Goal: Transaction & Acquisition: Book appointment/travel/reservation

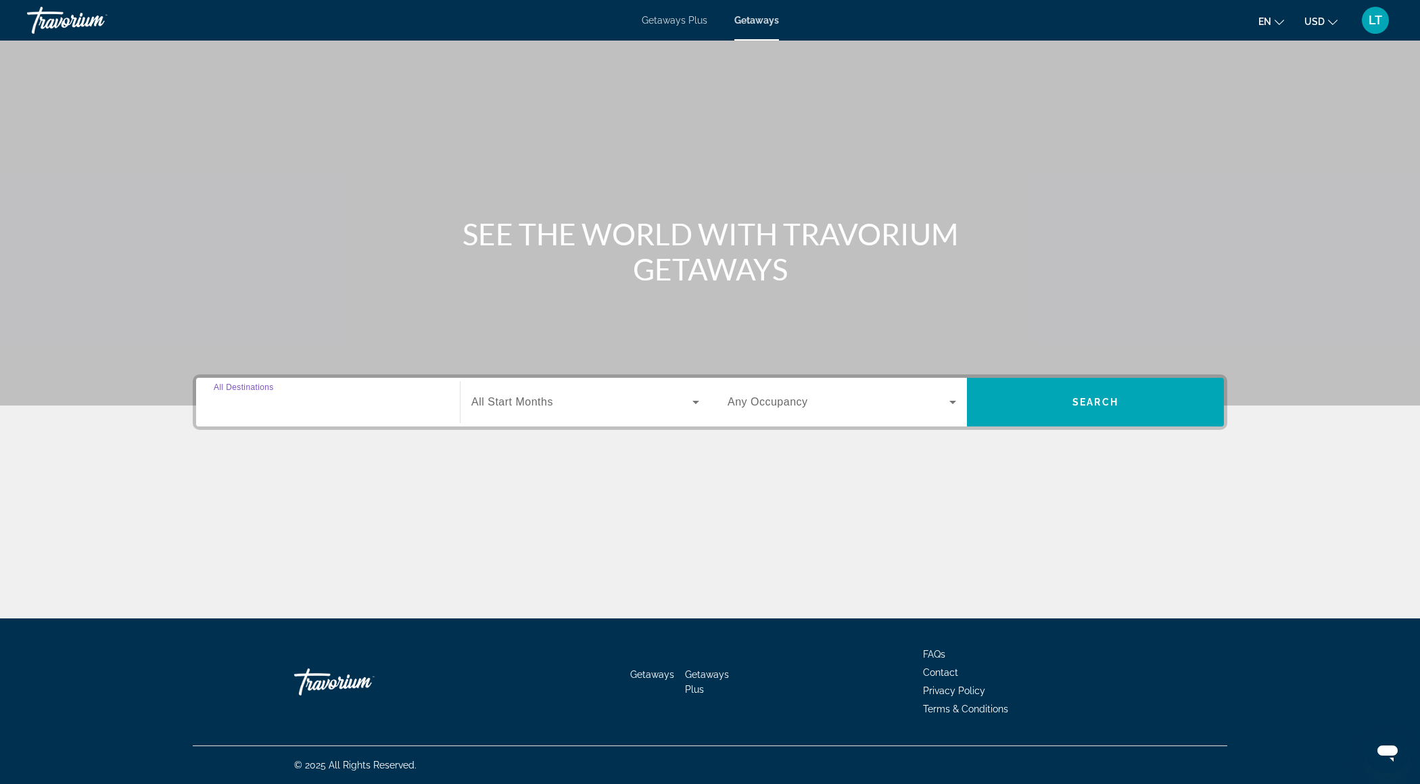
click at [337, 401] on input "Destination All Destinations" at bounding box center [328, 403] width 229 height 16
click at [327, 395] on input "Destination All Destinations" at bounding box center [328, 403] width 229 height 16
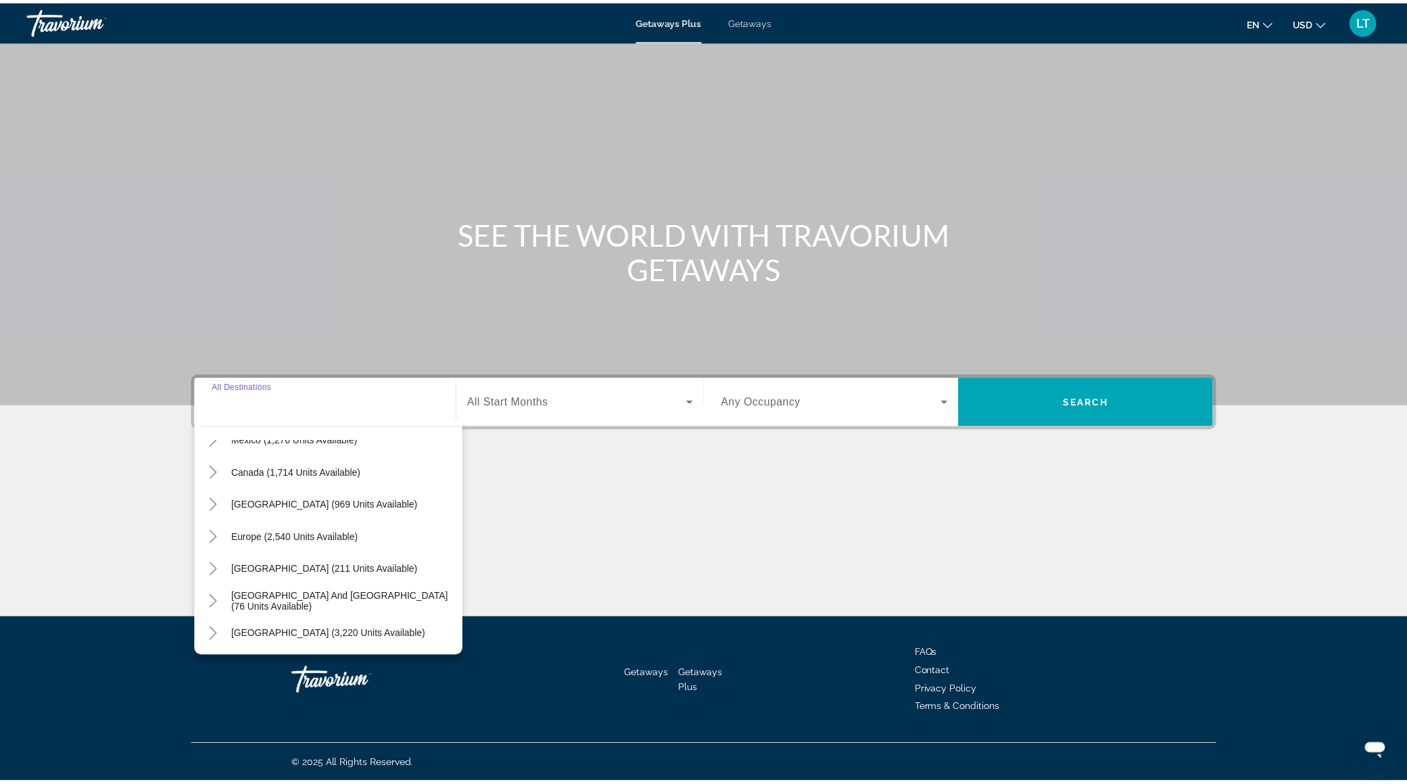
scroll to position [85, 0]
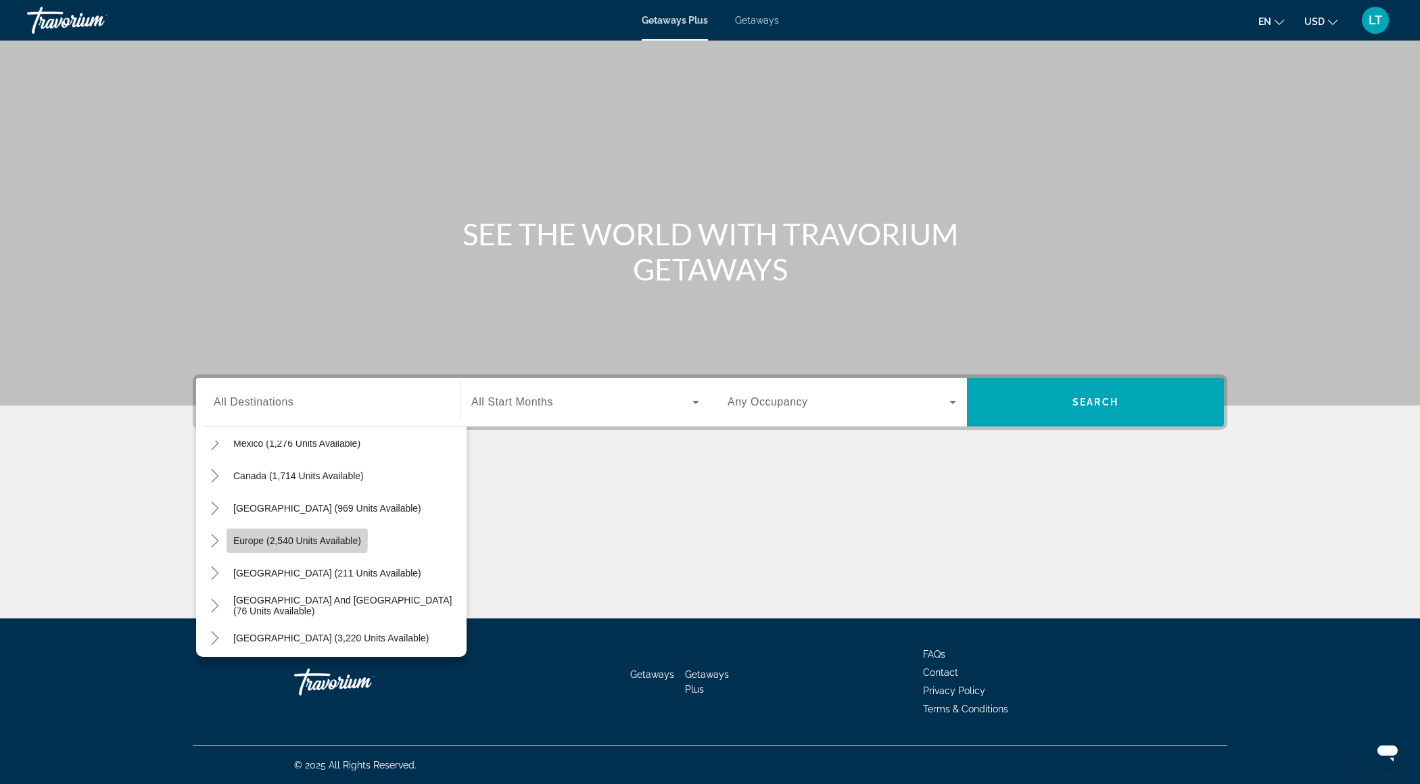
click at [260, 536] on span "Europe (2,540 units available)" at bounding box center [297, 541] width 128 height 11
type input "**********"
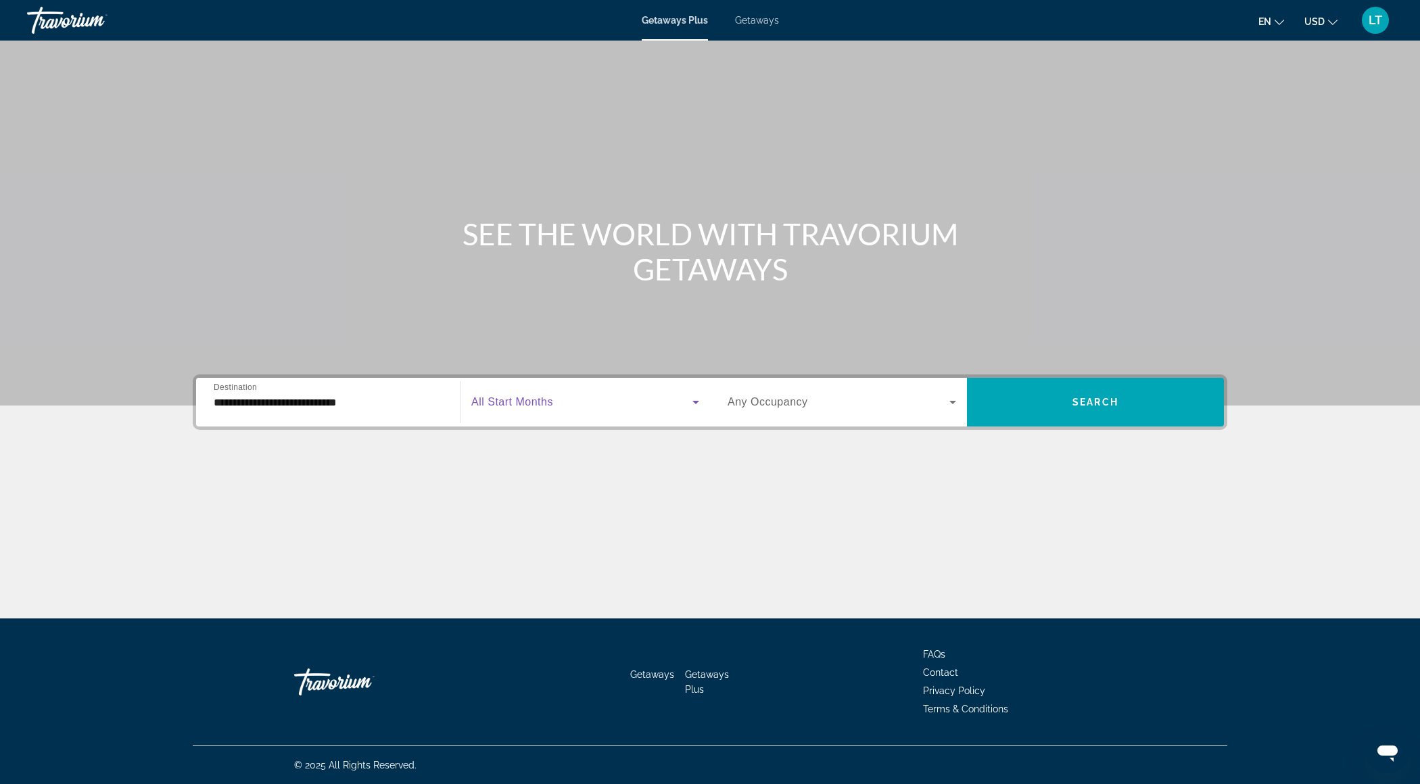
click at [614, 395] on span "Search widget" at bounding box center [581, 402] width 221 height 16
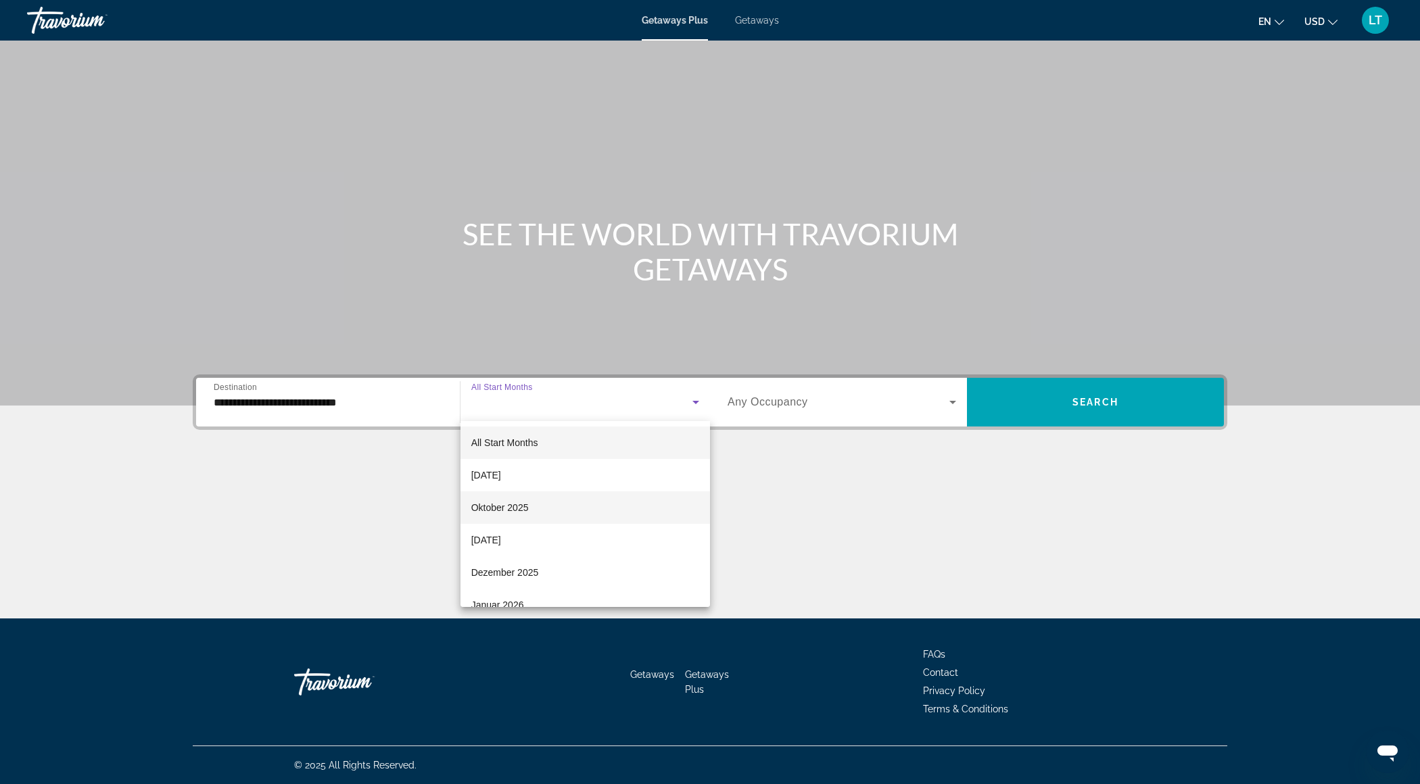
drag, startPoint x: 591, startPoint y: 475, endPoint x: 587, endPoint y: 503, distance: 28.0
click at [587, 503] on div "All Start Months [DATE] Oktober 2025 [DATE] Dezember 2025 Januar 2026 Februar 2…" at bounding box center [585, 514] width 250 height 186
click at [587, 503] on mat-option "Oktober 2025" at bounding box center [585, 508] width 250 height 32
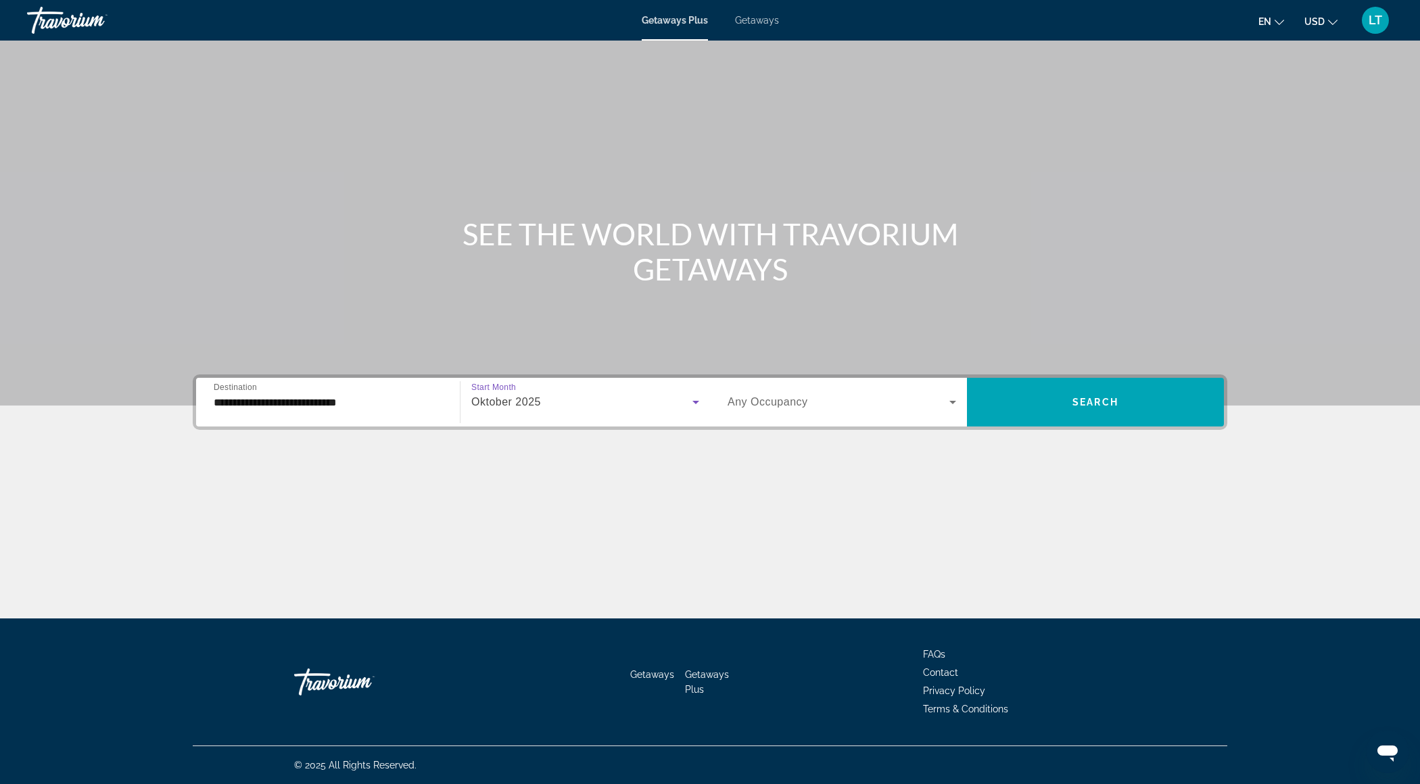
click at [745, 398] on span "Any Occupancy" at bounding box center [768, 401] width 80 height 11
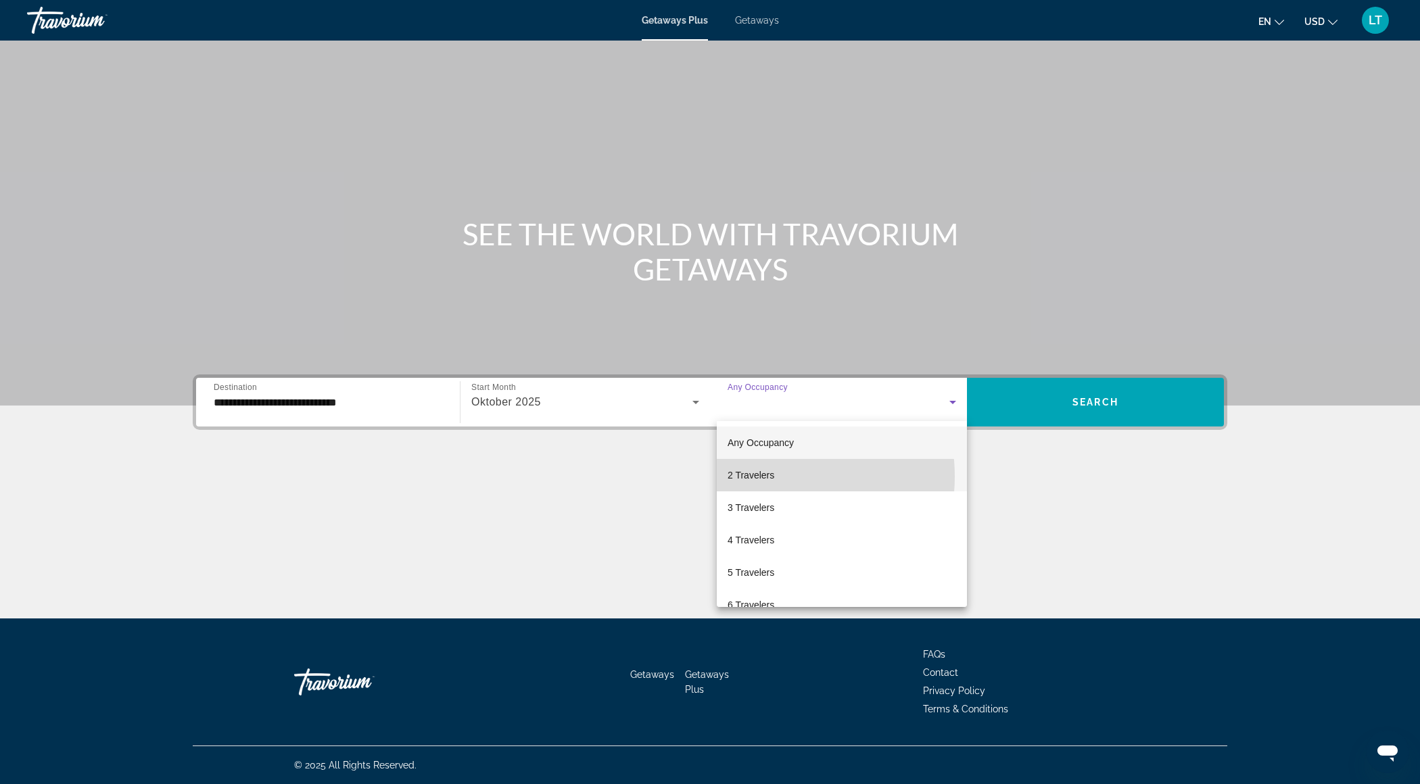
click at [767, 477] on span "2 Travelers" at bounding box center [751, 475] width 47 height 16
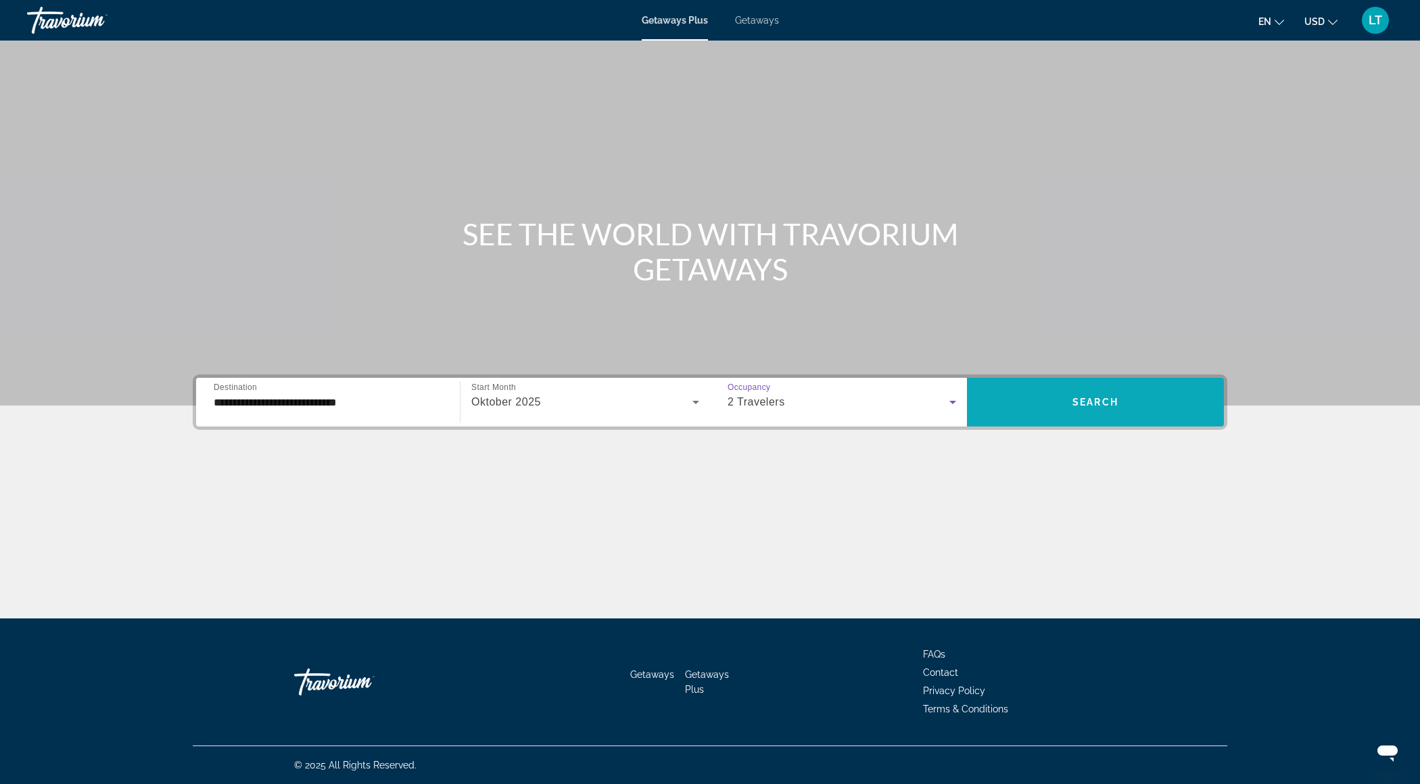
click at [1056, 393] on span "Search widget" at bounding box center [1095, 402] width 257 height 32
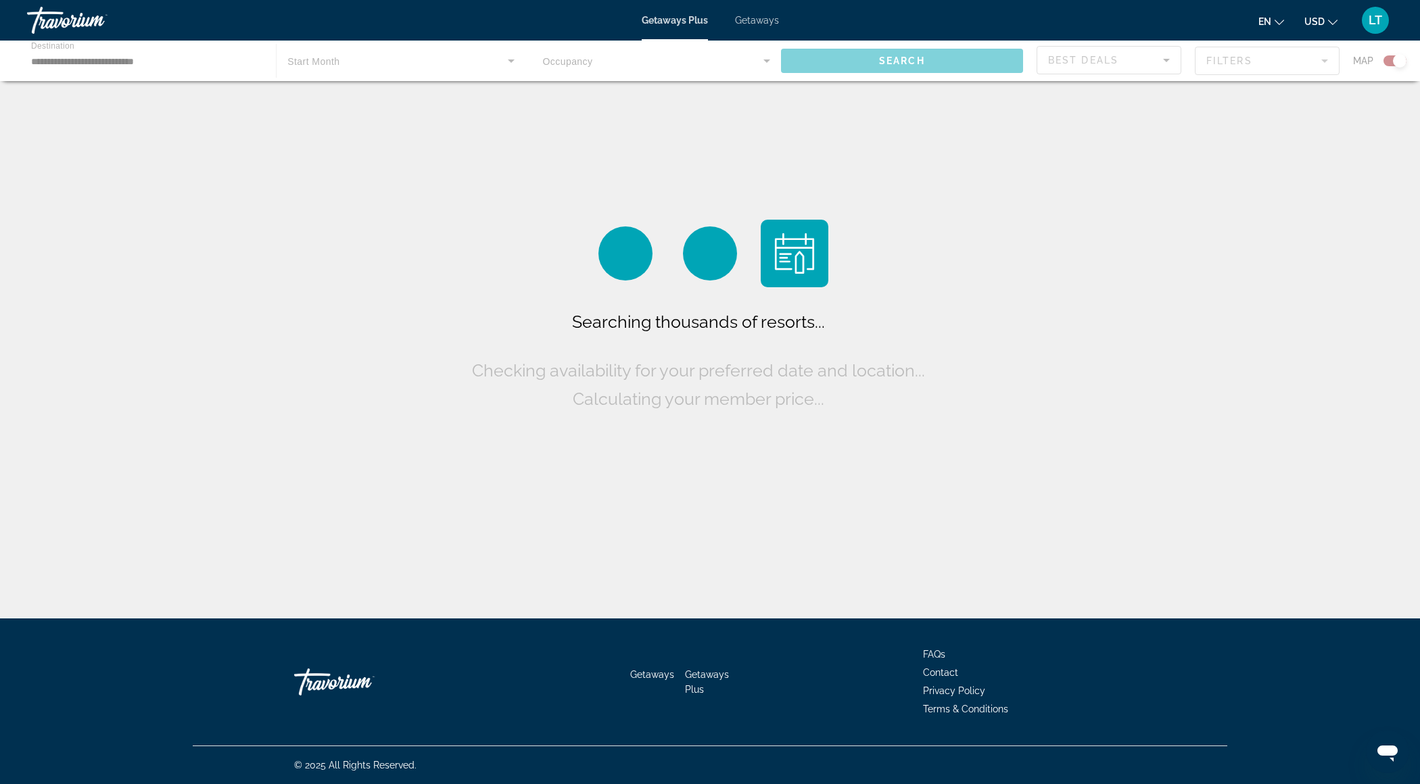
click at [744, 15] on span "Getaways" at bounding box center [757, 20] width 44 height 11
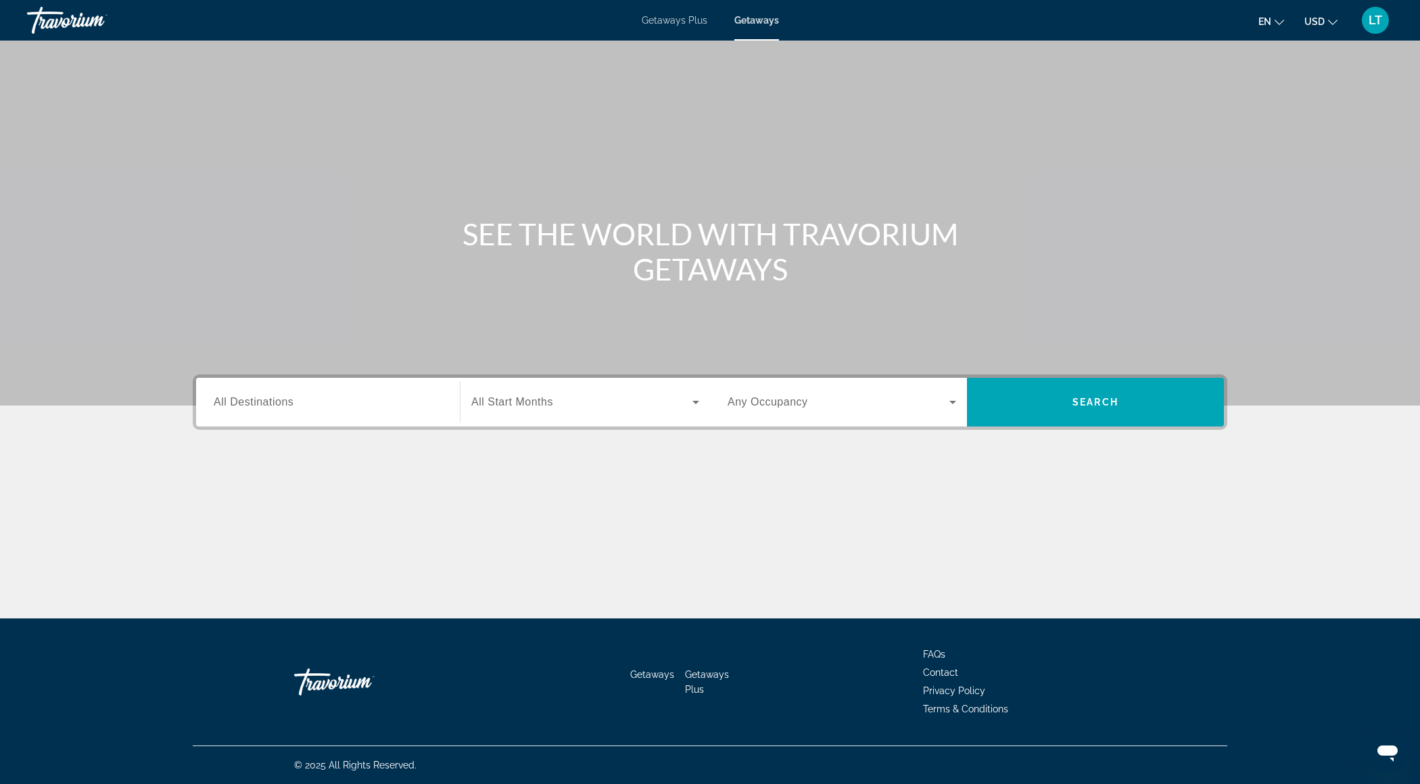
click at [659, 25] on span "Getaways Plus" at bounding box center [675, 20] width 66 height 11
click at [385, 402] on input "Destination All Destinations" at bounding box center [328, 403] width 229 height 16
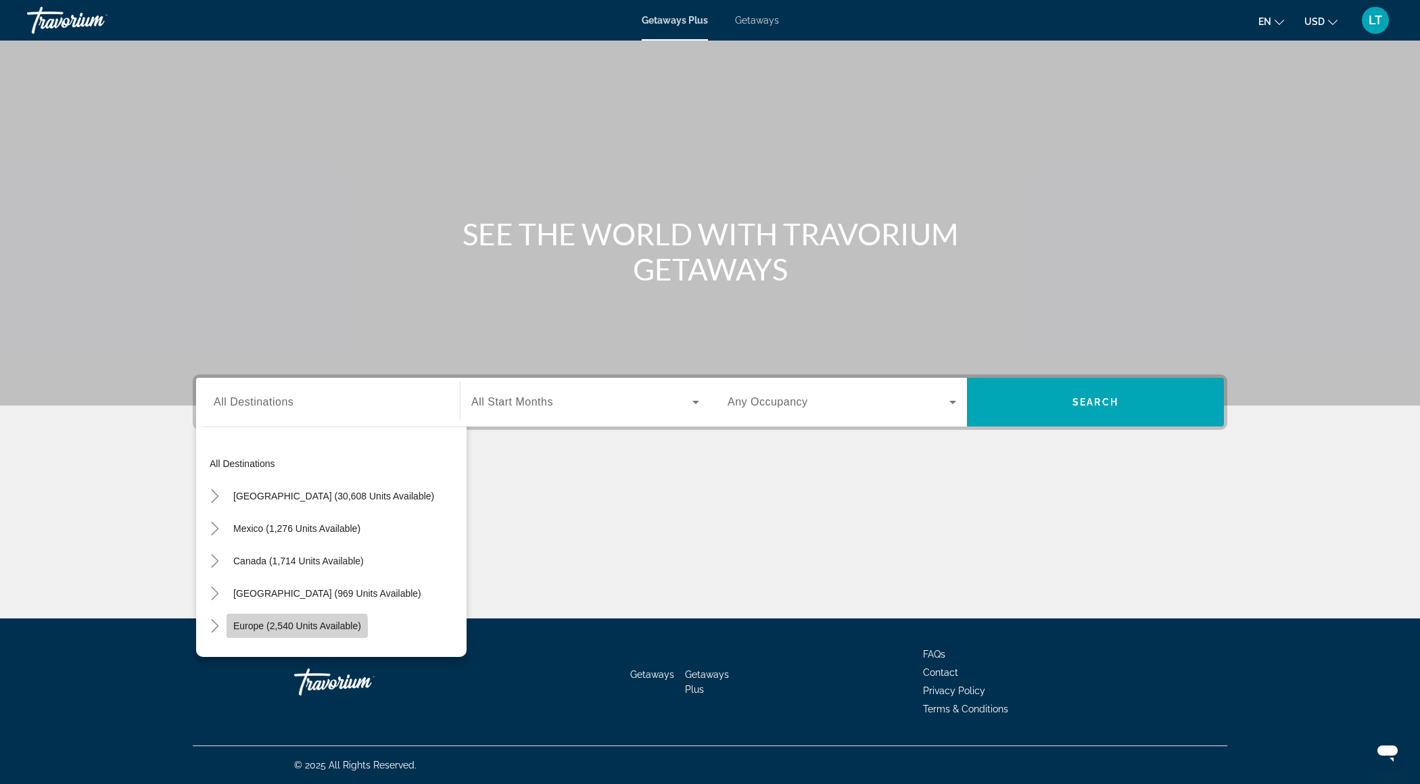
click at [292, 634] on span "Search widget" at bounding box center [297, 626] width 141 height 32
type input "**********"
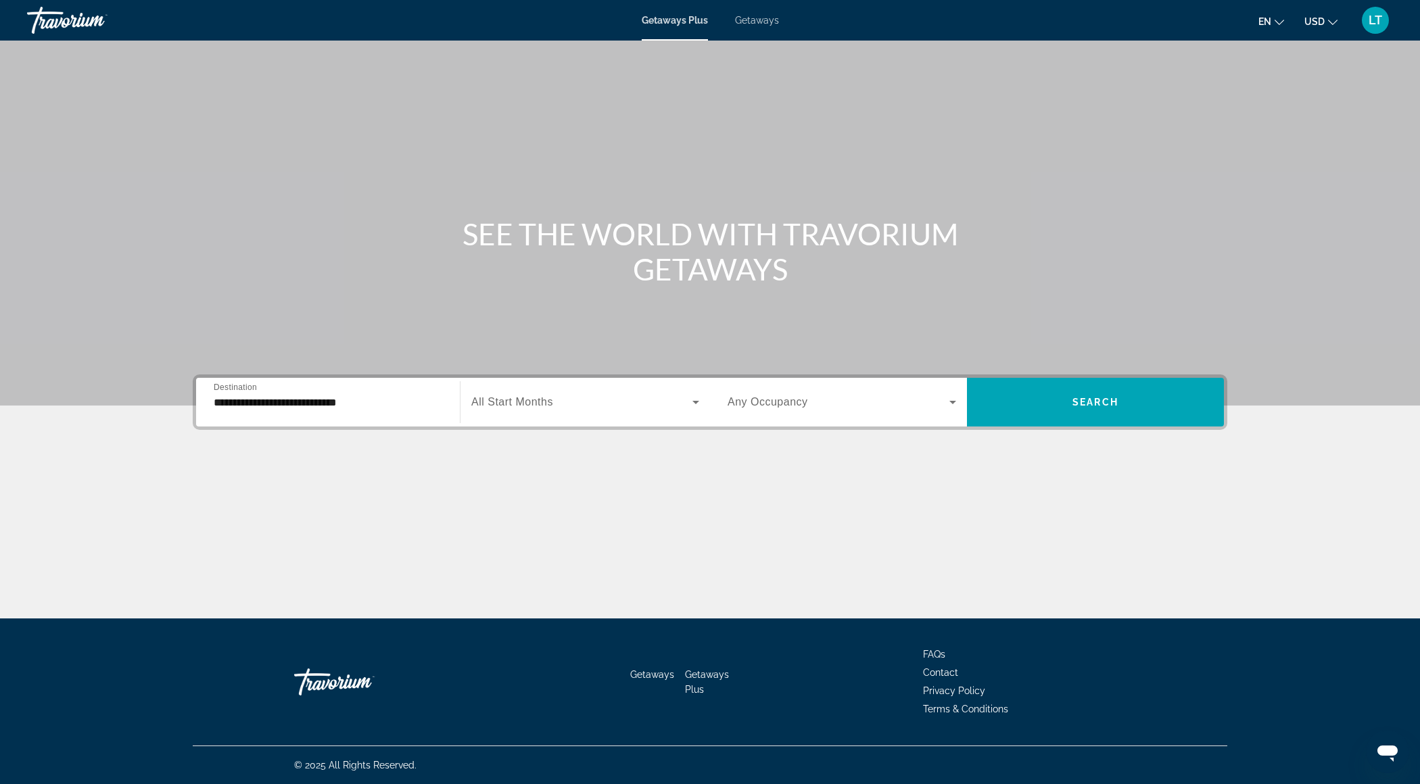
click at [522, 396] on span "All Start Months" at bounding box center [512, 401] width 82 height 11
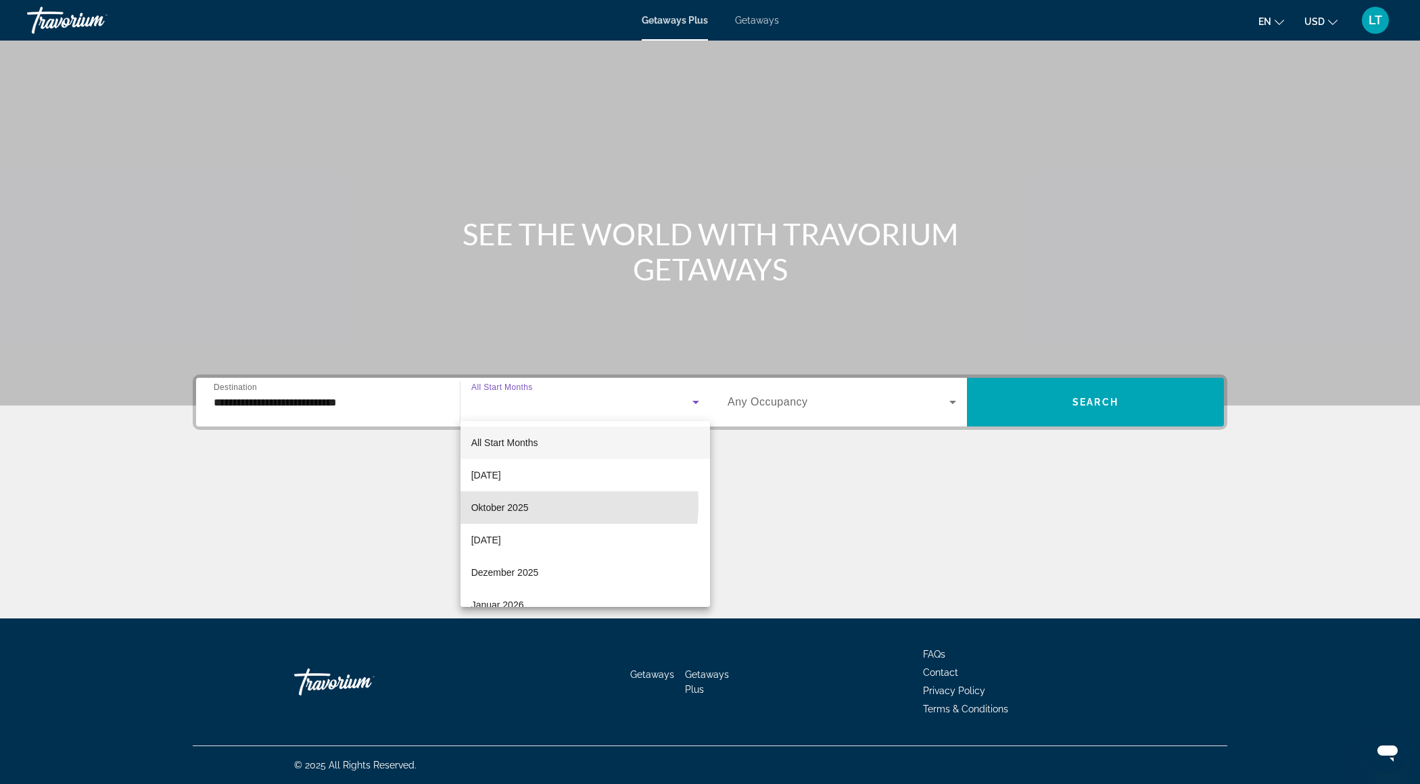
drag, startPoint x: 522, startPoint y: 504, endPoint x: 598, endPoint y: 469, distance: 83.8
click at [523, 504] on span "Oktober 2025" at bounding box center [499, 508] width 57 height 16
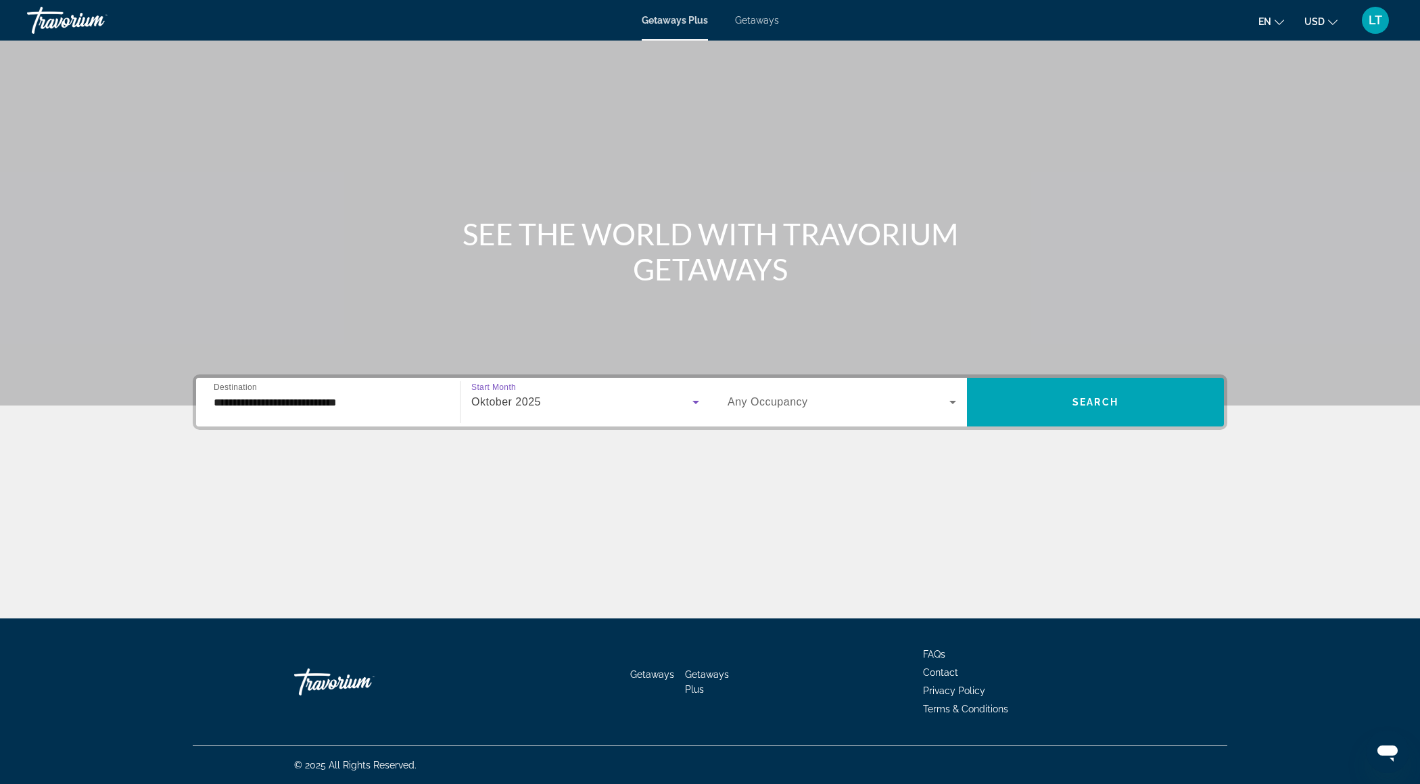
click at [781, 406] on span "Any Occupancy" at bounding box center [768, 401] width 80 height 11
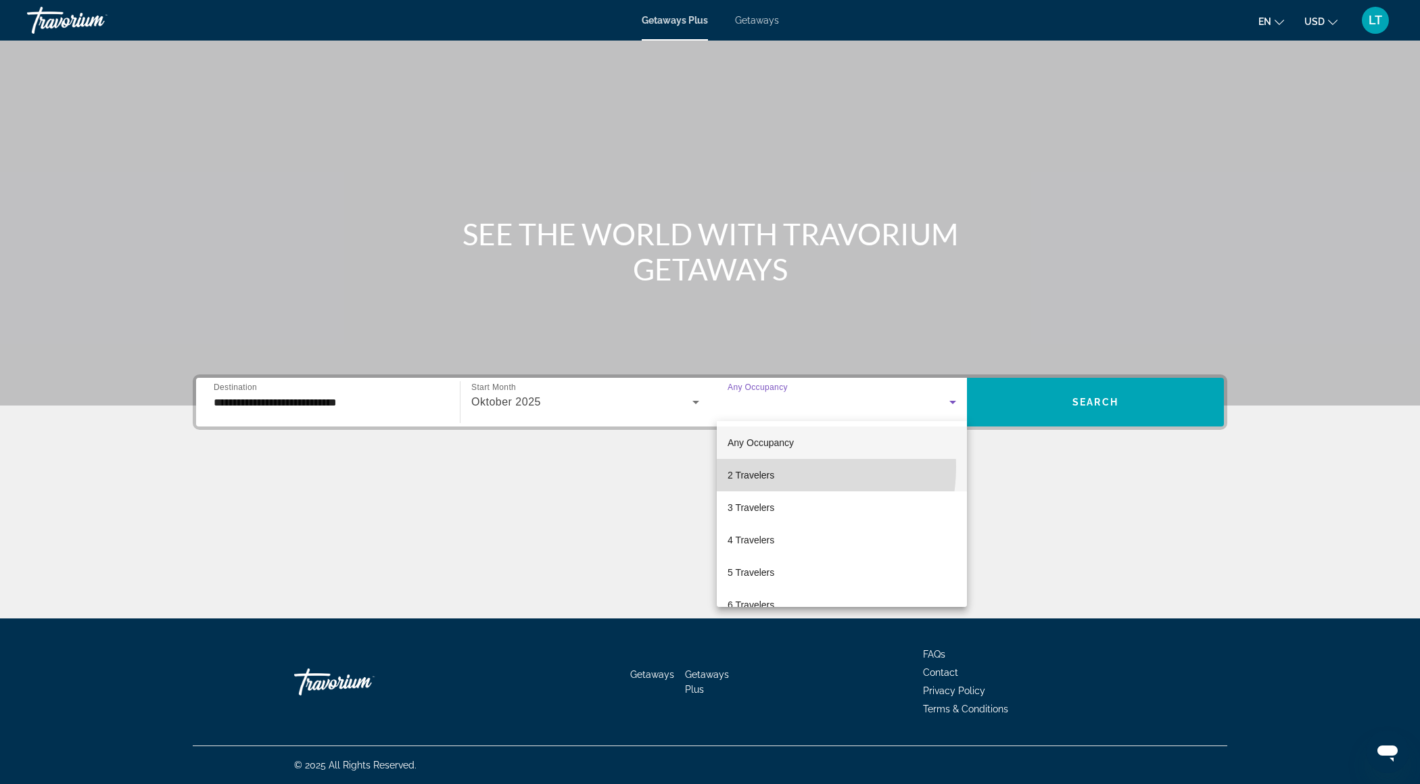
drag, startPoint x: 765, startPoint y: 467, endPoint x: 859, endPoint y: 430, distance: 101.5
click at [765, 467] on span "2 Travelers" at bounding box center [751, 475] width 47 height 16
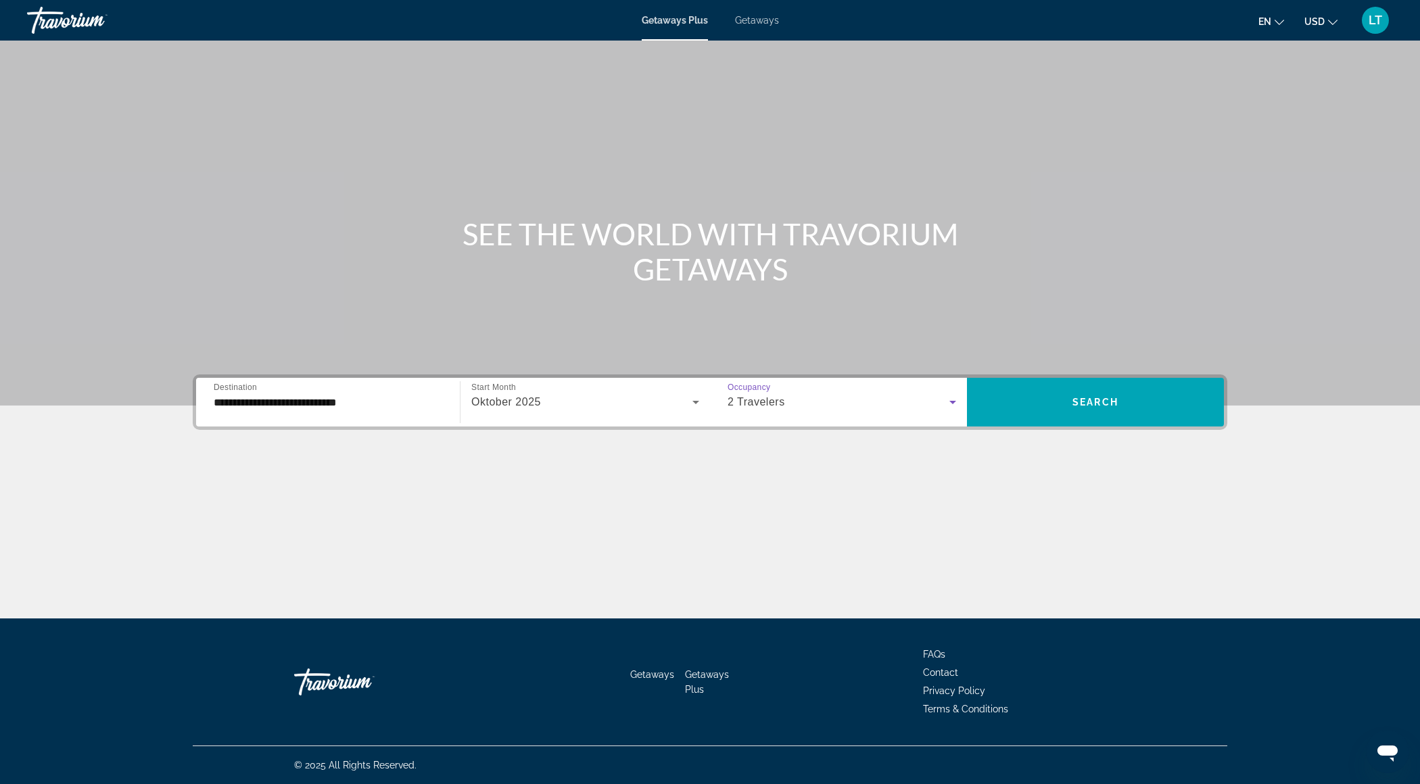
click at [1096, 374] on div "Main content" at bounding box center [710, 203] width 1420 height 406
click at [1085, 406] on span "Search" at bounding box center [1095, 402] width 46 height 11
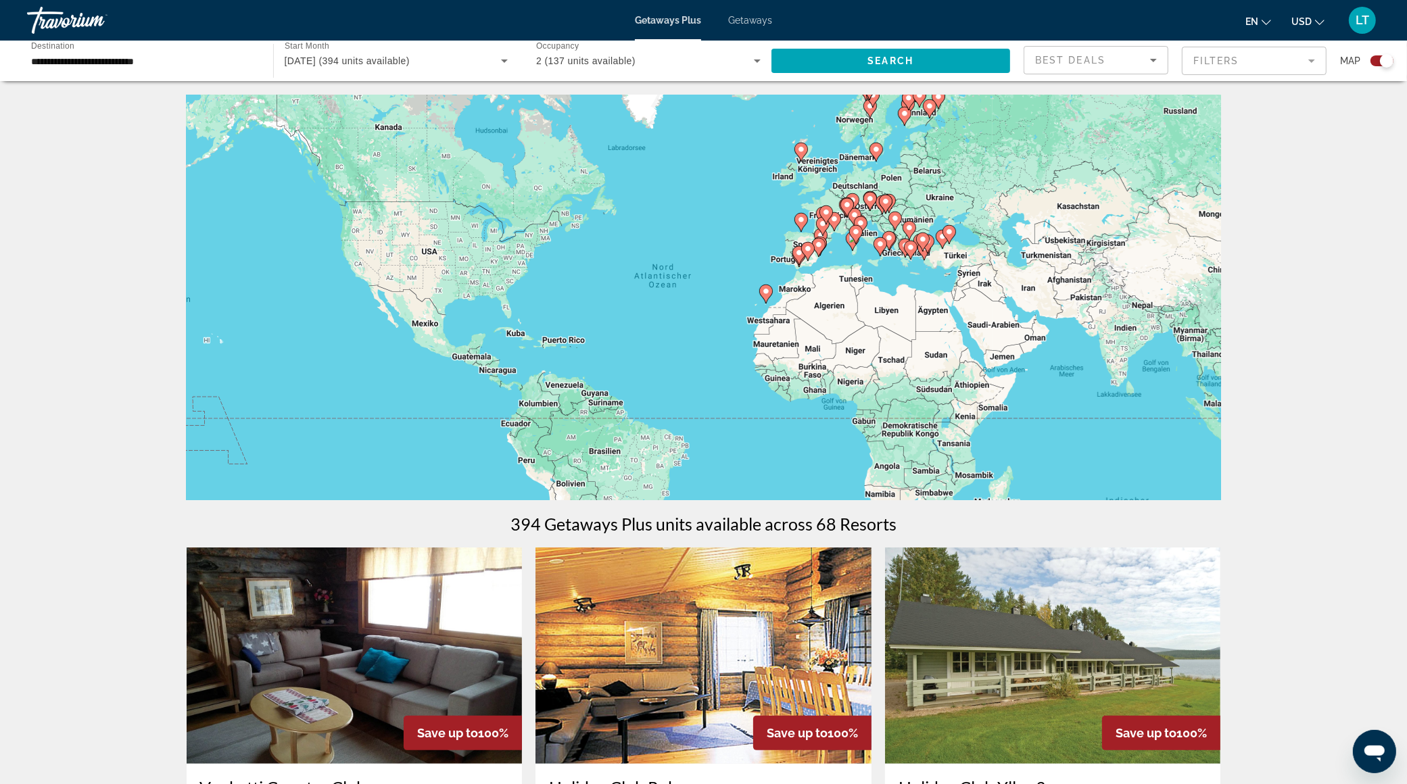
click at [1318, 24] on button "USD USD ($) MXN (Mex$) CAD (Can$) GBP (£) EUR (€) AUD (A$) NZD (NZ$) CNY (CN¥)" at bounding box center [1308, 21] width 33 height 20
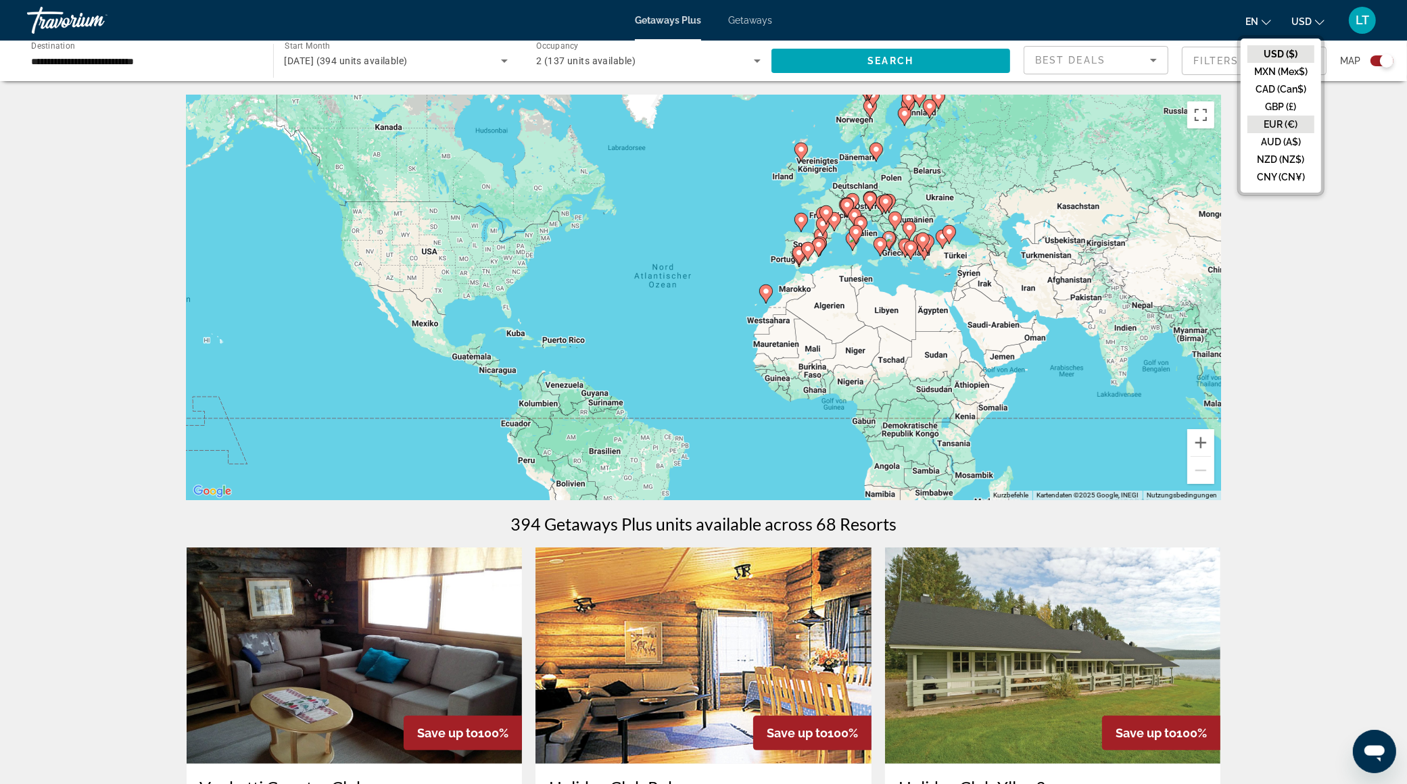
click at [1277, 123] on button "EUR (€)" at bounding box center [1281, 125] width 67 height 18
click at [1259, 20] on span "en" at bounding box center [1253, 21] width 13 height 11
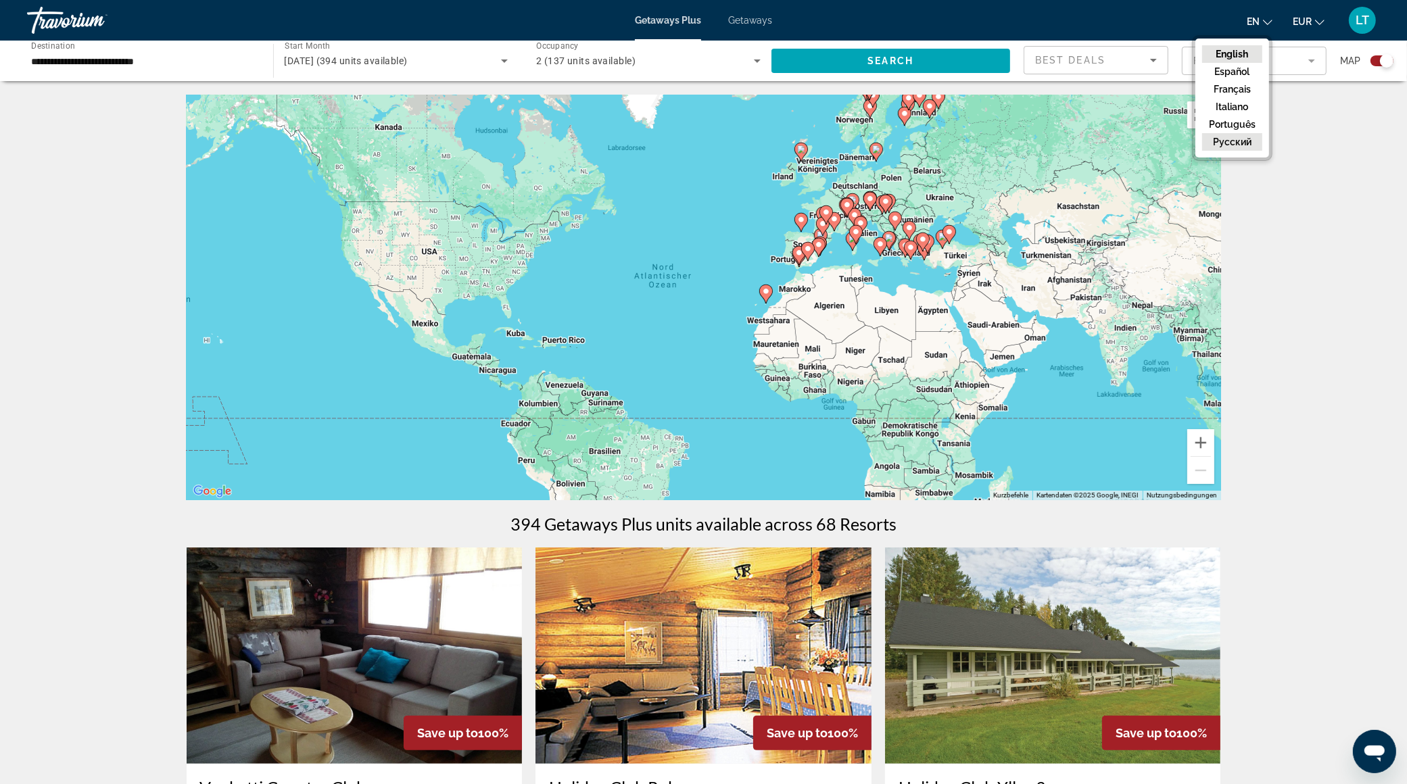
click at [1238, 139] on button "русский" at bounding box center [1232, 142] width 60 height 18
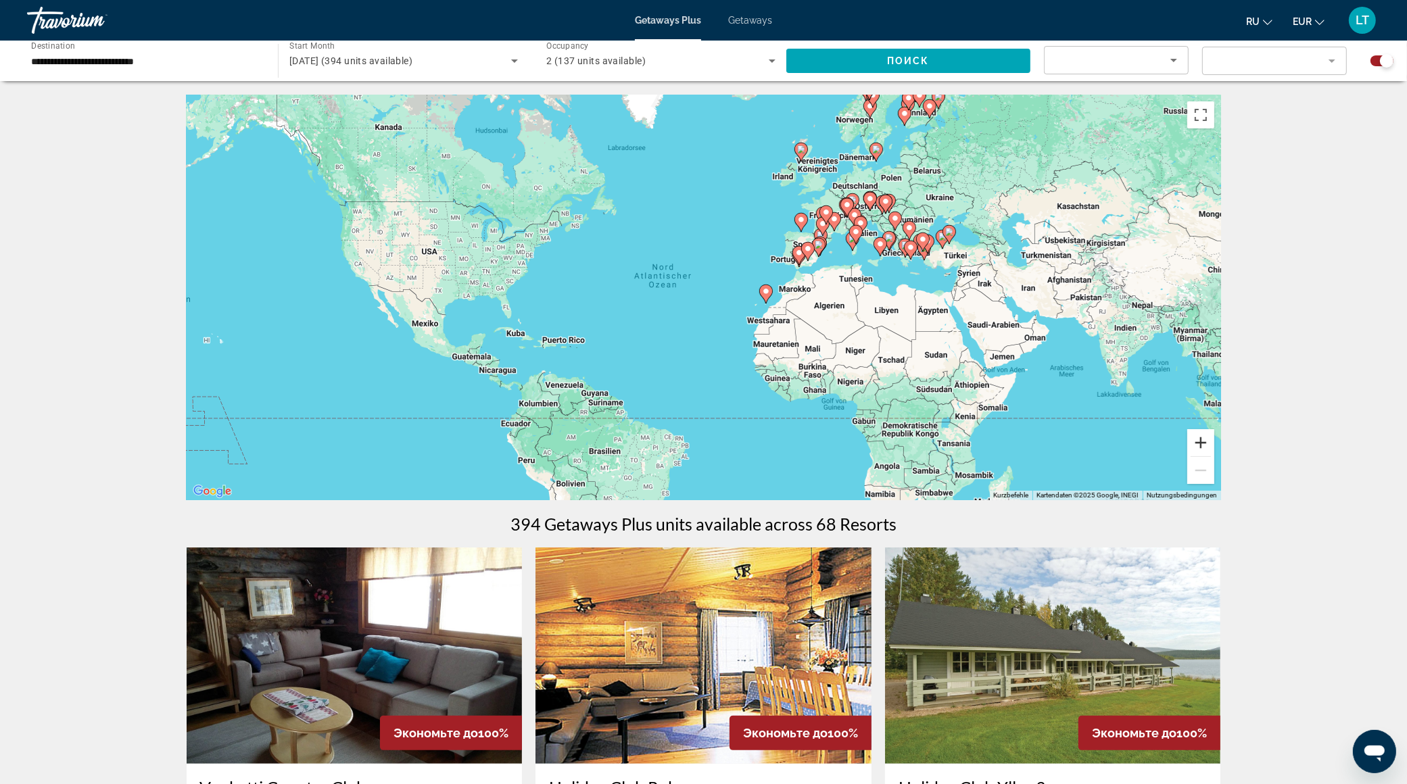
click at [1198, 442] on button "Vergrößern" at bounding box center [1200, 442] width 27 height 27
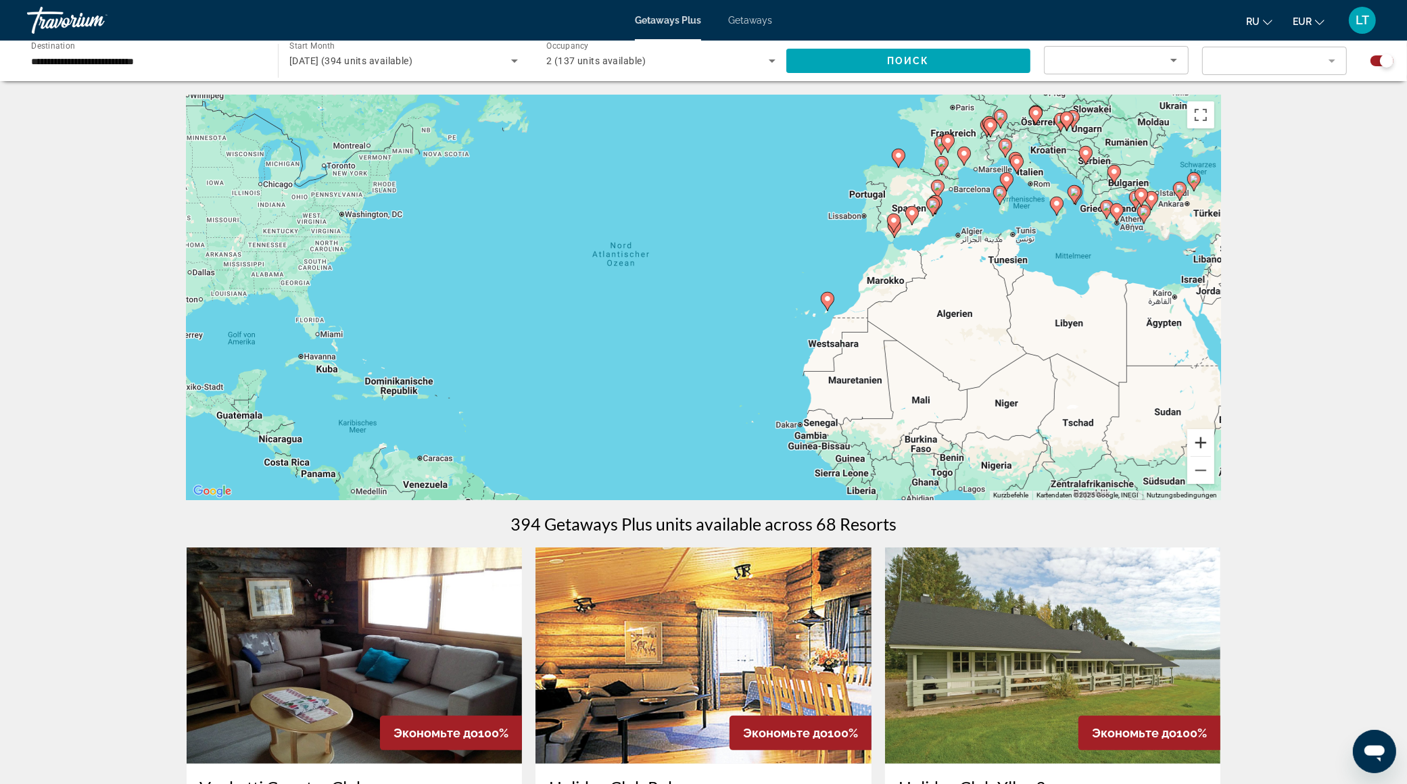
click at [1198, 442] on button "Vergrößern" at bounding box center [1200, 442] width 27 height 27
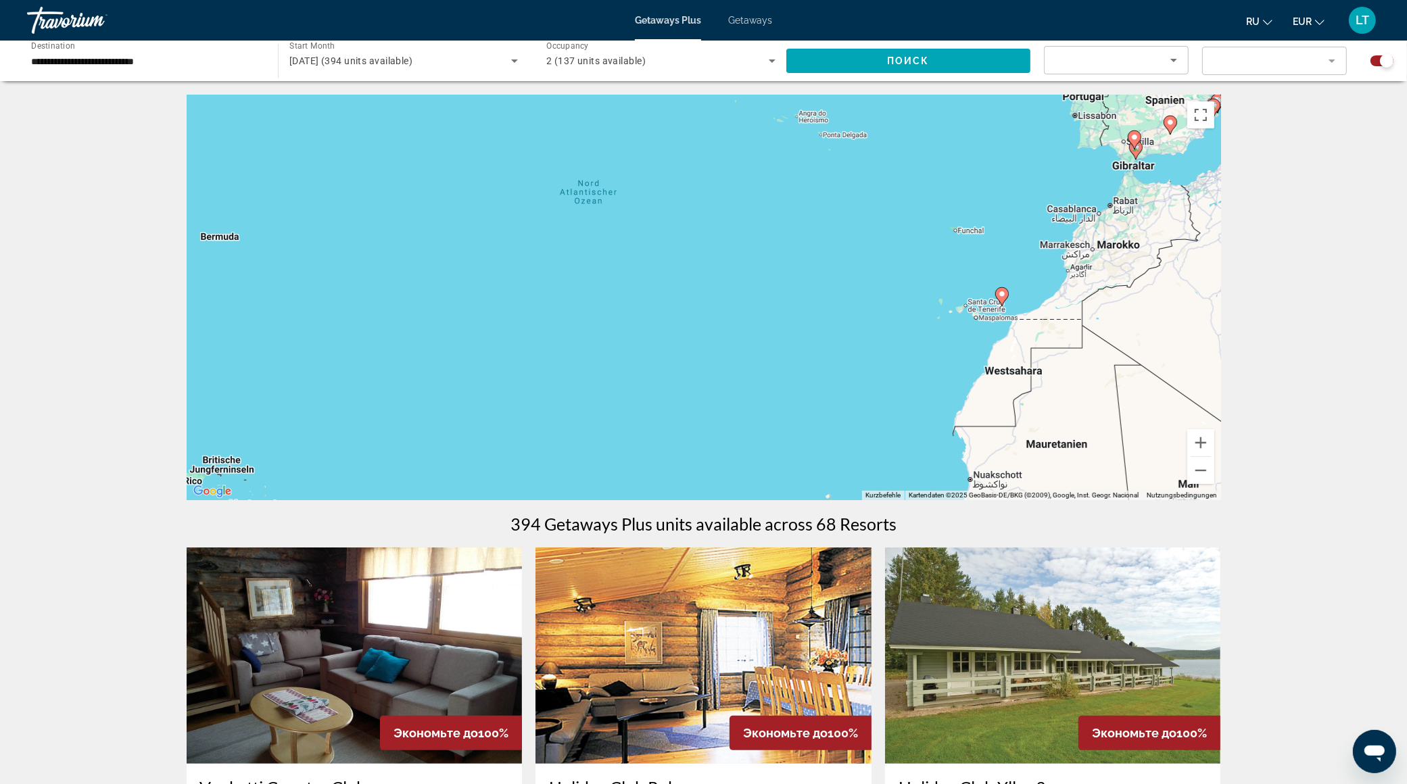
drag, startPoint x: 1072, startPoint y: 339, endPoint x: 1125, endPoint y: 321, distance: 56.0
click at [1125, 321] on div "Um den Modus zum Ziehen mit der Tastatur zu aktivieren, drückst du Alt + Eingab…" at bounding box center [704, 298] width 1035 height 406
click at [1003, 296] on image "Main content" at bounding box center [1002, 294] width 8 height 8
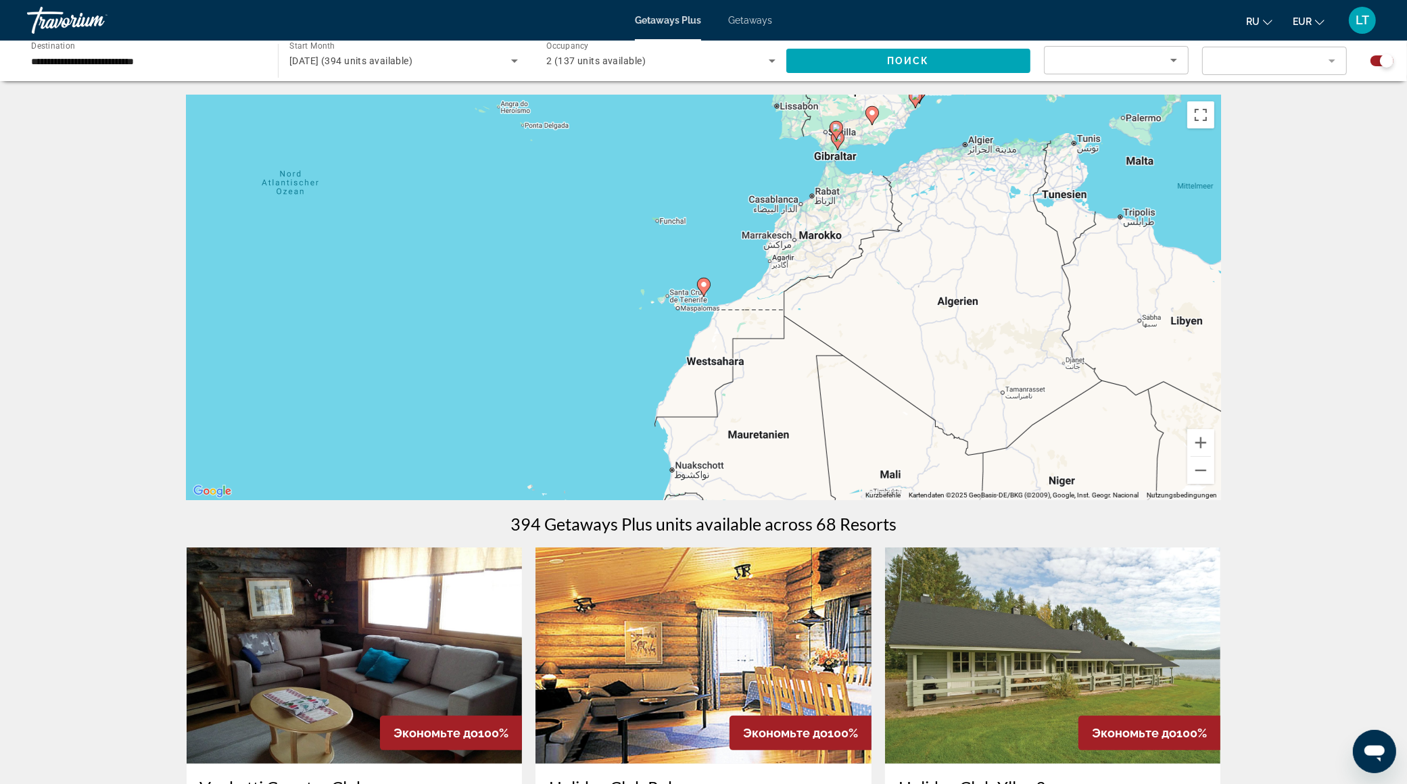
click at [705, 286] on image "Main content" at bounding box center [704, 285] width 8 height 8
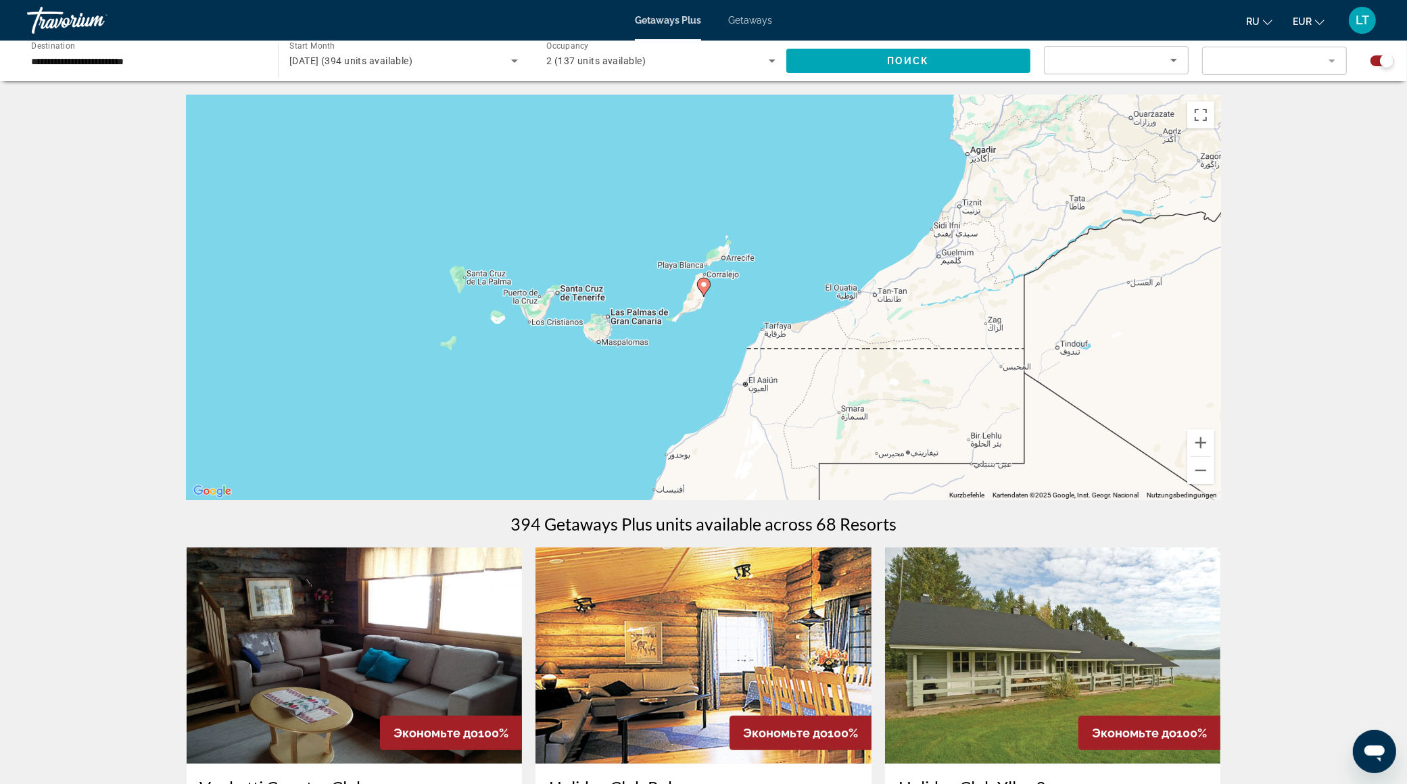
click at [705, 286] on image "Main content" at bounding box center [704, 285] width 8 height 8
type input "**********"
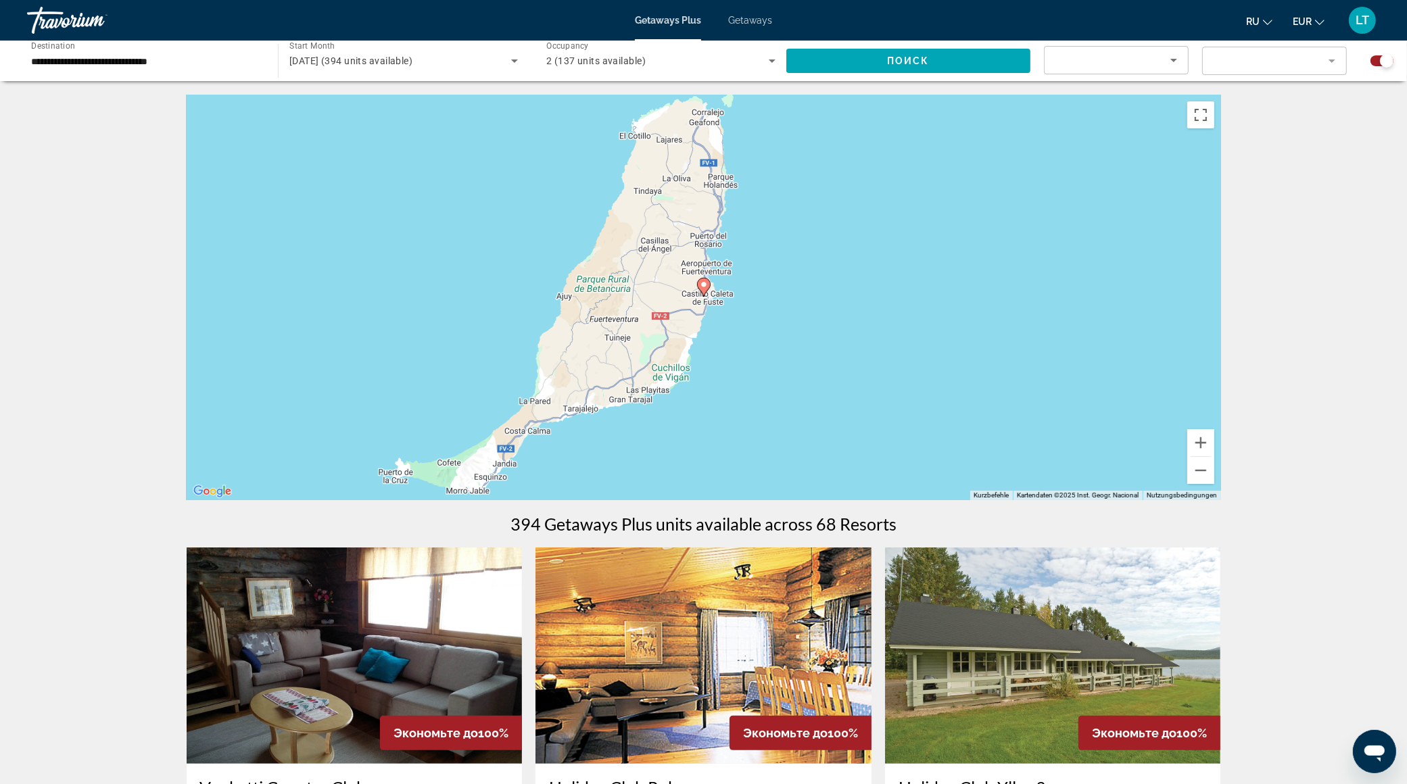
click at [705, 285] on image "Main content" at bounding box center [704, 285] width 8 height 8
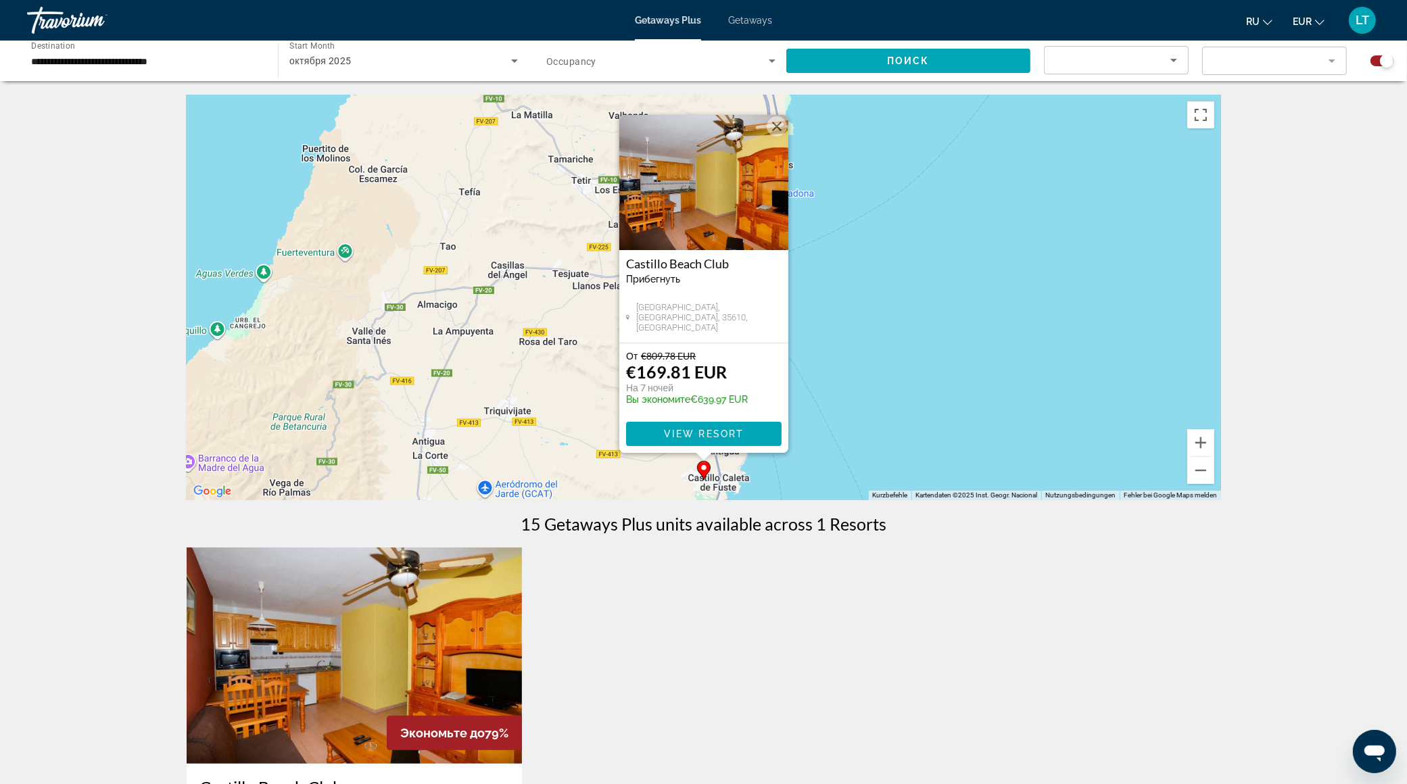
click at [924, 300] on div "Um den Modus zum Ziehen mit der Tastatur zu aktivieren, drückst du Alt + Eingab…" at bounding box center [704, 298] width 1035 height 406
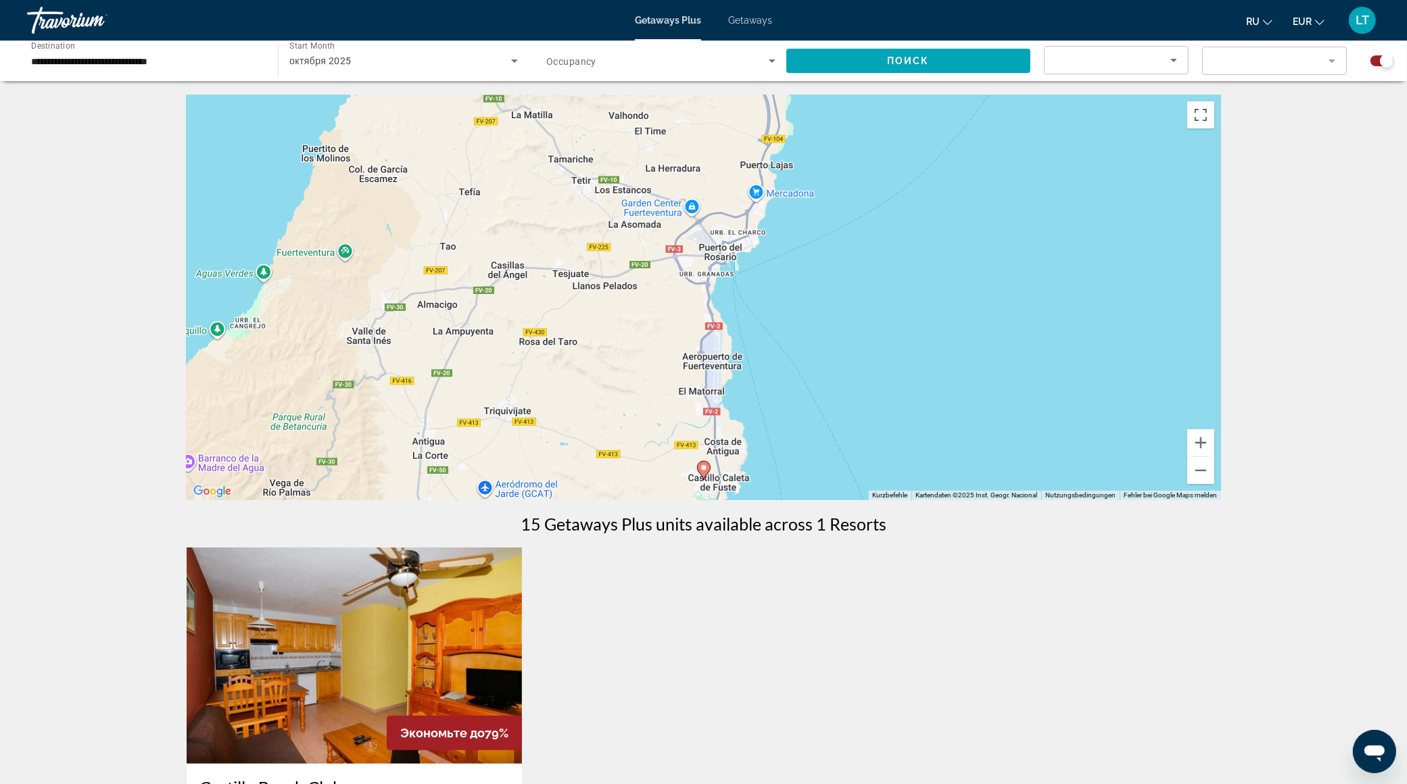
click at [419, 694] on img "Main content" at bounding box center [355, 656] width 336 height 216
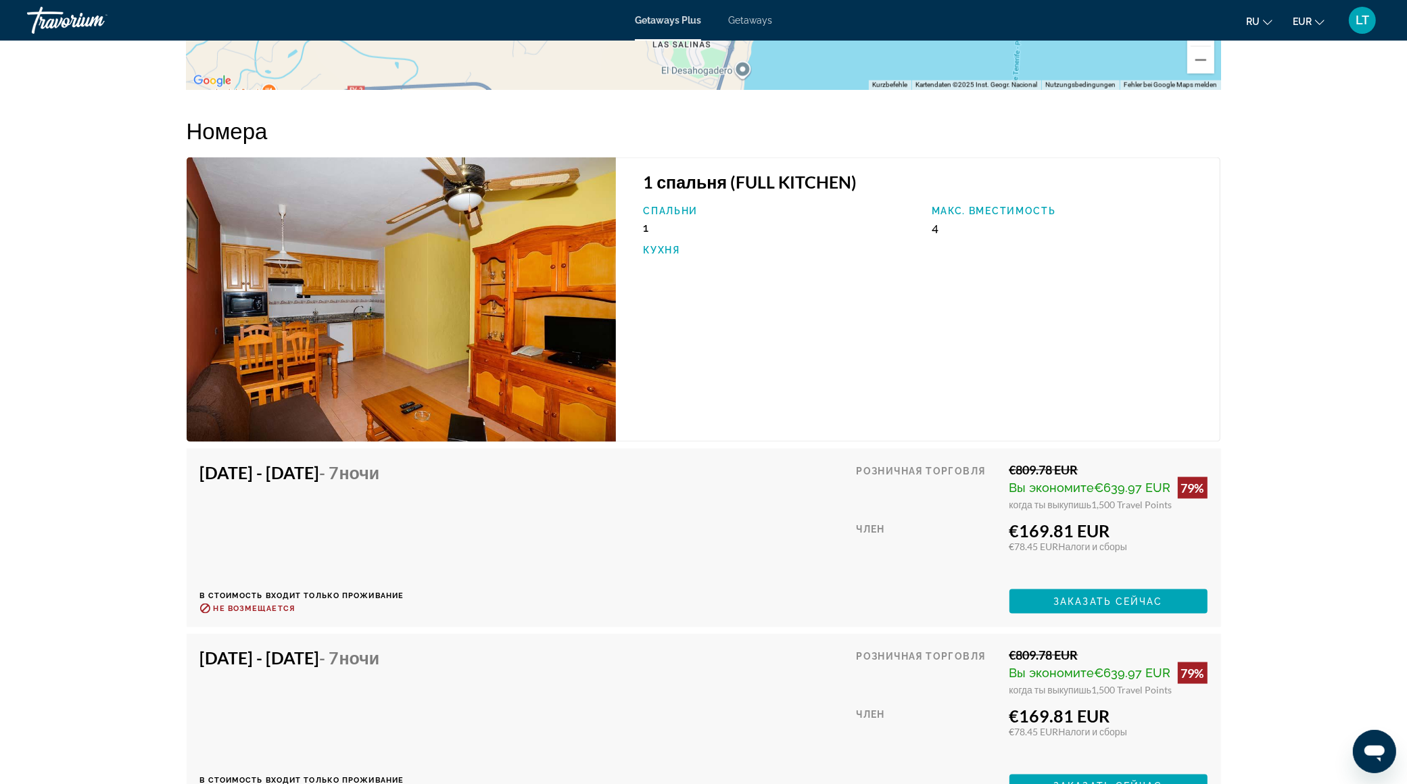
scroll to position [2033, 0]
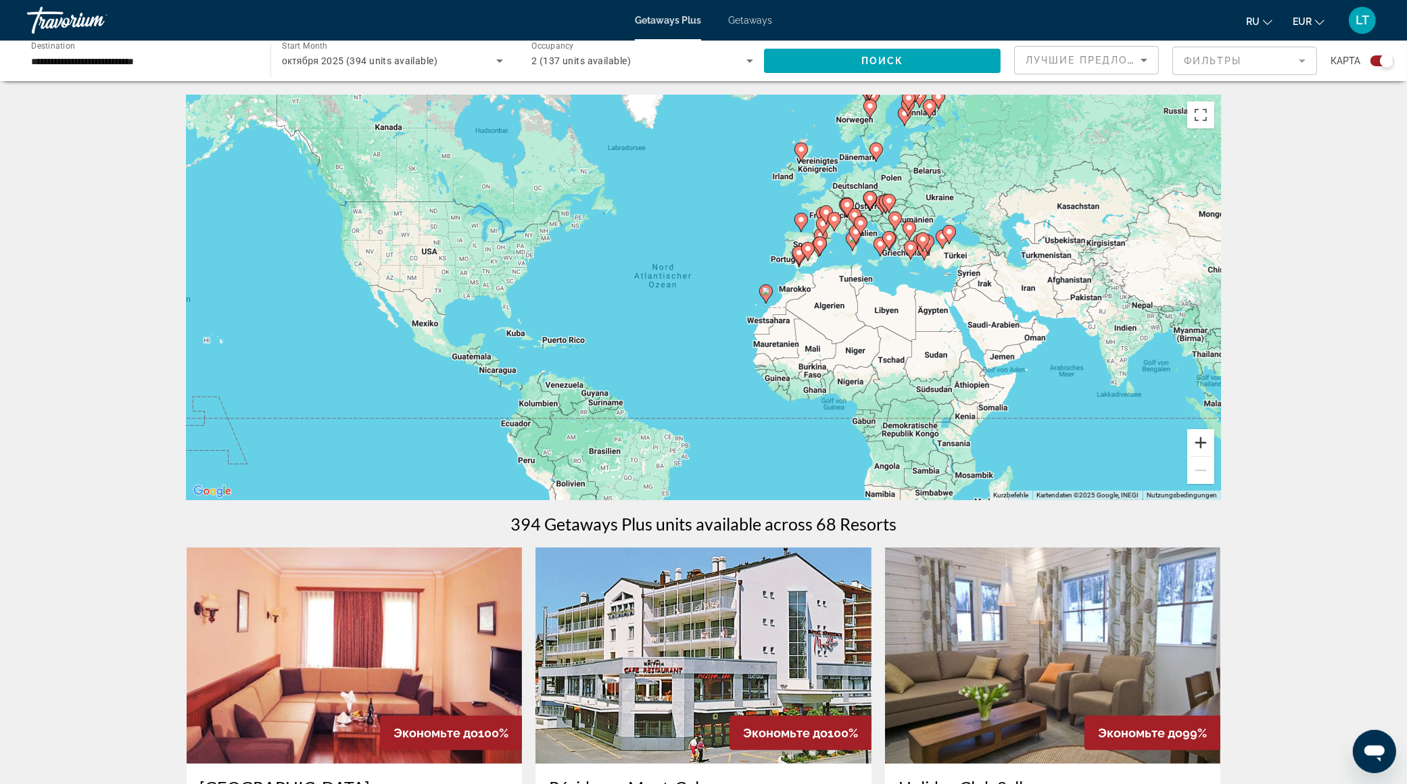
click at [1196, 436] on button "Vergrößern" at bounding box center [1200, 442] width 27 height 27
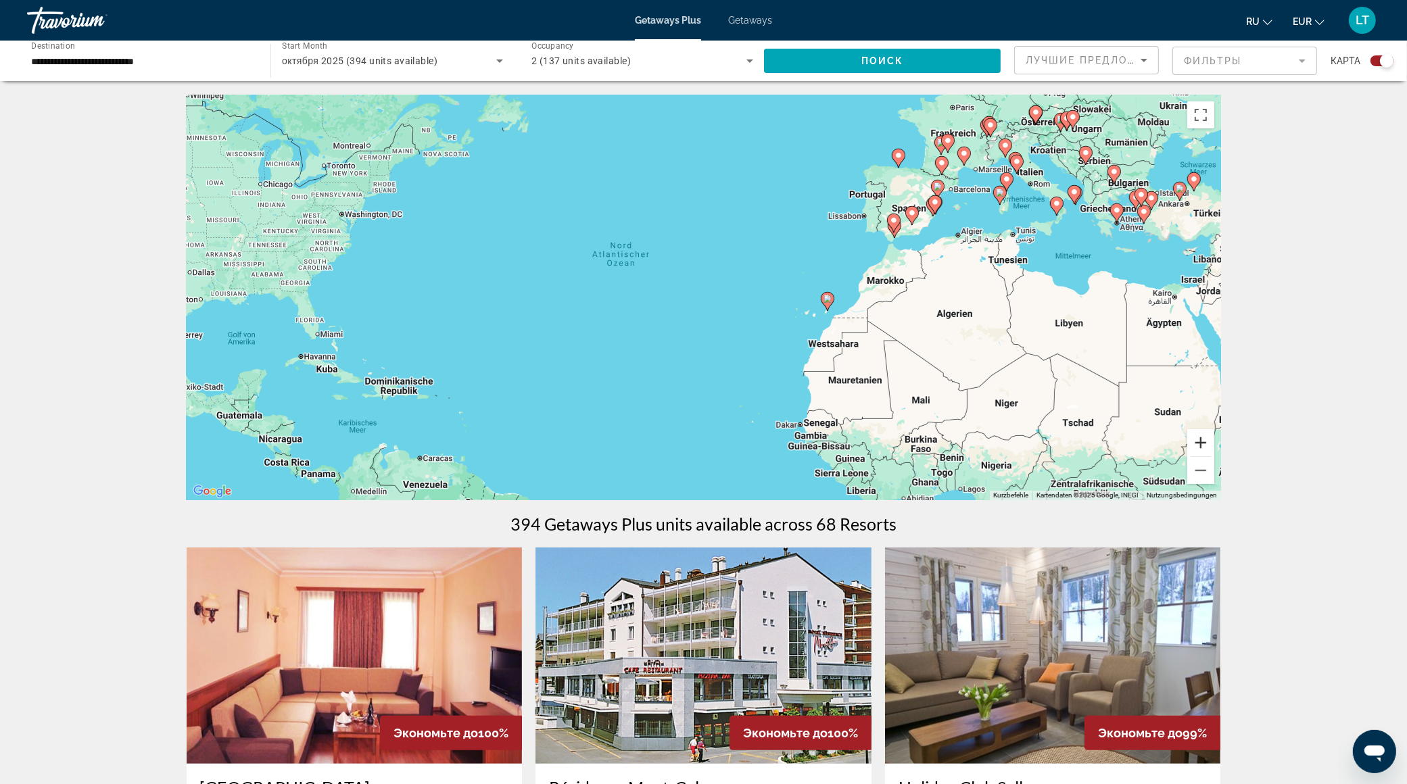
click at [1196, 436] on button "Vergrößern" at bounding box center [1200, 442] width 27 height 27
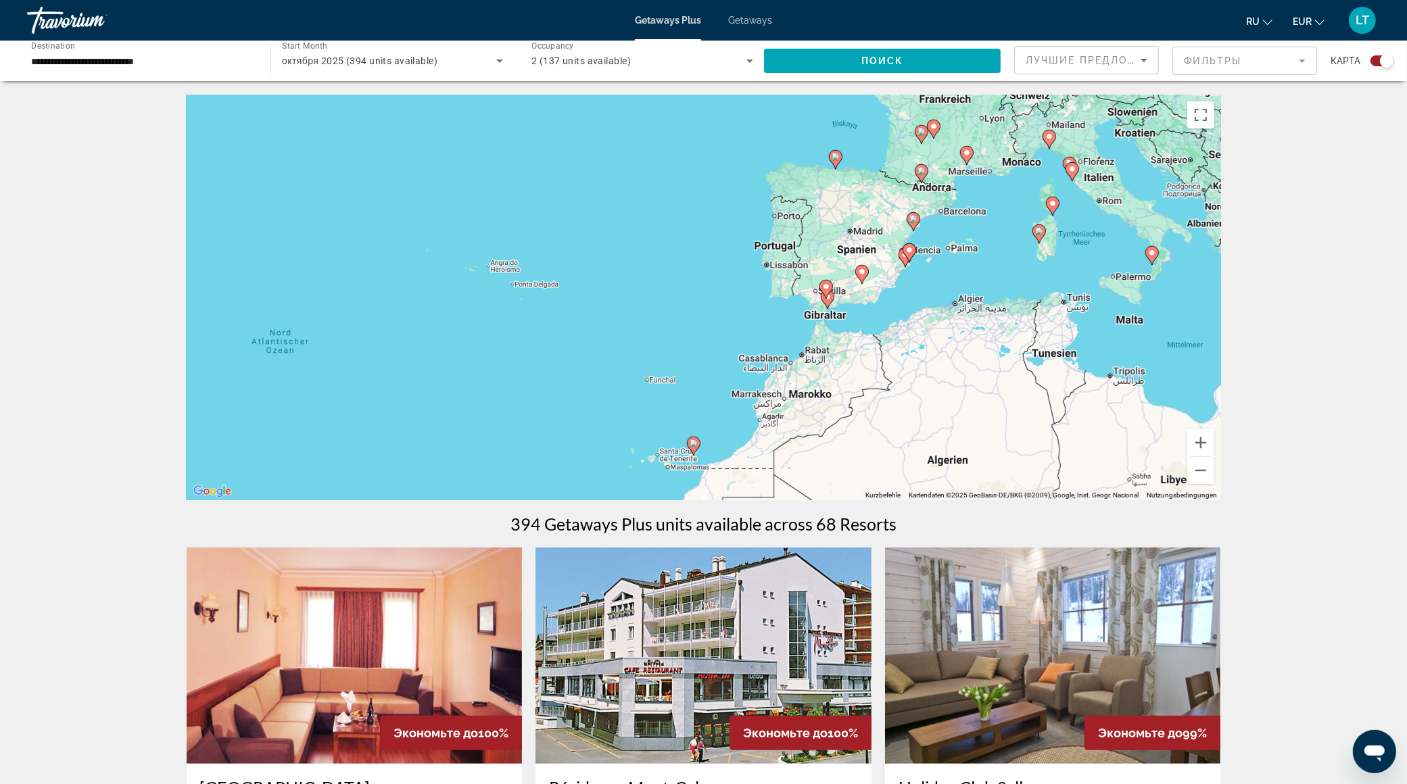
drag, startPoint x: 1152, startPoint y: 320, endPoint x: 876, endPoint y: 460, distance: 308.8
click at [876, 460] on div "Um den Modus zum Ziehen mit der Tastatur zu aktivieren, drückst du Alt + Eingab…" at bounding box center [704, 298] width 1035 height 406
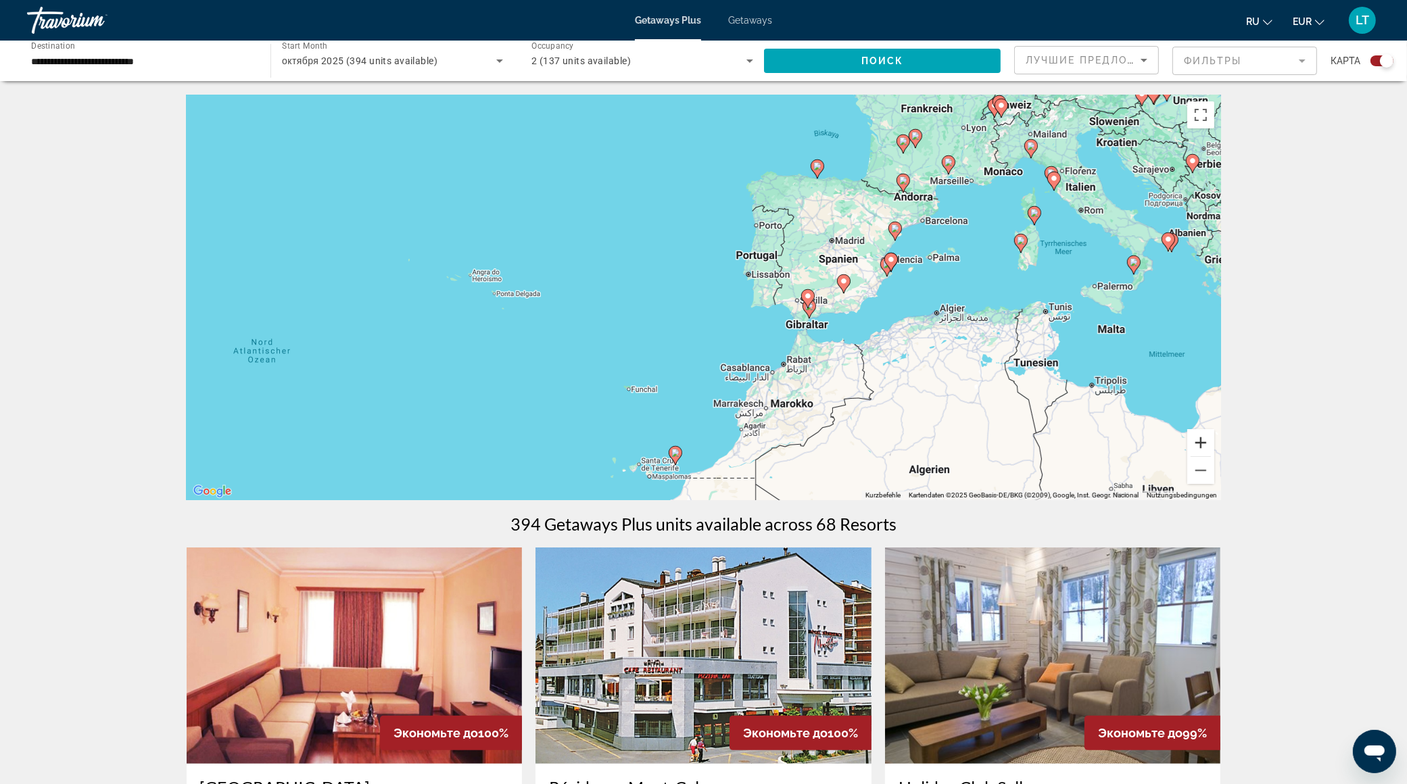
click at [1204, 445] on button "Vergrößern" at bounding box center [1200, 442] width 27 height 27
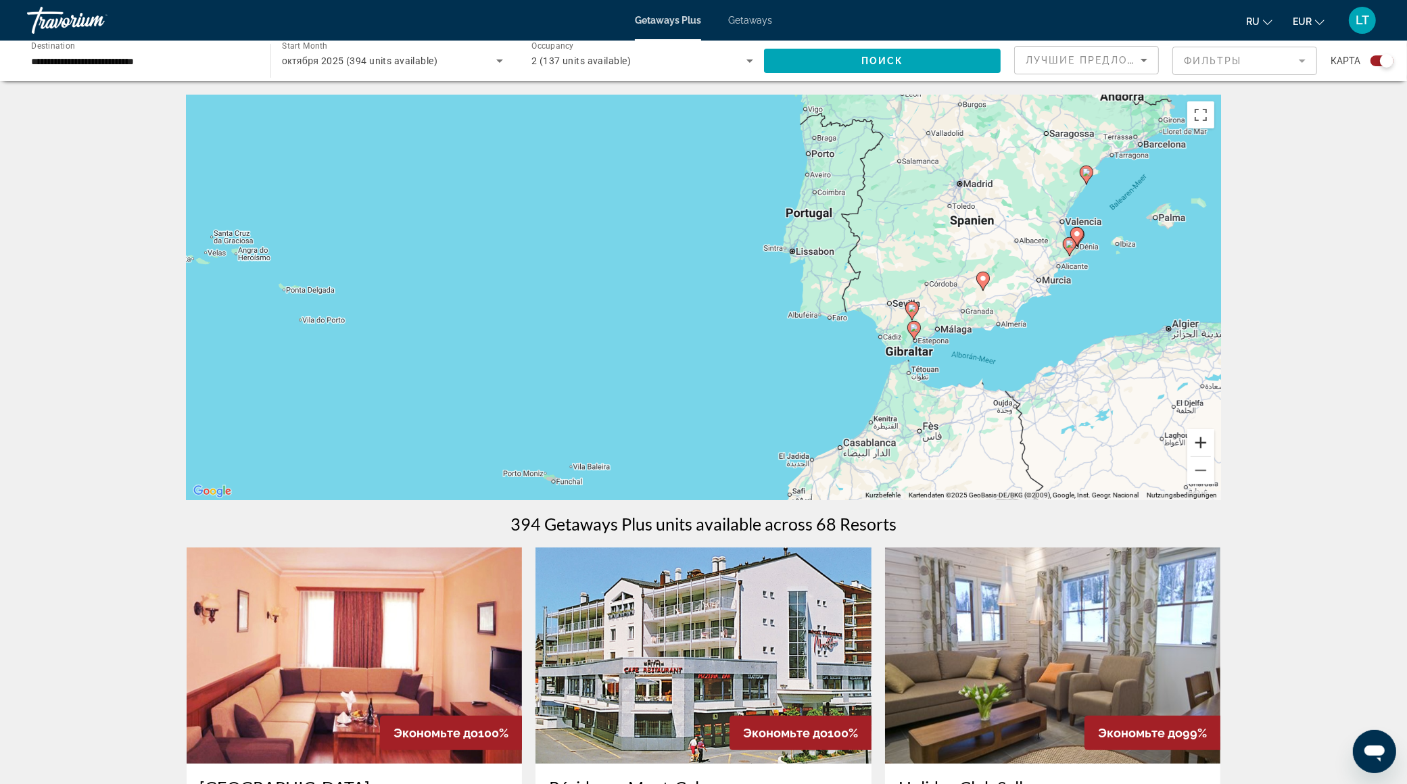
click at [1205, 445] on button "Vergrößern" at bounding box center [1200, 442] width 27 height 27
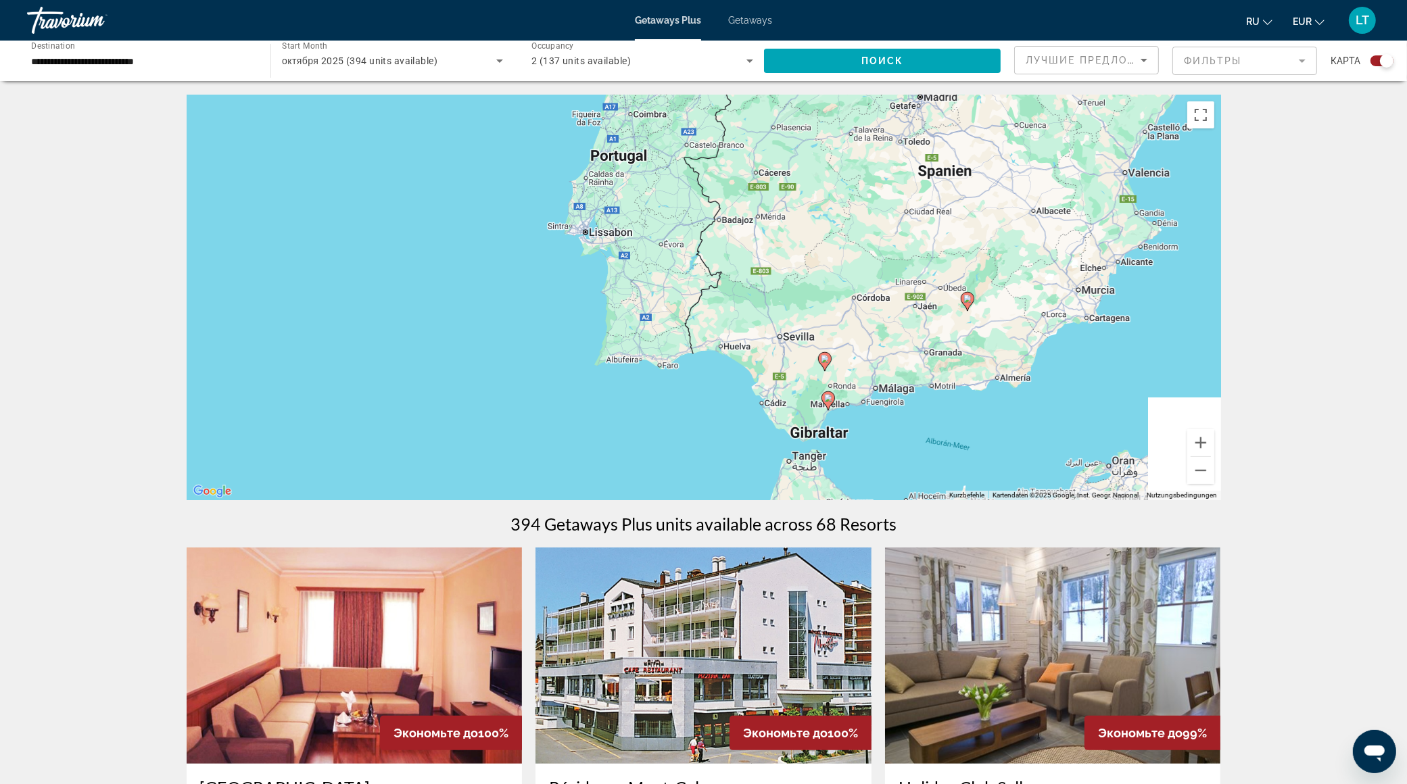
drag, startPoint x: 1048, startPoint y: 395, endPoint x: 672, endPoint y: 433, distance: 377.9
click at [672, 433] on div "Um den Modus zum Ziehen mit der Tastatur zu aktivieren, drückst du Alt + Eingab…" at bounding box center [704, 298] width 1035 height 406
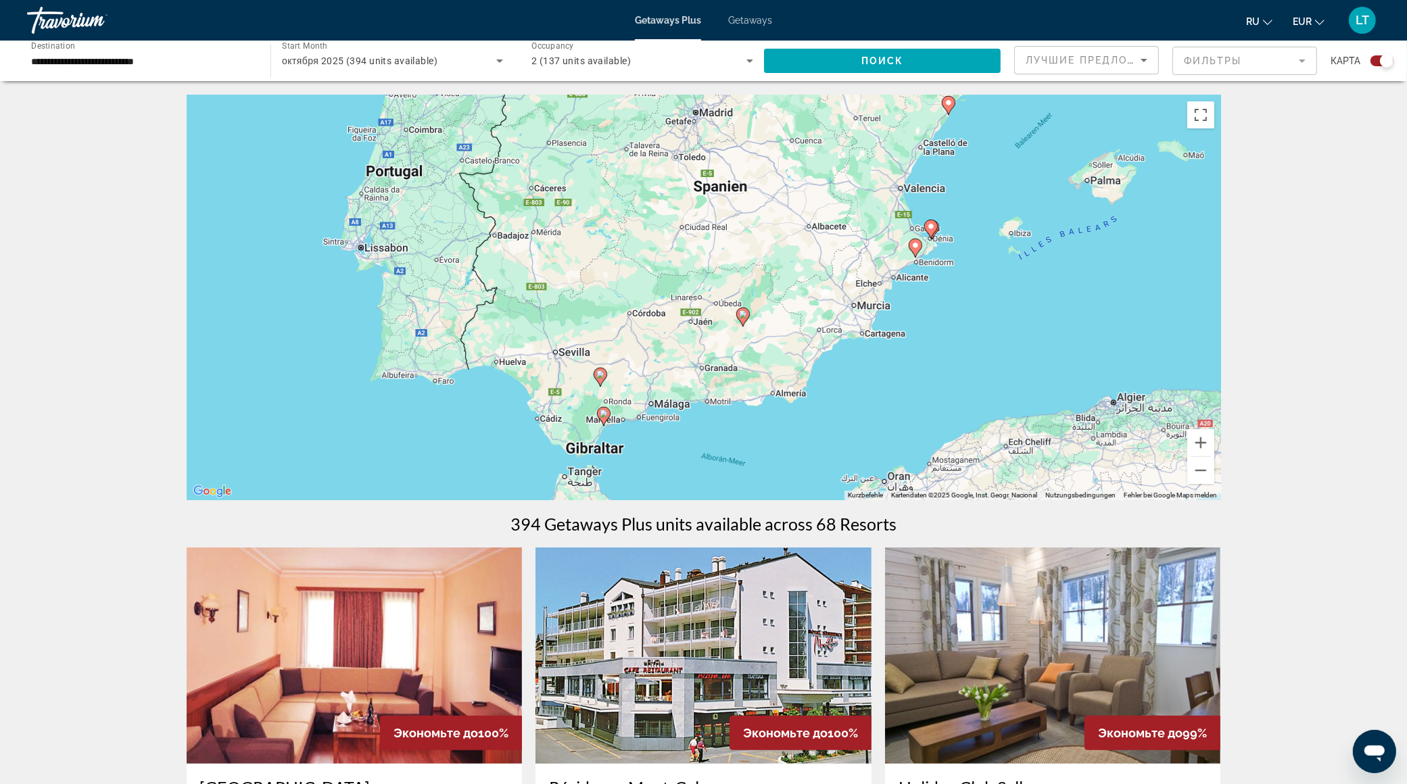
drag, startPoint x: 995, startPoint y: 377, endPoint x: 822, endPoint y: 385, distance: 174.0
click at [824, 385] on div "Um den Modus zum Ziehen mit der Tastatur zu aktivieren, drückst du Alt + Eingab…" at bounding box center [704, 298] width 1035 height 406
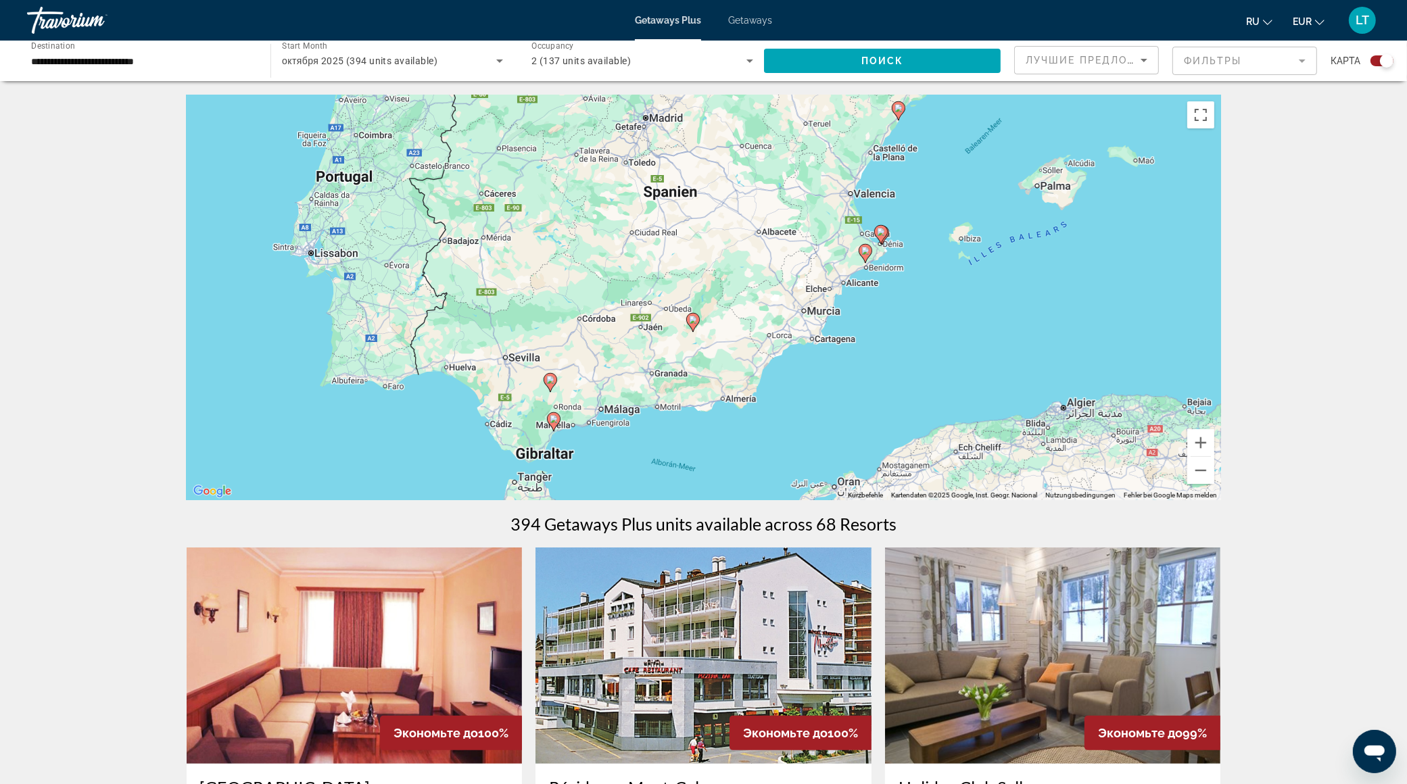
click at [866, 249] on image "Main content" at bounding box center [865, 251] width 8 height 8
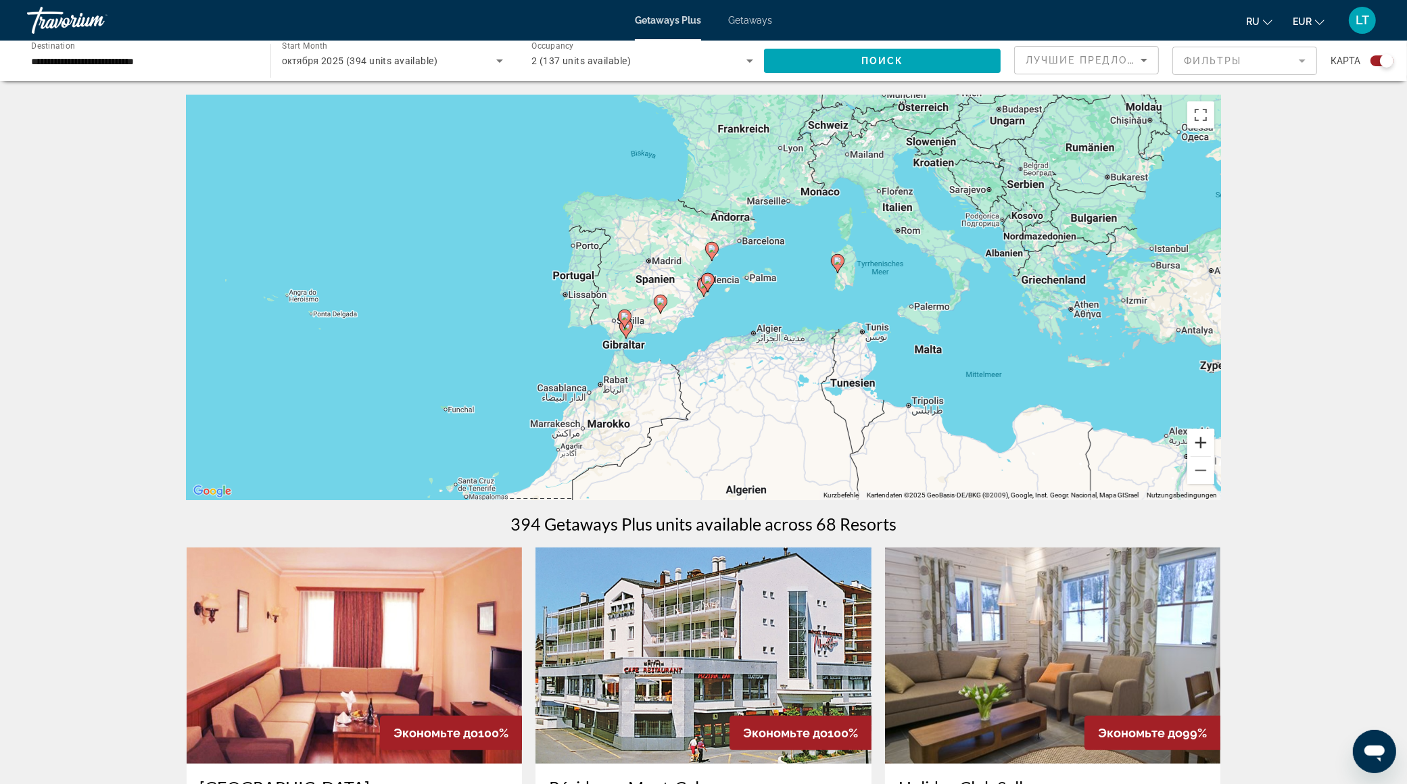
click at [1196, 438] on button "Vergrößern" at bounding box center [1200, 442] width 27 height 27
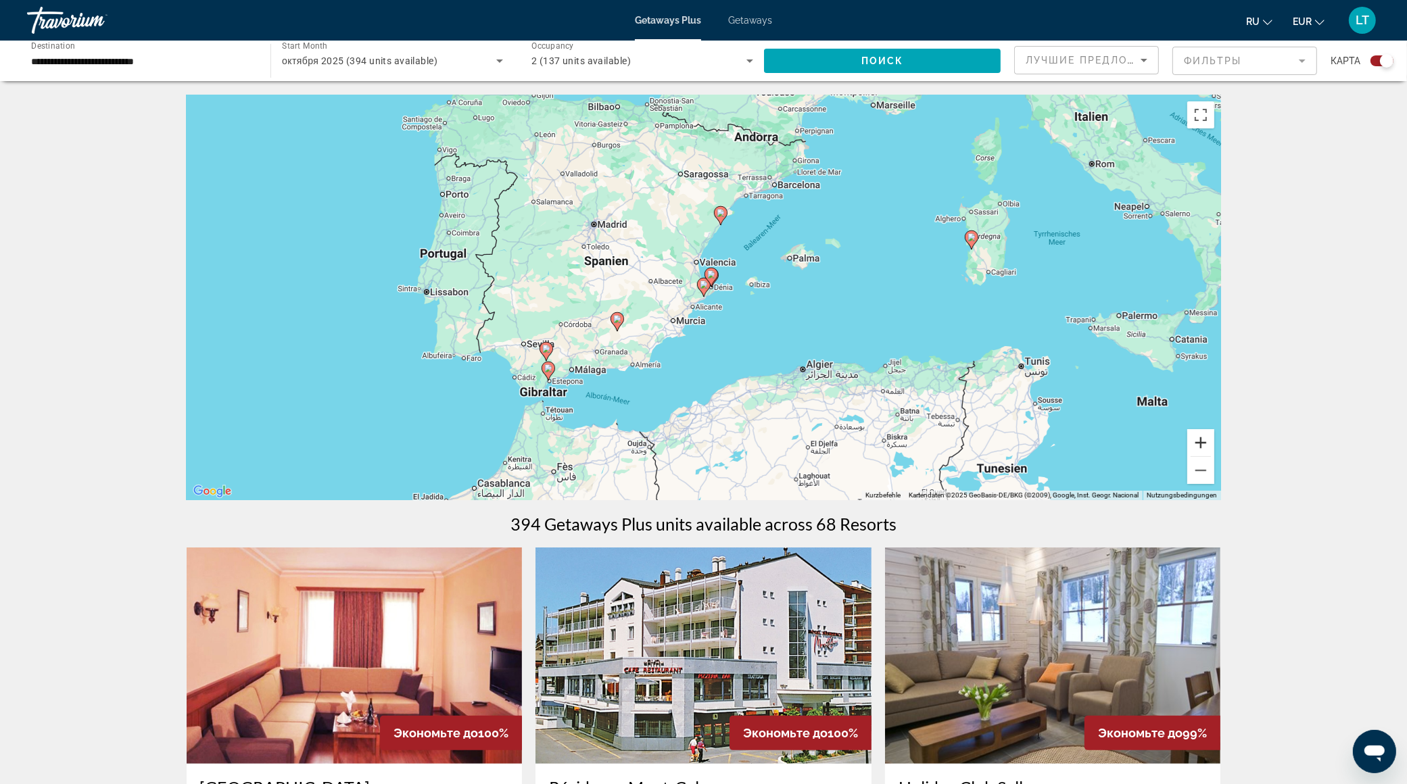
click at [1196, 438] on button "Vergrößern" at bounding box center [1200, 442] width 27 height 27
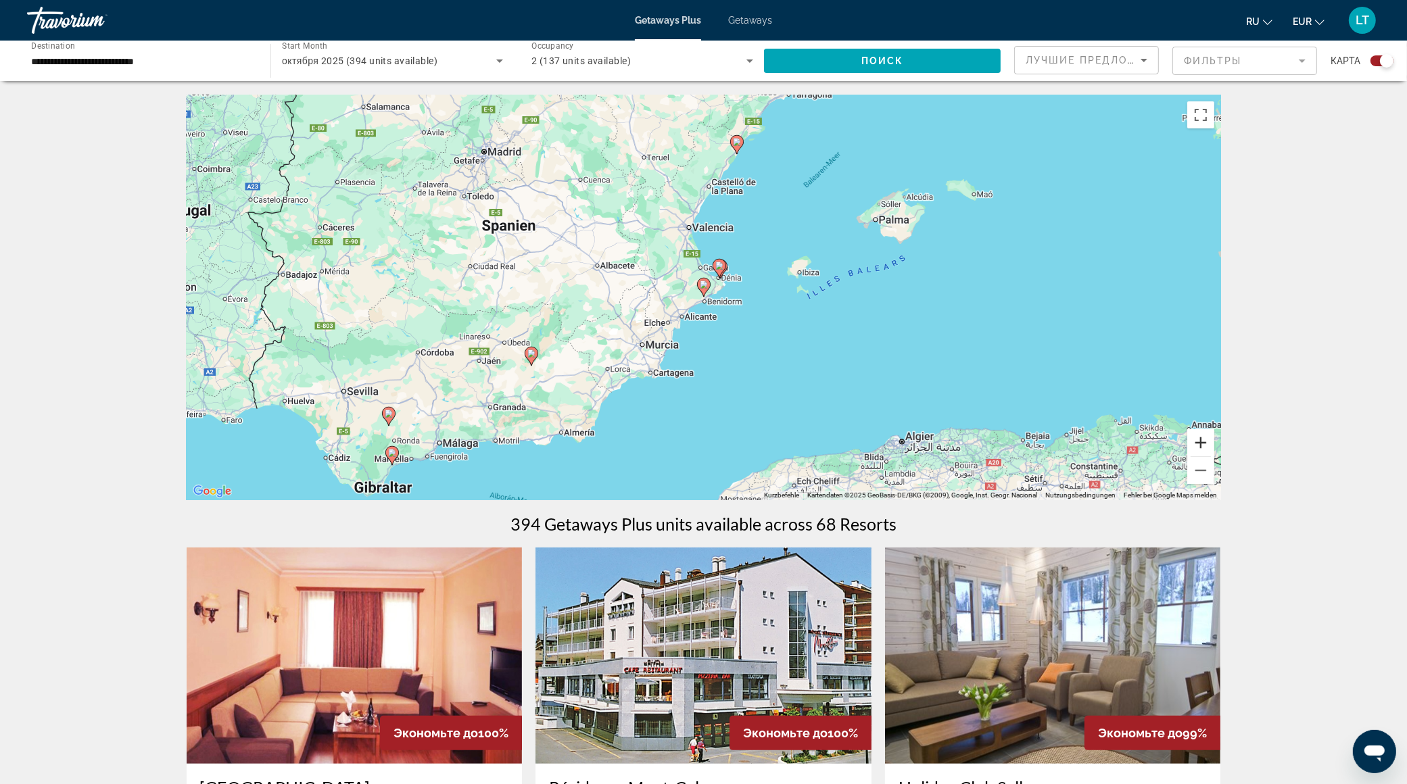
click at [1196, 438] on button "Vergrößern" at bounding box center [1200, 442] width 27 height 27
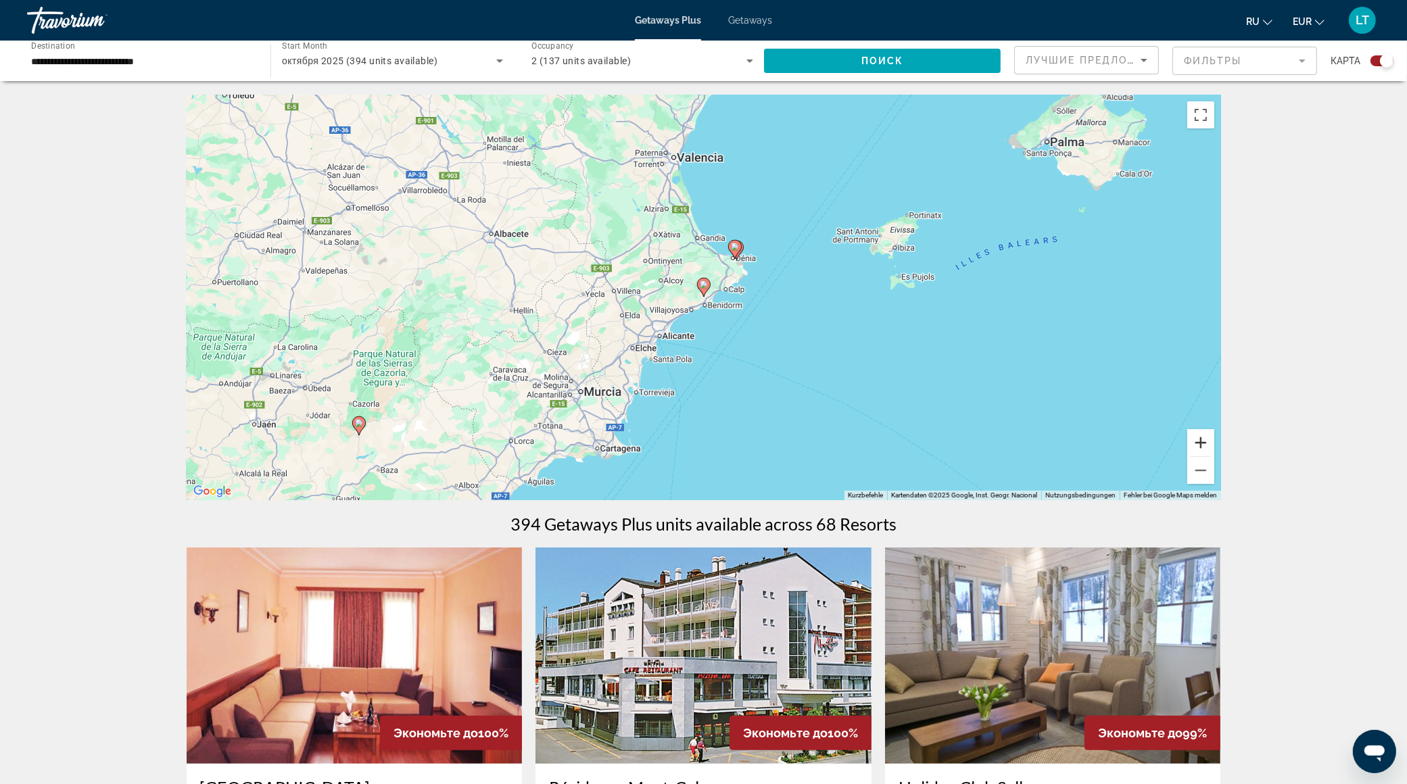
click at [1196, 438] on button "Vergrößern" at bounding box center [1200, 442] width 27 height 27
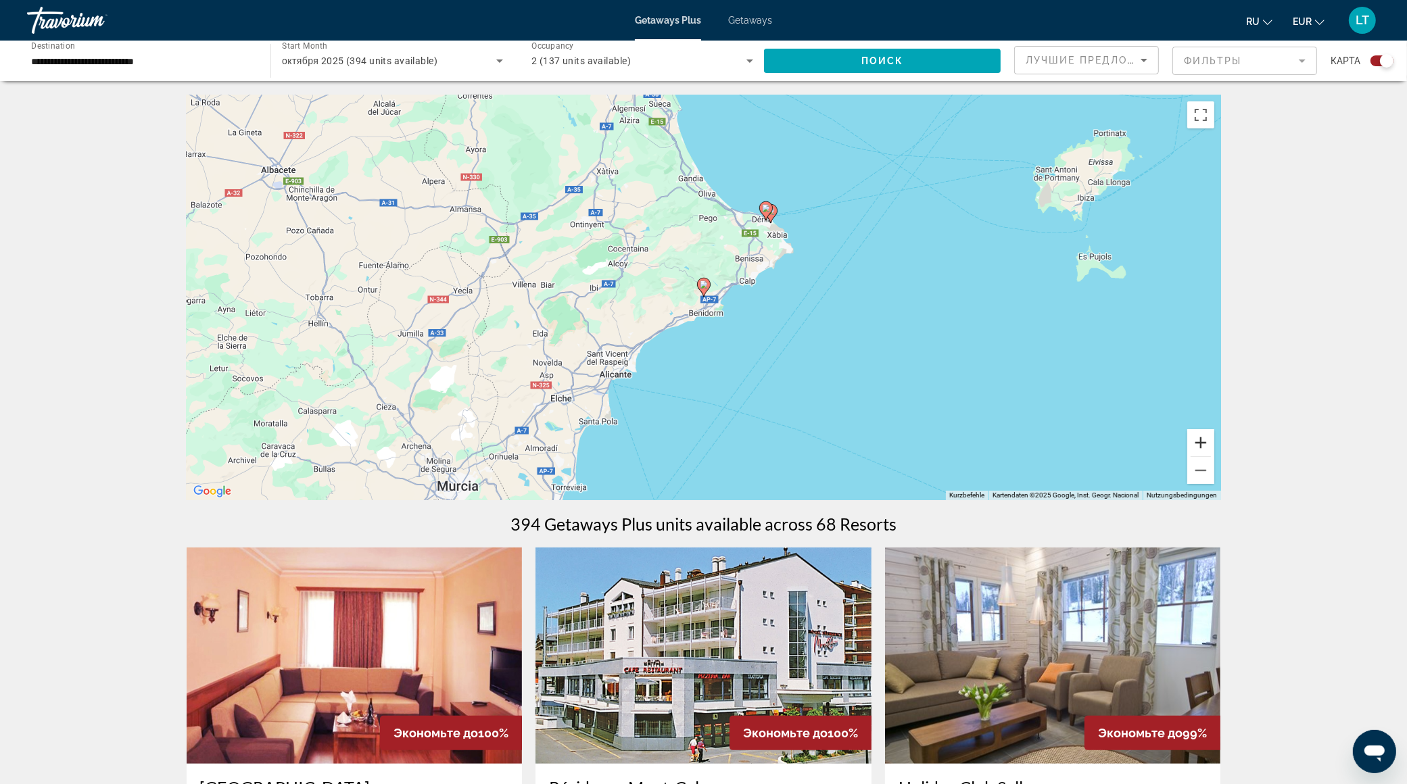
click at [1196, 438] on button "Vergrößern" at bounding box center [1200, 442] width 27 height 27
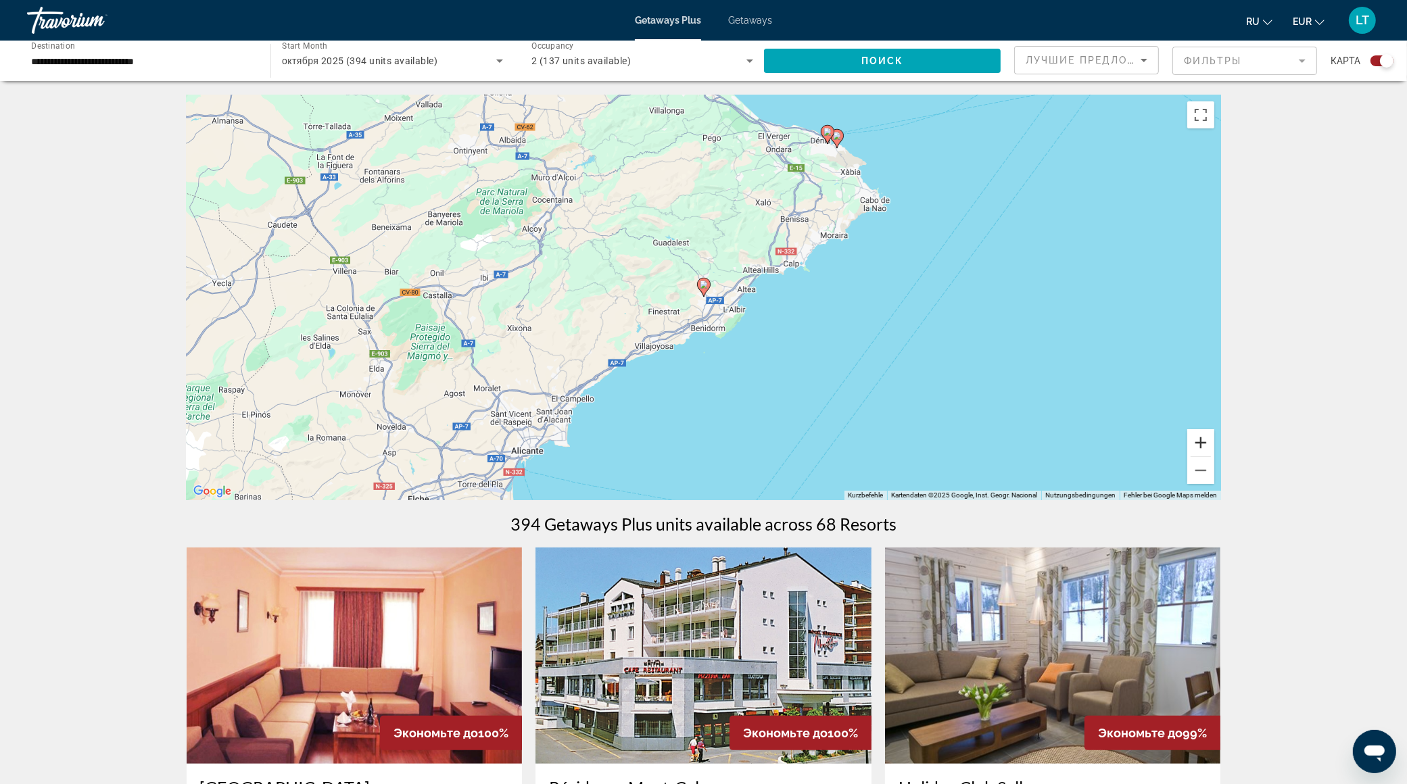
click at [1196, 438] on button "Vergrößern" at bounding box center [1200, 442] width 27 height 27
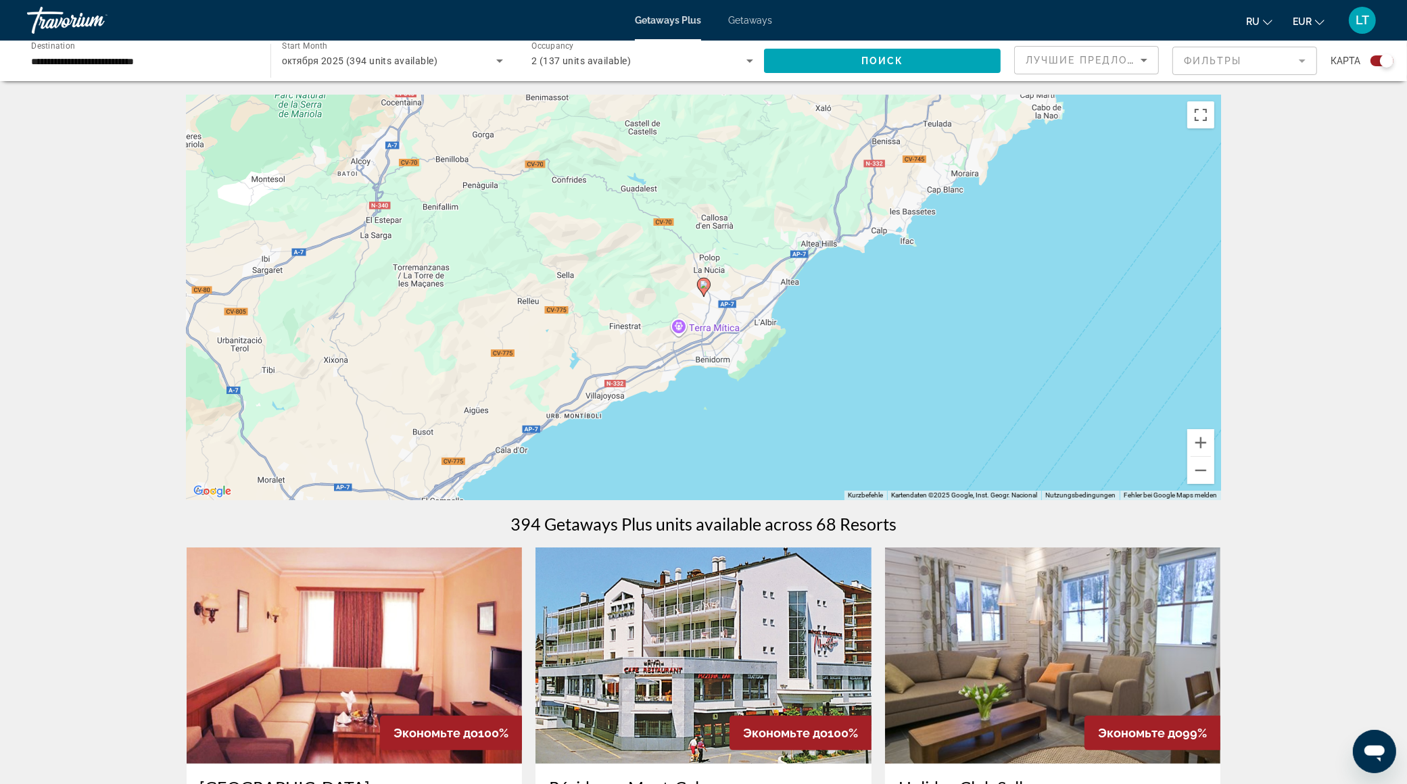
click at [704, 287] on image "Main content" at bounding box center [704, 285] width 8 height 8
type input "**********"
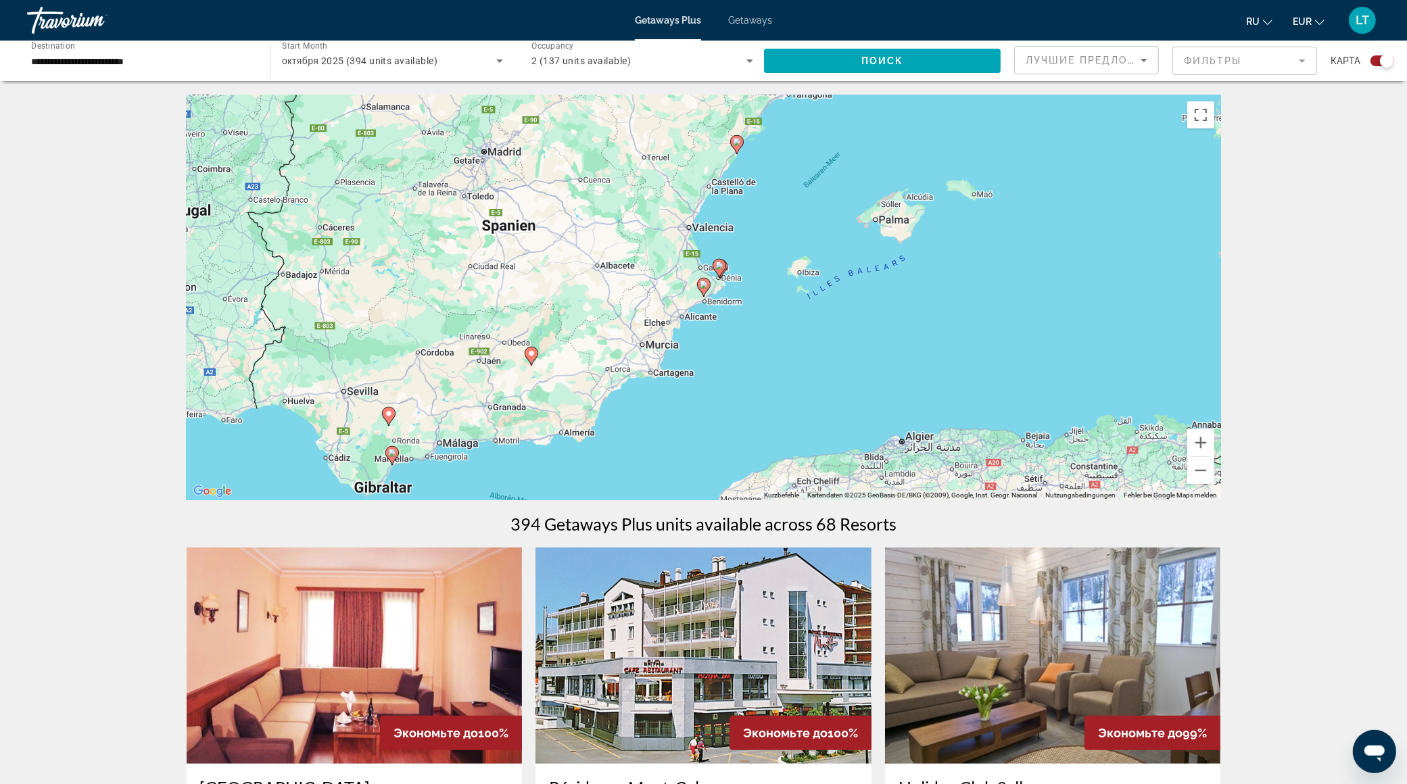
click at [704, 287] on image "Main content" at bounding box center [704, 285] width 8 height 8
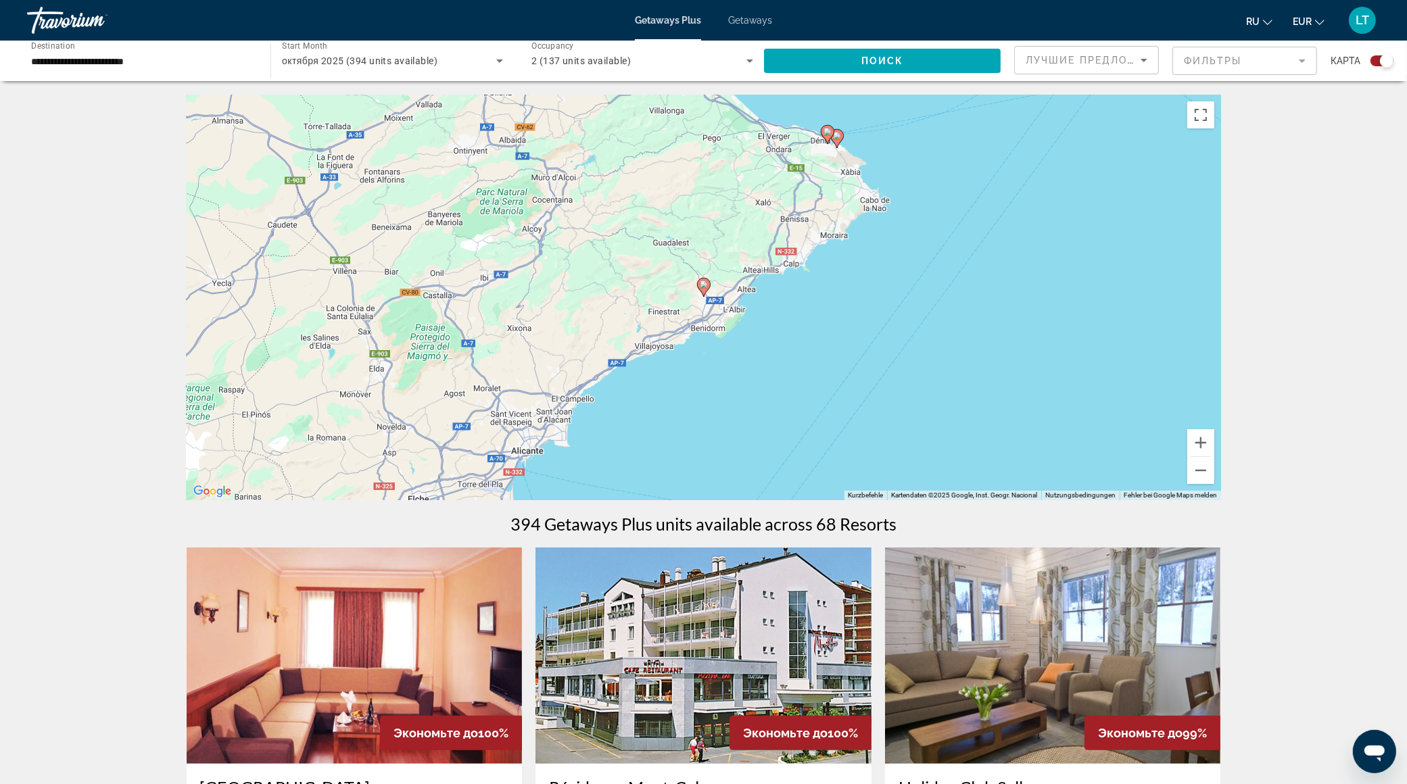
click at [704, 285] on image "Main content" at bounding box center [704, 285] width 8 height 8
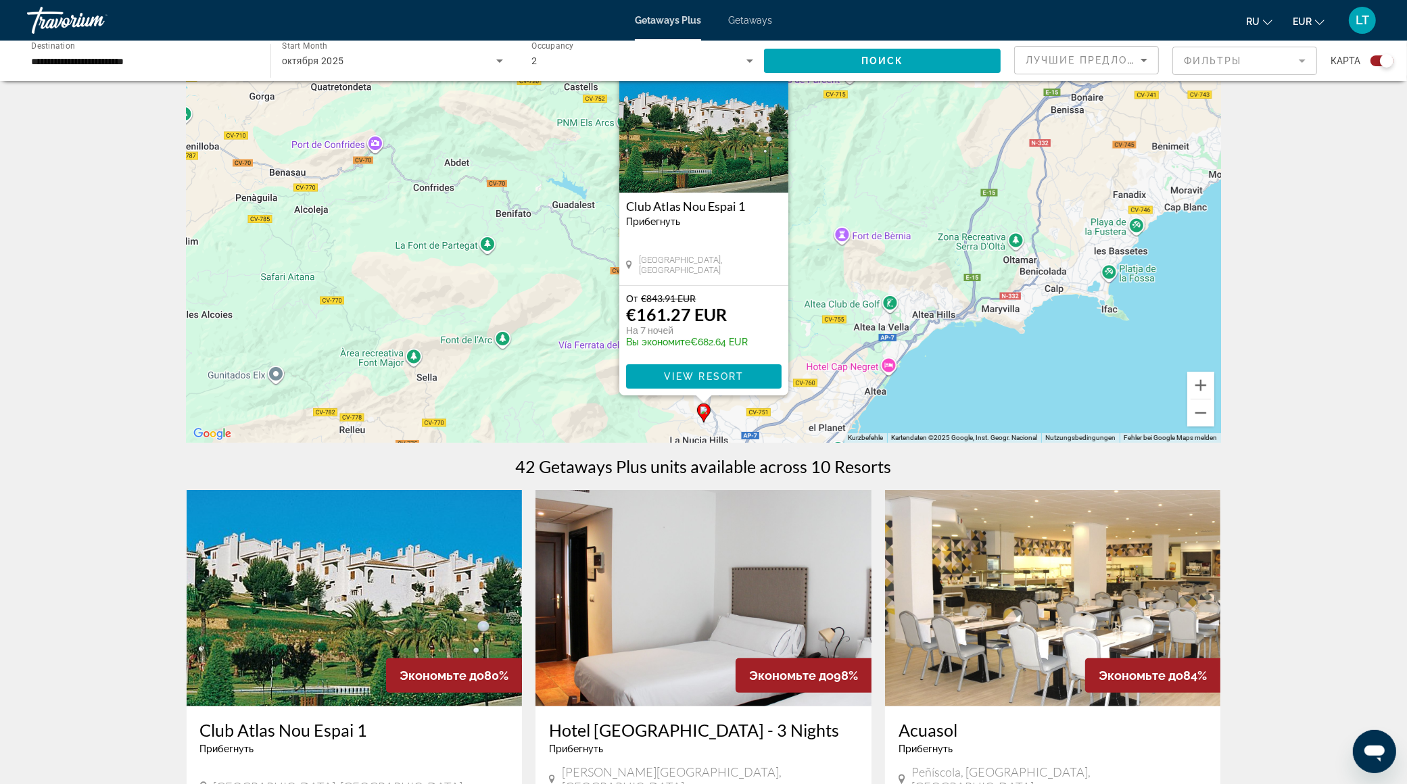
scroll to position [56, 0]
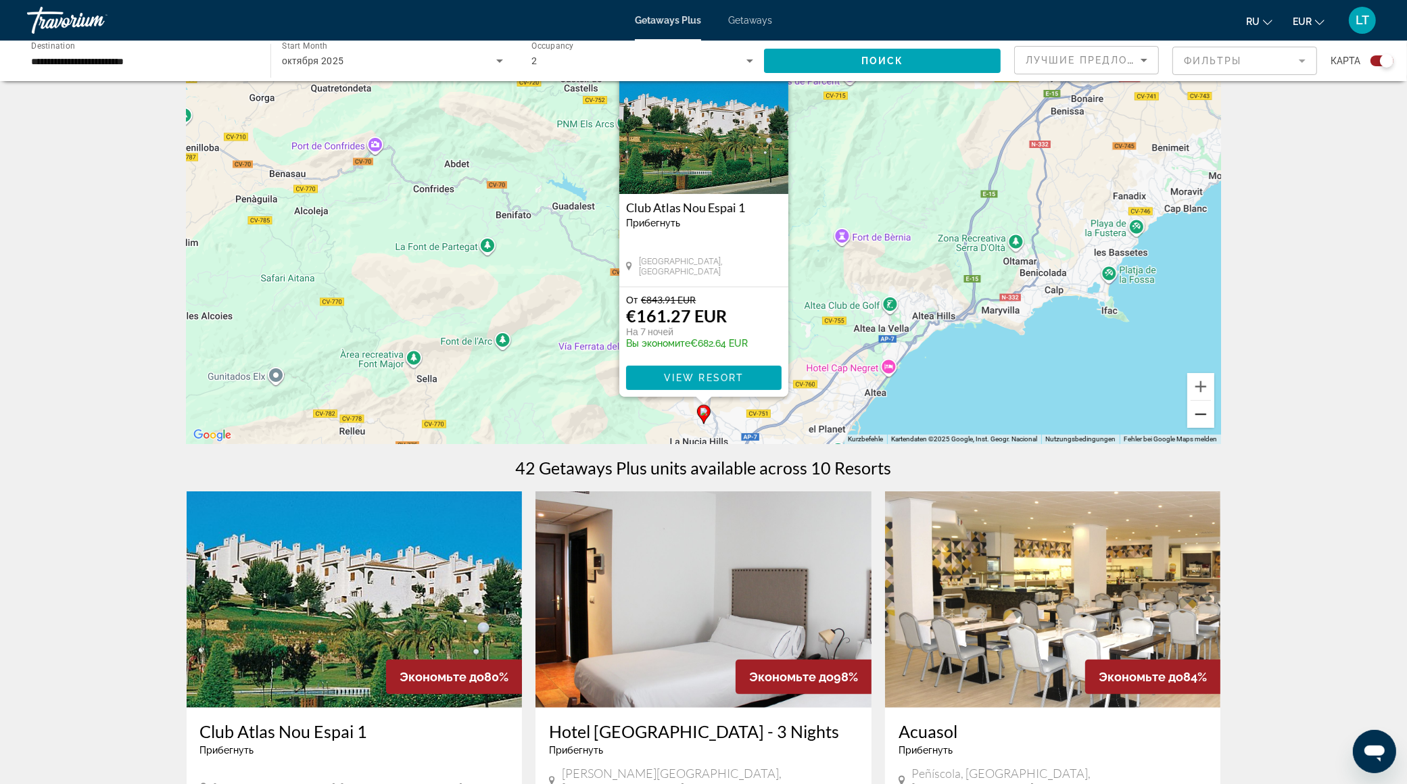
click at [1199, 418] on button "Verkleinern" at bounding box center [1200, 414] width 27 height 27
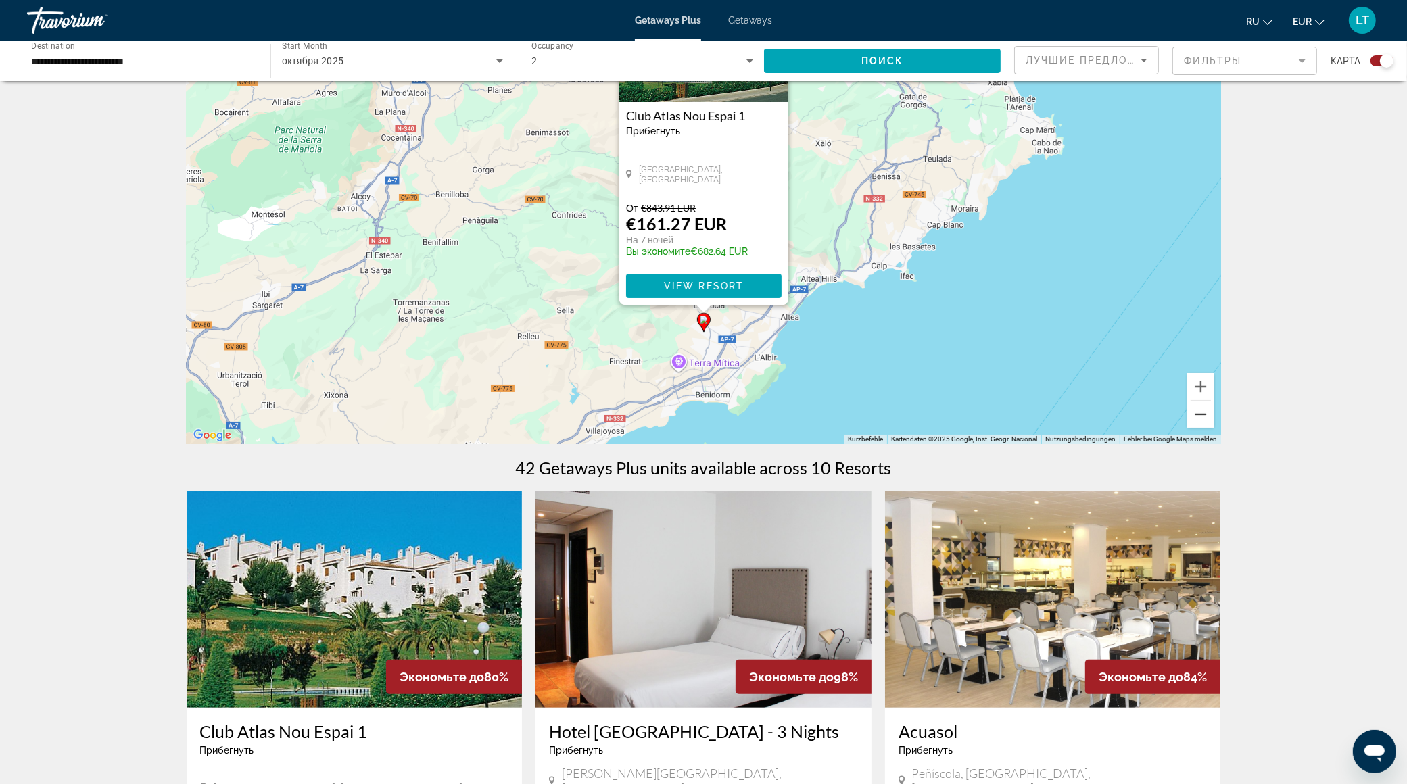
click at [1199, 418] on button "Verkleinern" at bounding box center [1200, 414] width 27 height 27
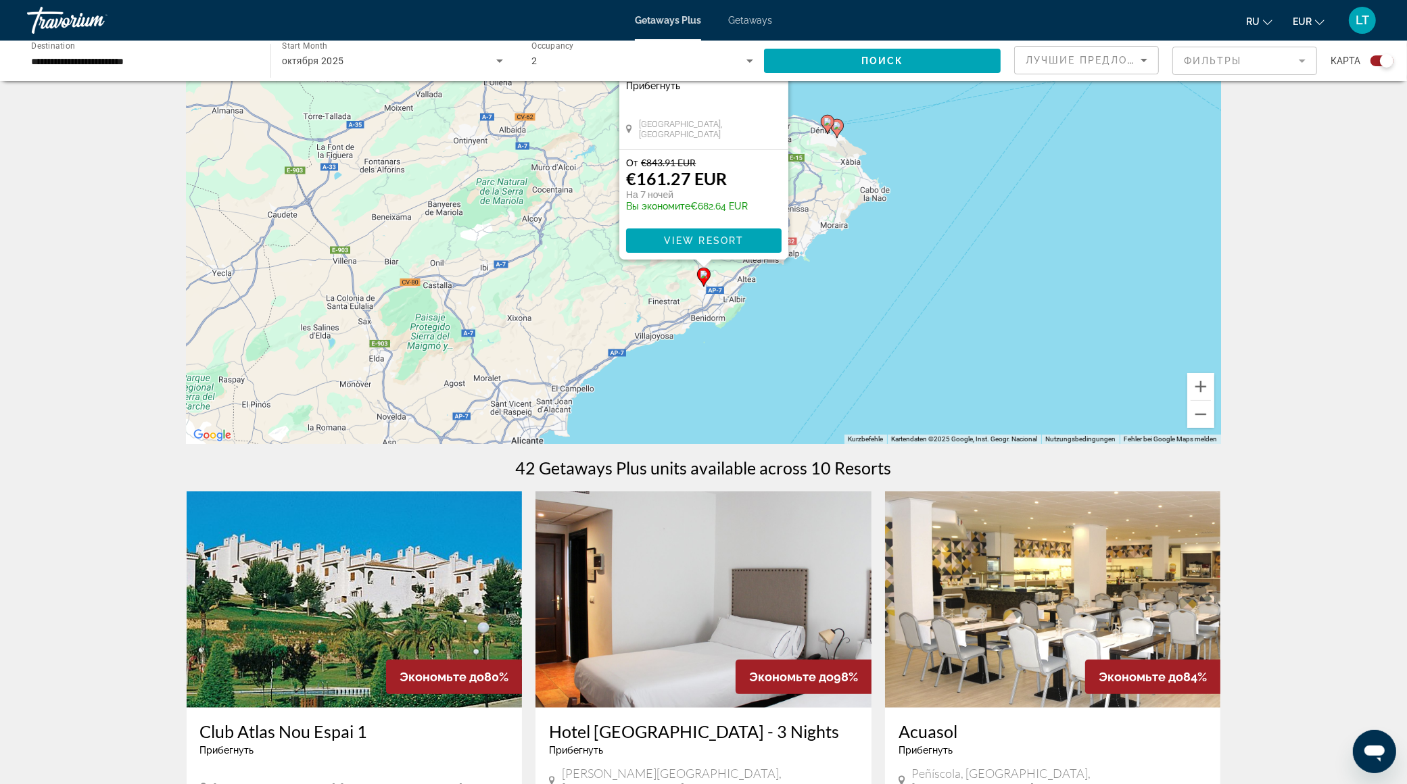
click at [839, 125] on image "Main content" at bounding box center [837, 126] width 8 height 8
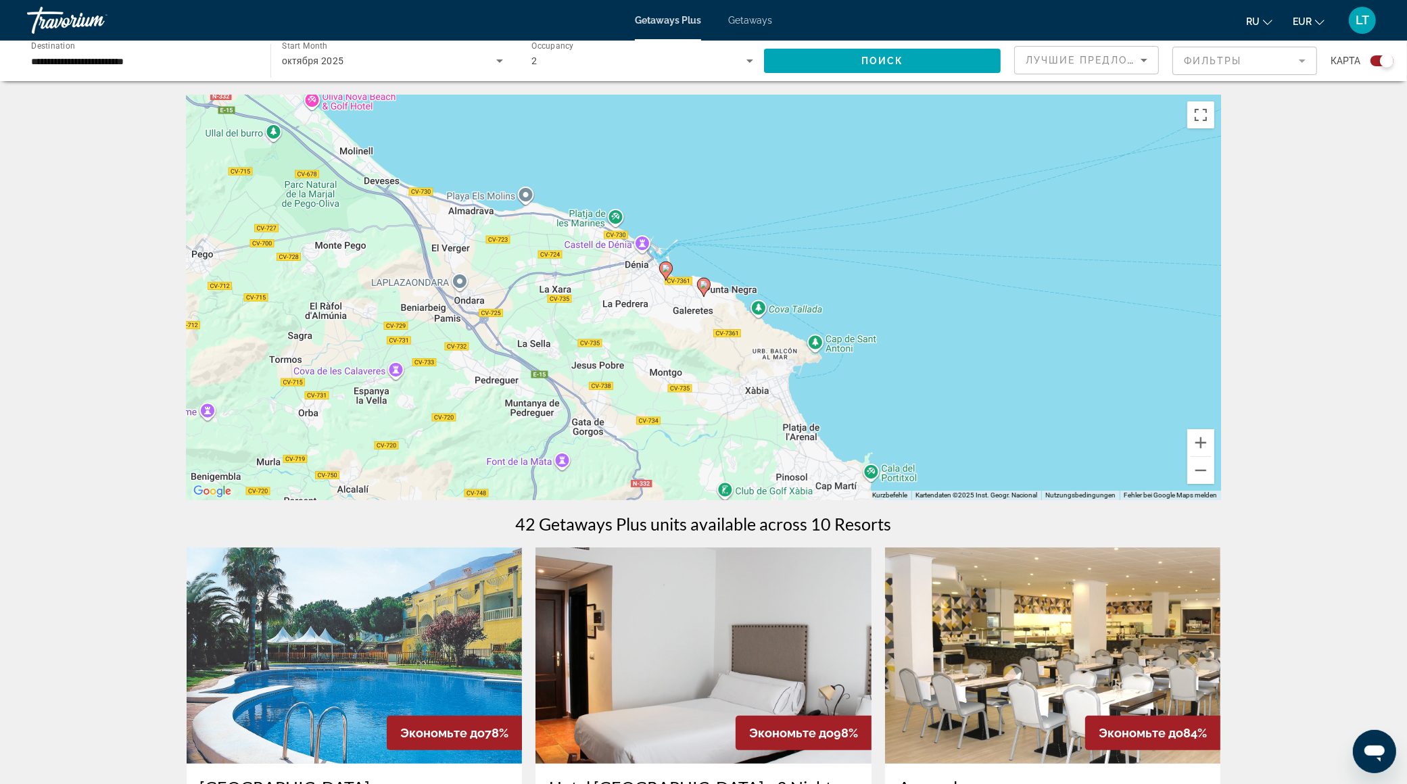
click at [705, 287] on image "Main content" at bounding box center [704, 285] width 8 height 8
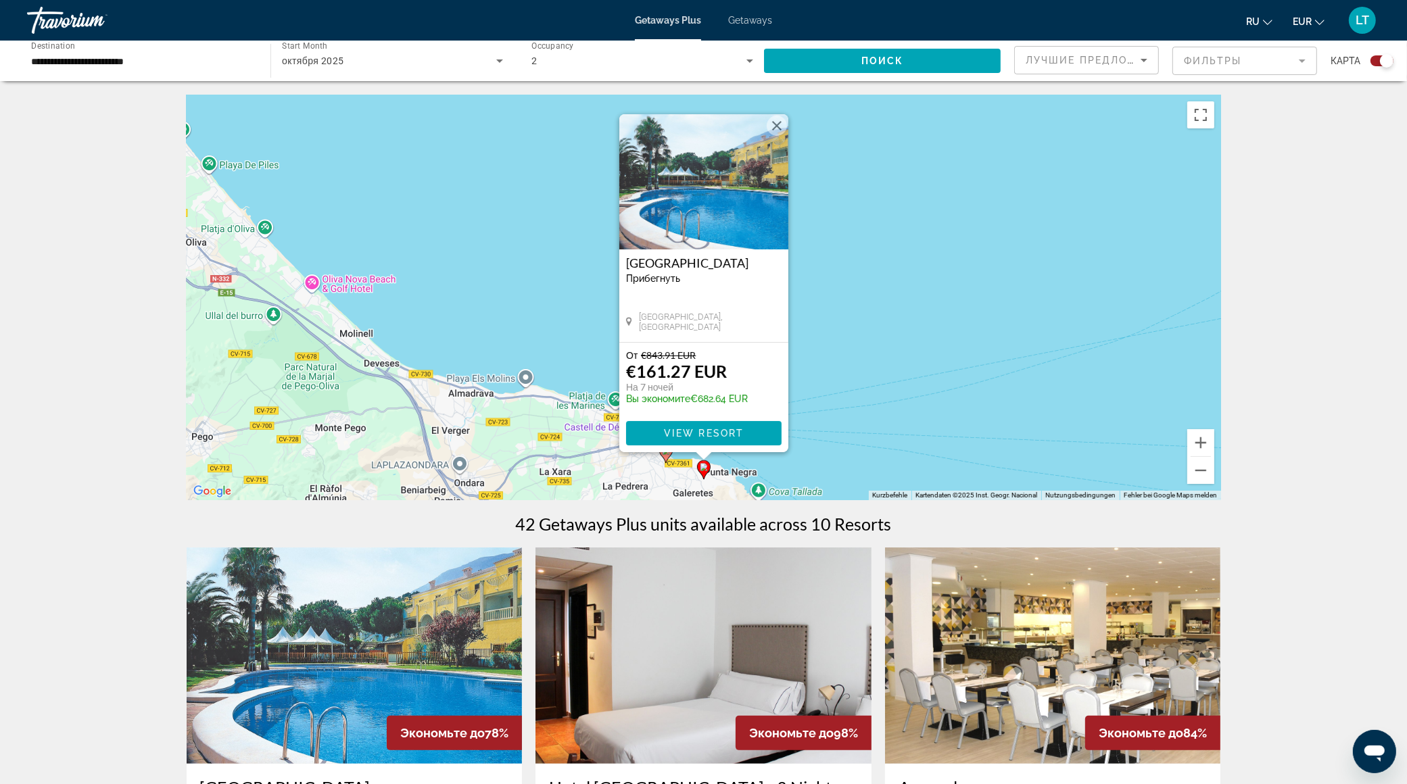
click at [666, 460] on icon "Main content" at bounding box center [665, 454] width 12 height 18
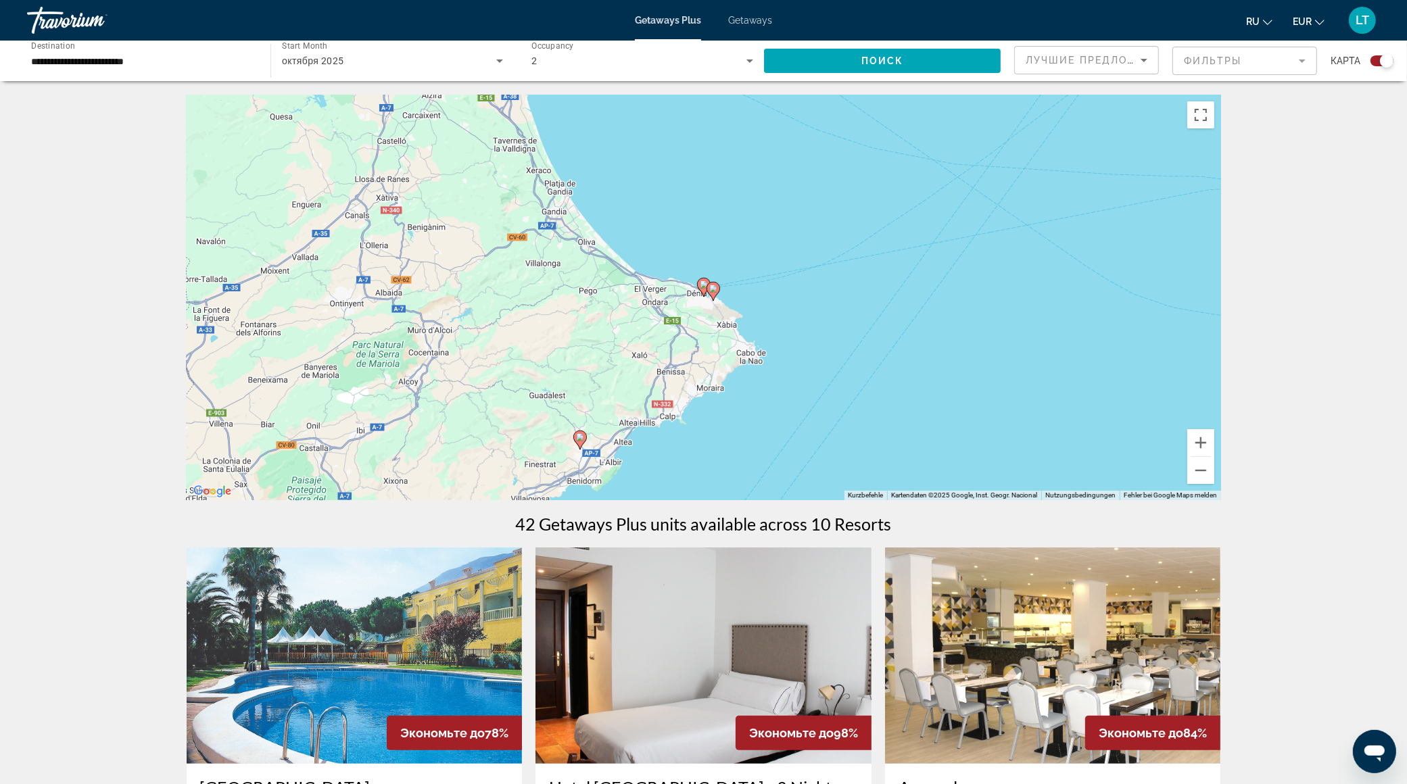
click at [703, 282] on image "Main content" at bounding box center [704, 285] width 8 height 8
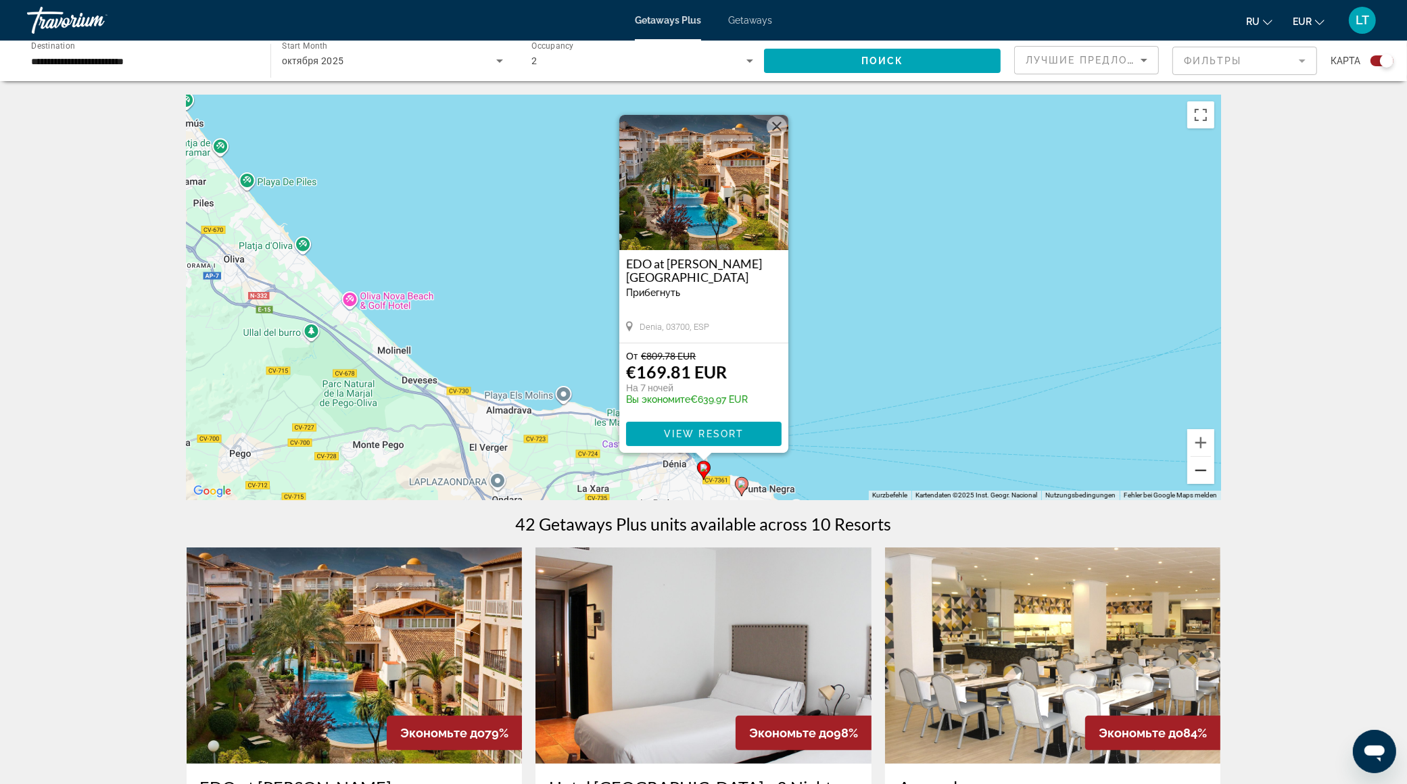
click at [1204, 473] on button "Verkleinern" at bounding box center [1200, 470] width 27 height 27
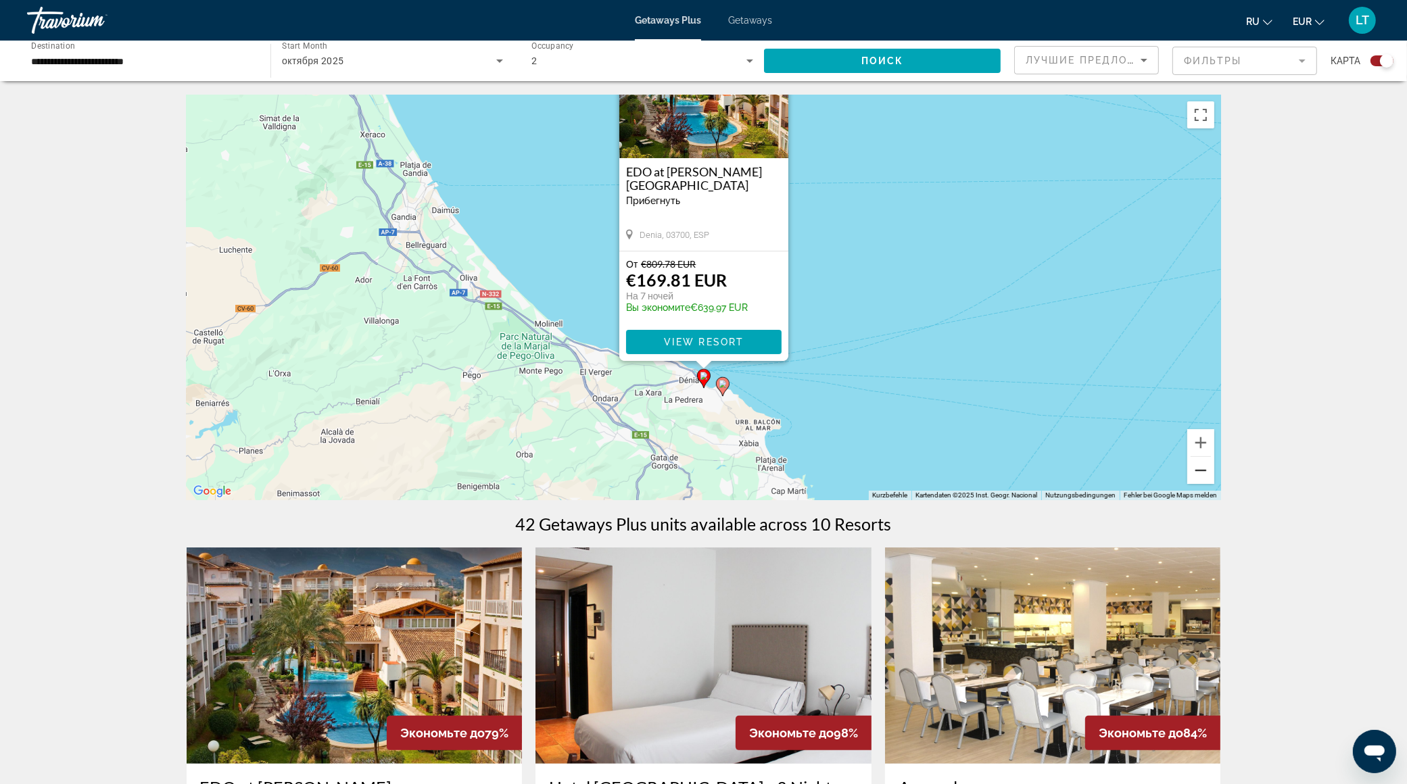
click at [1204, 473] on button "Verkleinern" at bounding box center [1200, 470] width 27 height 27
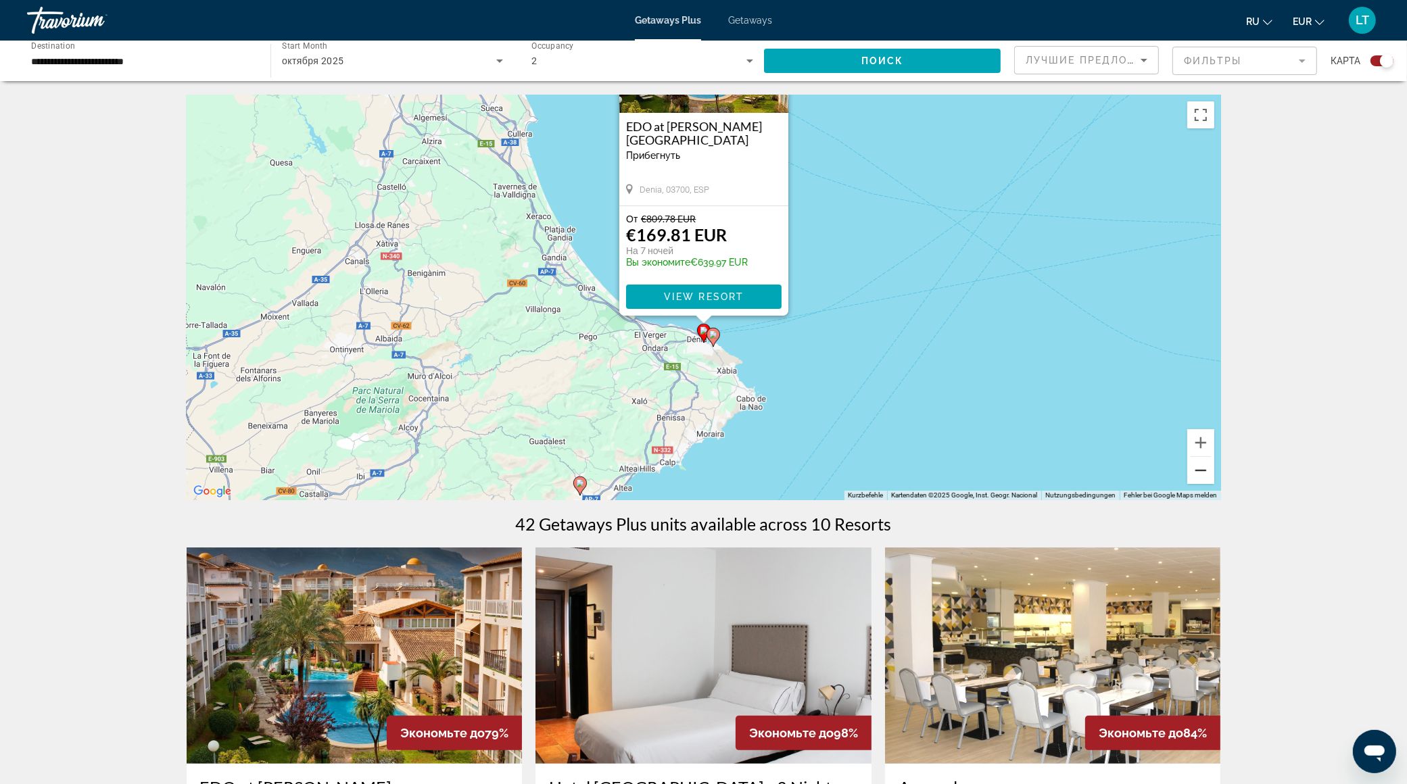
click at [1204, 473] on button "Verkleinern" at bounding box center [1200, 470] width 27 height 27
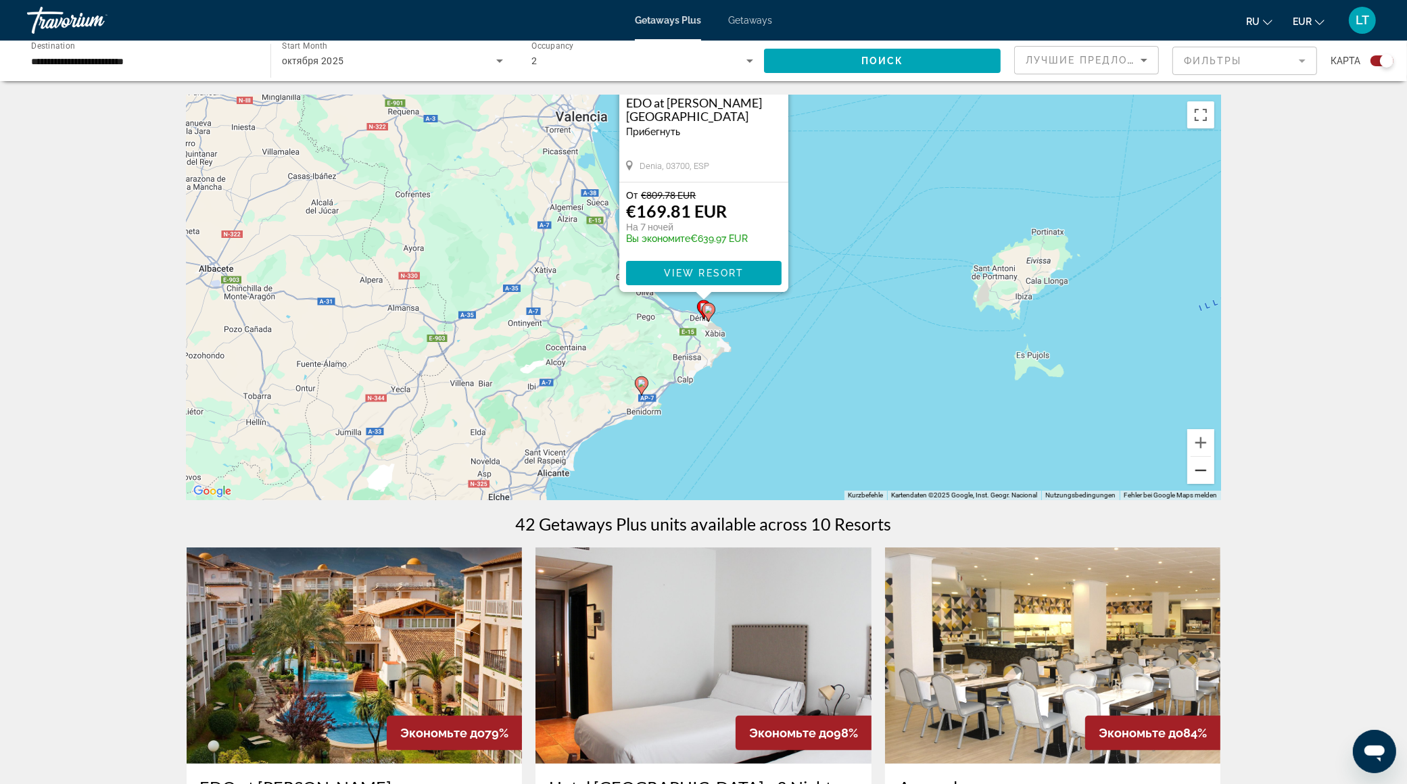
click at [1204, 473] on button "Verkleinern" at bounding box center [1200, 470] width 27 height 27
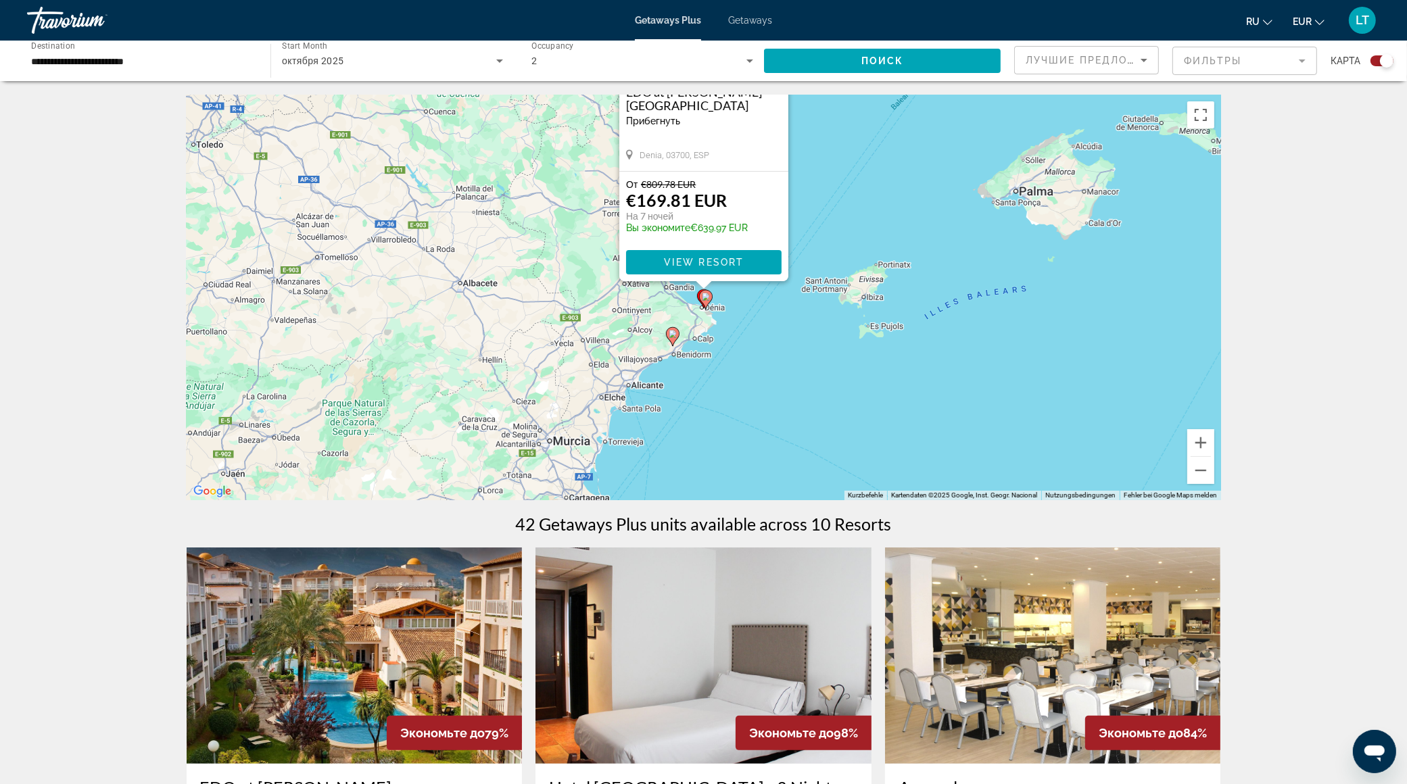
click at [449, 632] on img "Main content" at bounding box center [355, 656] width 336 height 216
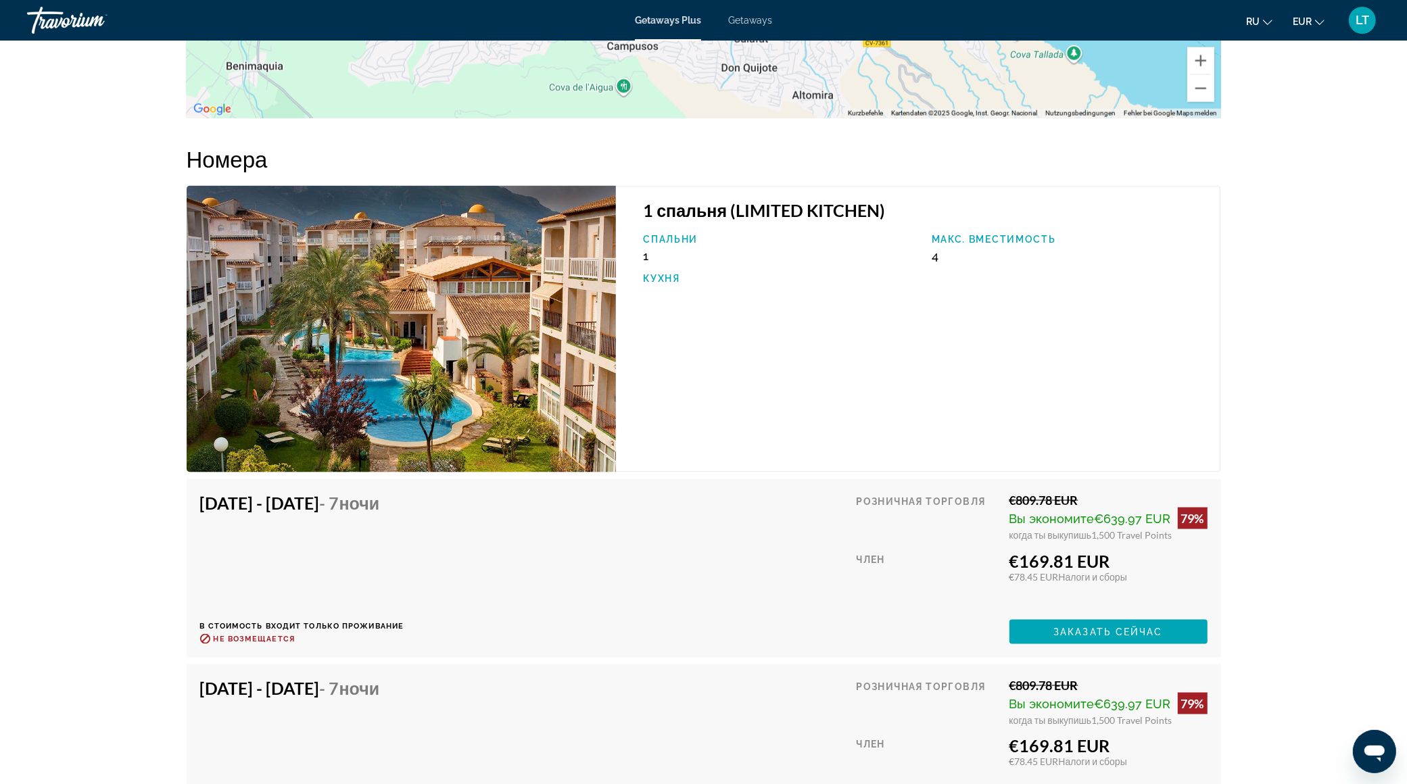
scroll to position [2320, 0]
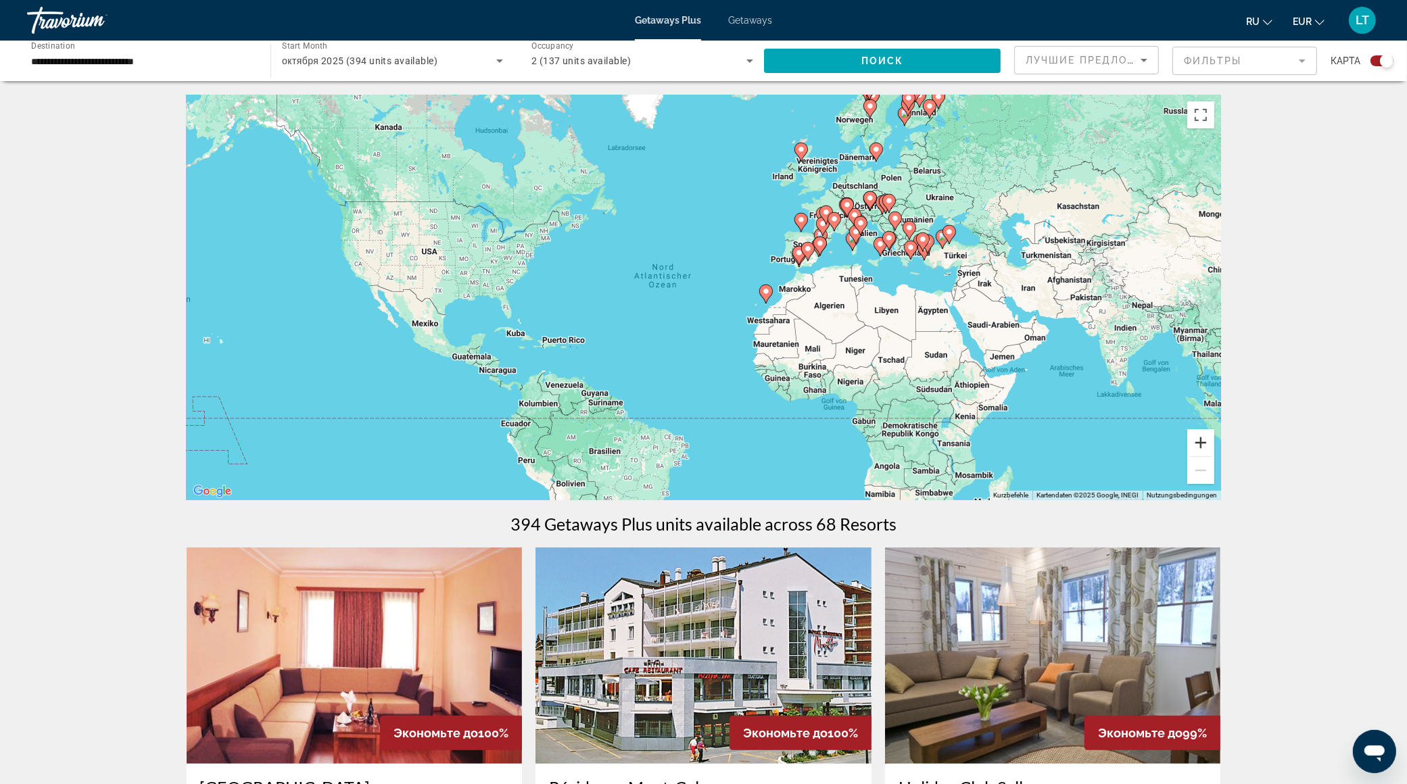
click at [1198, 442] on button "Vergrößern" at bounding box center [1200, 442] width 27 height 27
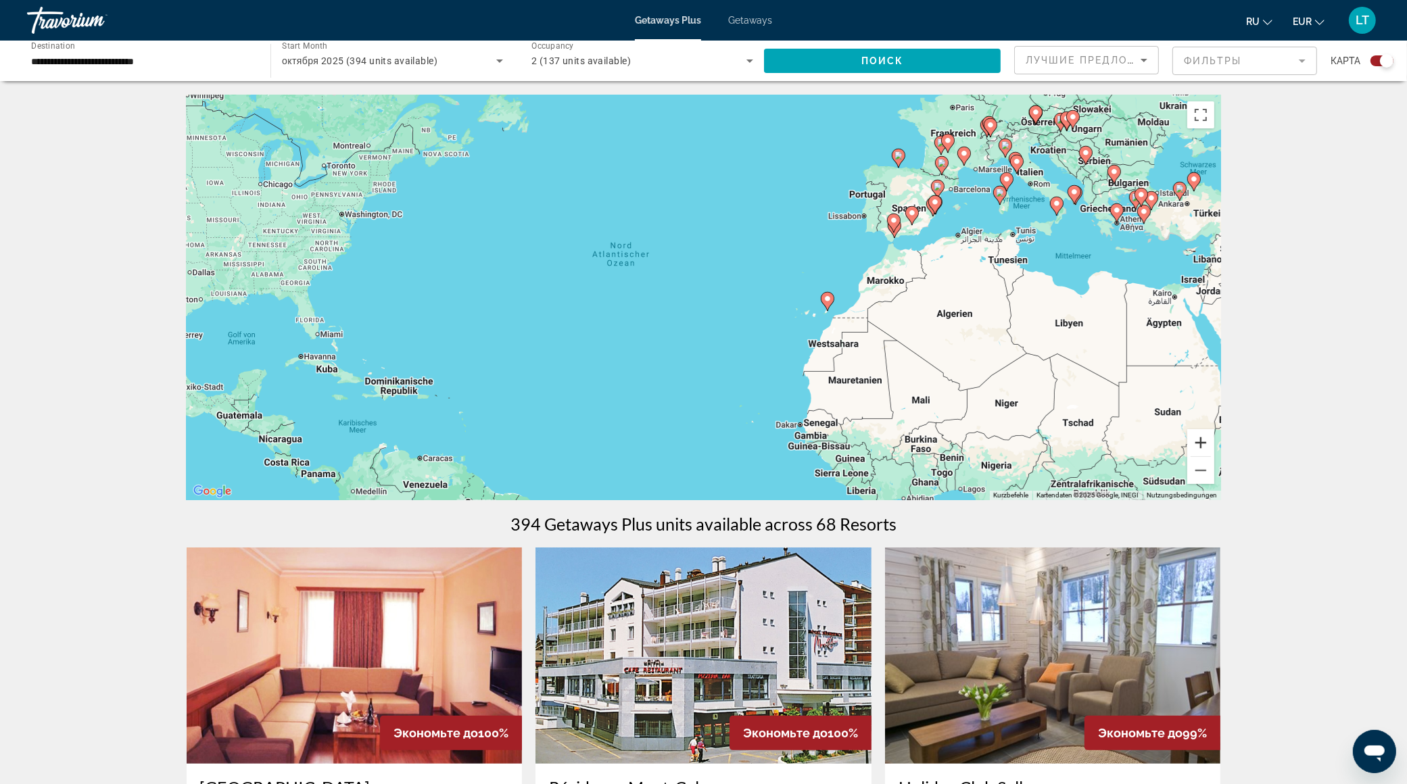
click at [1198, 442] on button "Vergrößern" at bounding box center [1200, 442] width 27 height 27
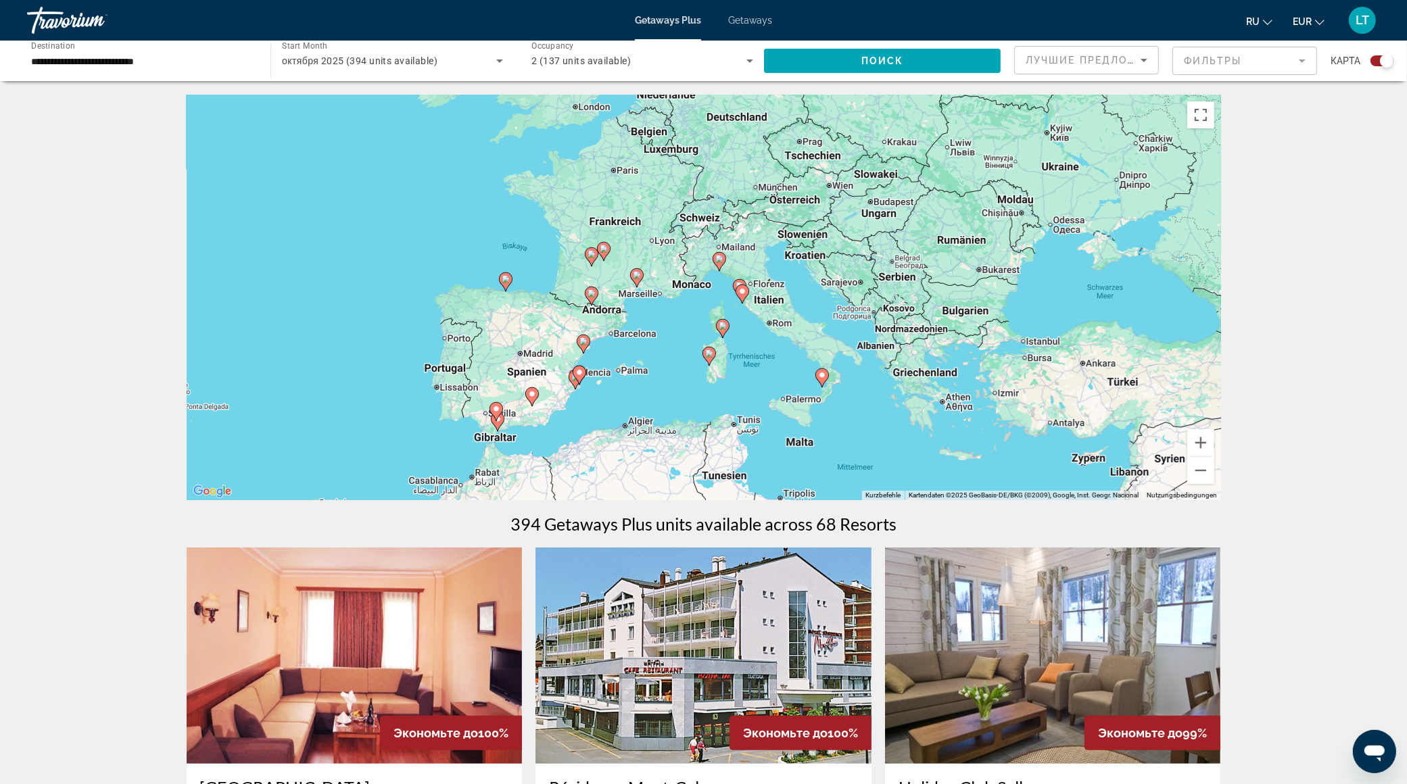
drag, startPoint x: 1110, startPoint y: 227, endPoint x: 517, endPoint y: 483, distance: 646.7
click at [517, 482] on div "Um den Modus zum Ziehen mit der Tastatur zu aktivieren, drückst du Alt + Eingab…" at bounding box center [704, 298] width 1035 height 406
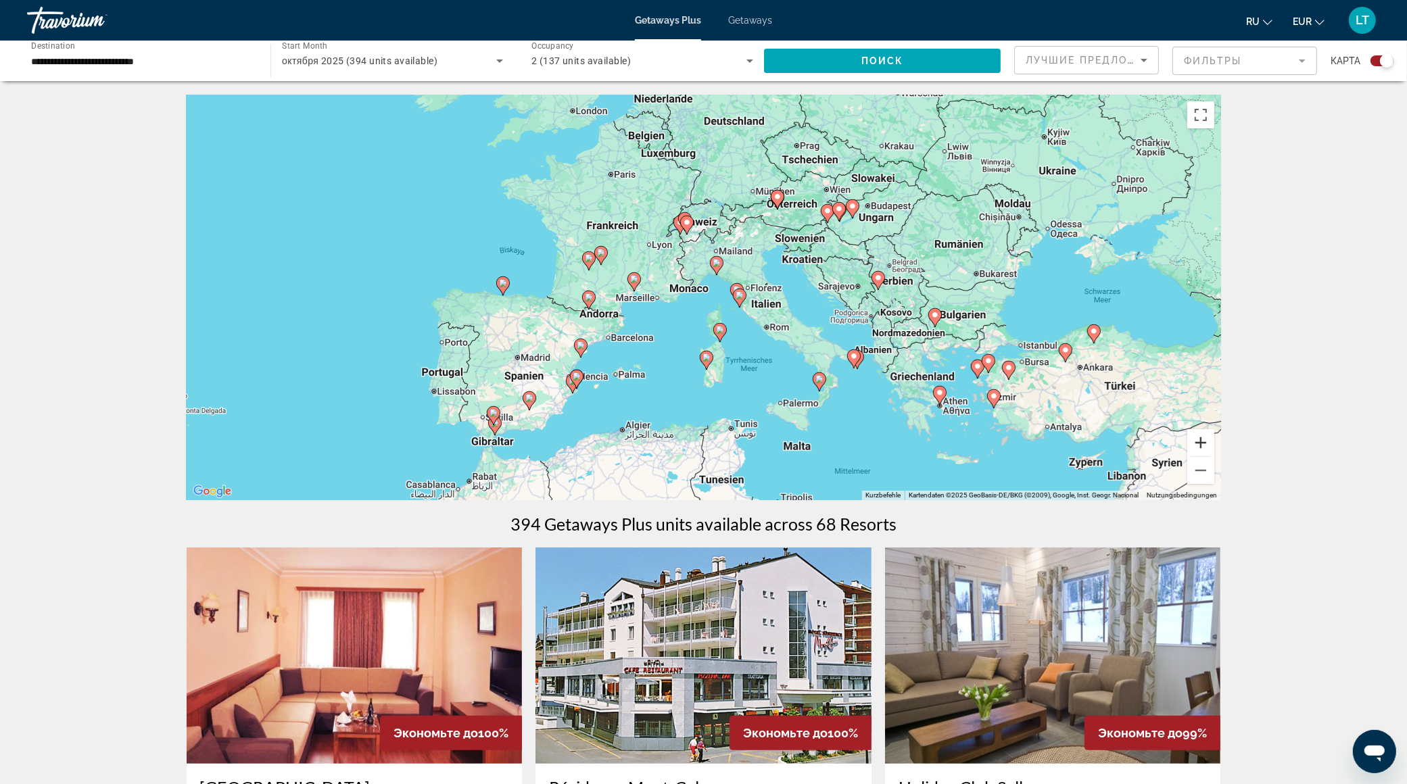
click at [1197, 440] on button "Vergrößern" at bounding box center [1200, 442] width 27 height 27
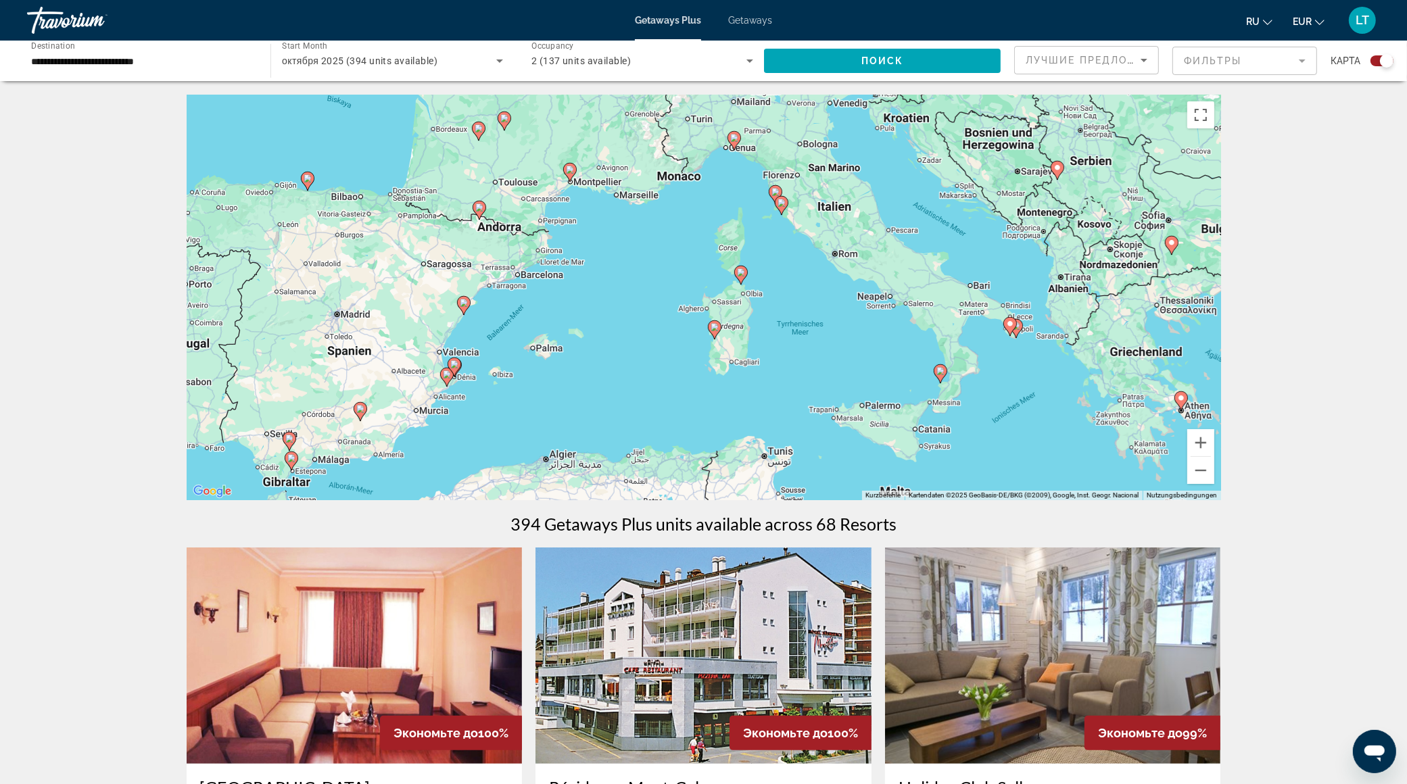
drag, startPoint x: 767, startPoint y: 374, endPoint x: 773, endPoint y: 268, distance: 106.3
click at [773, 268] on div "Um den Modus zum Ziehen mit der Tastatur zu aktivieren, drückst du Alt + Eingab…" at bounding box center [704, 298] width 1035 height 406
click at [941, 372] on image "Main content" at bounding box center [941, 371] width 8 height 8
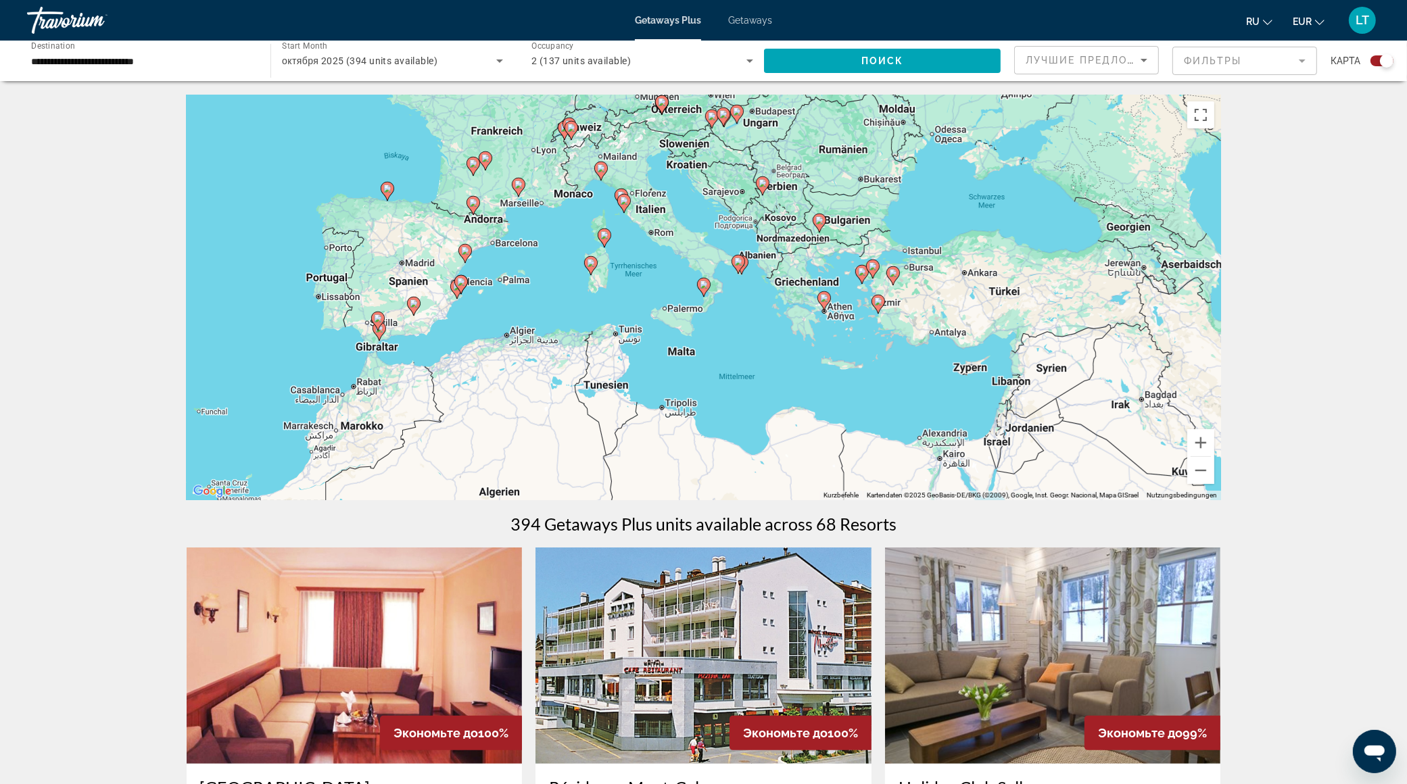
click at [703, 281] on image "Main content" at bounding box center [704, 285] width 8 height 8
type input "**********"
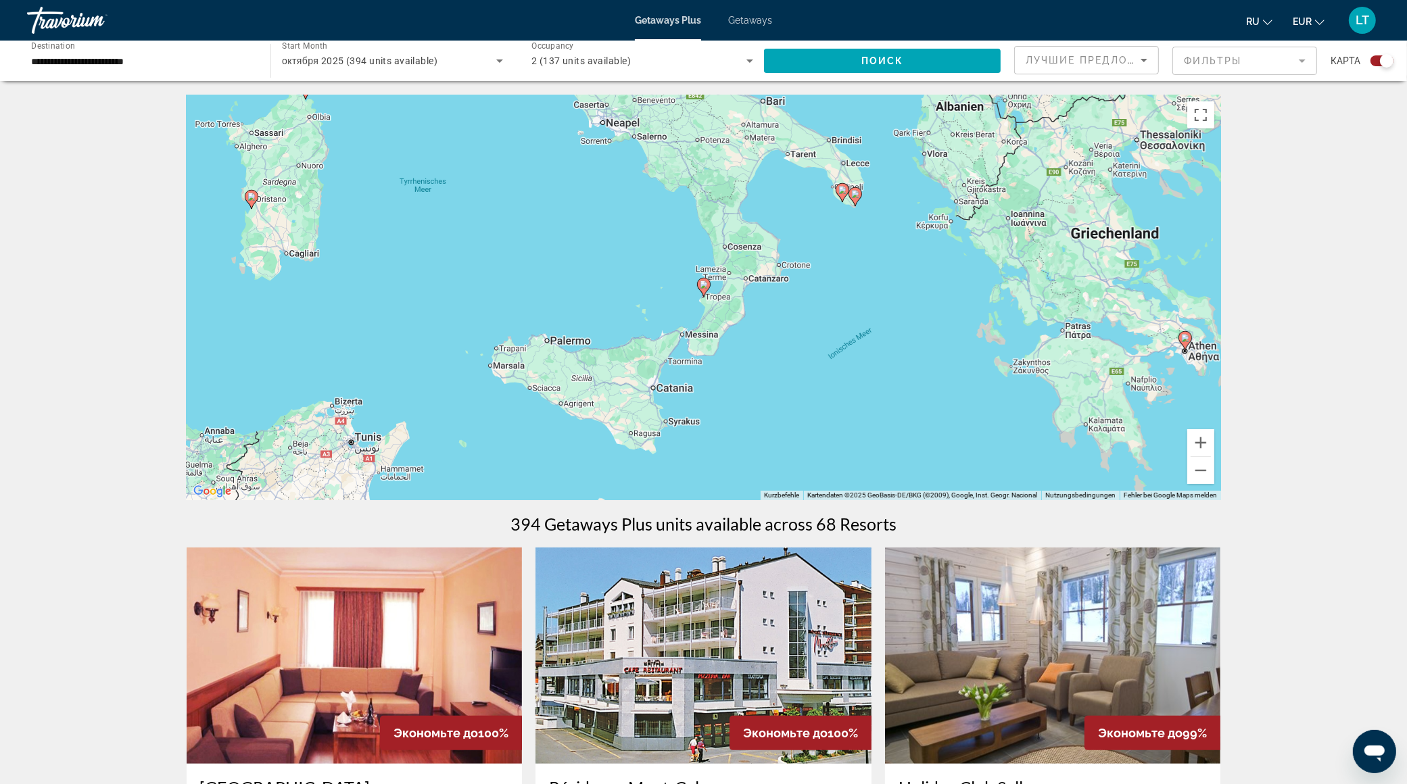
click at [703, 281] on image "Main content" at bounding box center [704, 285] width 8 height 8
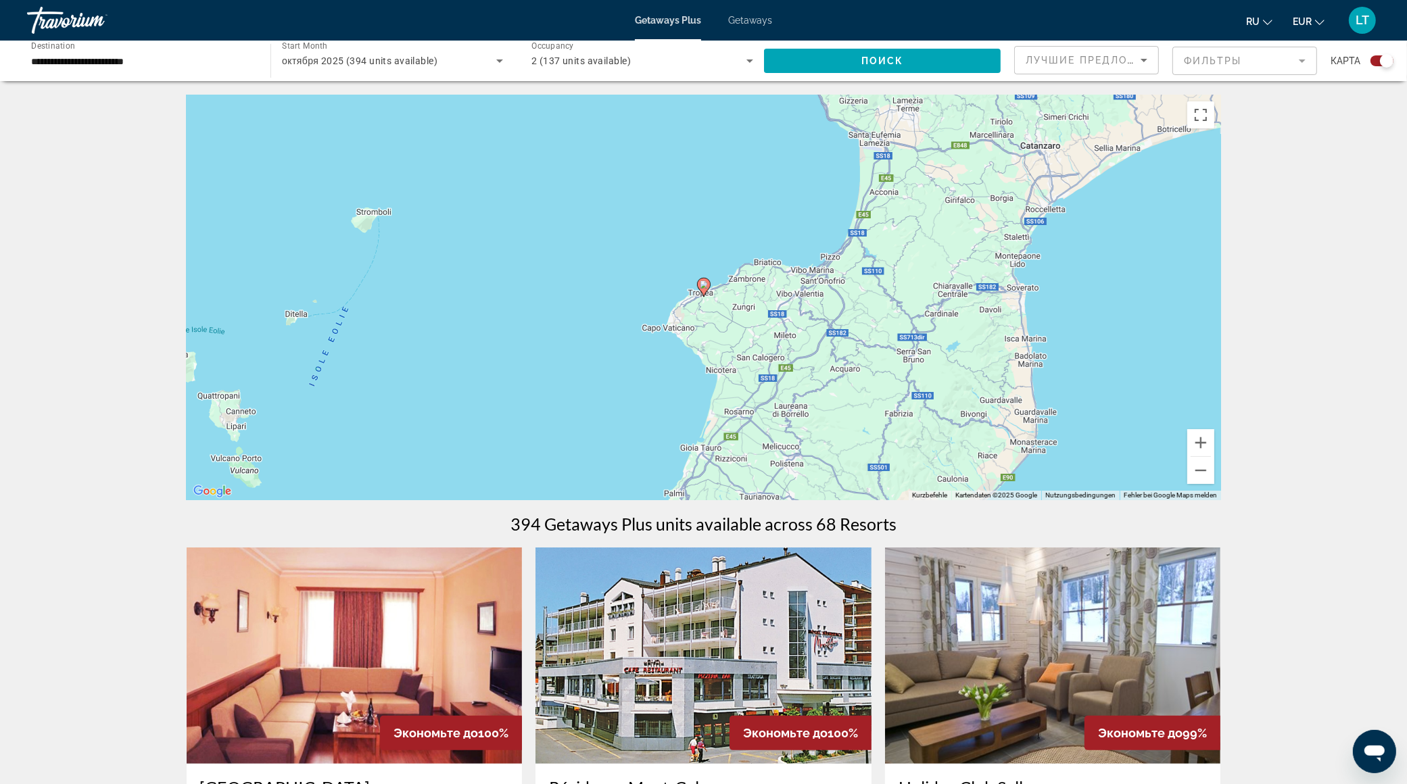
click at [703, 281] on image "Main content" at bounding box center [704, 285] width 8 height 8
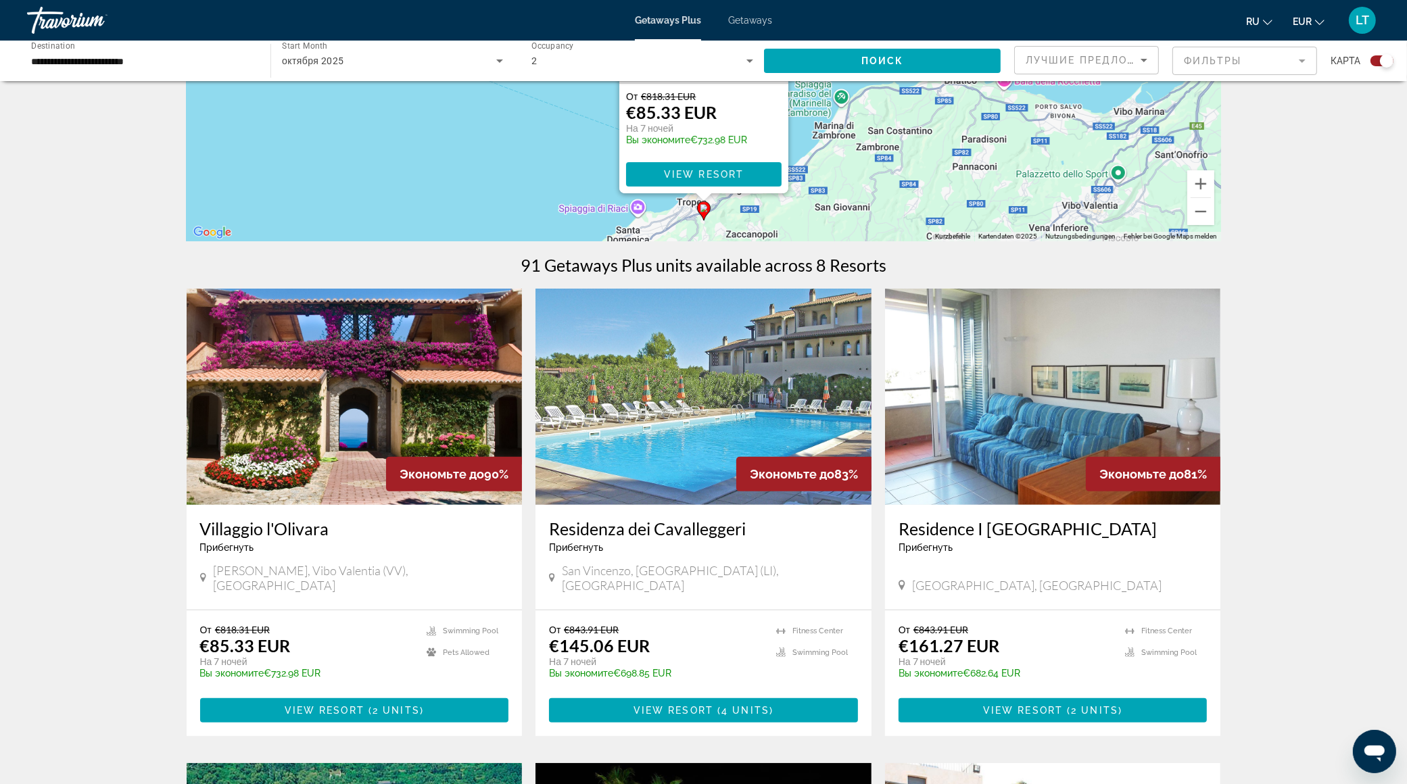
scroll to position [265, 0]
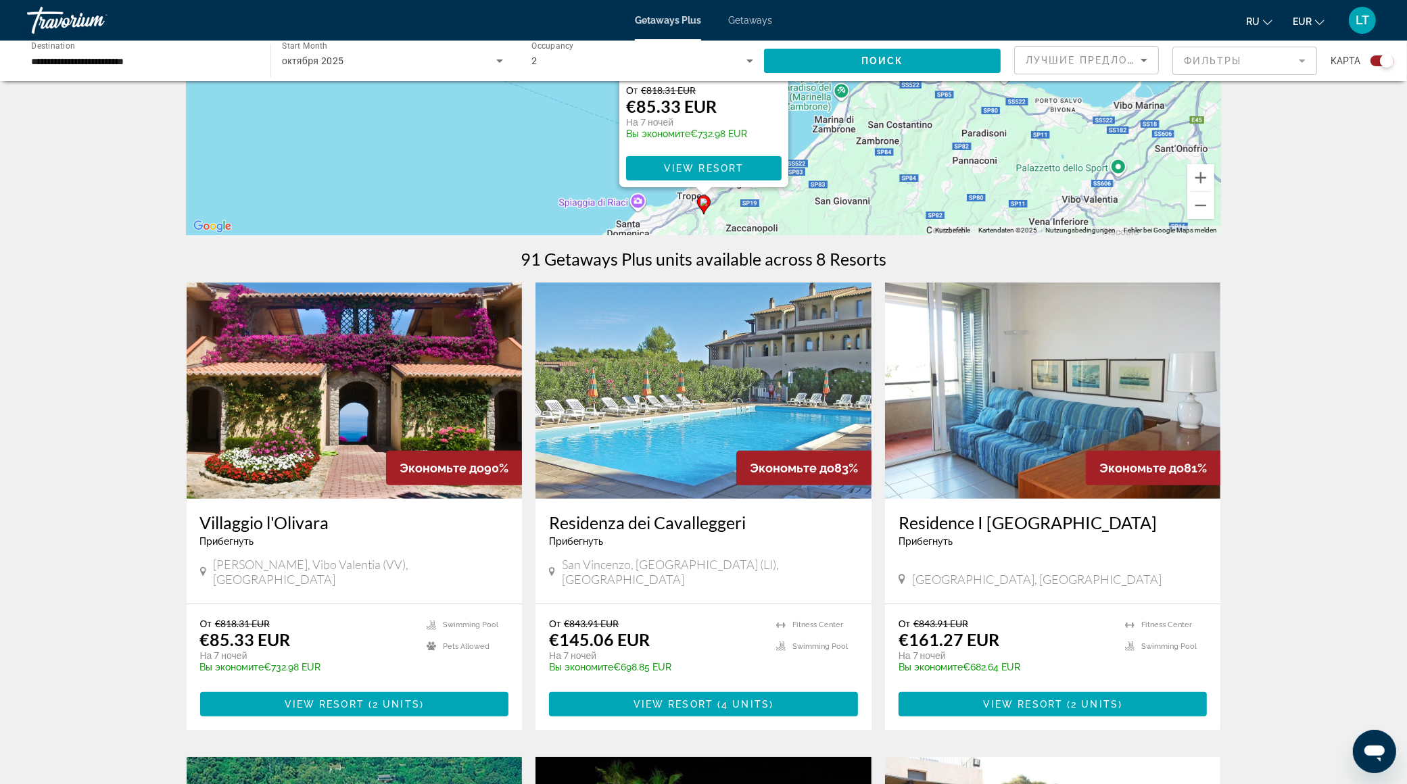
click at [327, 399] on img "Main content" at bounding box center [355, 391] width 336 height 216
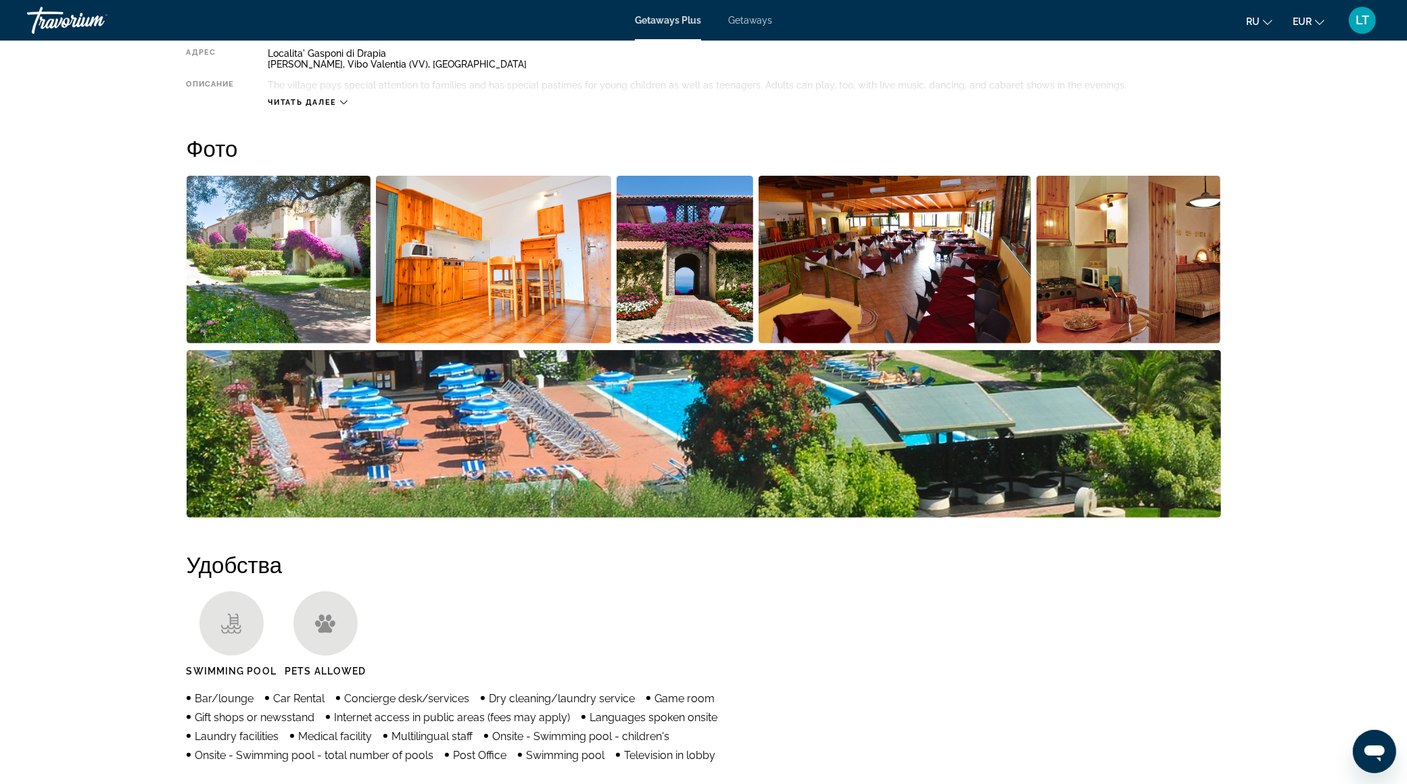
scroll to position [528, 0]
click at [652, 281] on img "Open full-screen image slider" at bounding box center [685, 259] width 137 height 168
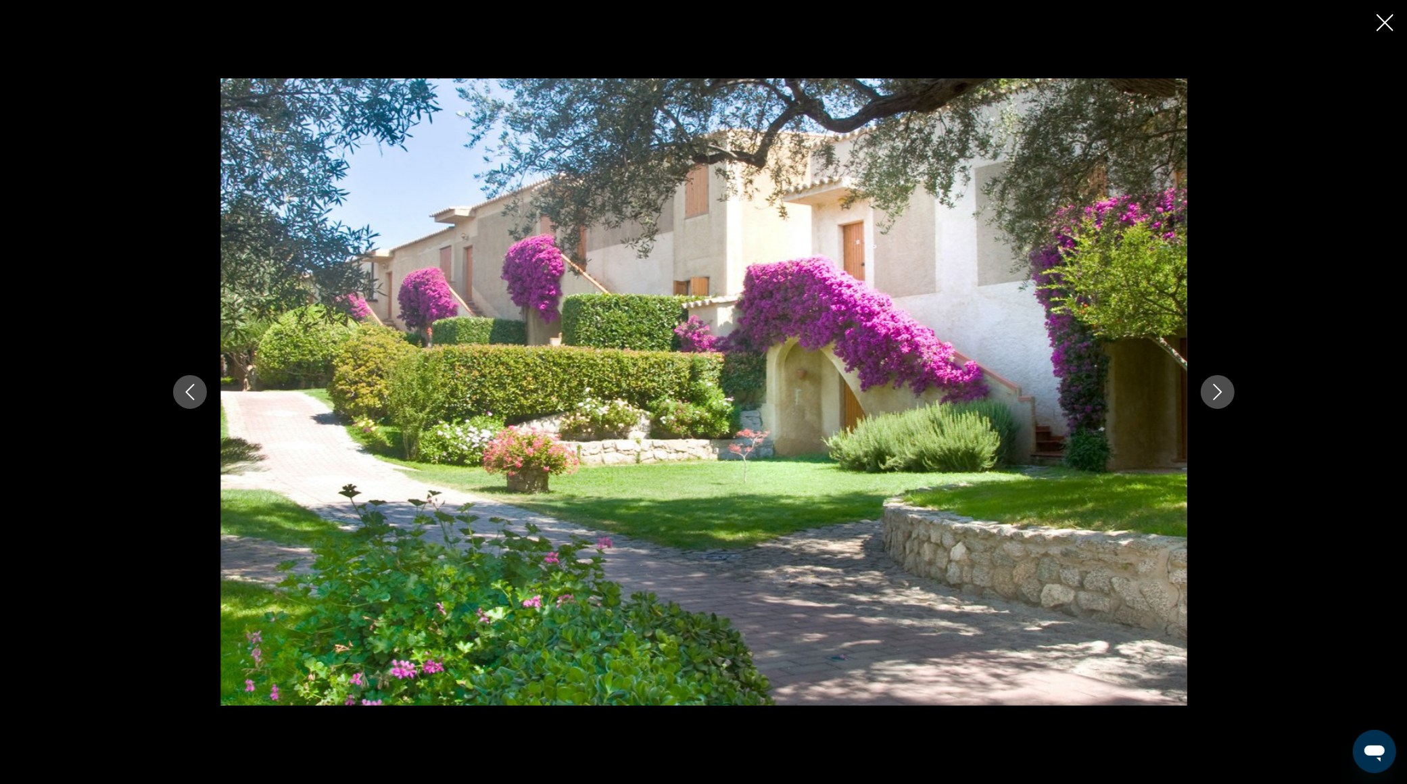
click at [1211, 384] on icon "Next image" at bounding box center [1218, 392] width 16 height 16
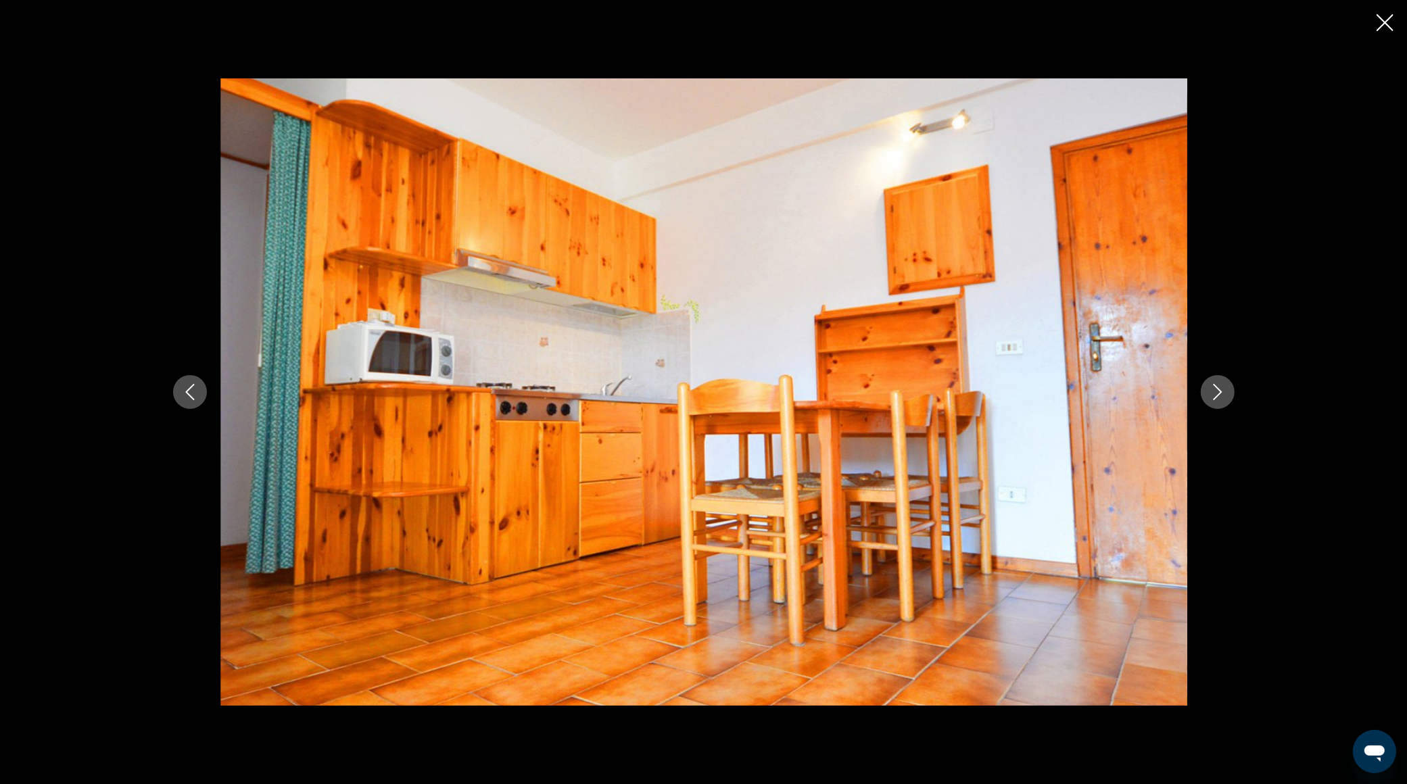
click at [1211, 384] on icon "Next image" at bounding box center [1218, 392] width 16 height 16
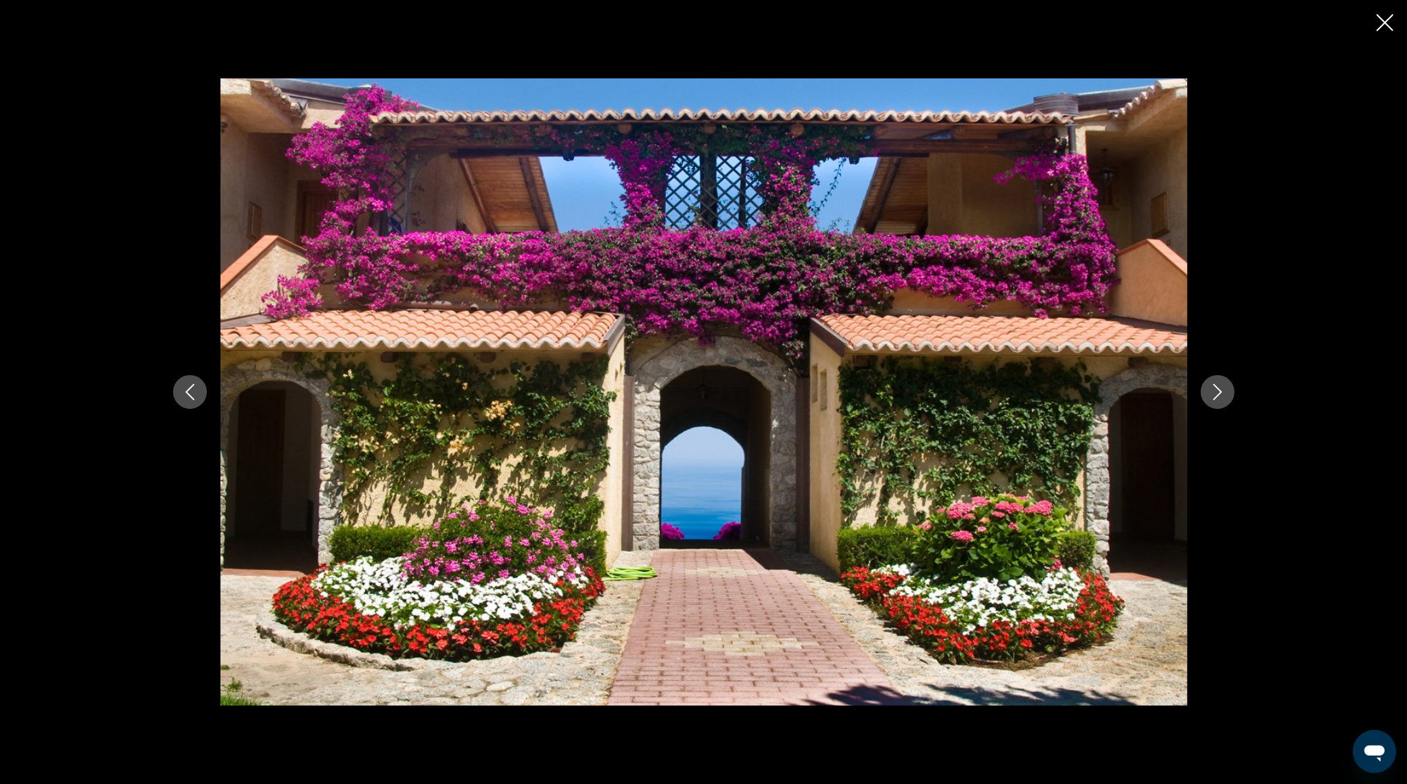
click at [1211, 384] on icon "Next image" at bounding box center [1218, 392] width 16 height 16
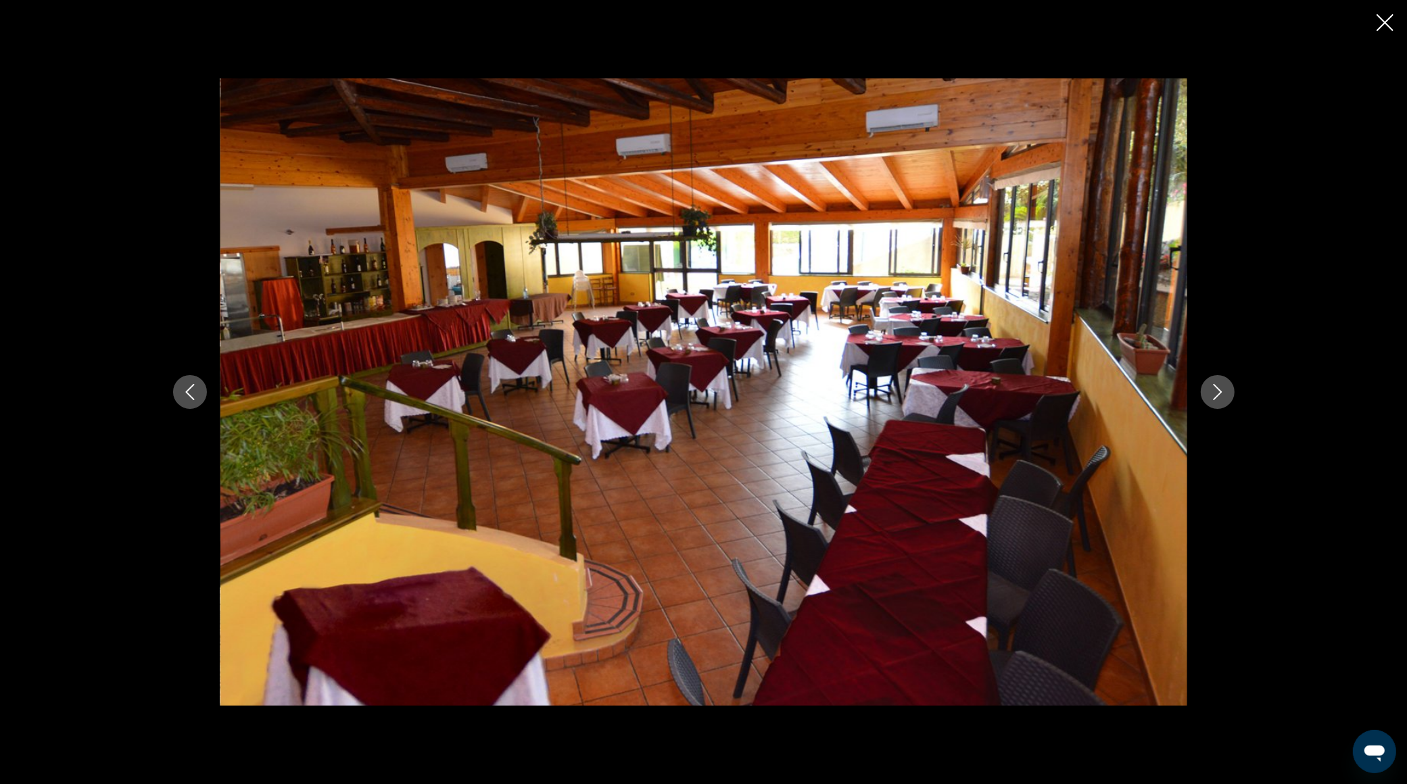
click at [1211, 384] on icon "Next image" at bounding box center [1218, 392] width 16 height 16
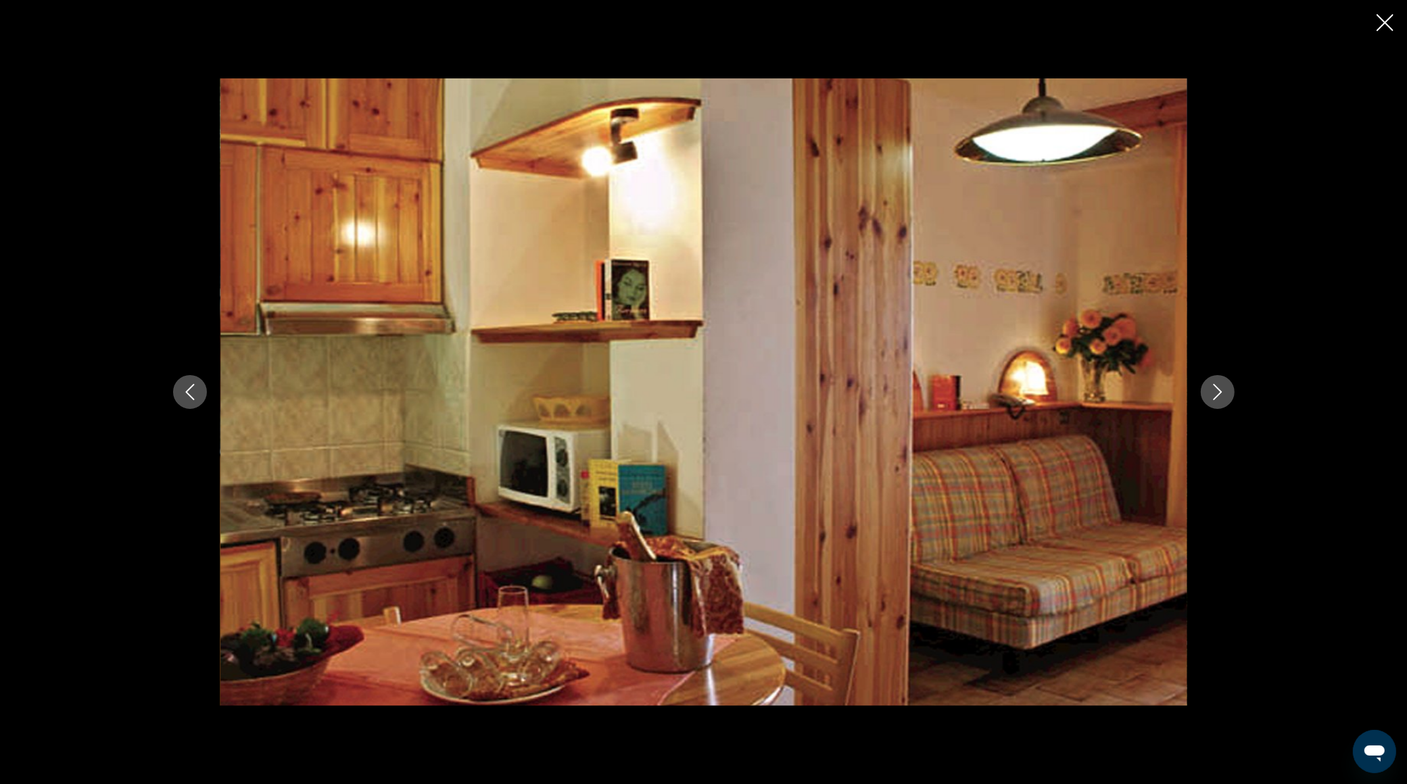
click at [1211, 384] on icon "Next image" at bounding box center [1218, 392] width 16 height 16
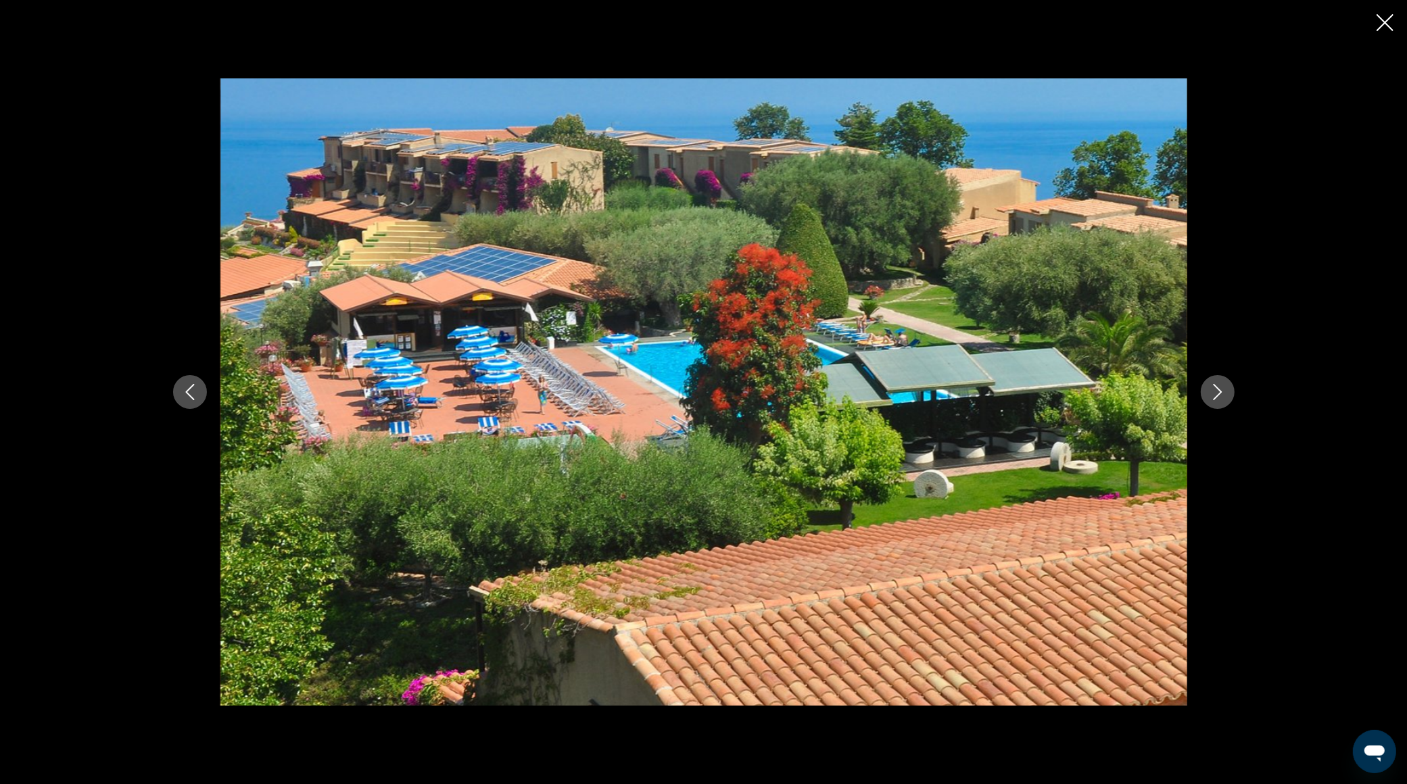
click at [1211, 384] on icon "Next image" at bounding box center [1218, 392] width 16 height 16
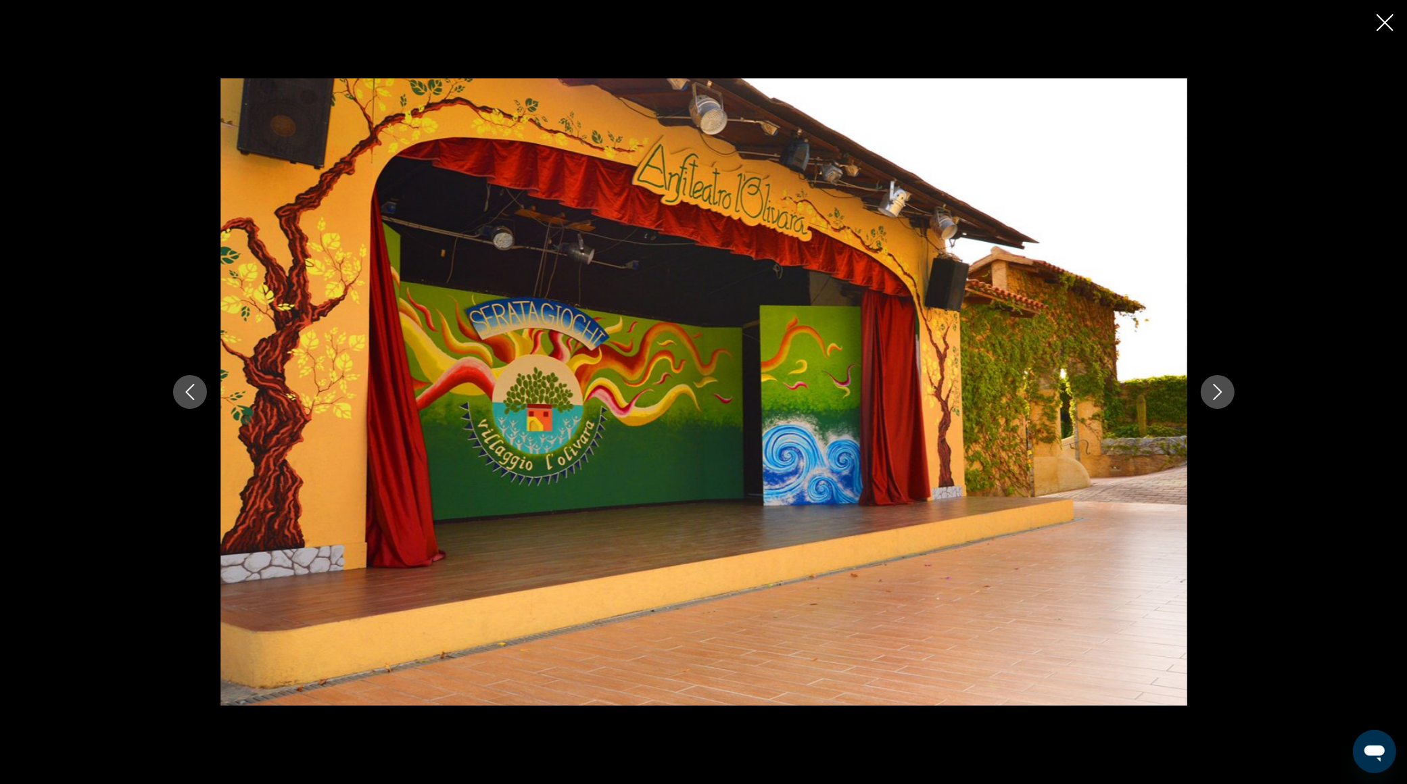
click at [1211, 384] on icon "Next image" at bounding box center [1218, 392] width 16 height 16
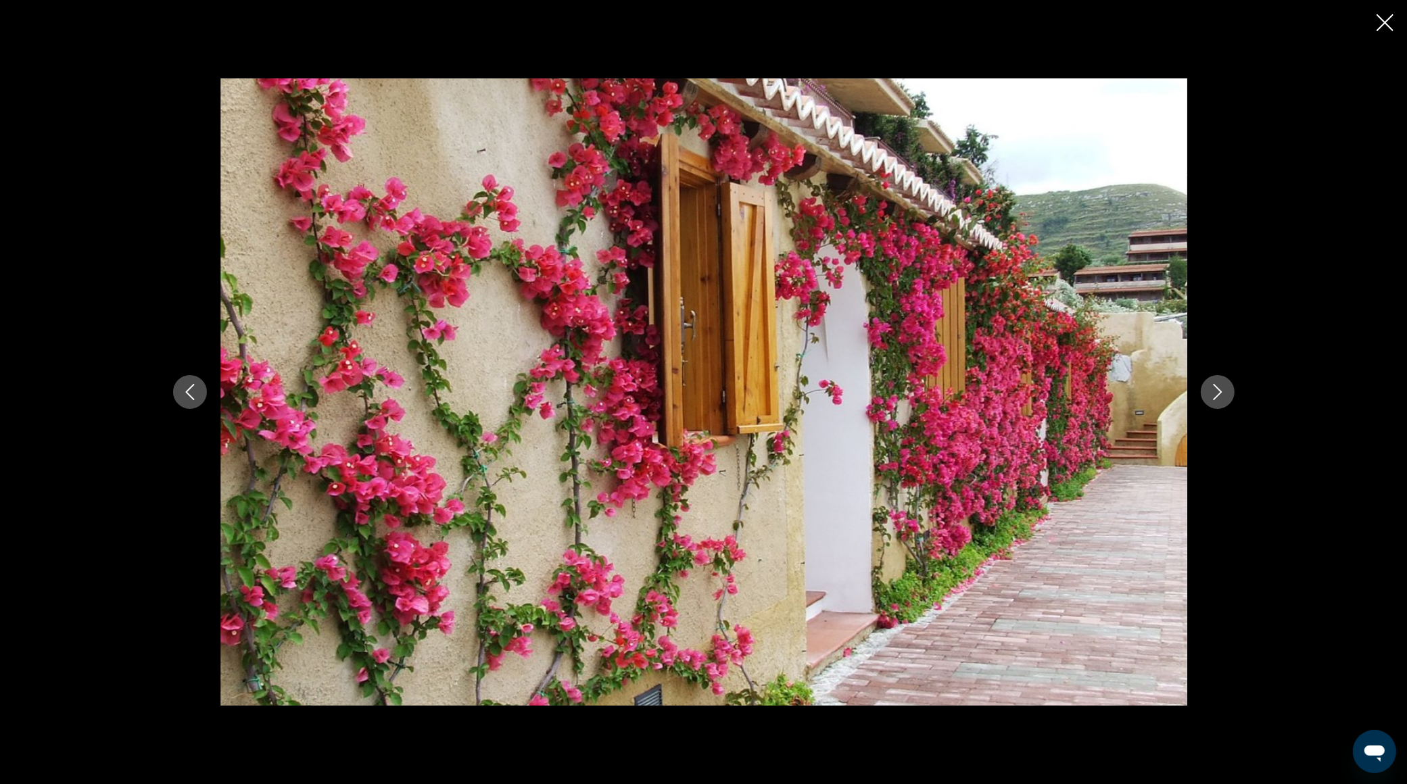
click at [1211, 384] on icon "Next image" at bounding box center [1218, 392] width 16 height 16
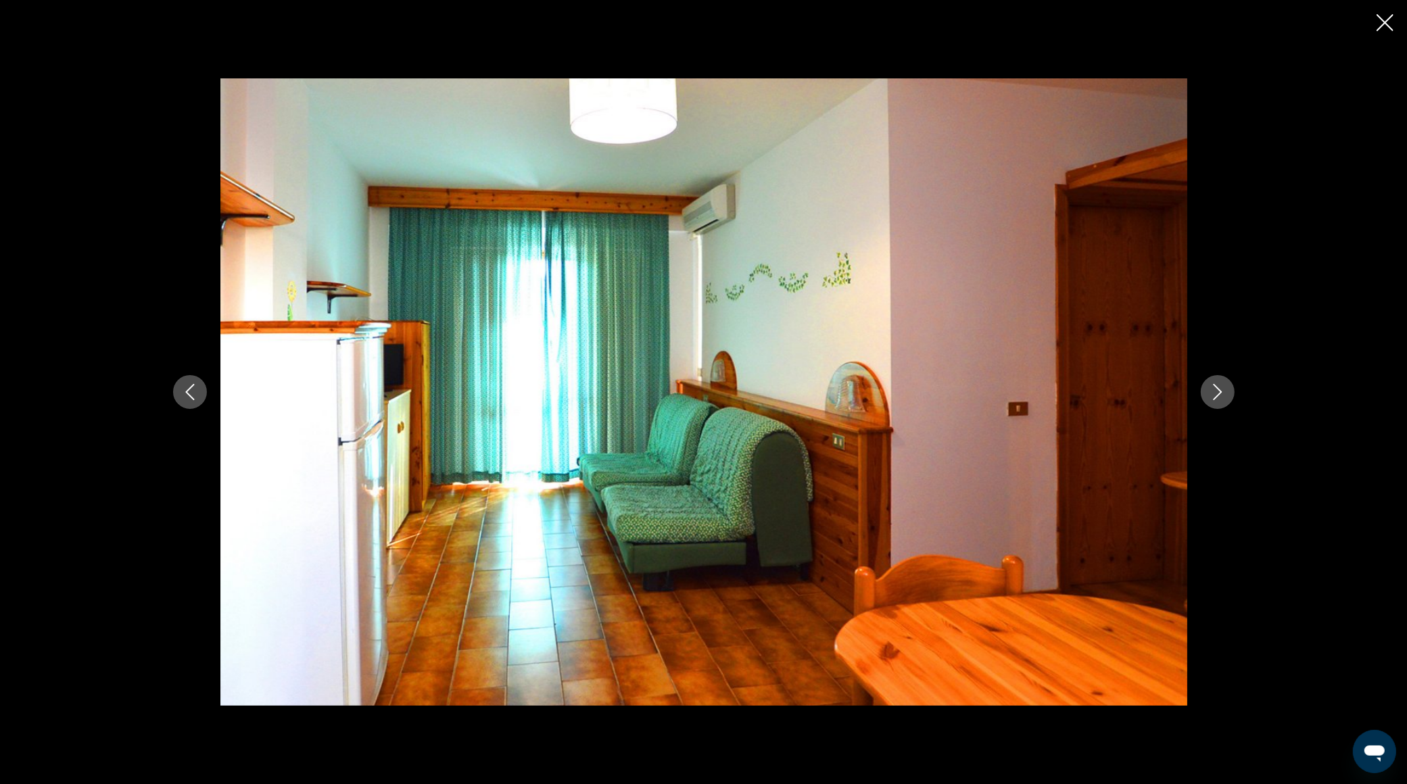
click at [1210, 388] on icon "Next image" at bounding box center [1218, 392] width 16 height 16
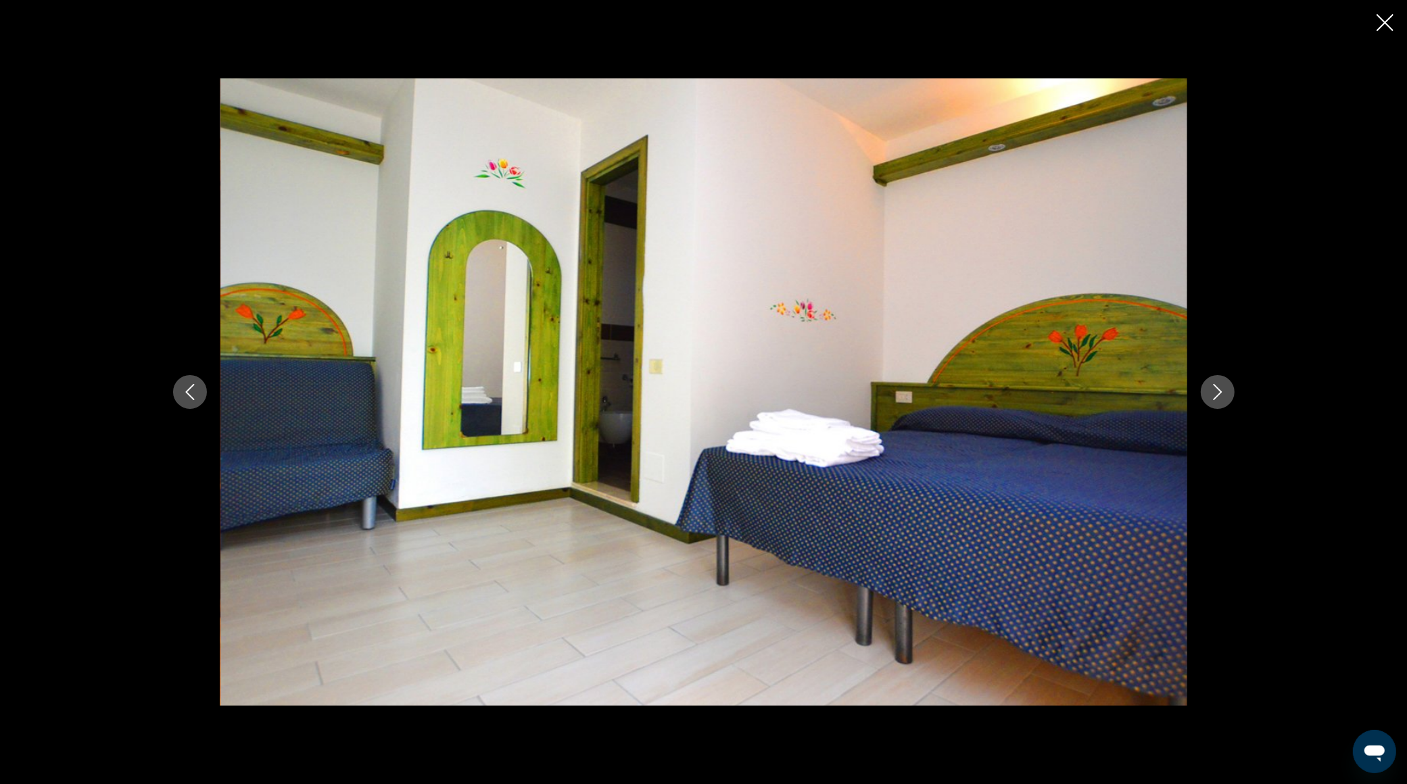
click at [1210, 388] on icon "Next image" at bounding box center [1218, 392] width 16 height 16
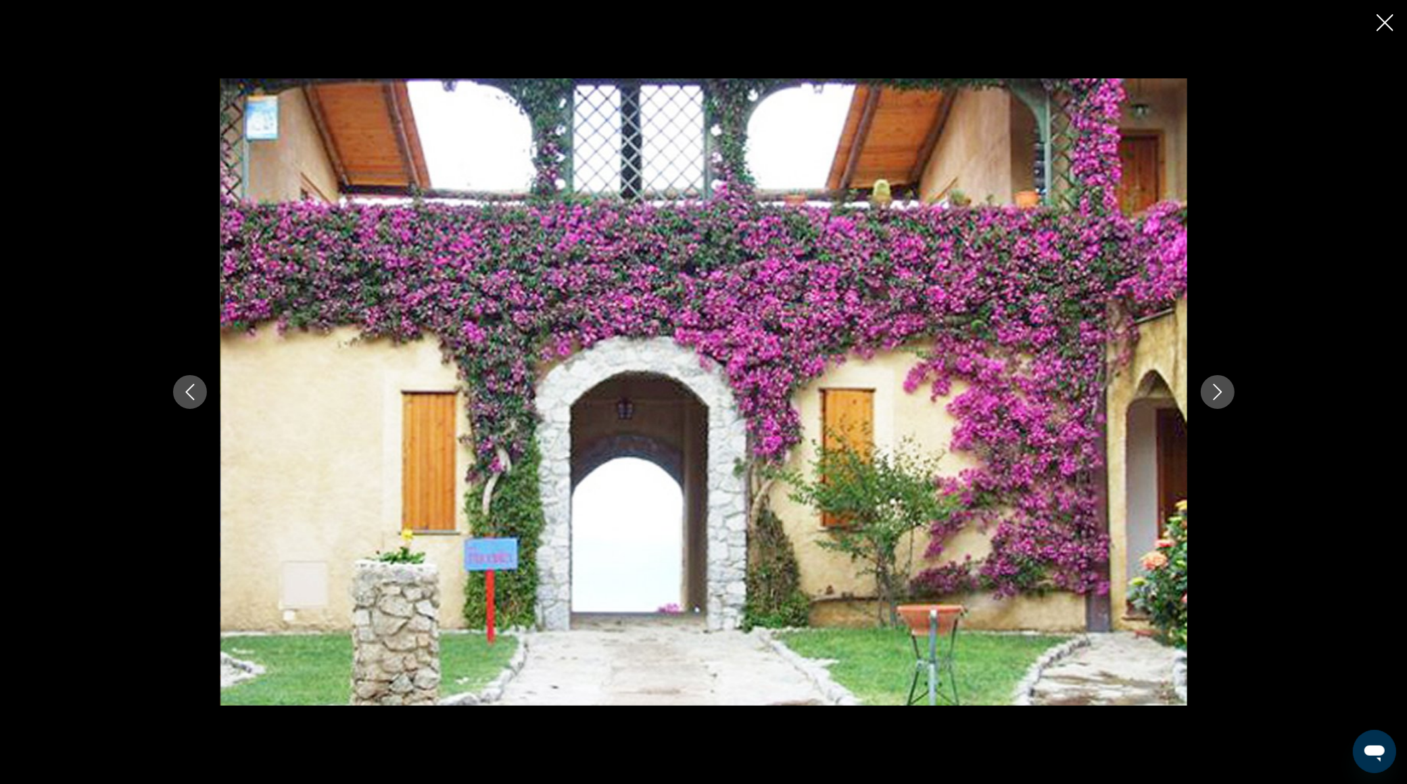
click at [1210, 388] on icon "Next image" at bounding box center [1218, 392] width 16 height 16
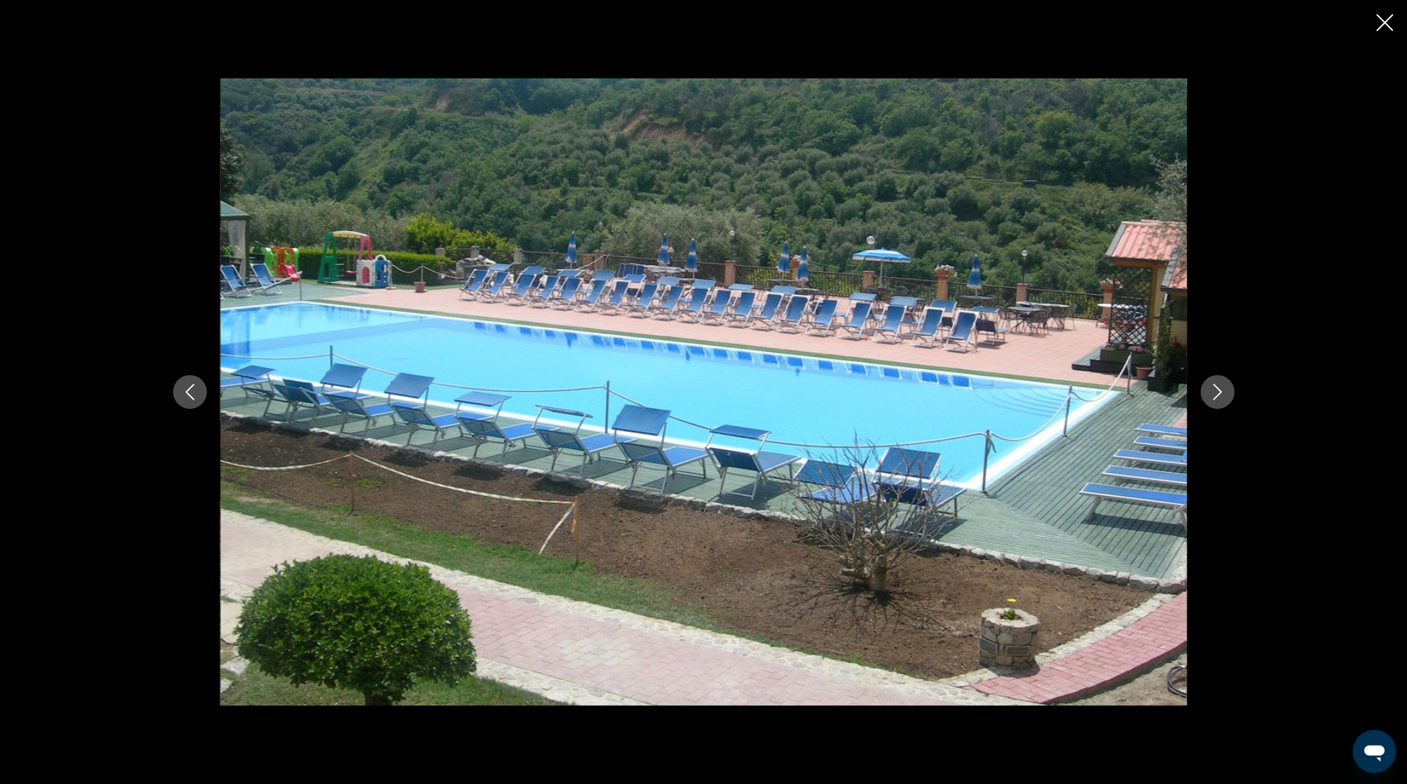
click at [1210, 388] on icon "Next image" at bounding box center [1218, 392] width 16 height 16
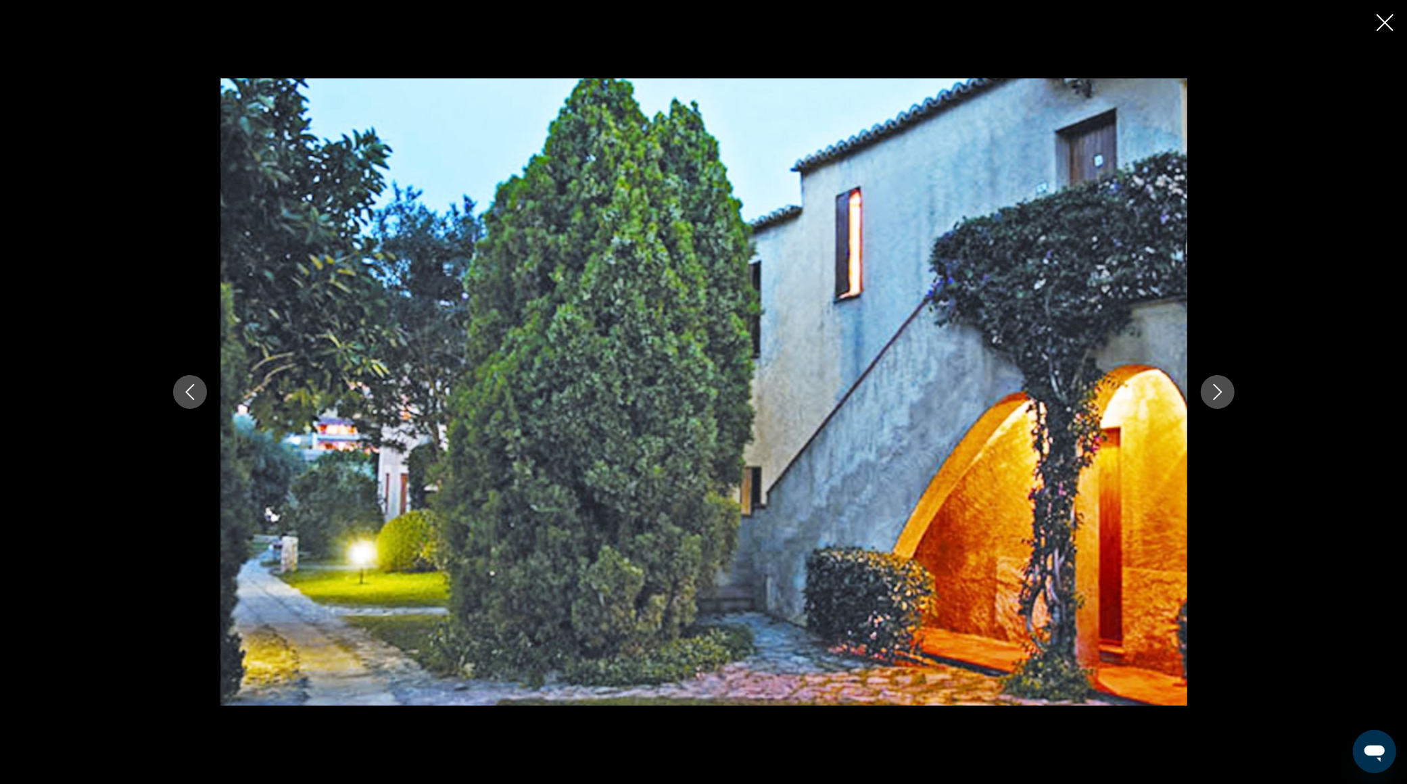
click at [1210, 388] on icon "Next image" at bounding box center [1218, 392] width 16 height 16
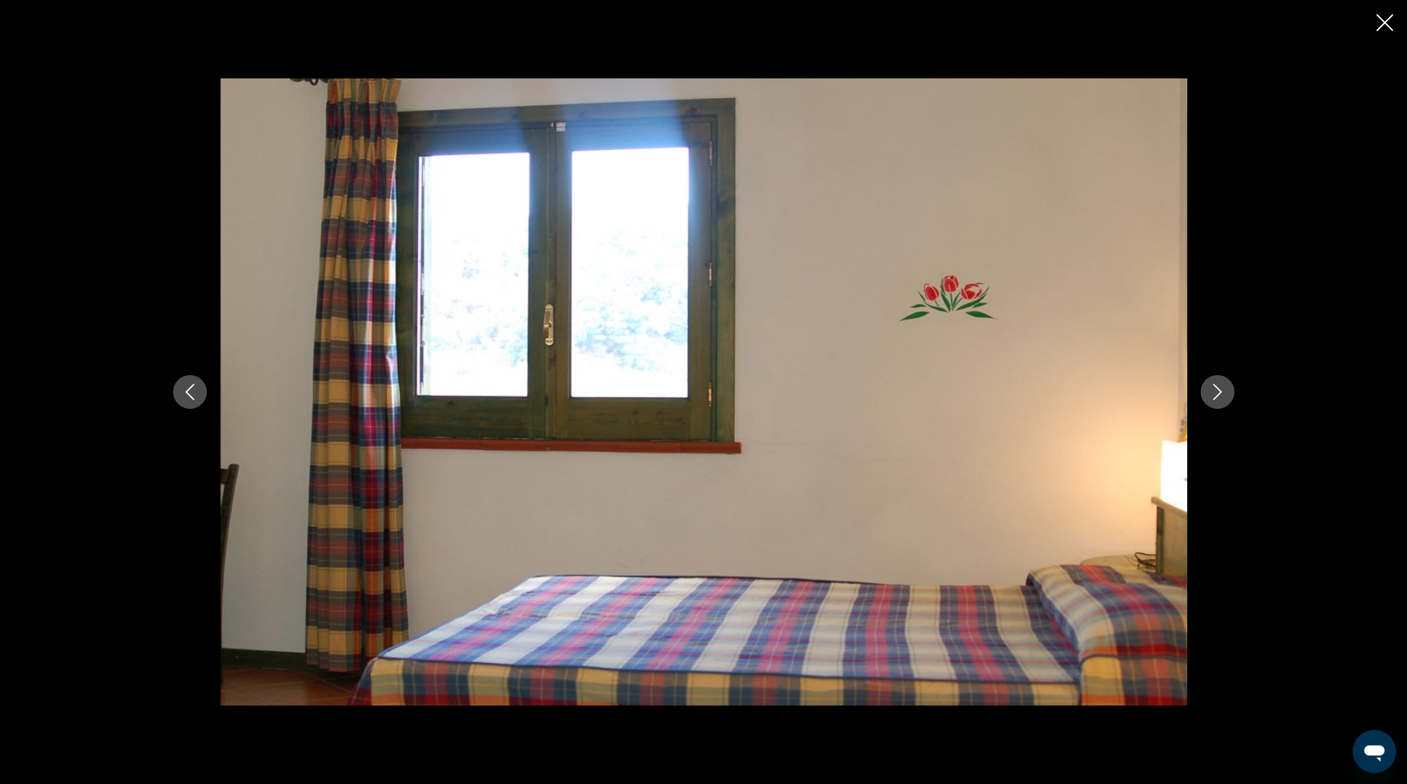
click at [1384, 24] on icon "Close slideshow" at bounding box center [1385, 22] width 17 height 17
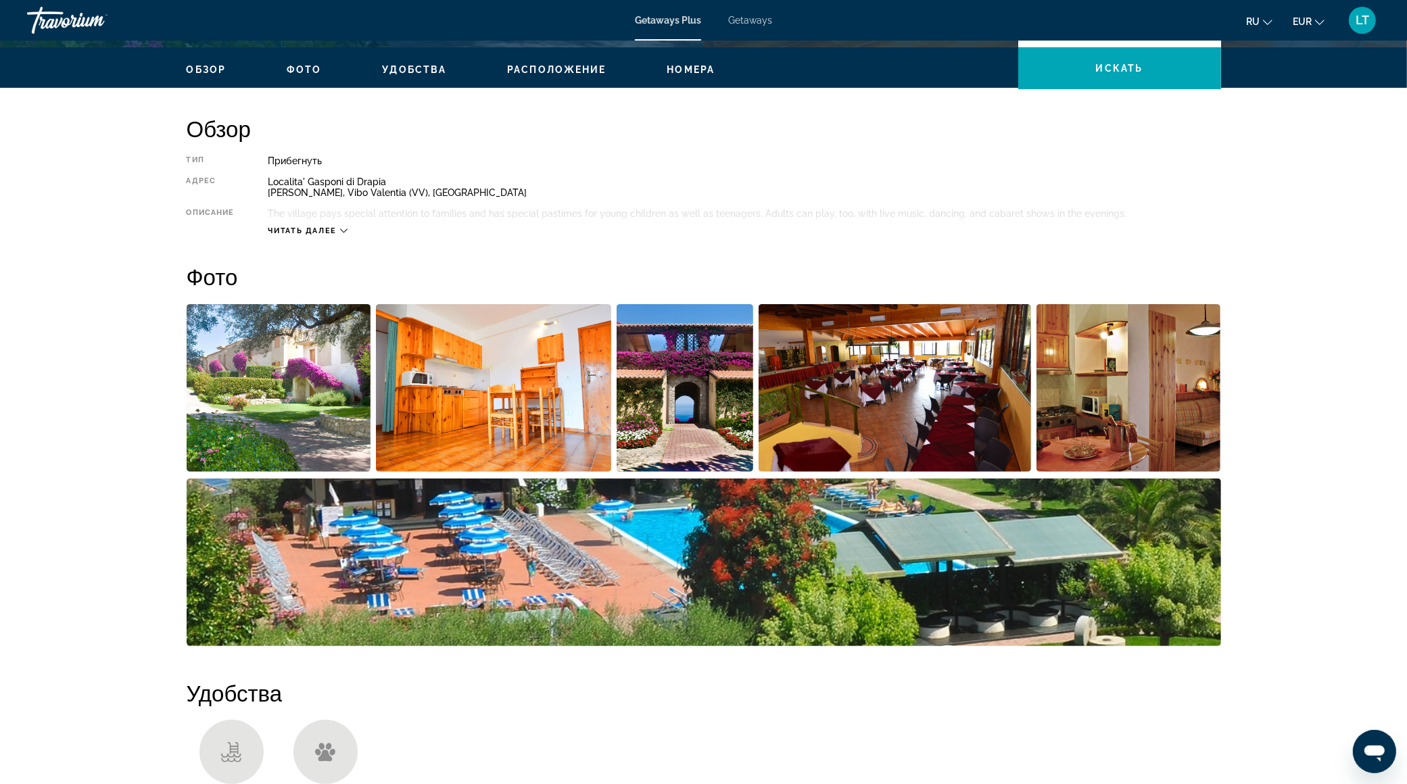
scroll to position [0, 0]
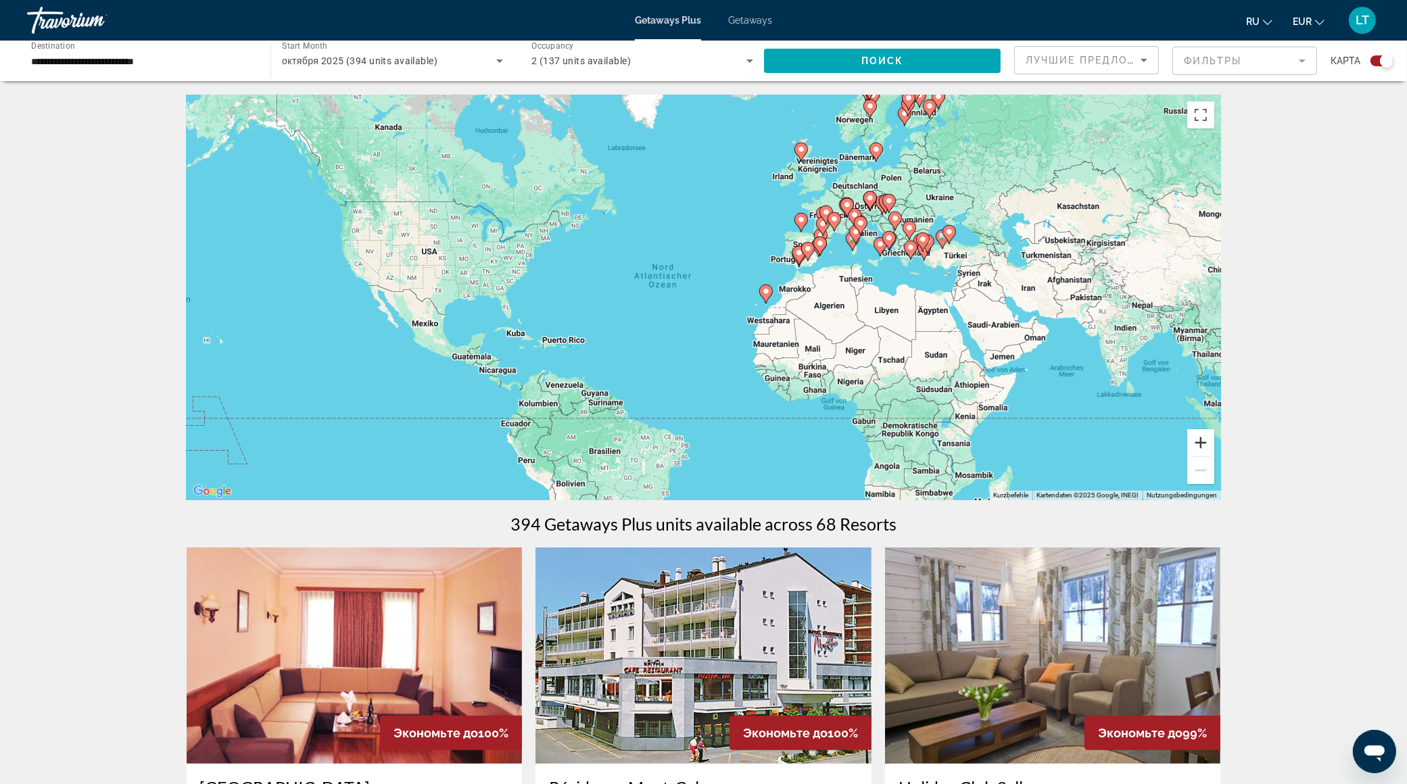
click at [1194, 432] on button "Vergrößern" at bounding box center [1200, 442] width 27 height 27
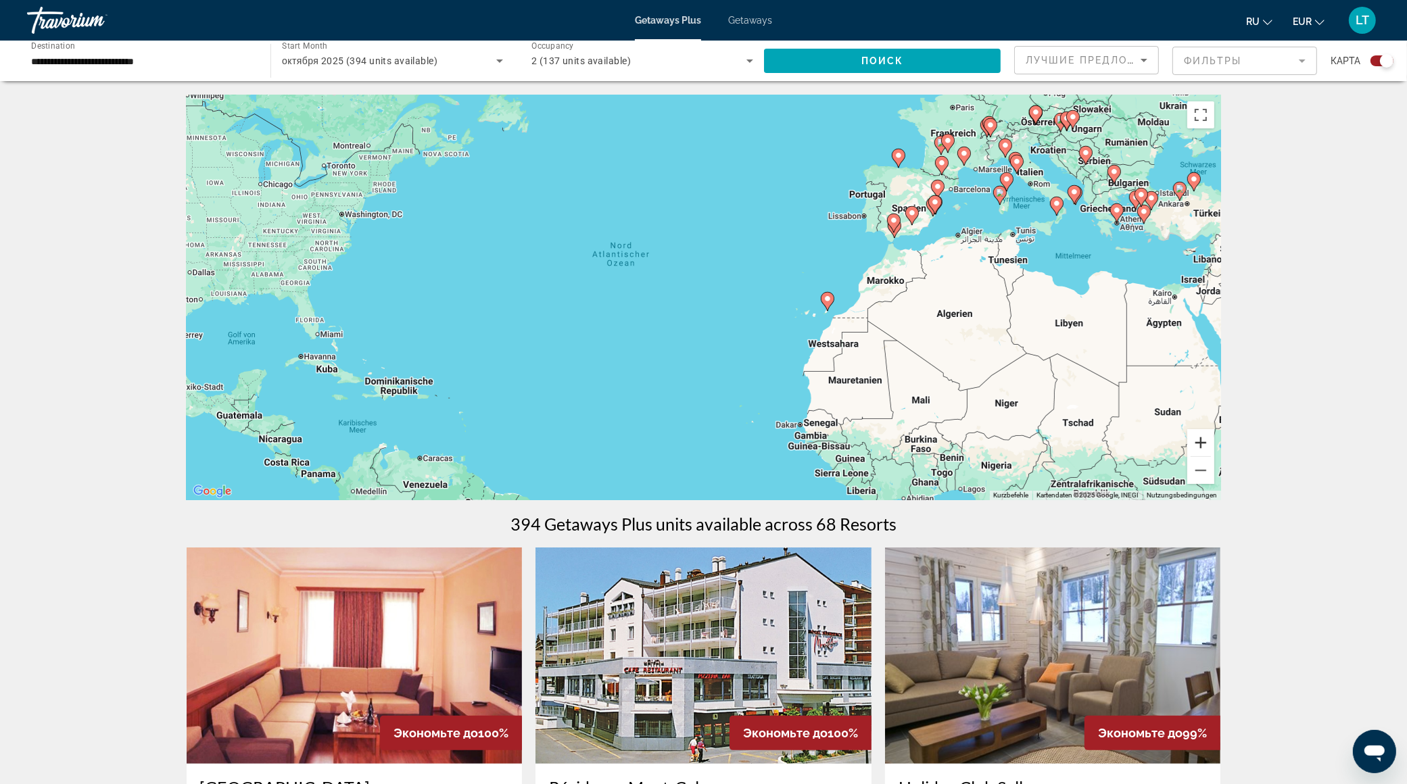
click at [1194, 432] on button "Vergrößern" at bounding box center [1200, 442] width 27 height 27
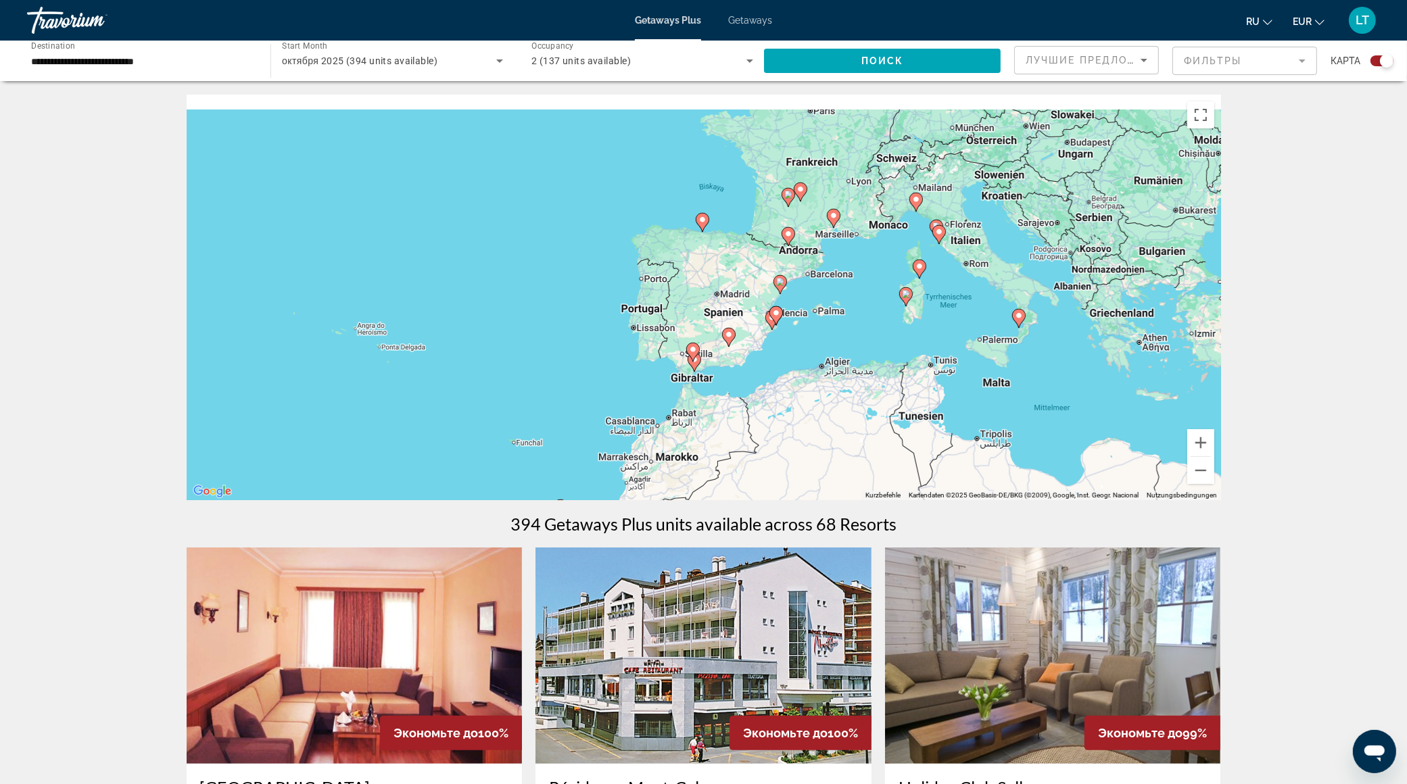
drag, startPoint x: 1154, startPoint y: 327, endPoint x: 721, endPoint y: 535, distance: 480.9
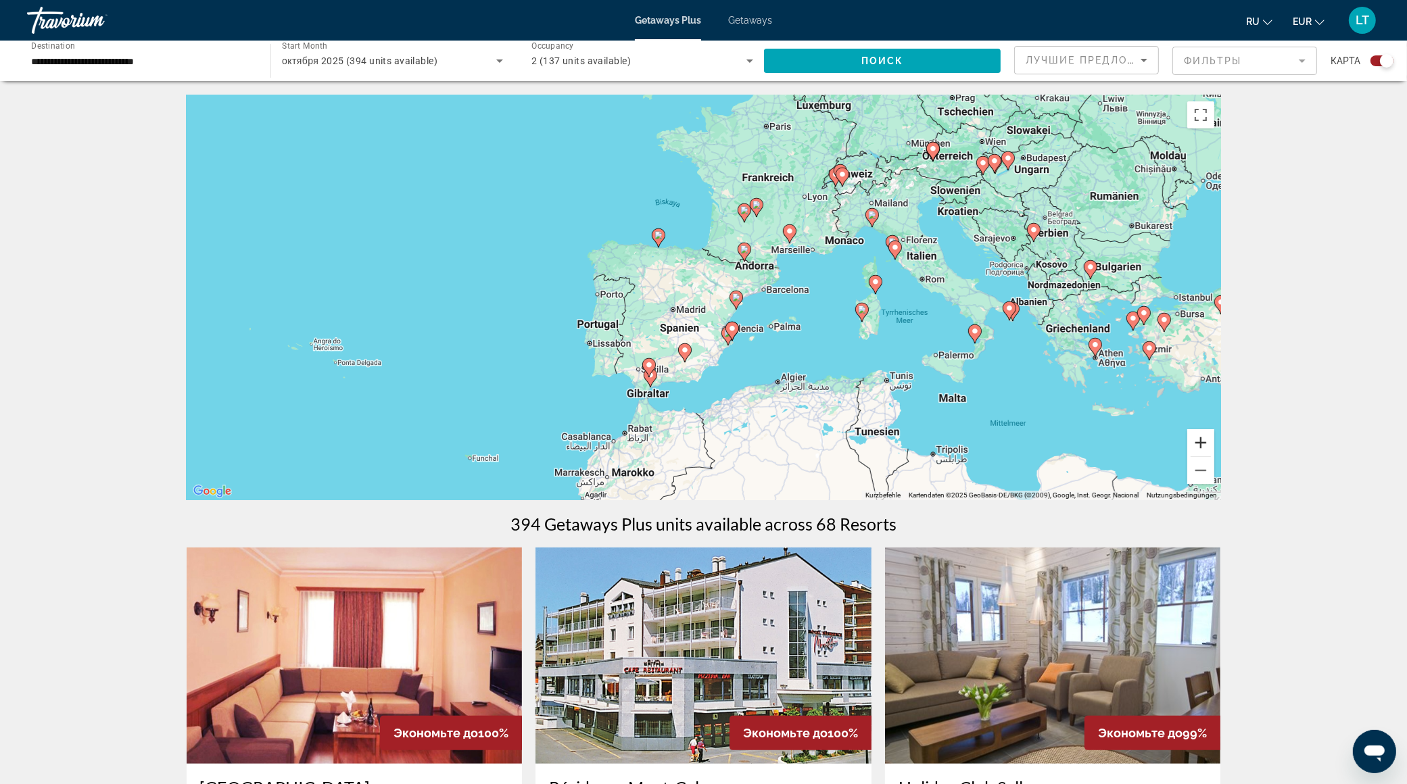
click at [1188, 433] on button "Vergrößern" at bounding box center [1200, 442] width 27 height 27
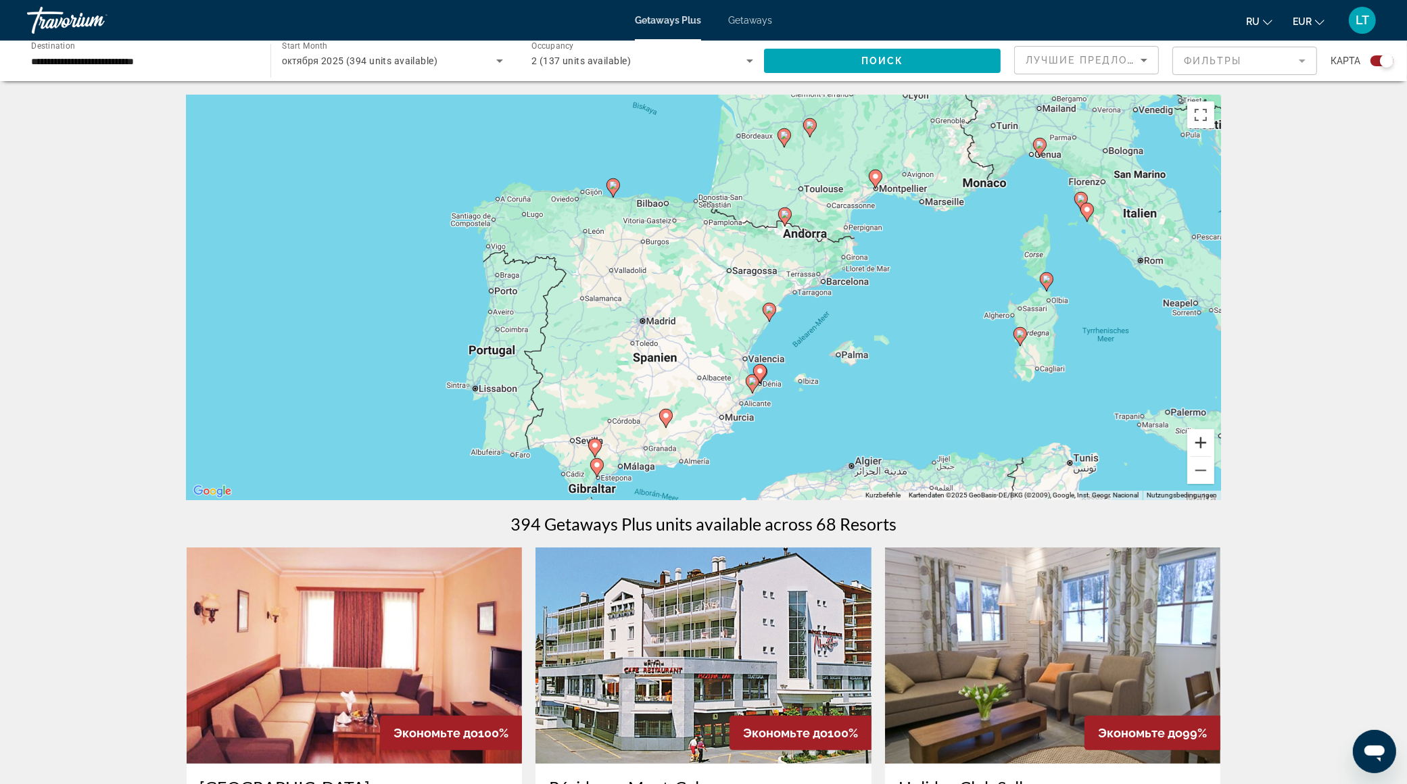
click at [1191, 433] on button "Vergrößern" at bounding box center [1200, 442] width 27 height 27
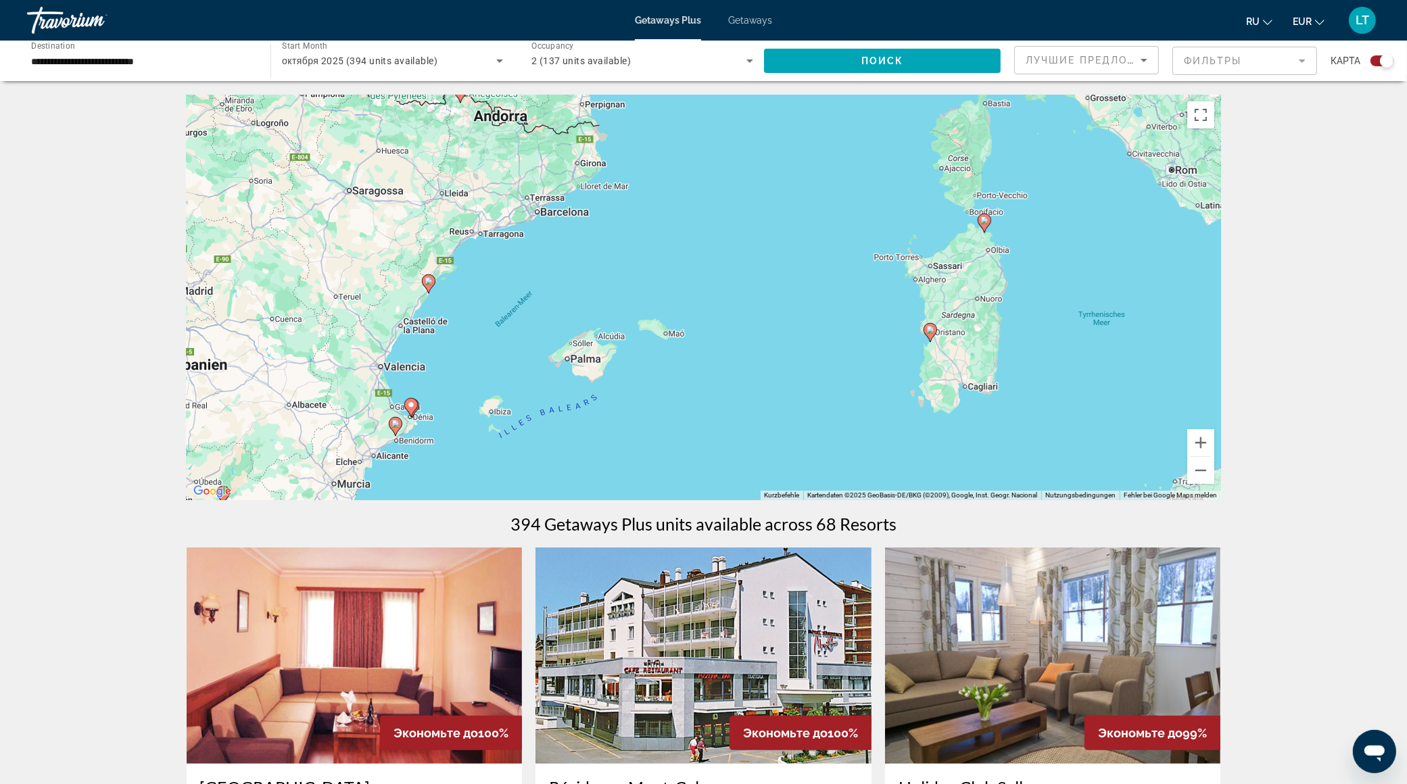
drag, startPoint x: 931, startPoint y: 354, endPoint x: 510, endPoint y: 310, distance: 423.6
click at [511, 309] on div "Um den Modus zum Ziehen mit der Tastatur zu aktivieren, drückst du Alt + Eingab…" at bounding box center [704, 298] width 1035 height 406
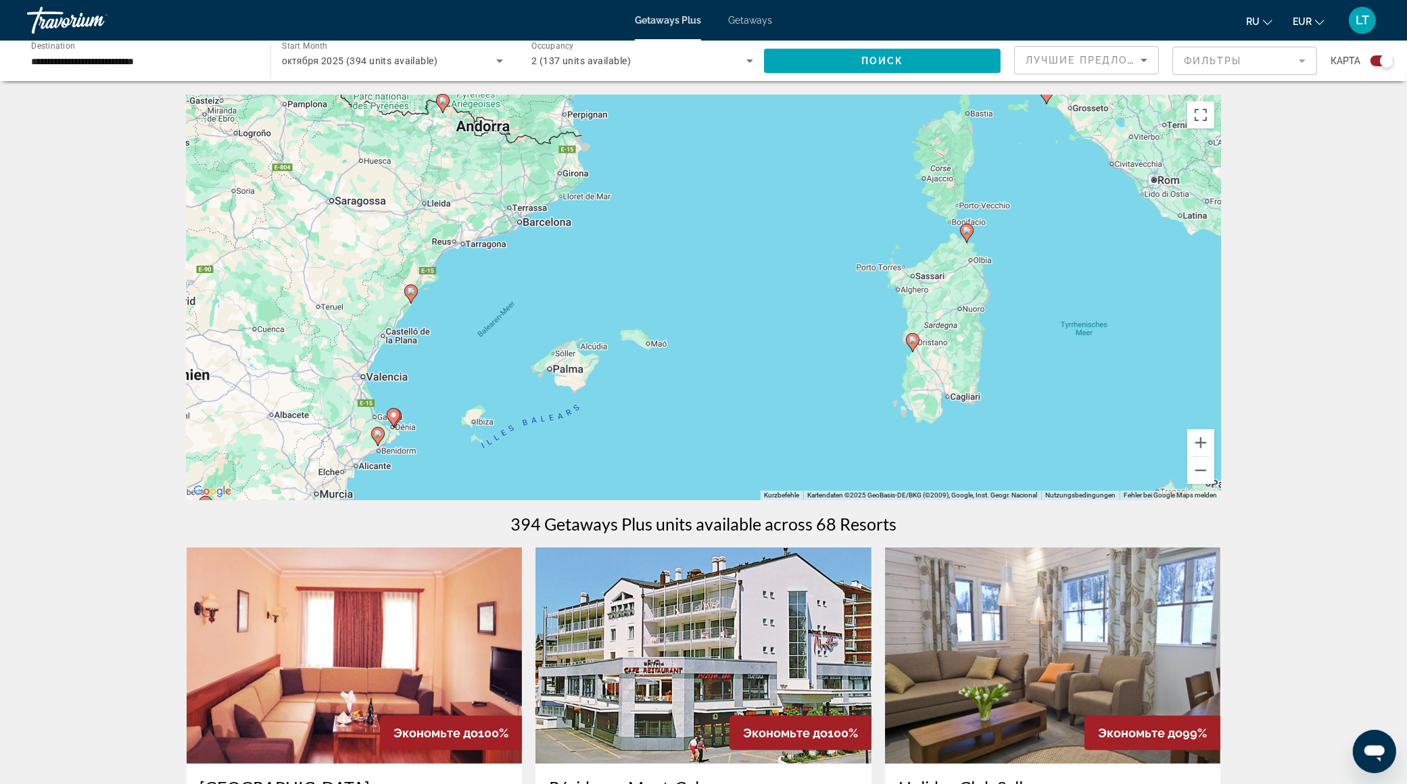
click at [968, 228] on image "Main content" at bounding box center [967, 231] width 8 height 8
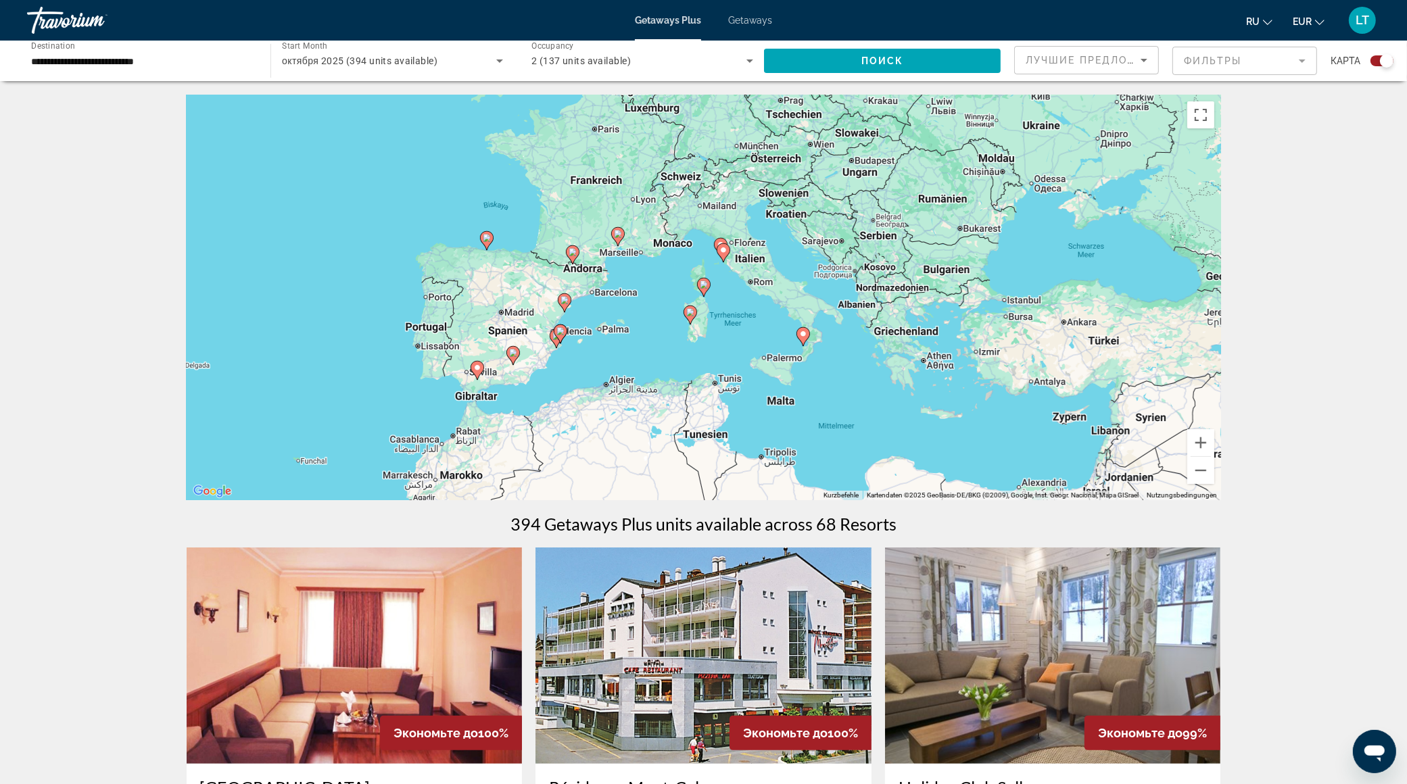
click at [688, 316] on icon "Main content" at bounding box center [690, 315] width 12 height 18
type input "**********"
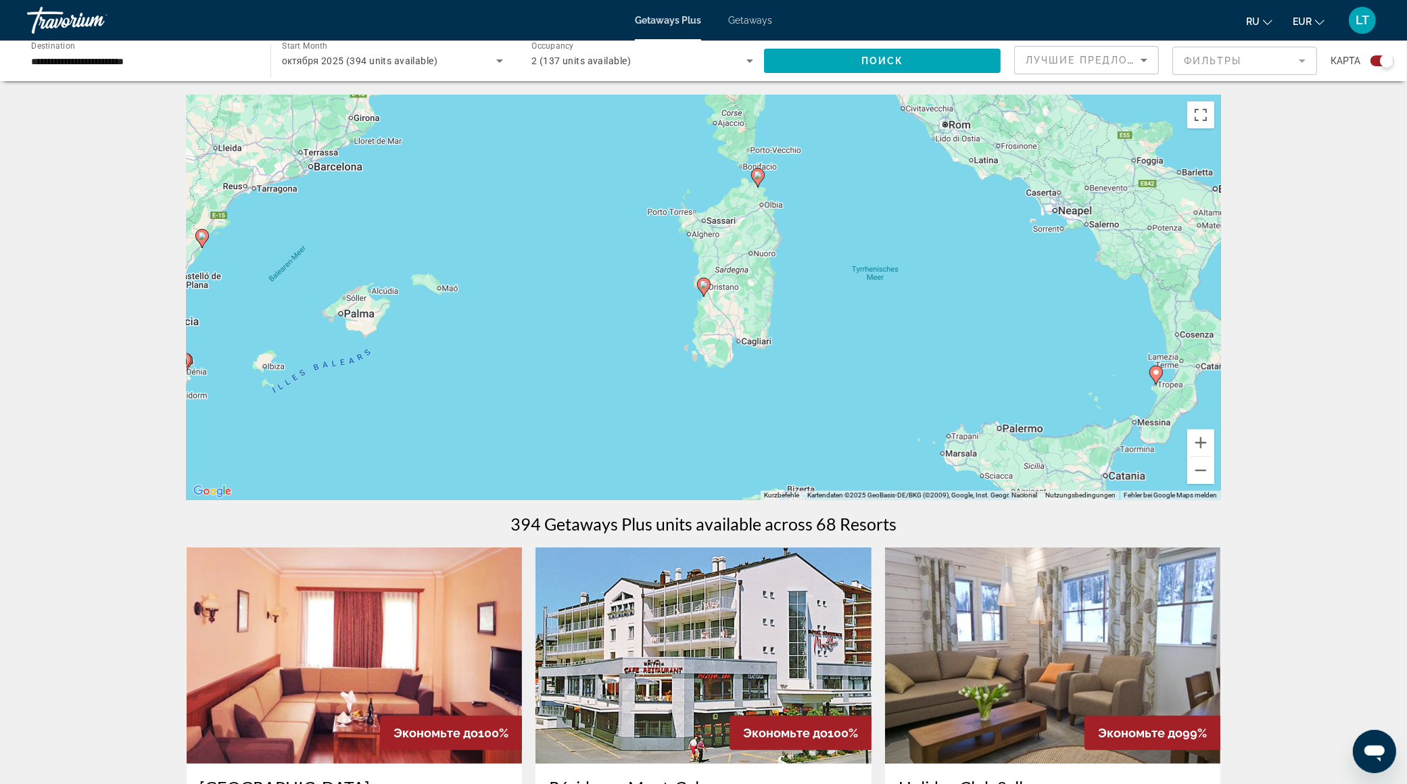
click at [703, 281] on image "Main content" at bounding box center [704, 285] width 8 height 8
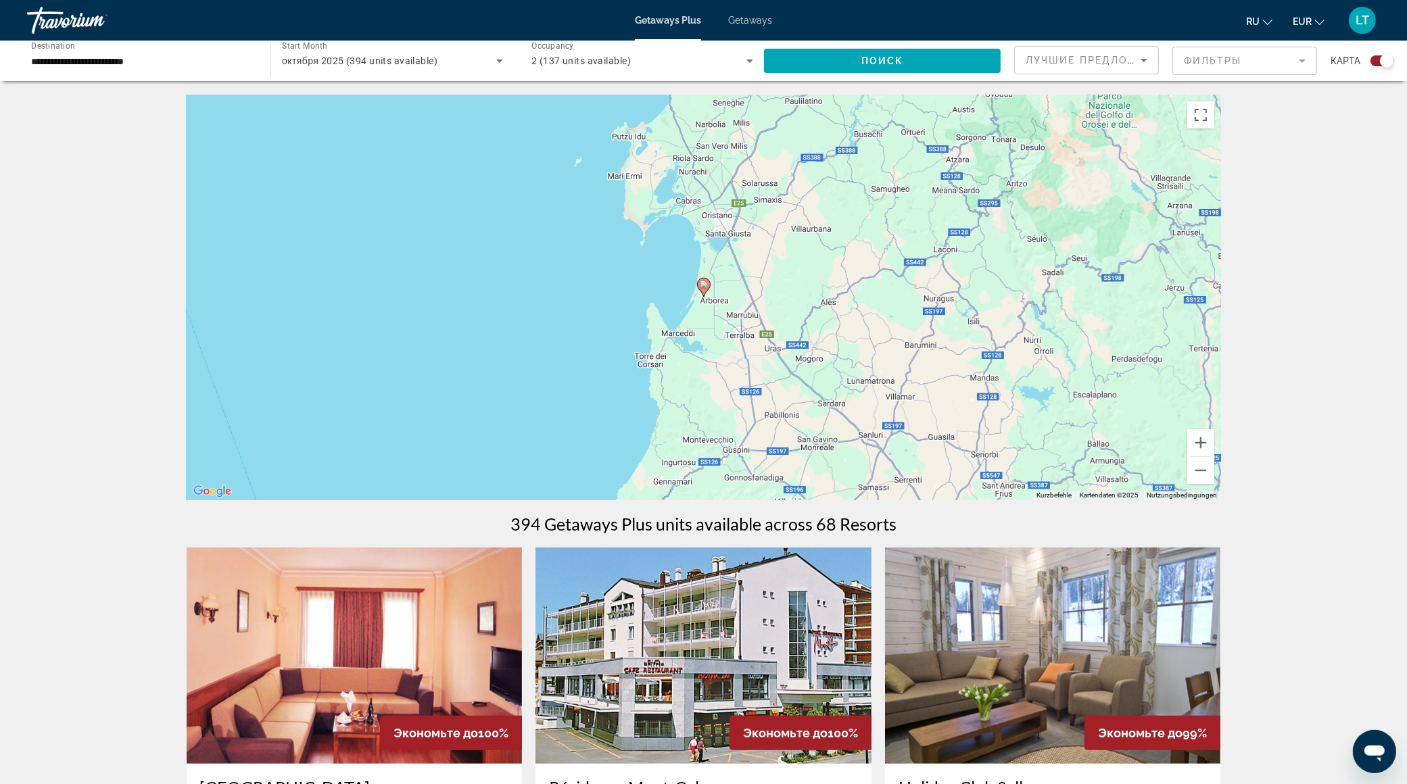
click at [703, 282] on image "Main content" at bounding box center [704, 285] width 8 height 8
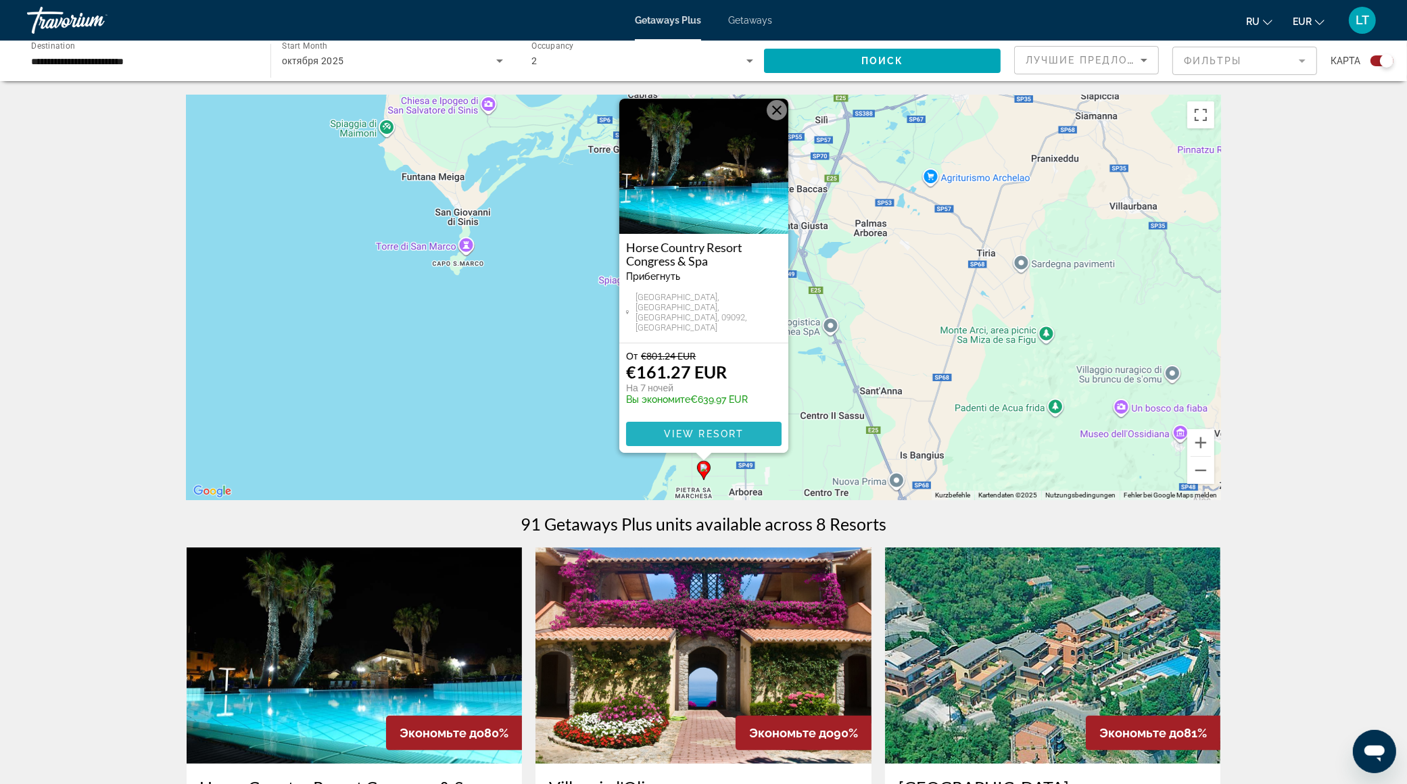
click at [686, 432] on span "View Resort" at bounding box center [703, 434] width 80 height 11
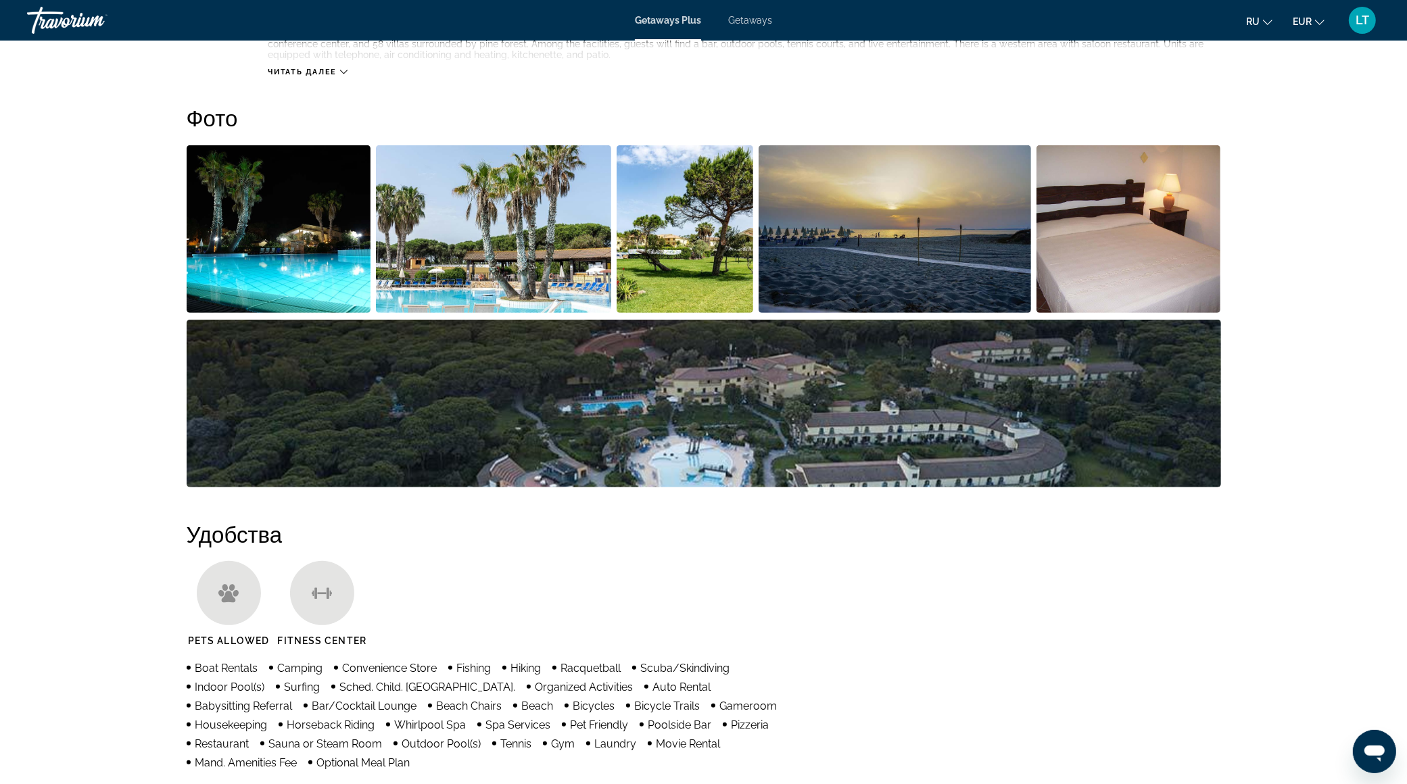
scroll to position [607, 0]
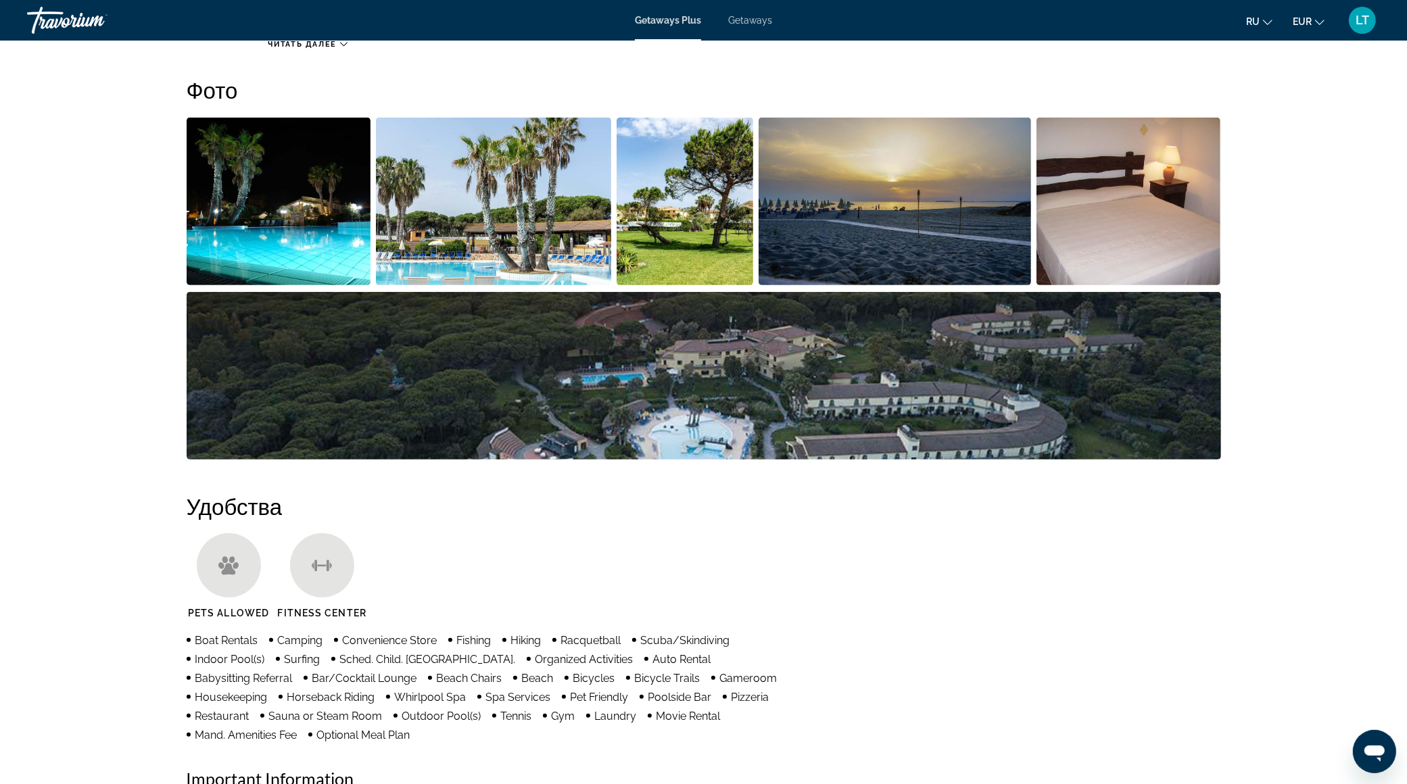
click at [293, 176] on img "Open full-screen image slider" at bounding box center [279, 202] width 185 height 168
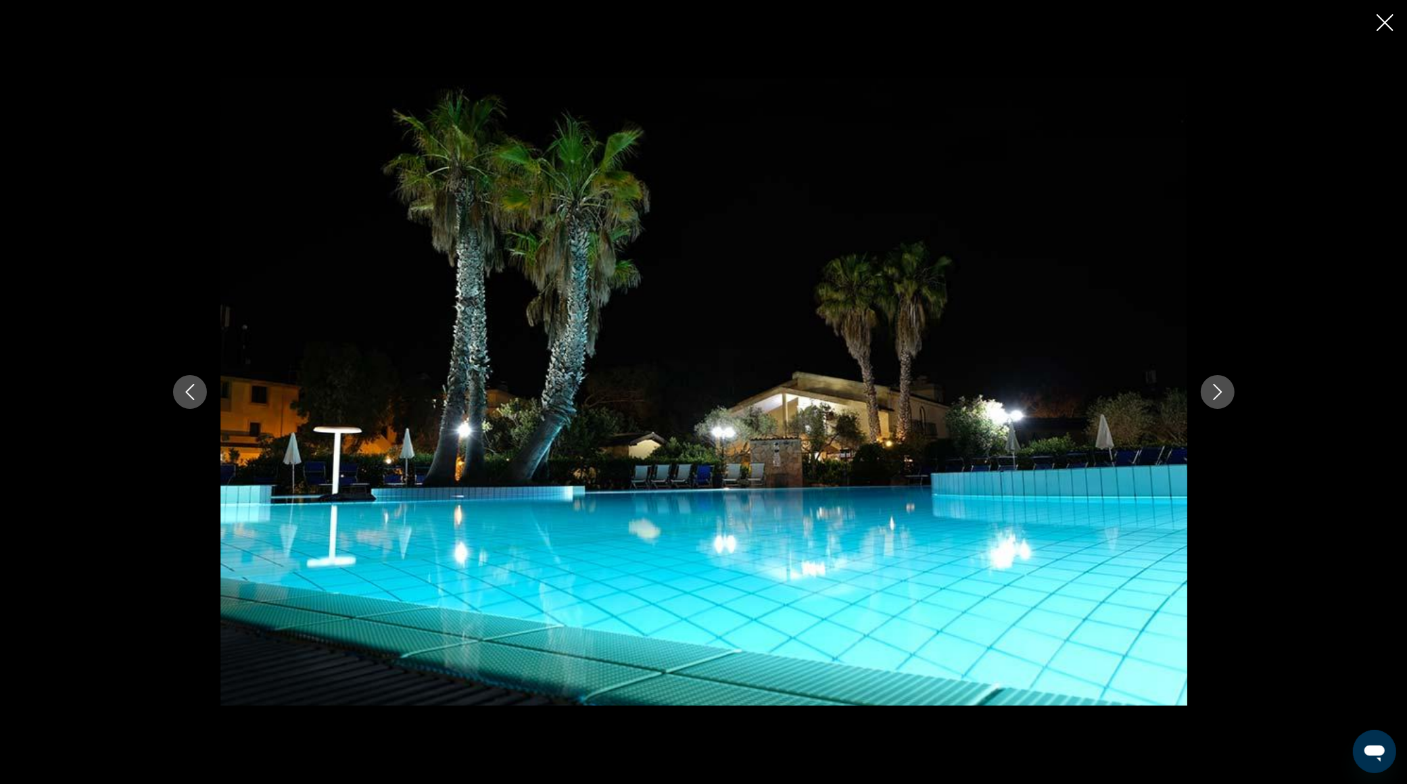
click at [1202, 396] on button "Next image" at bounding box center [1218, 392] width 34 height 34
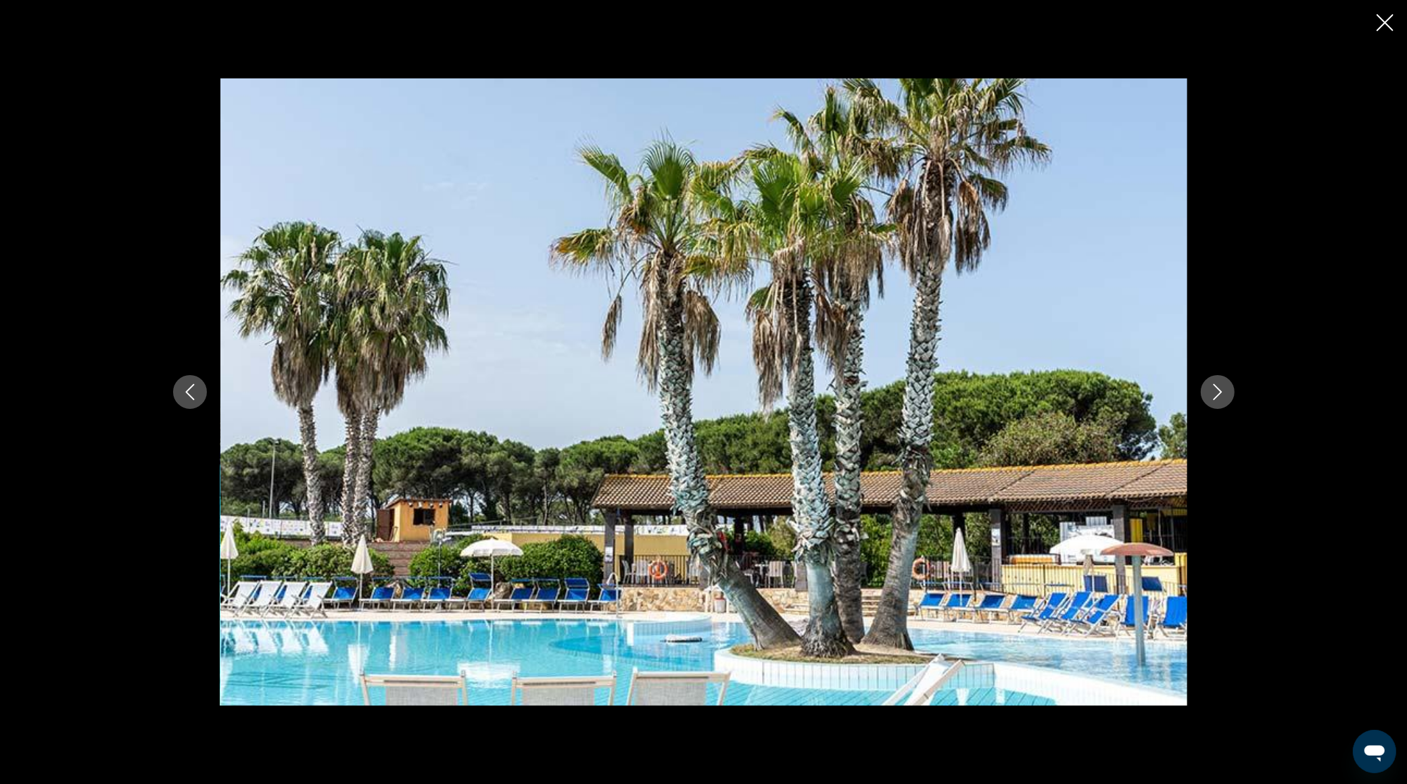
click at [1206, 394] on button "Next image" at bounding box center [1218, 392] width 34 height 34
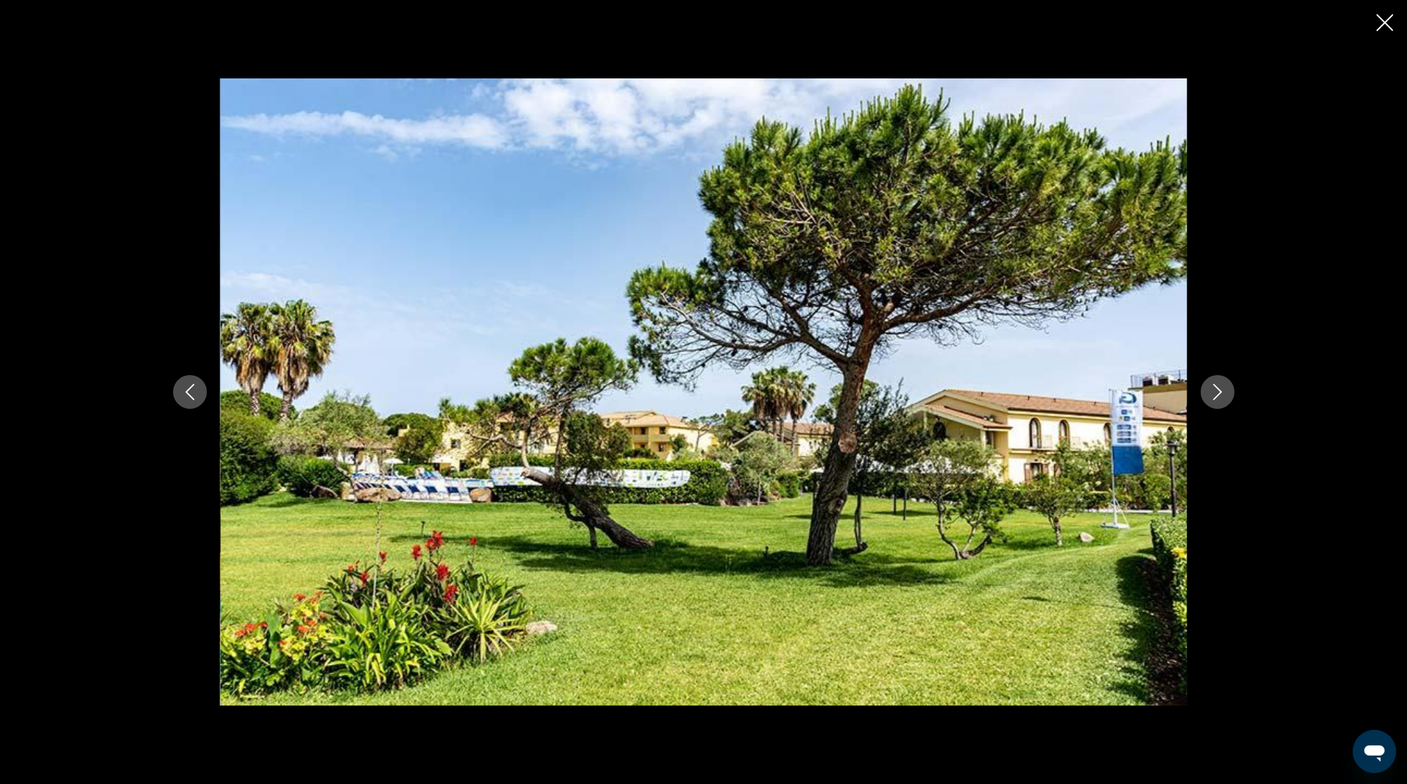
click at [1206, 394] on button "Next image" at bounding box center [1218, 392] width 34 height 34
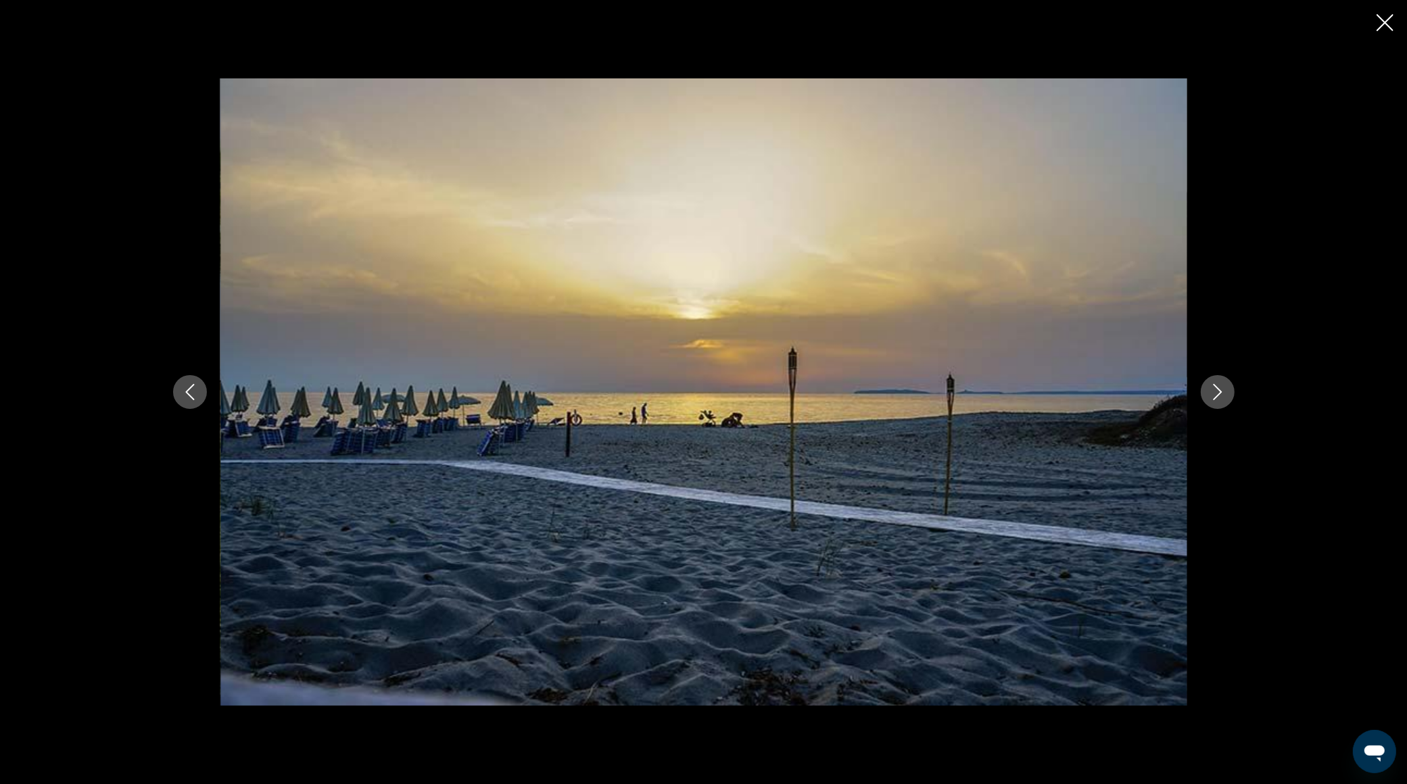
click at [1206, 394] on button "Next image" at bounding box center [1218, 392] width 34 height 34
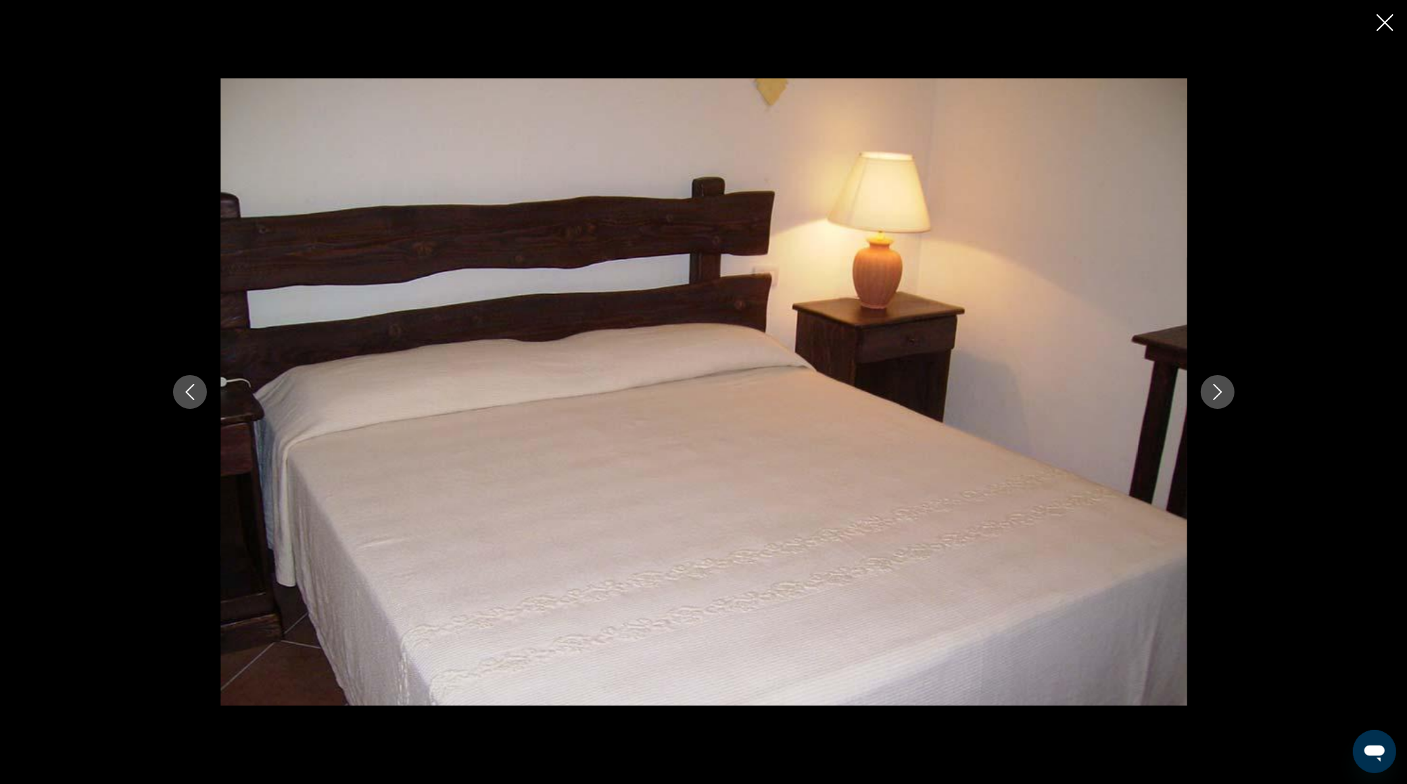
click at [1206, 394] on button "Next image" at bounding box center [1218, 392] width 34 height 34
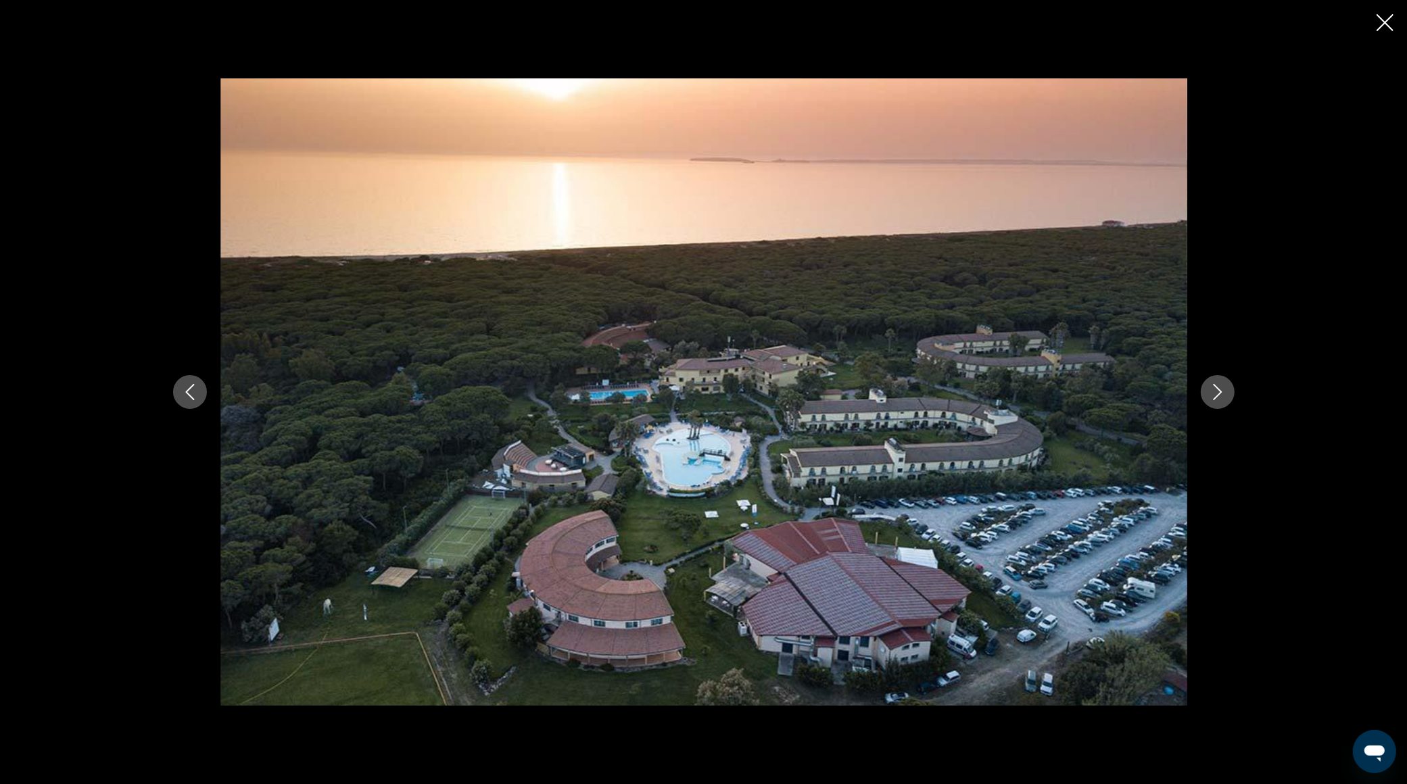
click at [1206, 394] on button "Next image" at bounding box center [1218, 392] width 34 height 34
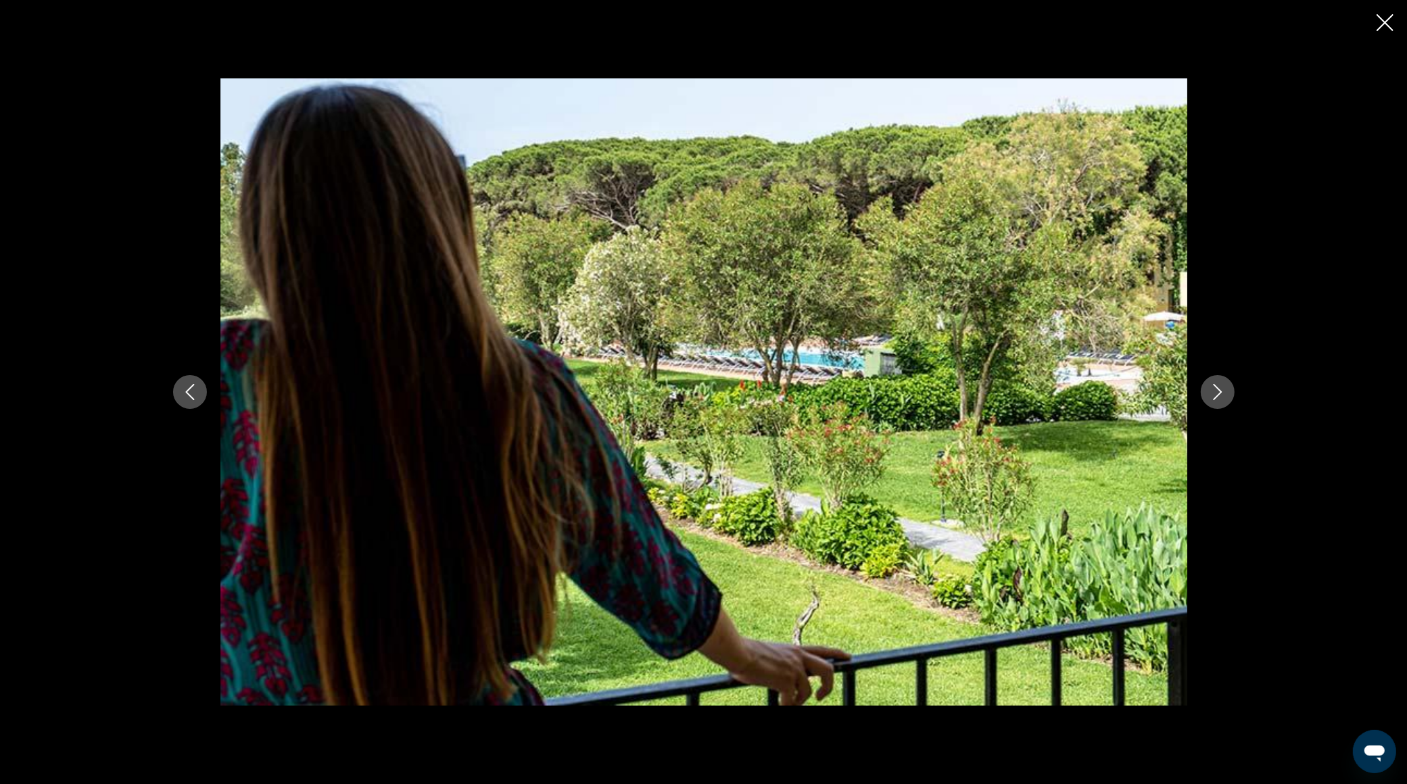
click at [1206, 394] on button "Next image" at bounding box center [1218, 392] width 34 height 34
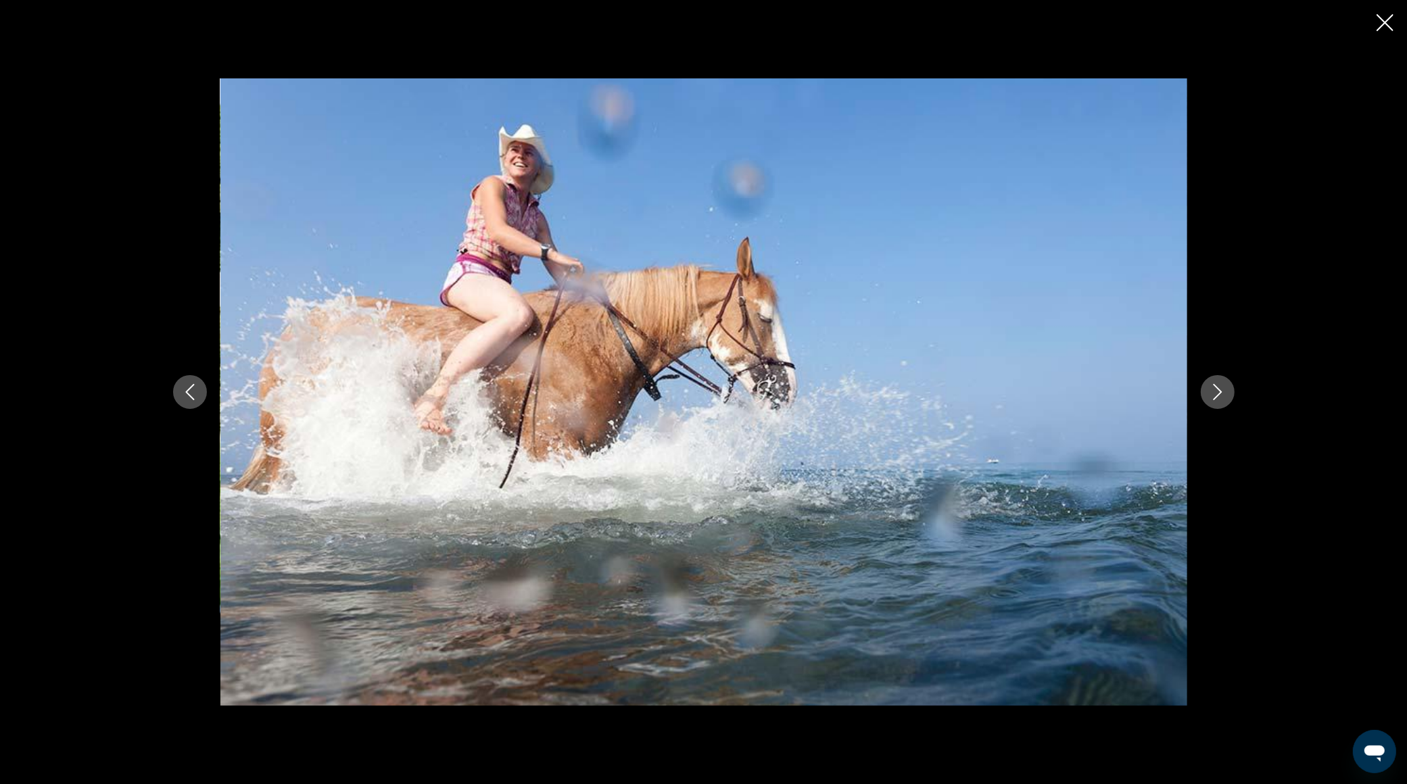
click at [1206, 394] on button "Next image" at bounding box center [1218, 392] width 34 height 34
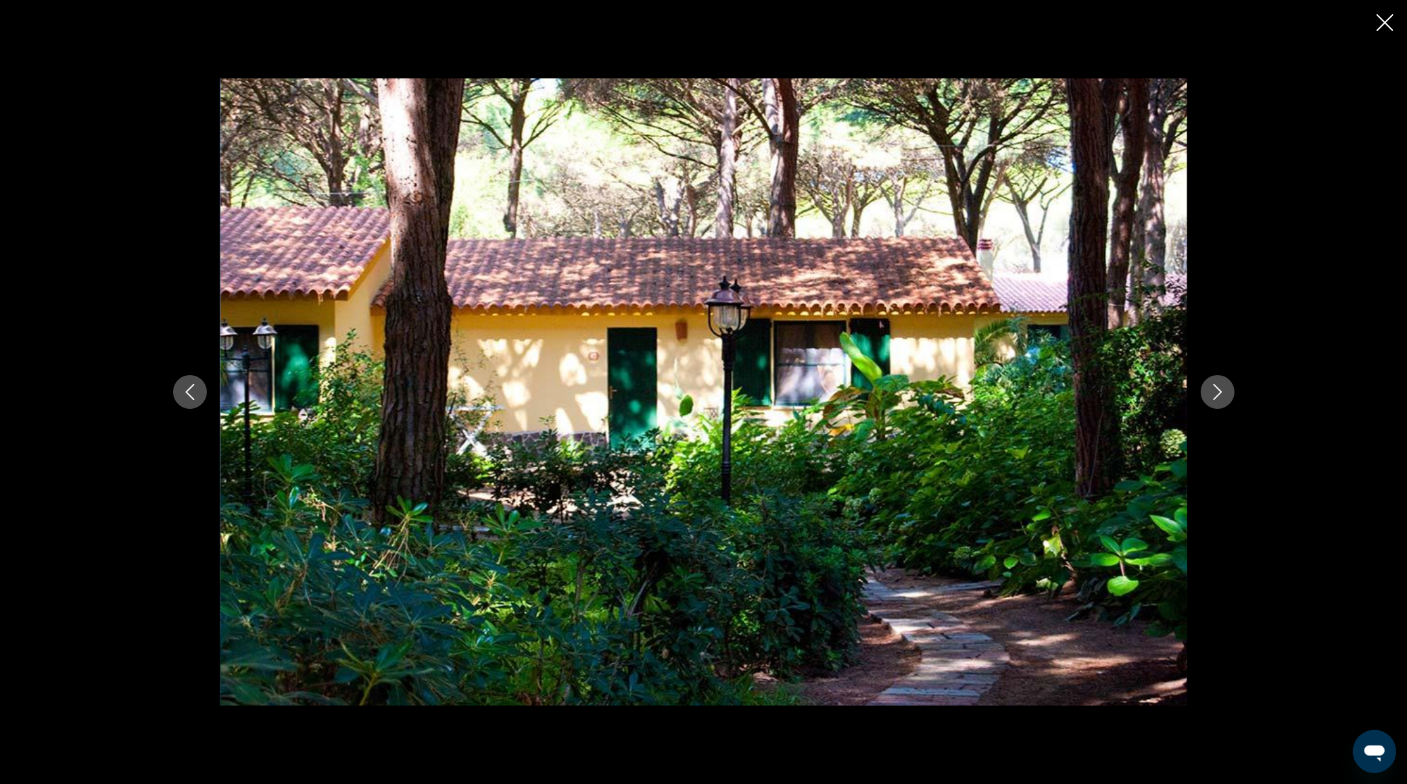
click at [1206, 394] on button "Next image" at bounding box center [1218, 392] width 34 height 34
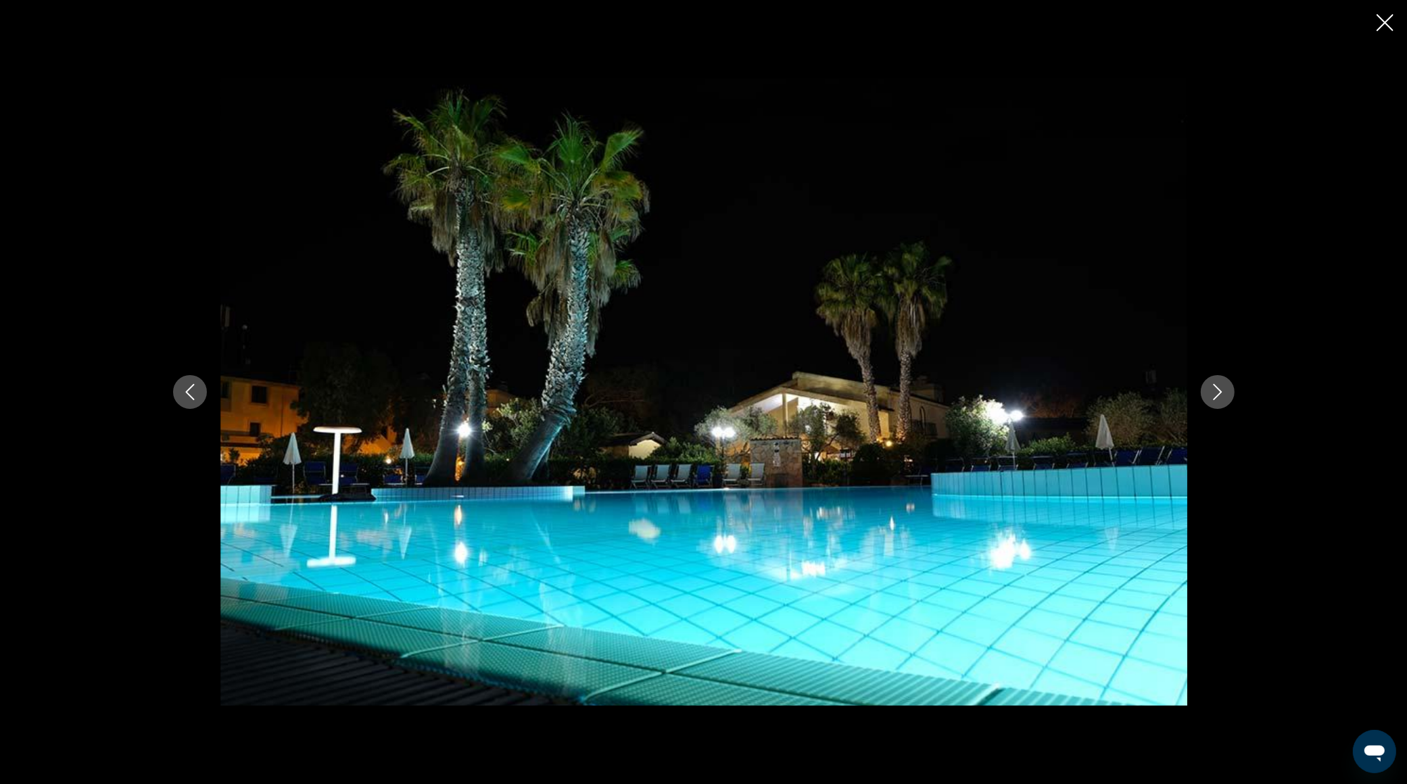
click at [1206, 394] on button "Next image" at bounding box center [1218, 392] width 34 height 34
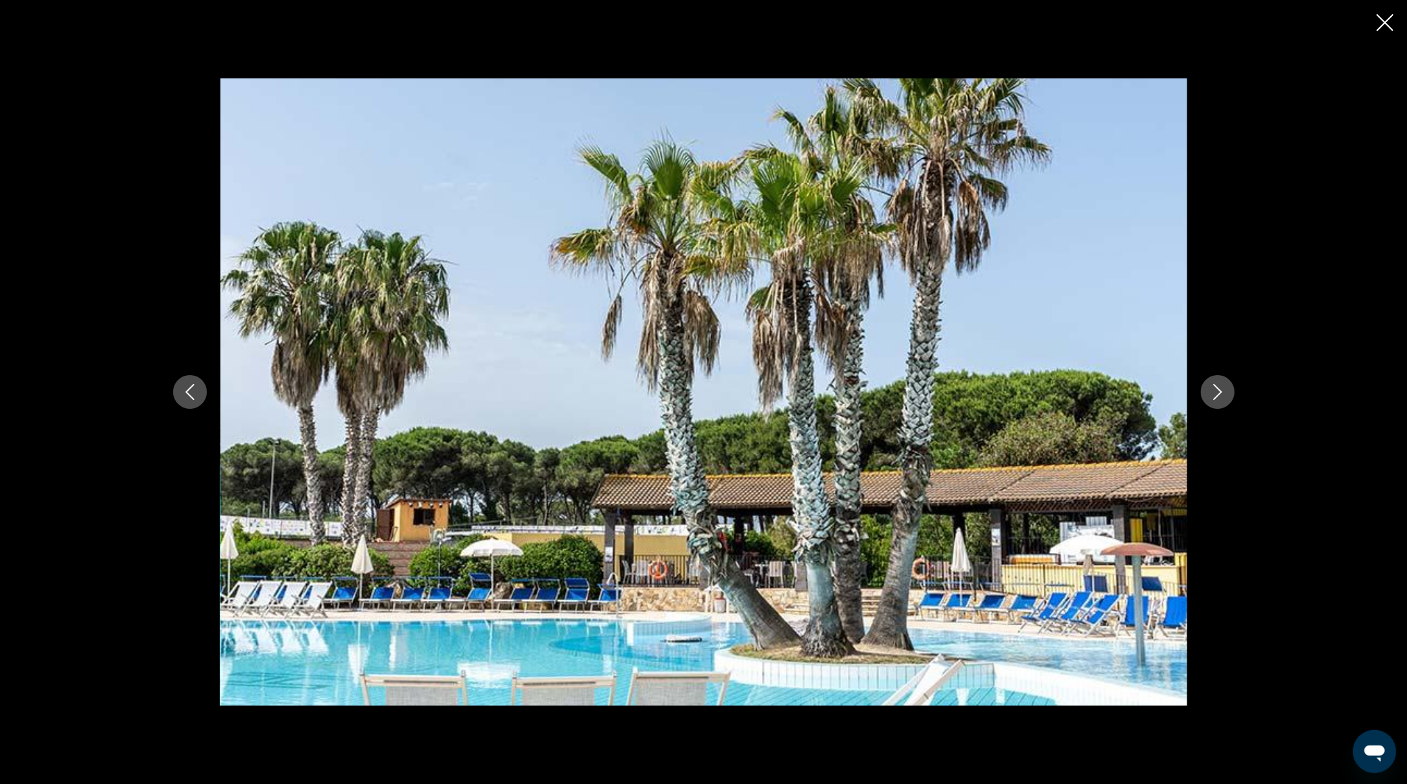
click at [1206, 394] on button "Next image" at bounding box center [1218, 392] width 34 height 34
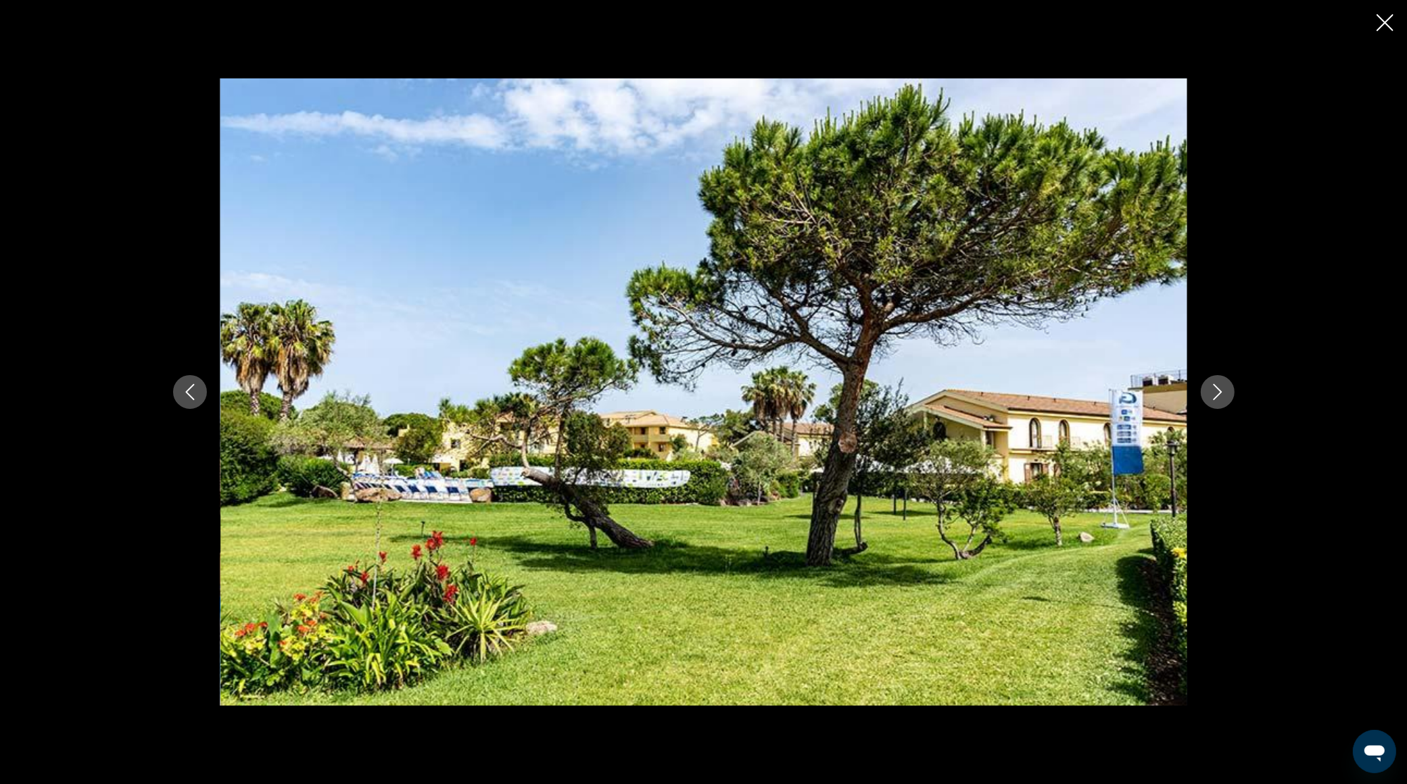
click at [1206, 394] on button "Next image" at bounding box center [1218, 392] width 34 height 34
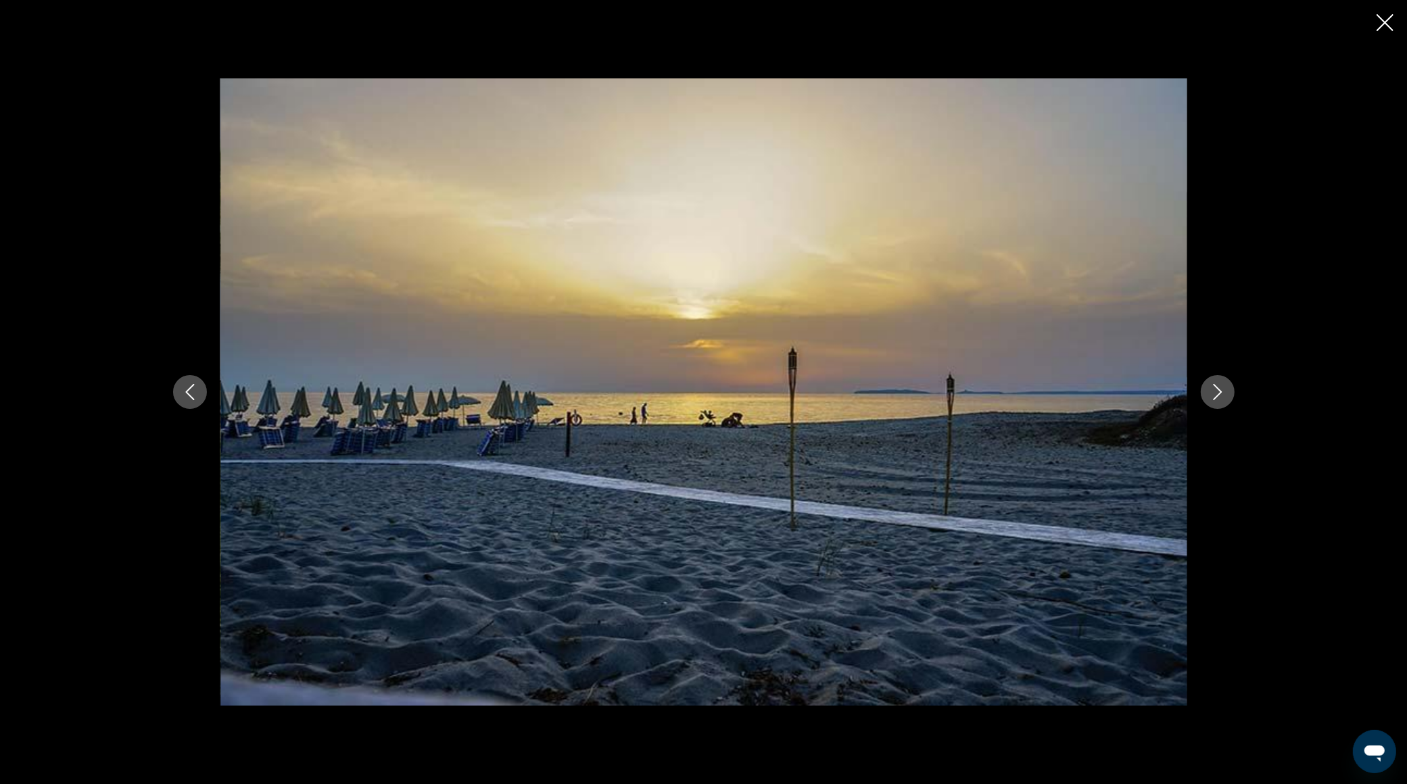
click at [1392, 33] on button "Close slideshow" at bounding box center [1385, 24] width 17 height 21
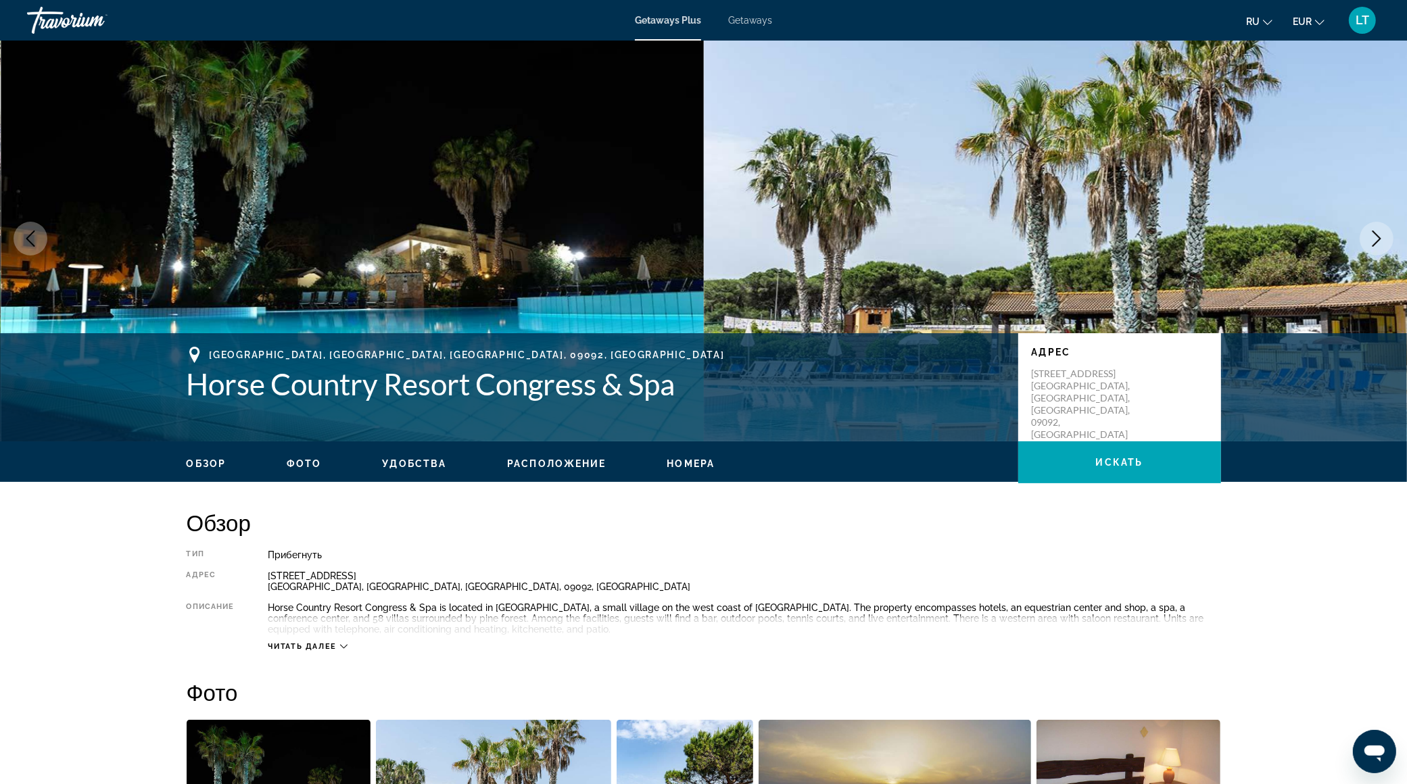
scroll to position [0, 0]
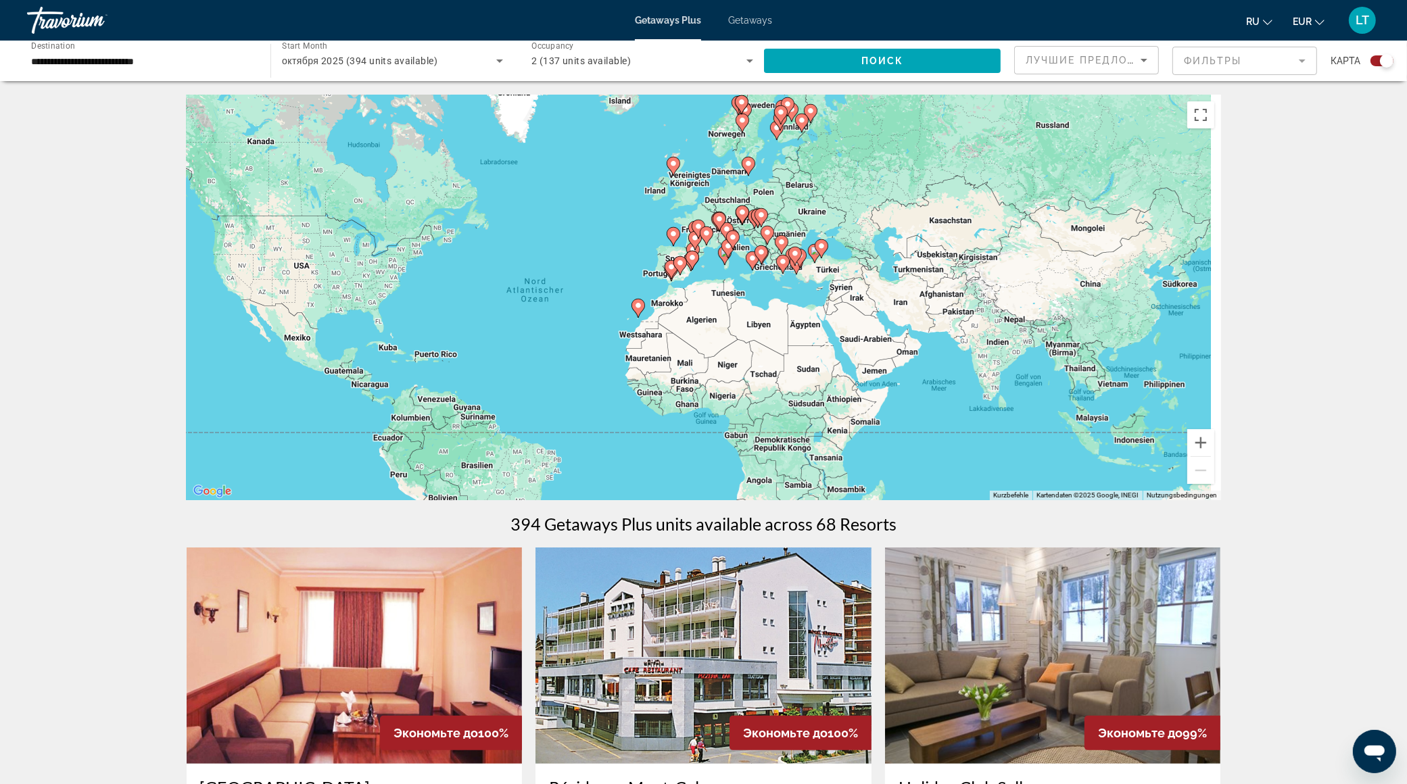
drag, startPoint x: 1128, startPoint y: 415, endPoint x: 998, endPoint y: 429, distance: 130.6
click at [998, 429] on div "Um den Modus zum Ziehen mit der Tastatur zu aktivieren, drückst du Alt + Eingab…" at bounding box center [704, 298] width 1035 height 406
click at [1206, 446] on button "Vergrößern" at bounding box center [1200, 442] width 27 height 27
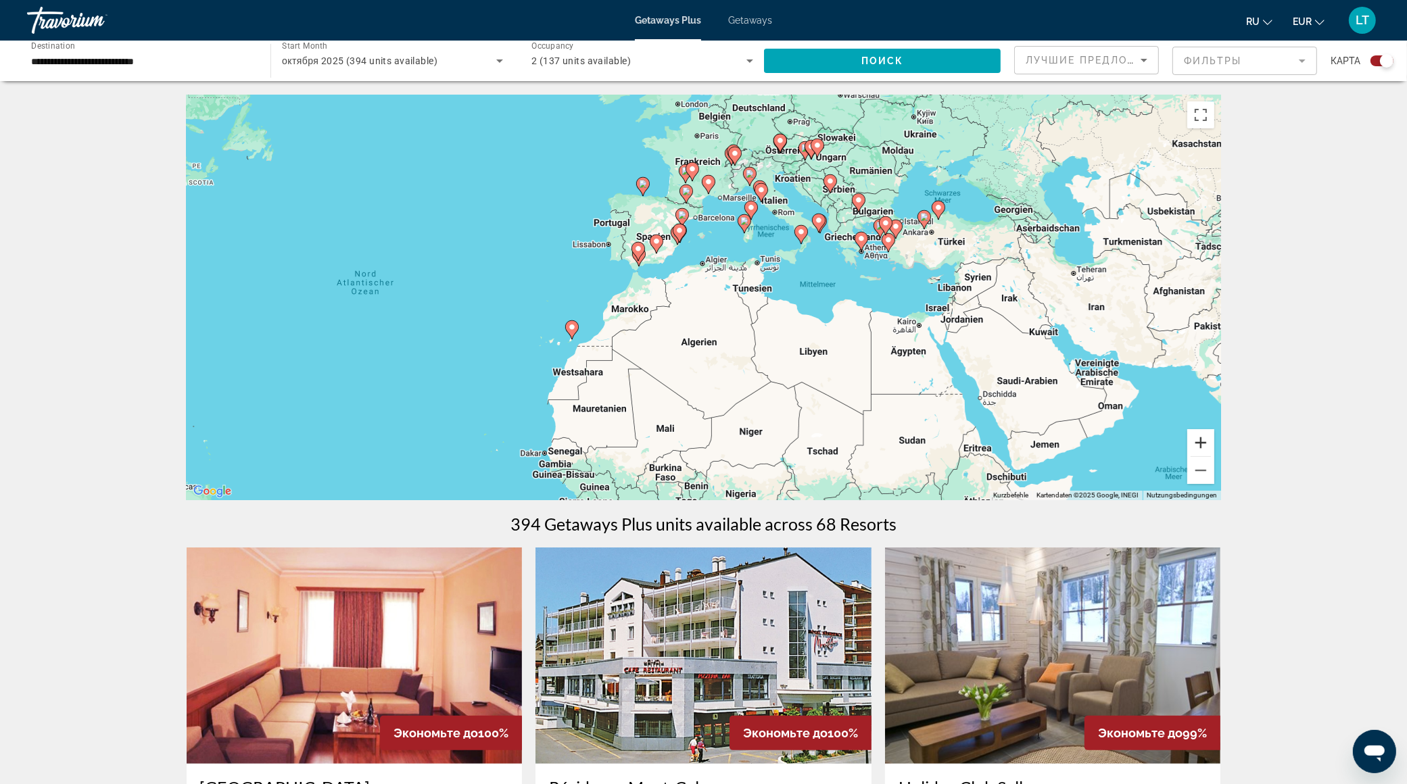
click at [1206, 446] on button "Vergrößern" at bounding box center [1200, 442] width 27 height 27
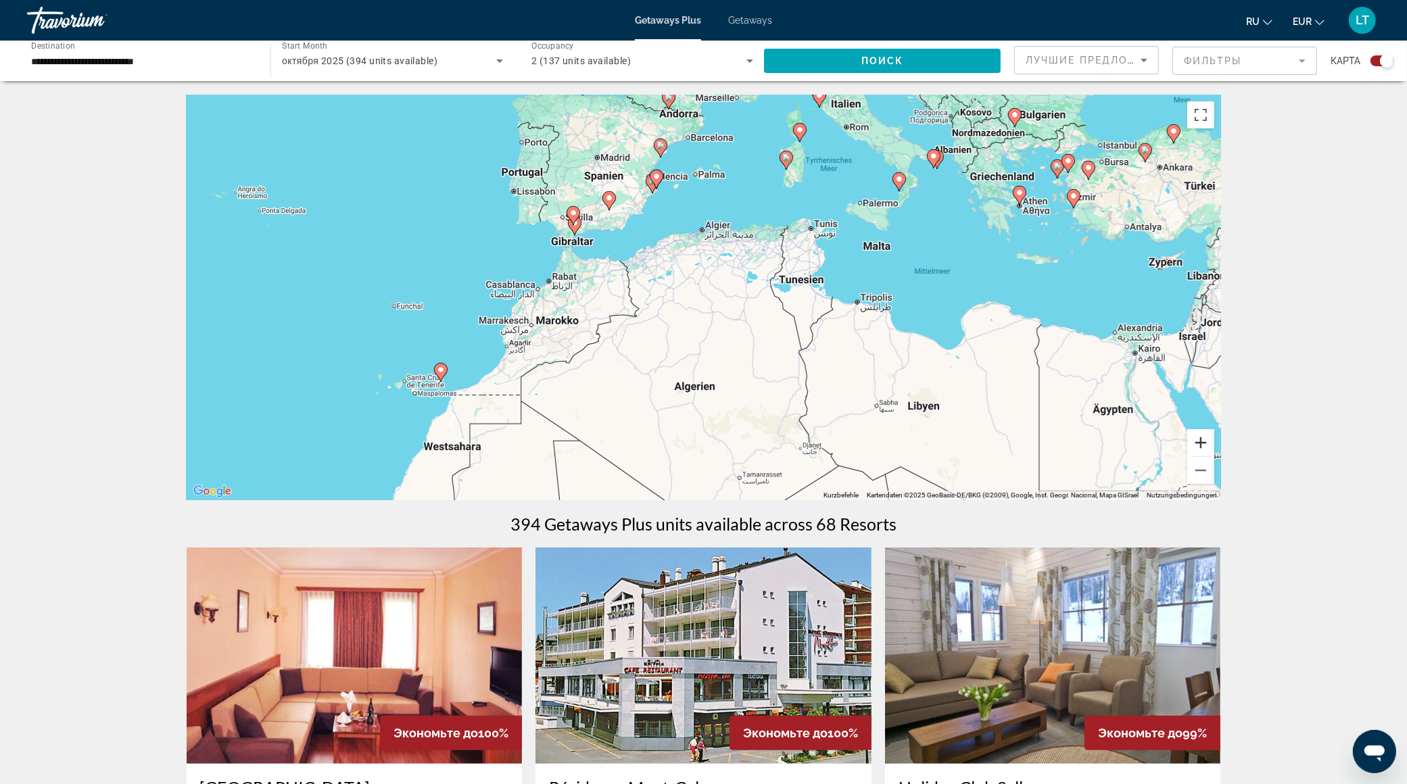
click at [1206, 446] on button "Vergrößern" at bounding box center [1200, 442] width 27 height 27
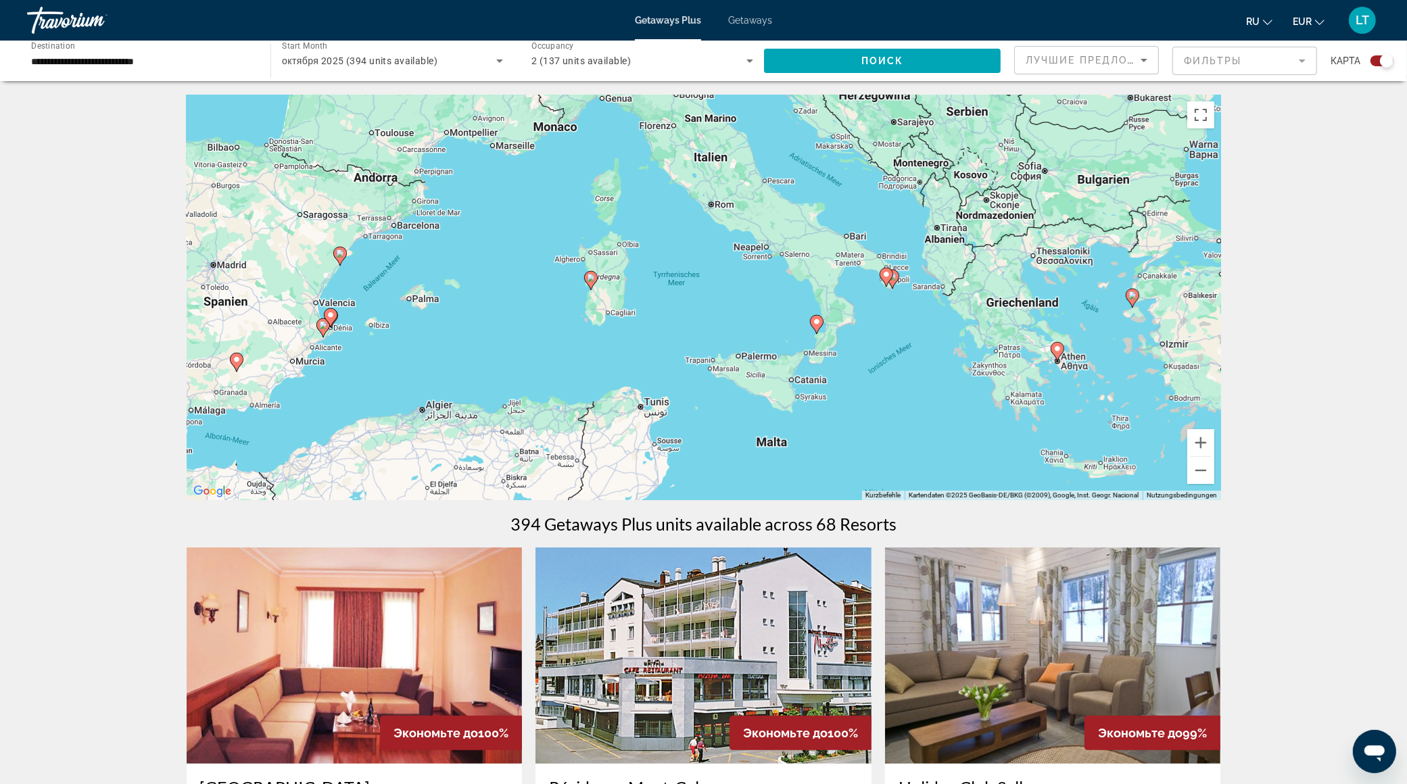
drag, startPoint x: 1008, startPoint y: 316, endPoint x: 728, endPoint y: 565, distance: 375.1
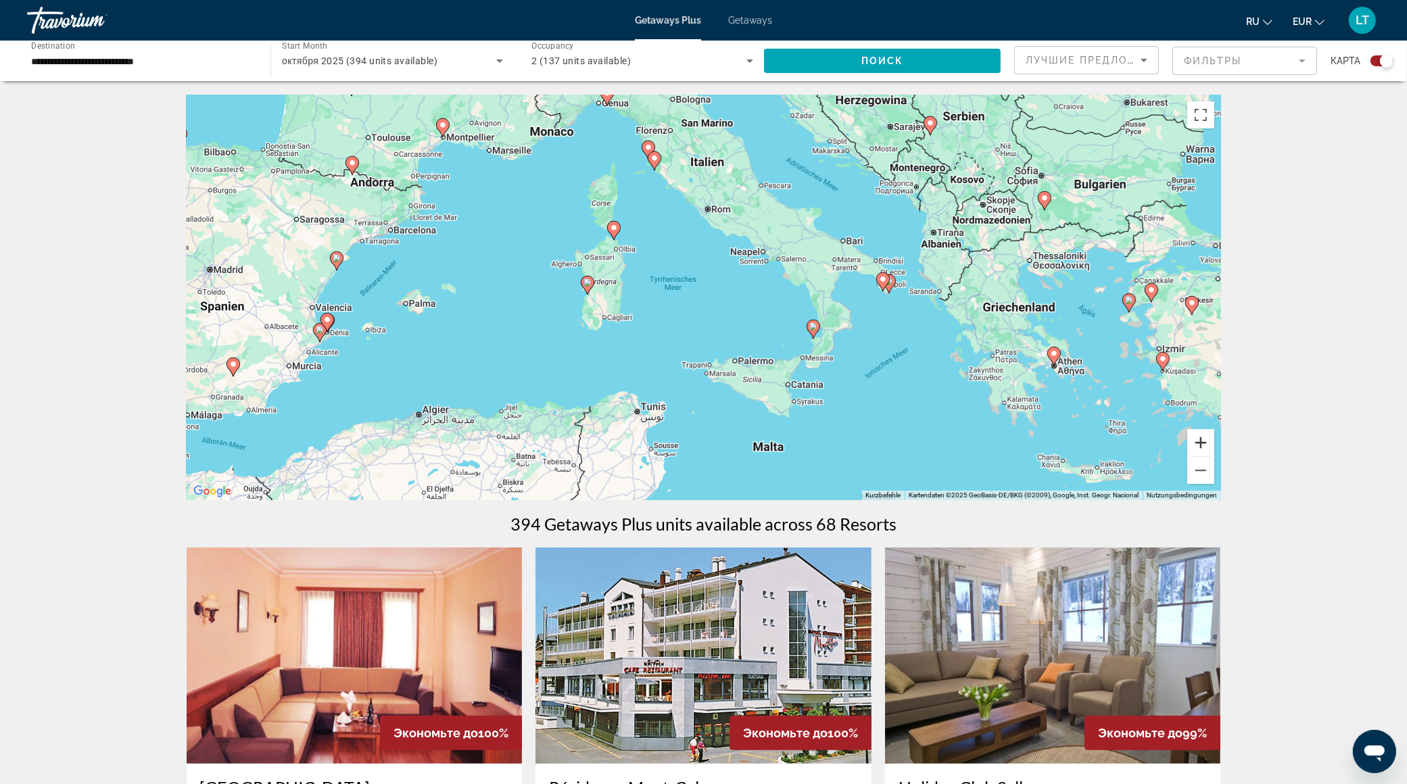
click at [1200, 446] on button "Vergrößern" at bounding box center [1200, 442] width 27 height 27
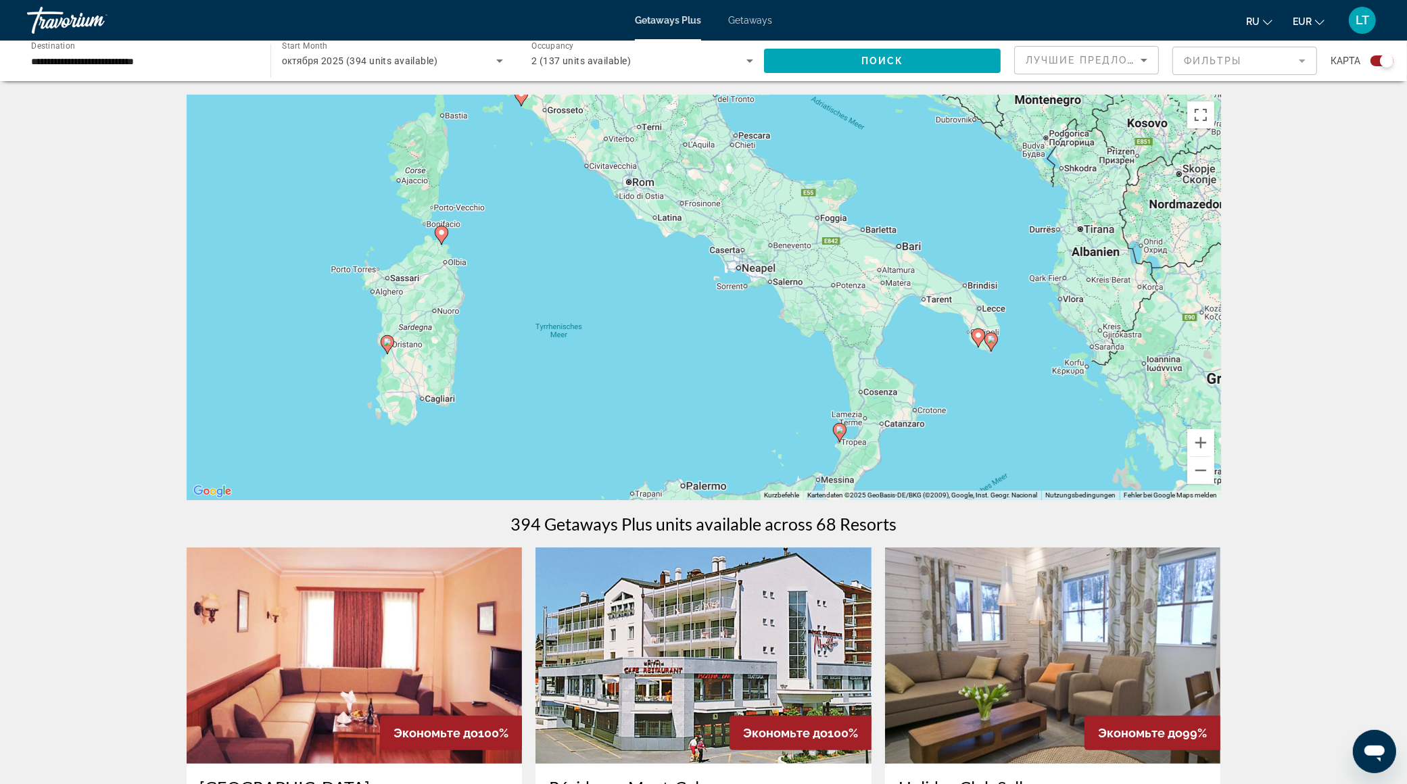
drag, startPoint x: 527, startPoint y: 292, endPoint x: 444, endPoint y: 352, distance: 102.7
click at [444, 352] on div "Um den Modus zum Ziehen mit der Tastatur zu aktivieren, drückst du Alt + Eingab…" at bounding box center [704, 298] width 1035 height 406
click at [442, 234] on image "Main content" at bounding box center [442, 233] width 8 height 8
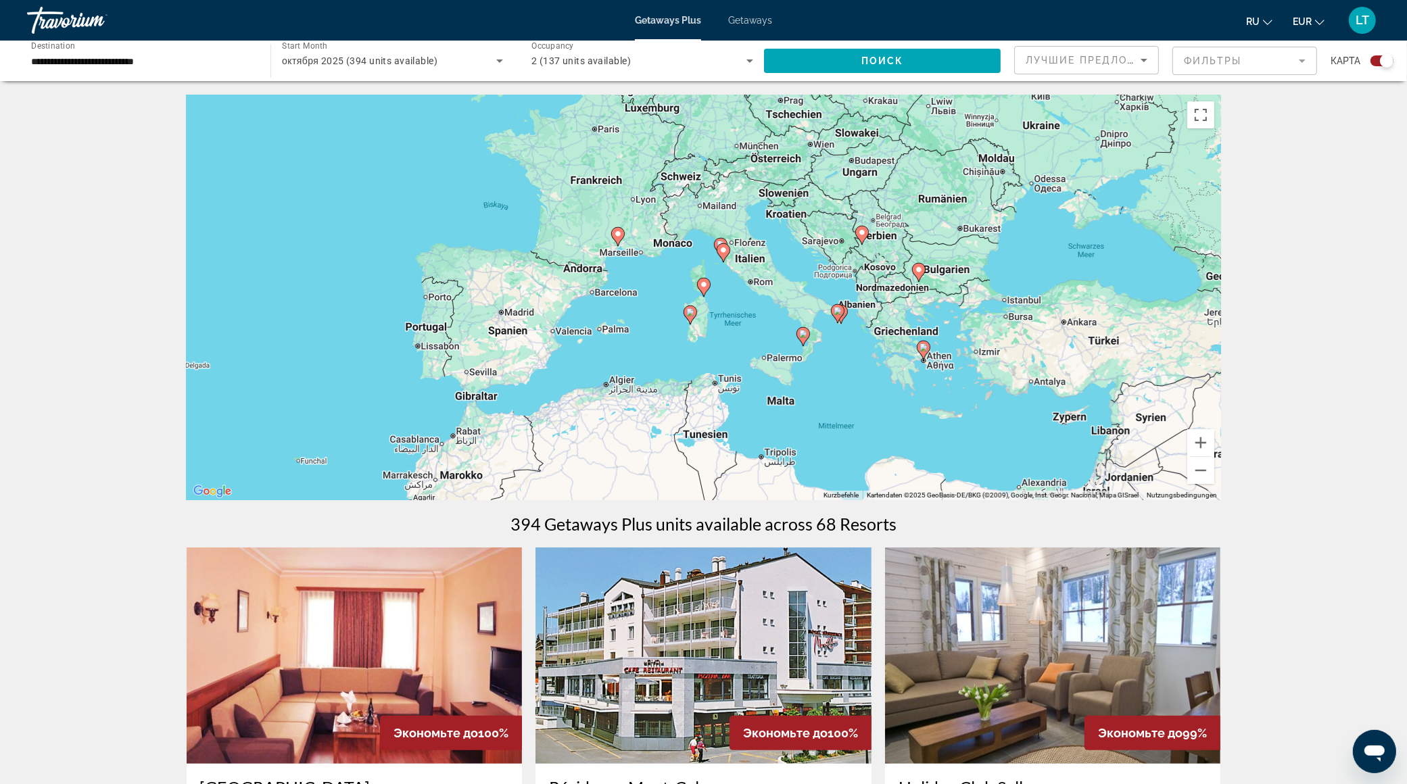
click at [707, 286] on image "Main content" at bounding box center [704, 285] width 8 height 8
type input "**********"
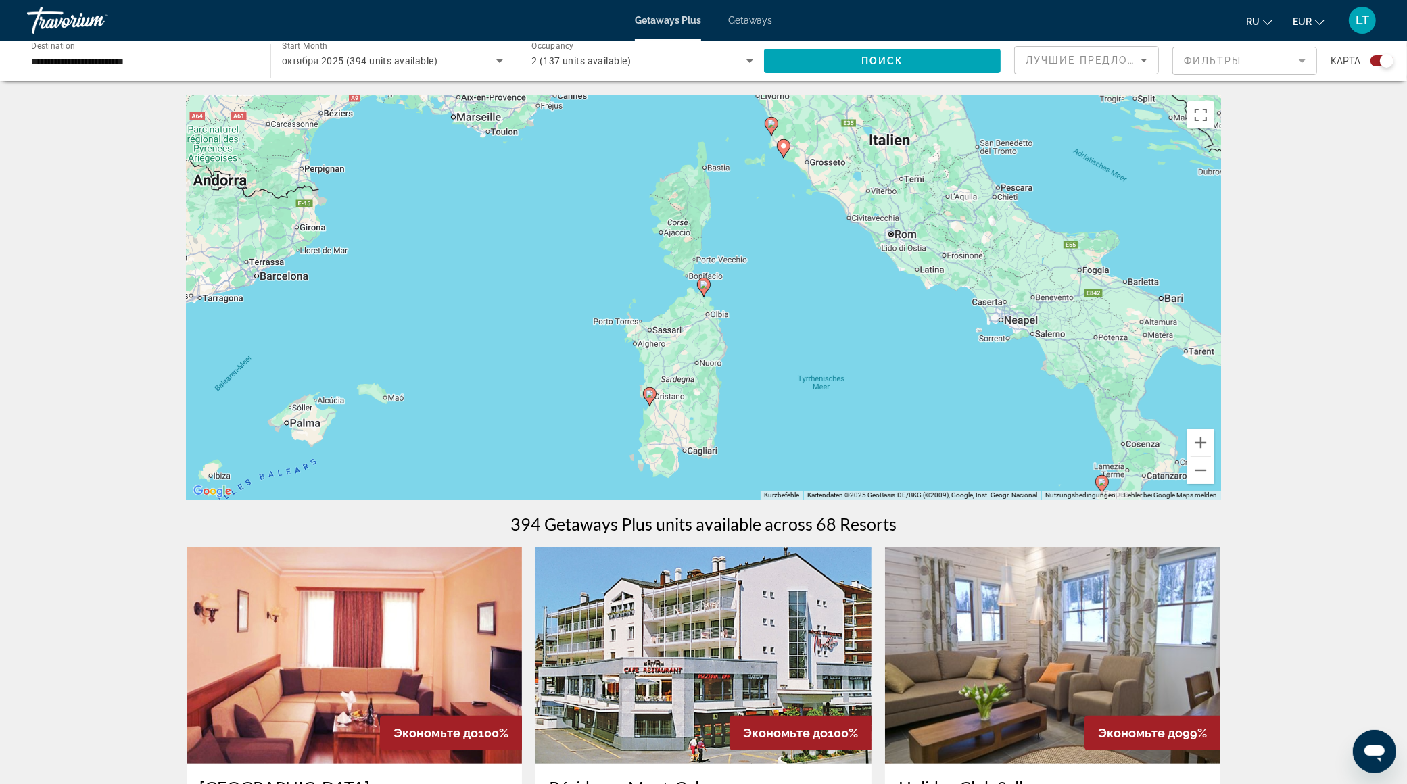
click at [706, 285] on image "Main content" at bounding box center [704, 285] width 8 height 8
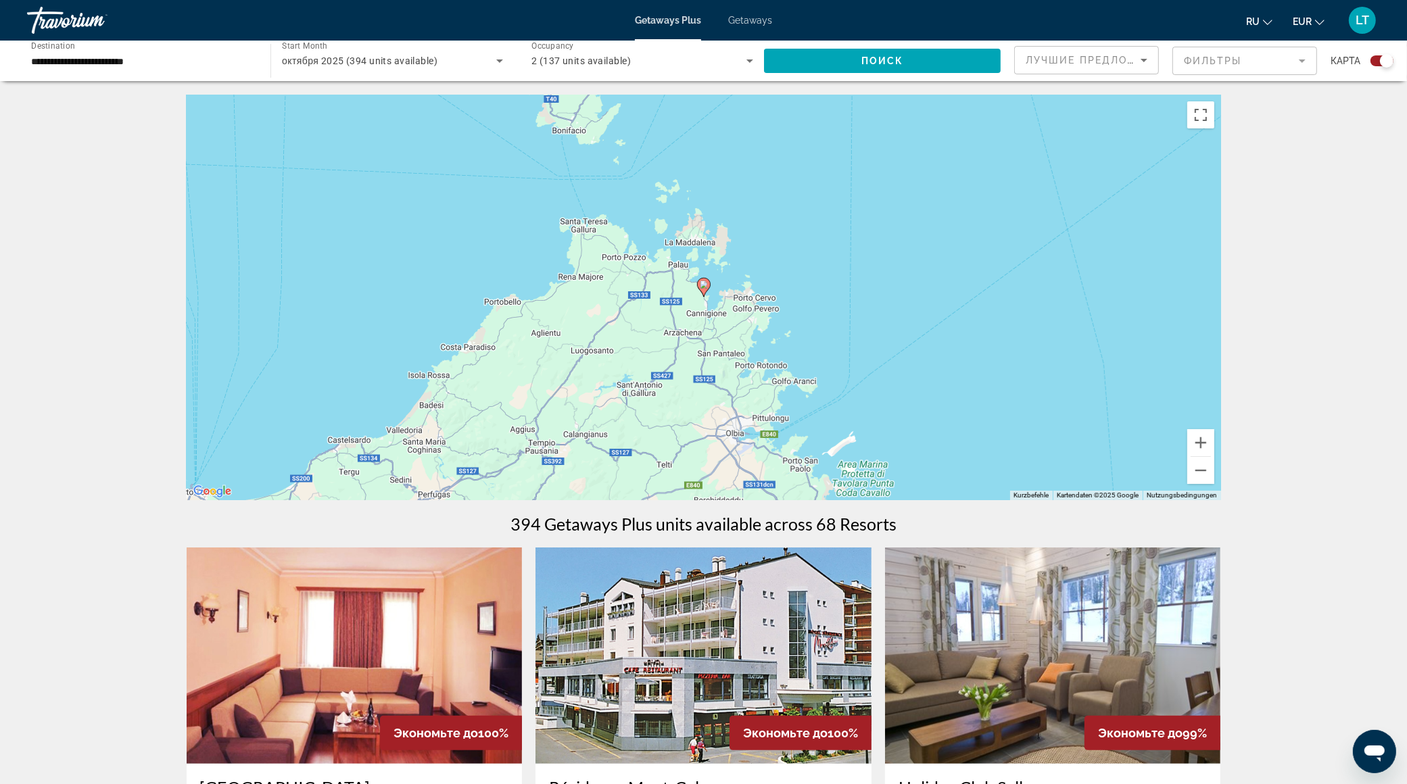
click at [706, 285] on image "Main content" at bounding box center [704, 285] width 8 height 8
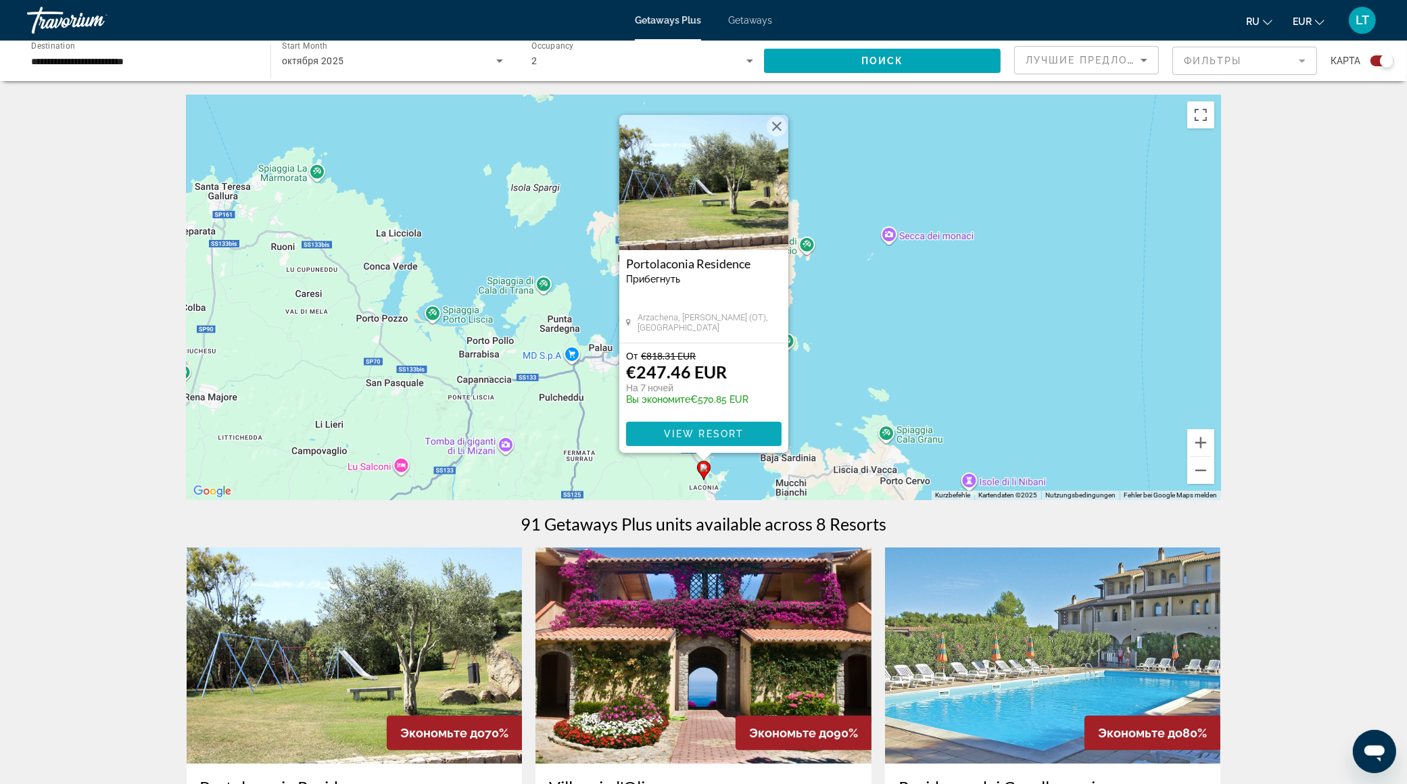
click at [712, 433] on span "View Resort" at bounding box center [703, 434] width 80 height 11
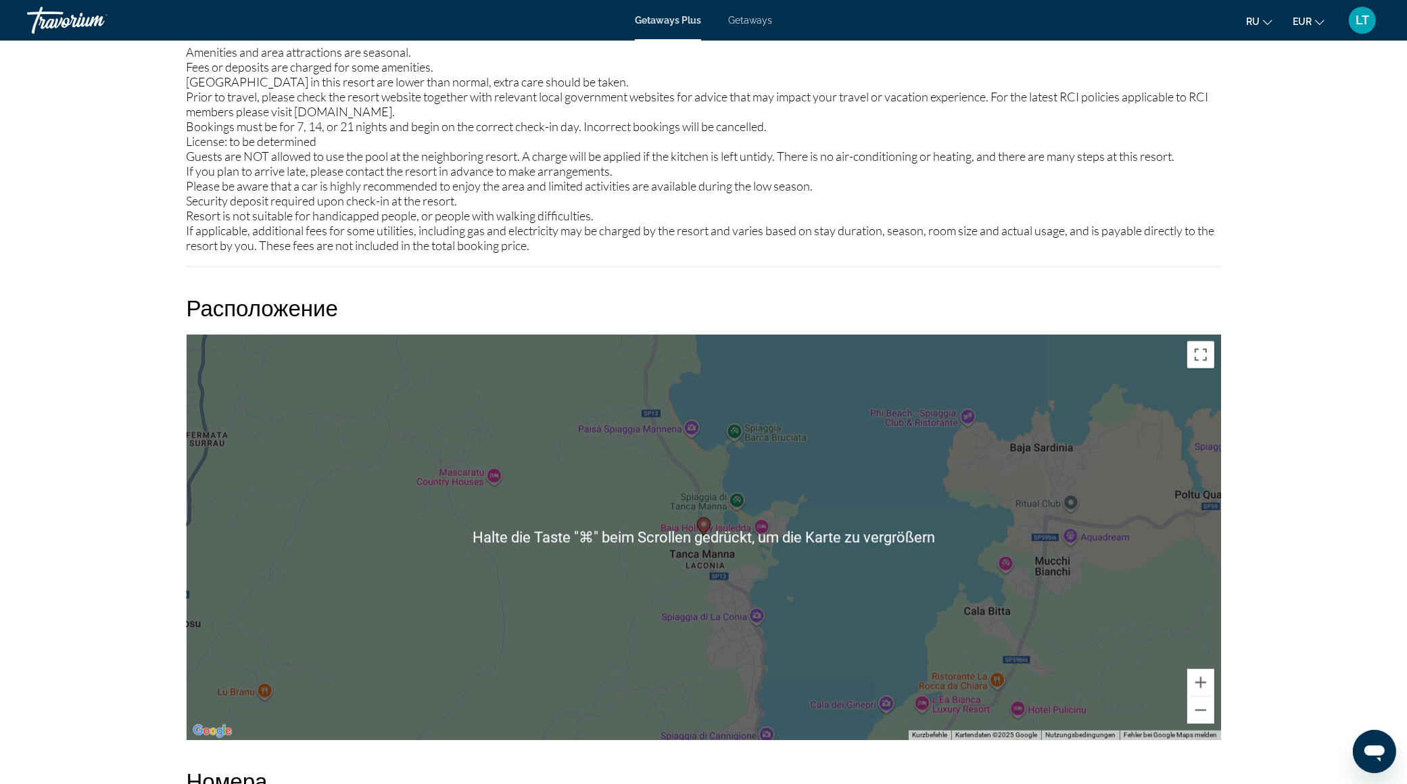
scroll to position [1594, 0]
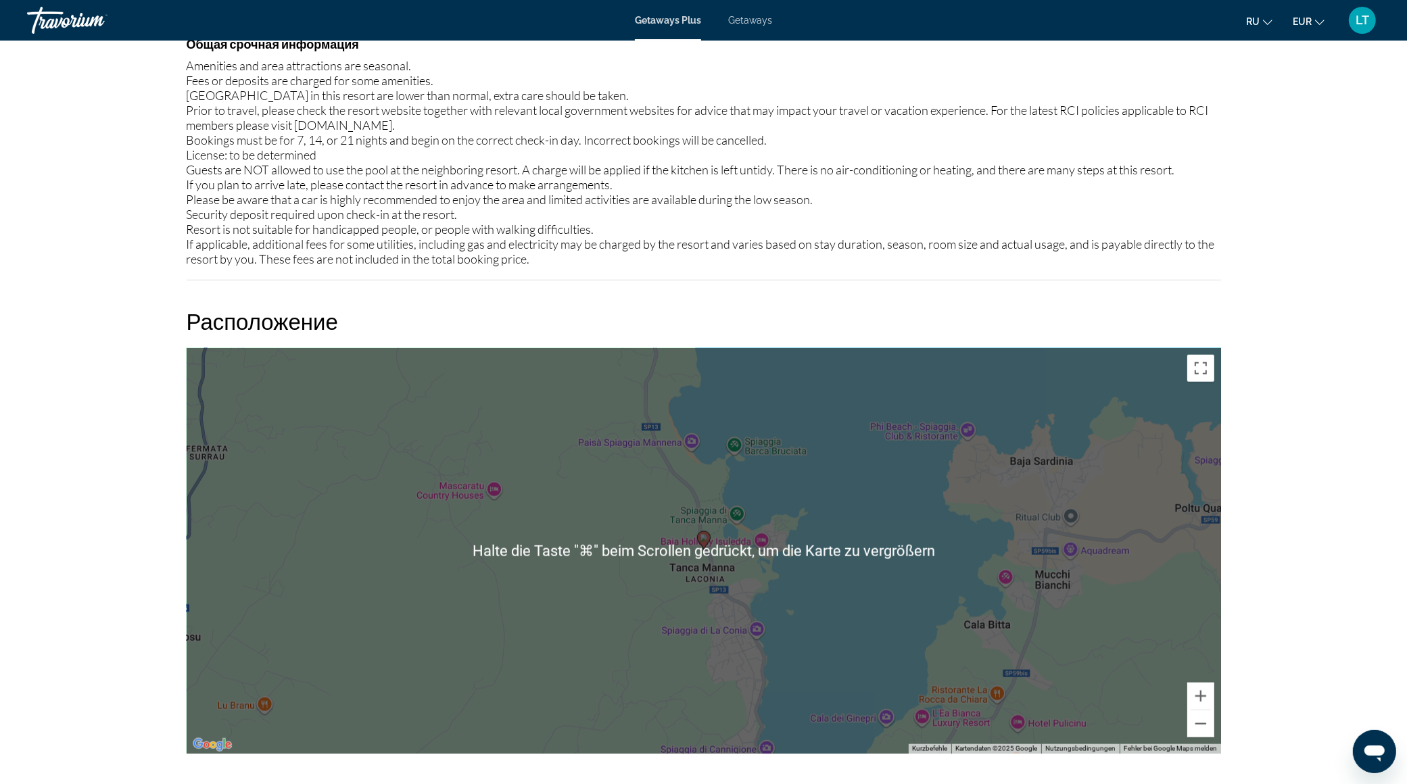
click at [720, 572] on div "Um den Modus zum Ziehen mit der Tastatur zu aktivieren, drückst du Alt + Eingab…" at bounding box center [704, 551] width 1035 height 406
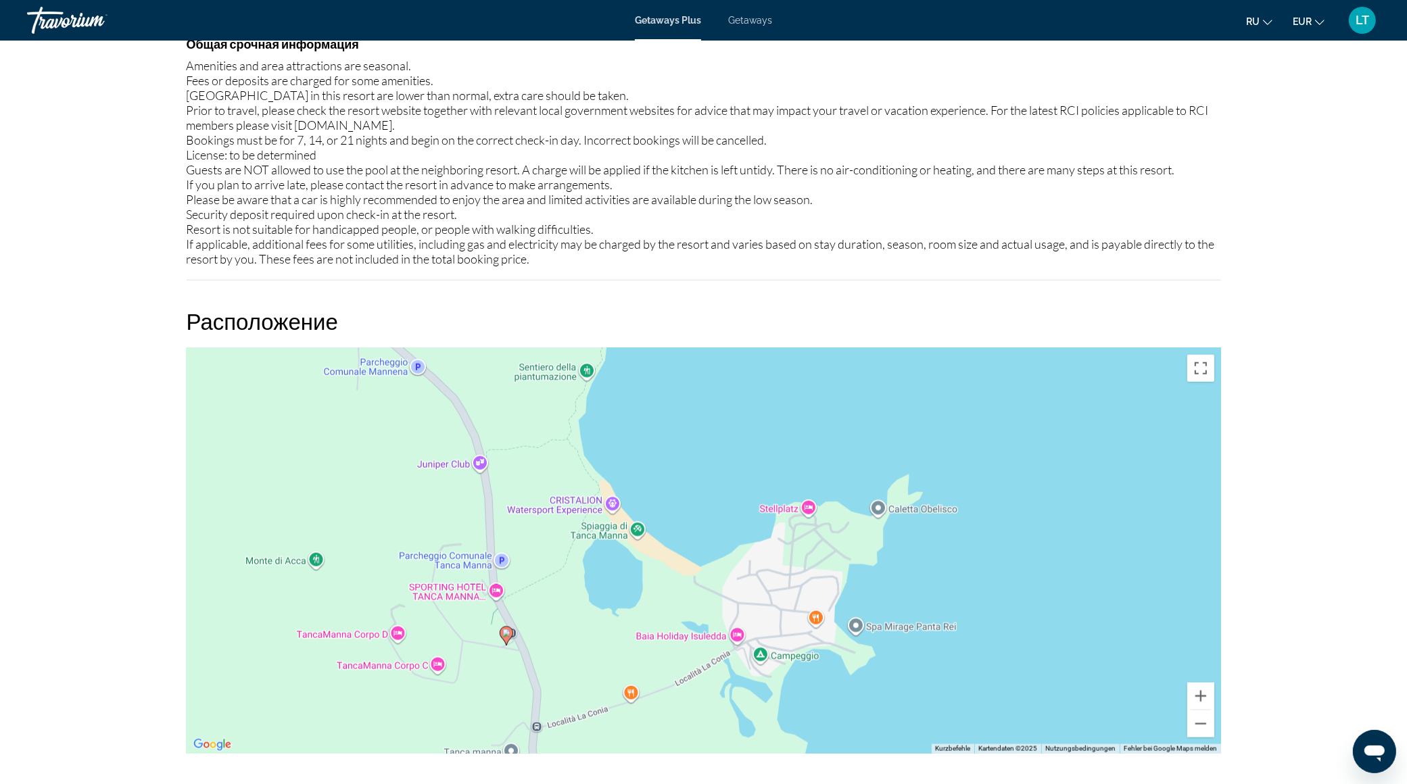
drag, startPoint x: 787, startPoint y: 617, endPoint x: 637, endPoint y: 780, distance: 221.6
click at [638, 780] on div "Обзор Тип Прибегнуть Все включено Нет «все включено» Адрес Villaggio Tanca Mann…" at bounding box center [704, 143] width 1048 height 2449
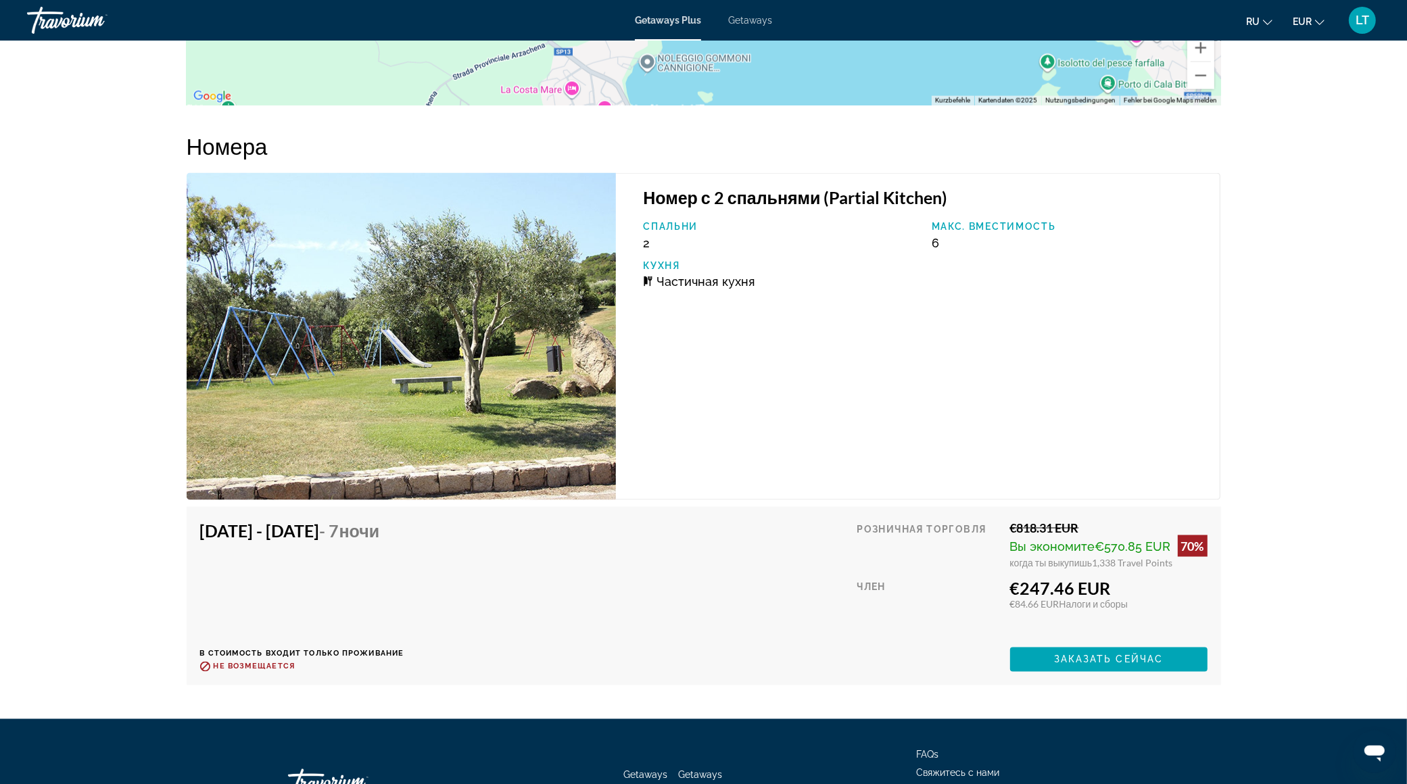
scroll to position [2342, 0]
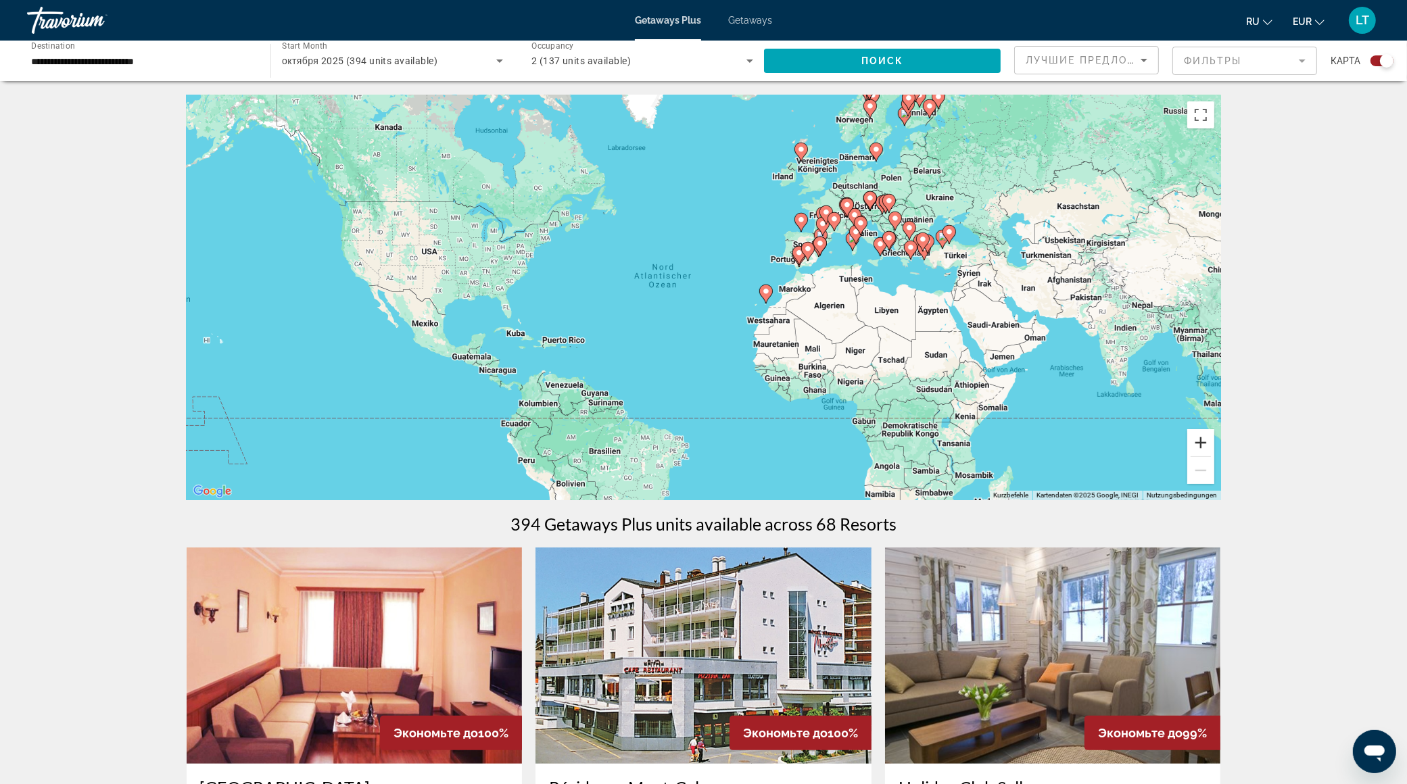
click at [1201, 436] on button "Vergrößern" at bounding box center [1200, 442] width 27 height 27
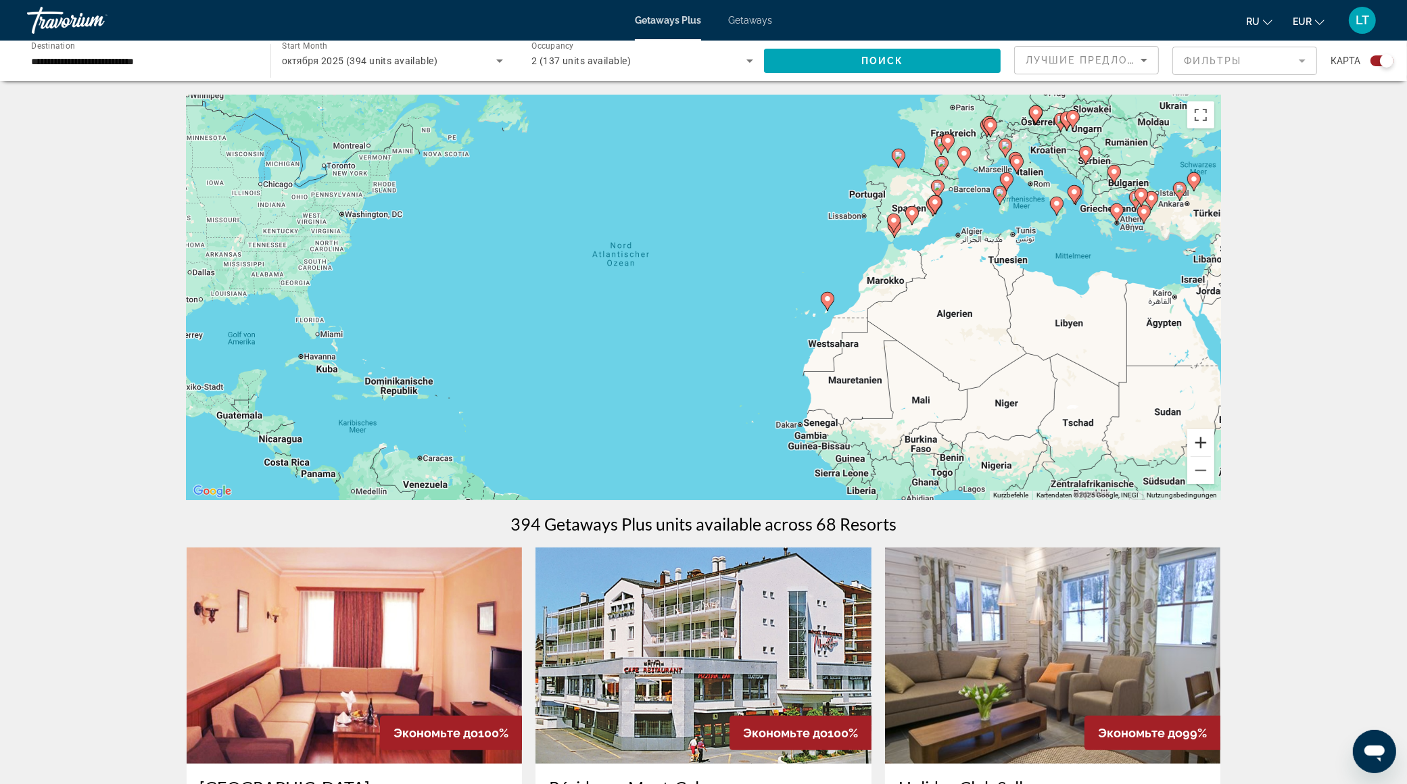
click at [1201, 436] on button "Vergrößern" at bounding box center [1200, 442] width 27 height 27
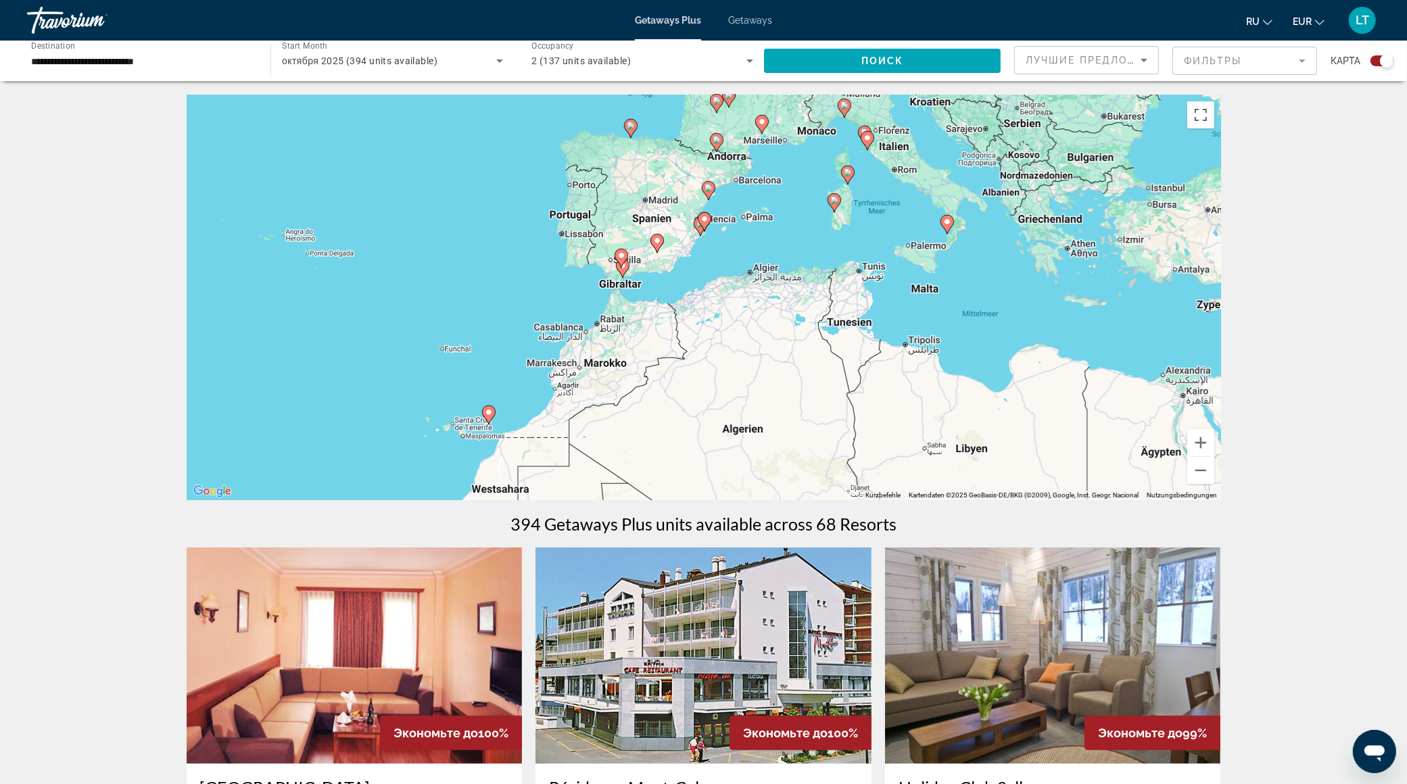
drag, startPoint x: 1155, startPoint y: 383, endPoint x: 536, endPoint y: 517, distance: 633.0
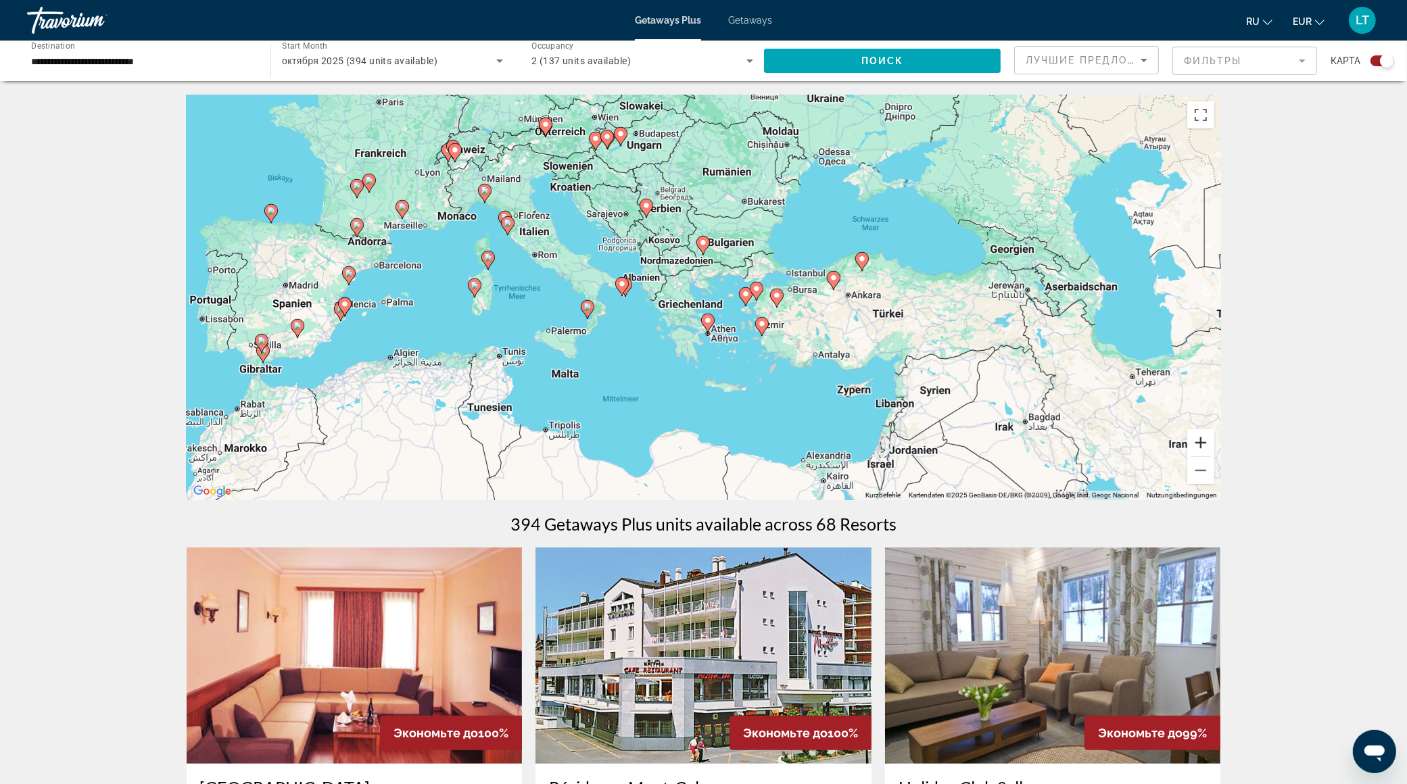
click at [1196, 448] on button "Vergrößern" at bounding box center [1200, 442] width 27 height 27
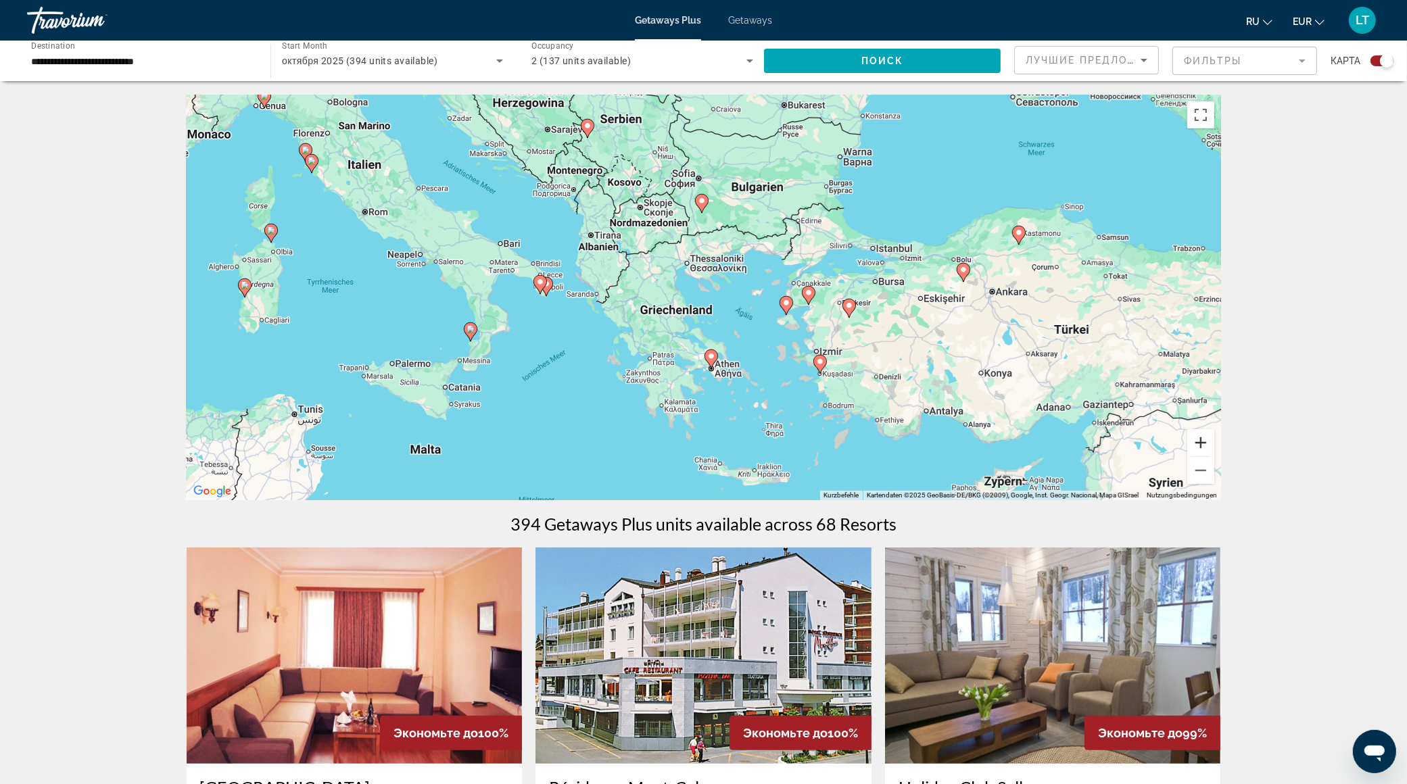
click at [1196, 444] on button "Vergrößern" at bounding box center [1200, 442] width 27 height 27
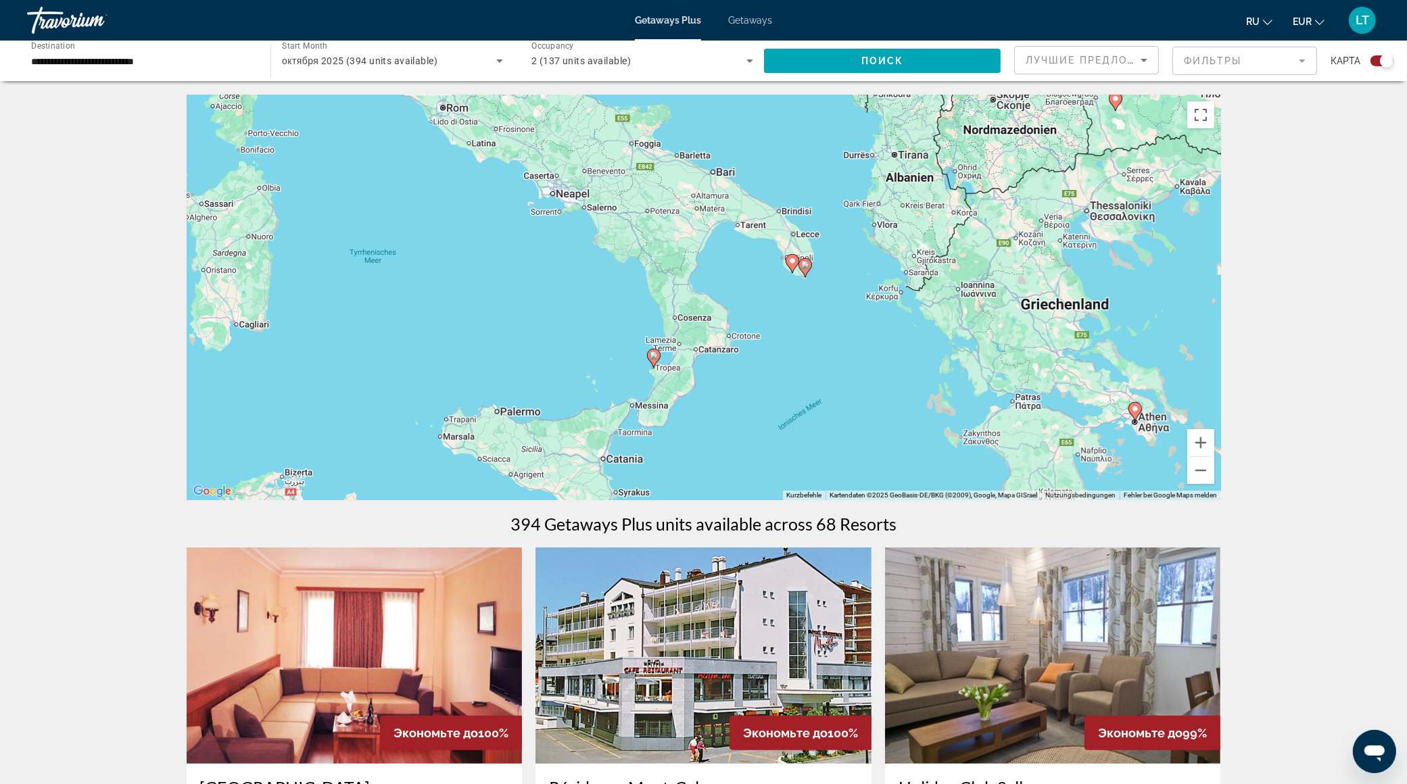
drag, startPoint x: 354, startPoint y: 359, endPoint x: 769, endPoint y: 341, distance: 414.9
click at [769, 341] on div "Um den Modus zum Ziehen mit der Tastatur zu aktivieren, drückst du Alt + Eingab…" at bounding box center [704, 298] width 1035 height 406
click at [792, 264] on image "Main content" at bounding box center [792, 261] width 8 height 8
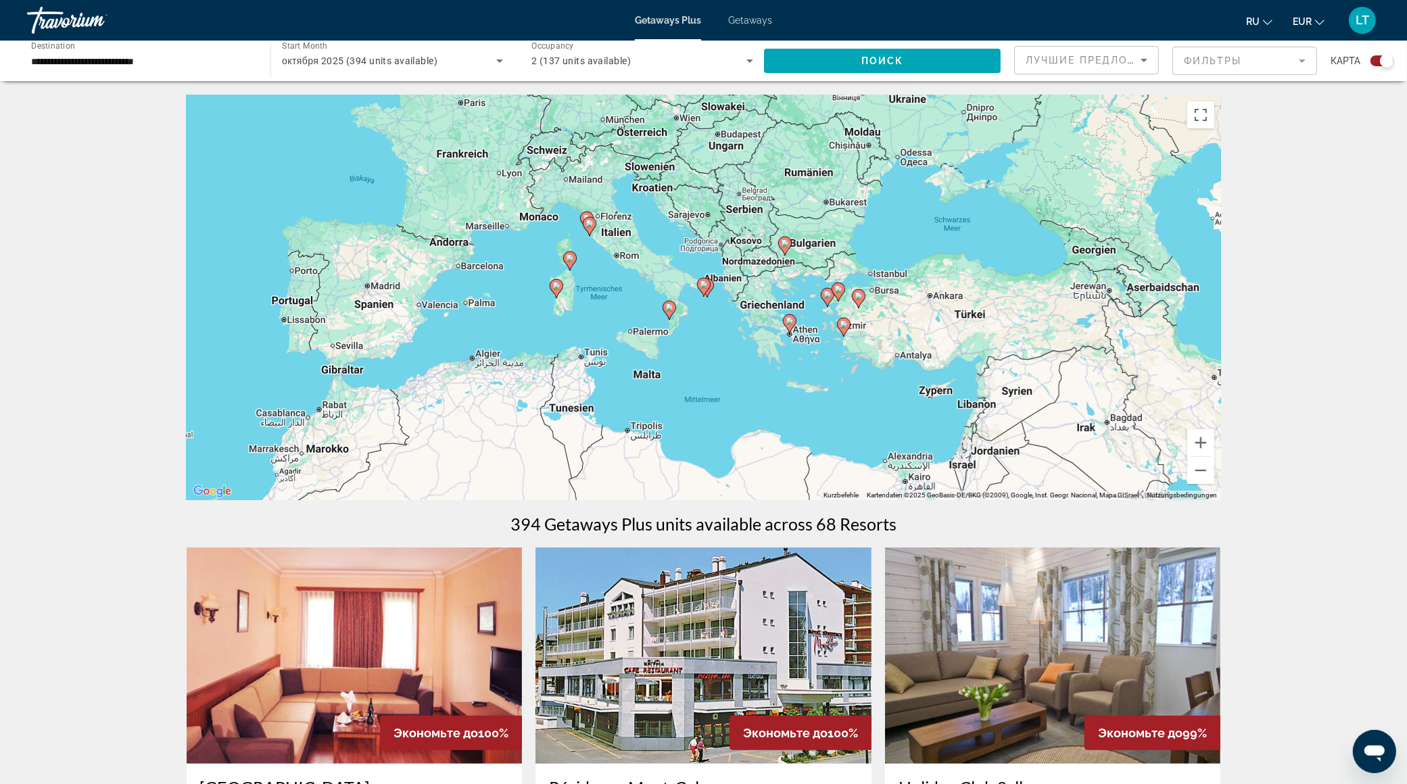
click at [707, 283] on image "Main content" at bounding box center [704, 285] width 8 height 8
type input "**********"
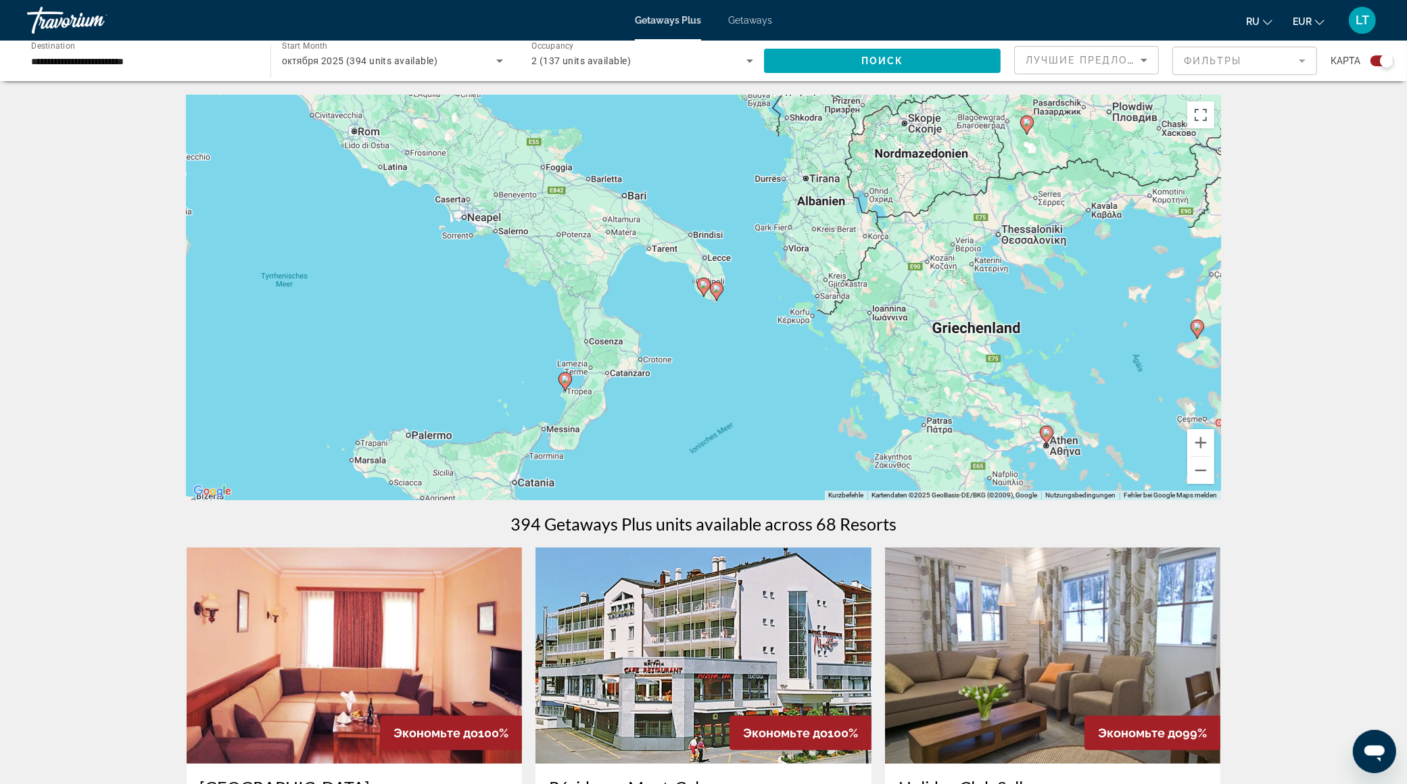
click at [708, 288] on icon "Main content" at bounding box center [703, 288] width 12 height 18
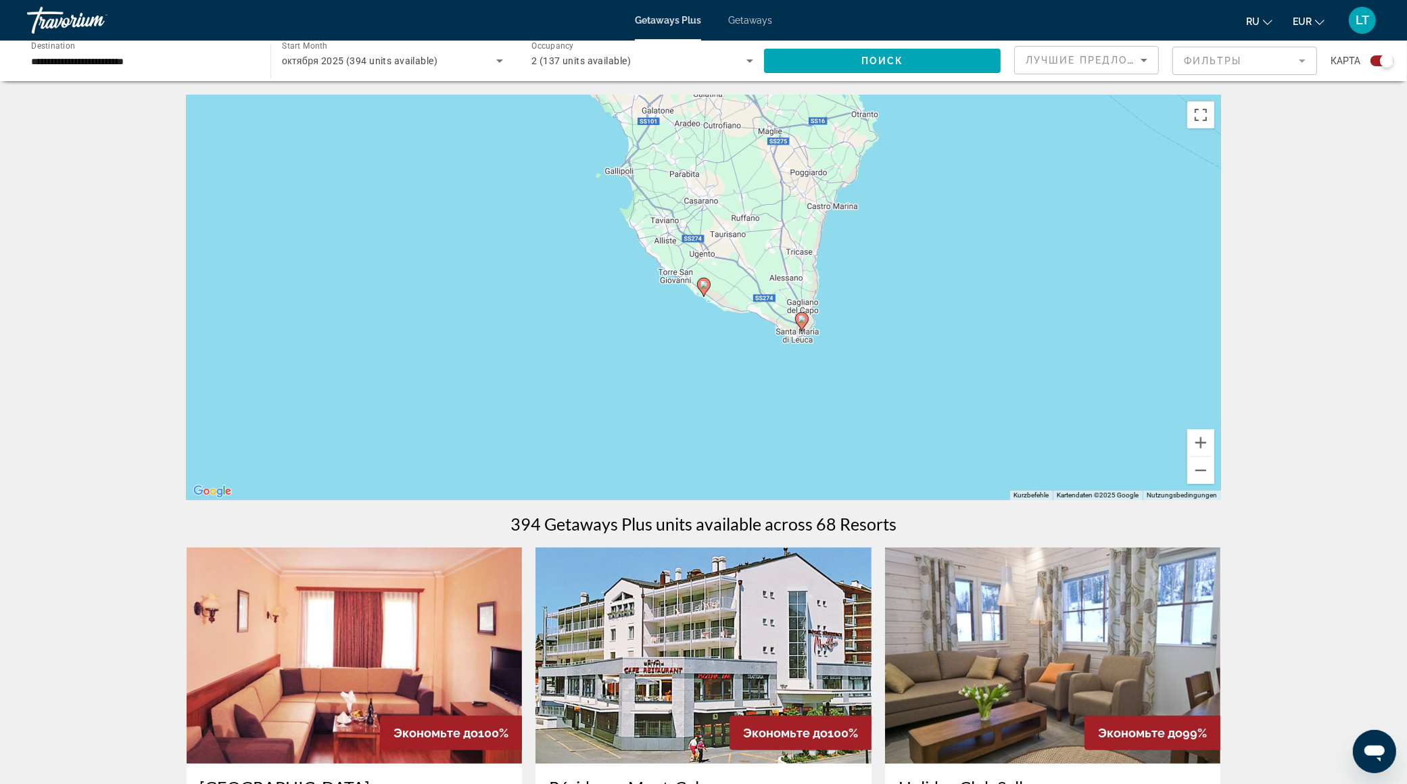
click at [802, 323] on image "Main content" at bounding box center [802, 319] width 8 height 8
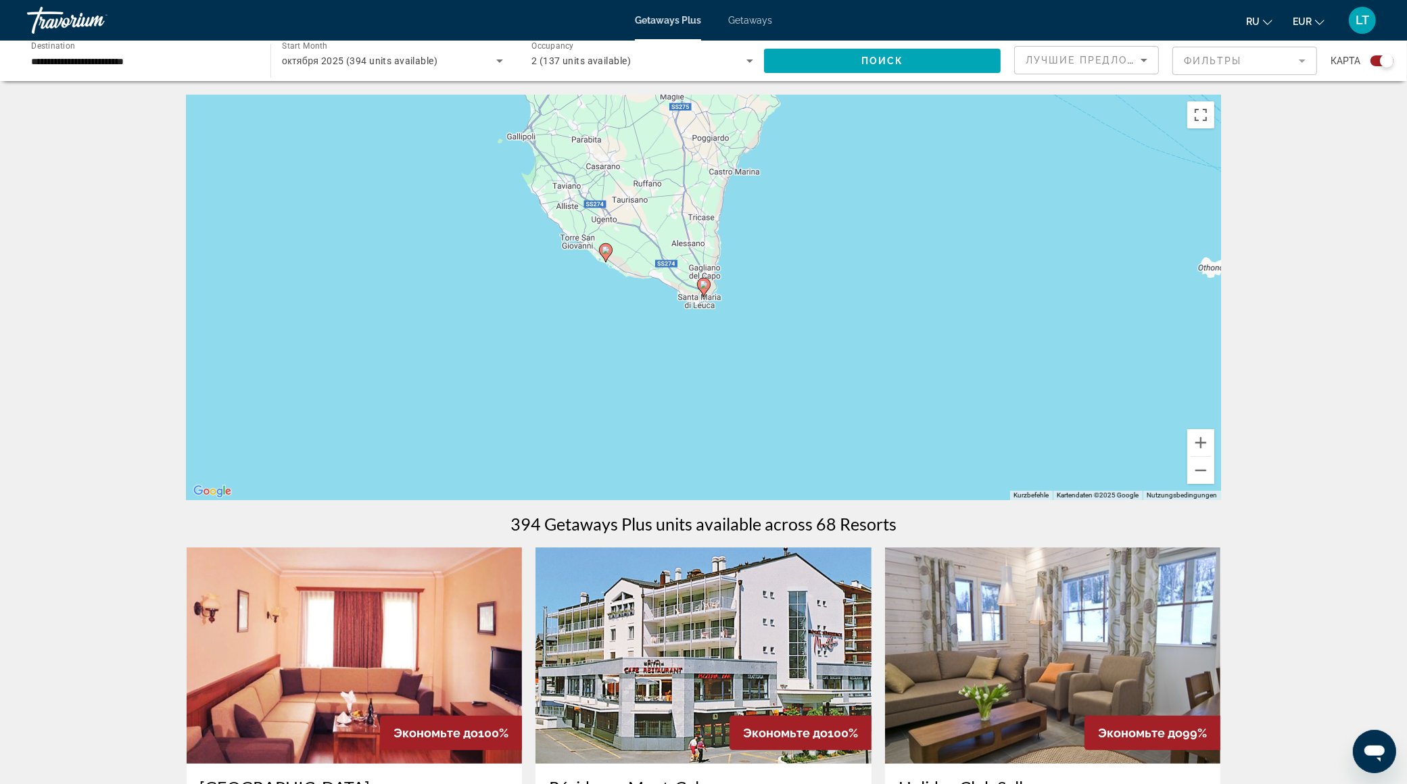
click at [707, 284] on image "Main content" at bounding box center [704, 285] width 8 height 8
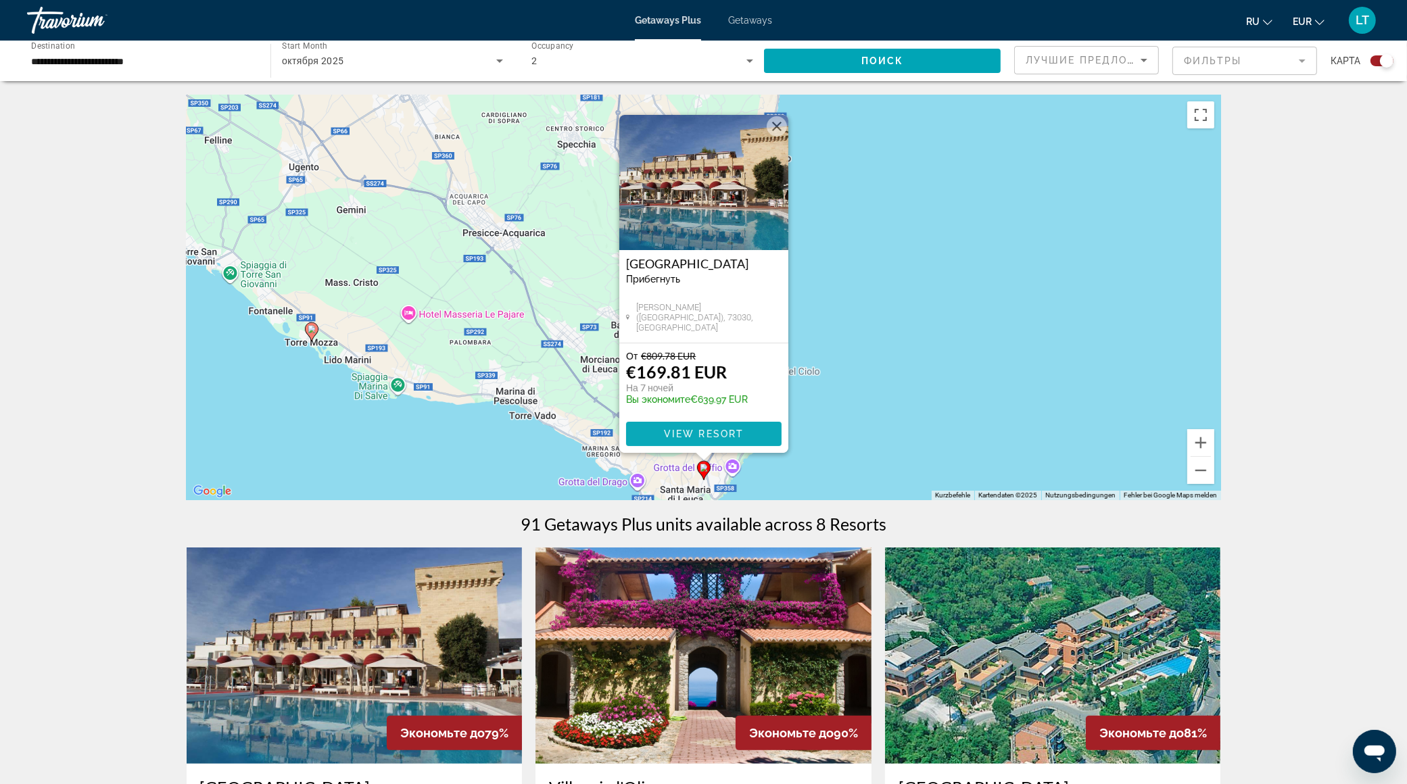
click at [700, 431] on span "View Resort" at bounding box center [703, 434] width 80 height 11
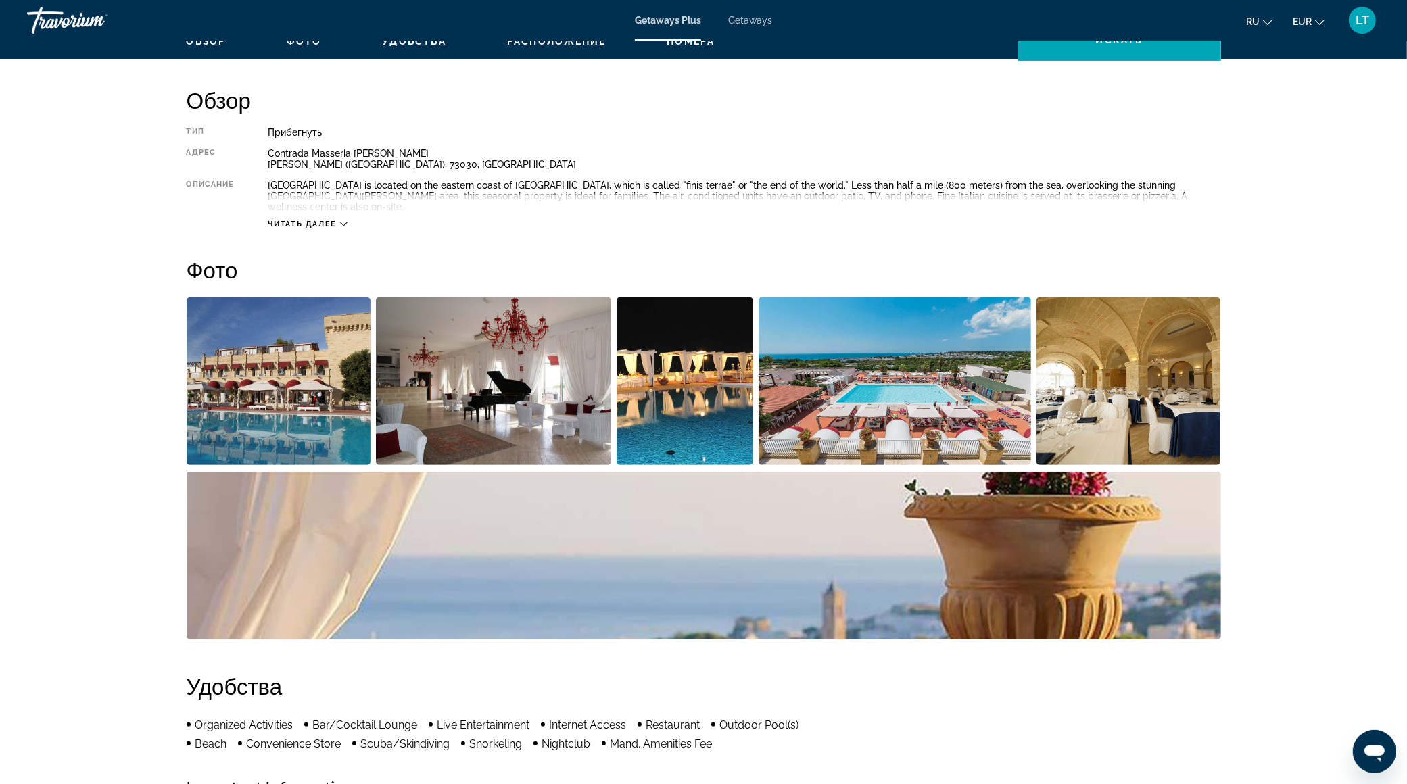
scroll to position [428, 0]
click at [281, 364] on img "Open full-screen image slider" at bounding box center [279, 381] width 185 height 168
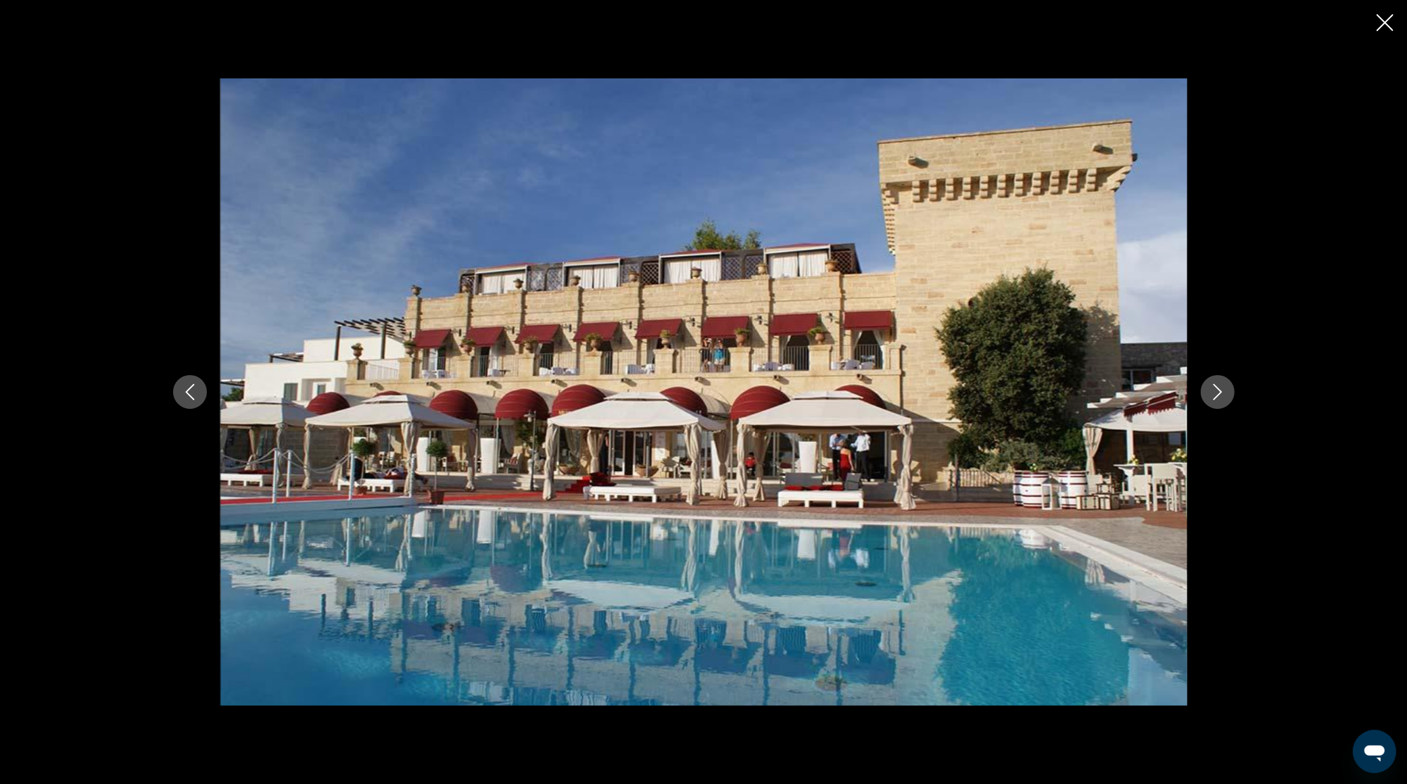
click at [1216, 400] on icon "Next image" at bounding box center [1218, 392] width 16 height 16
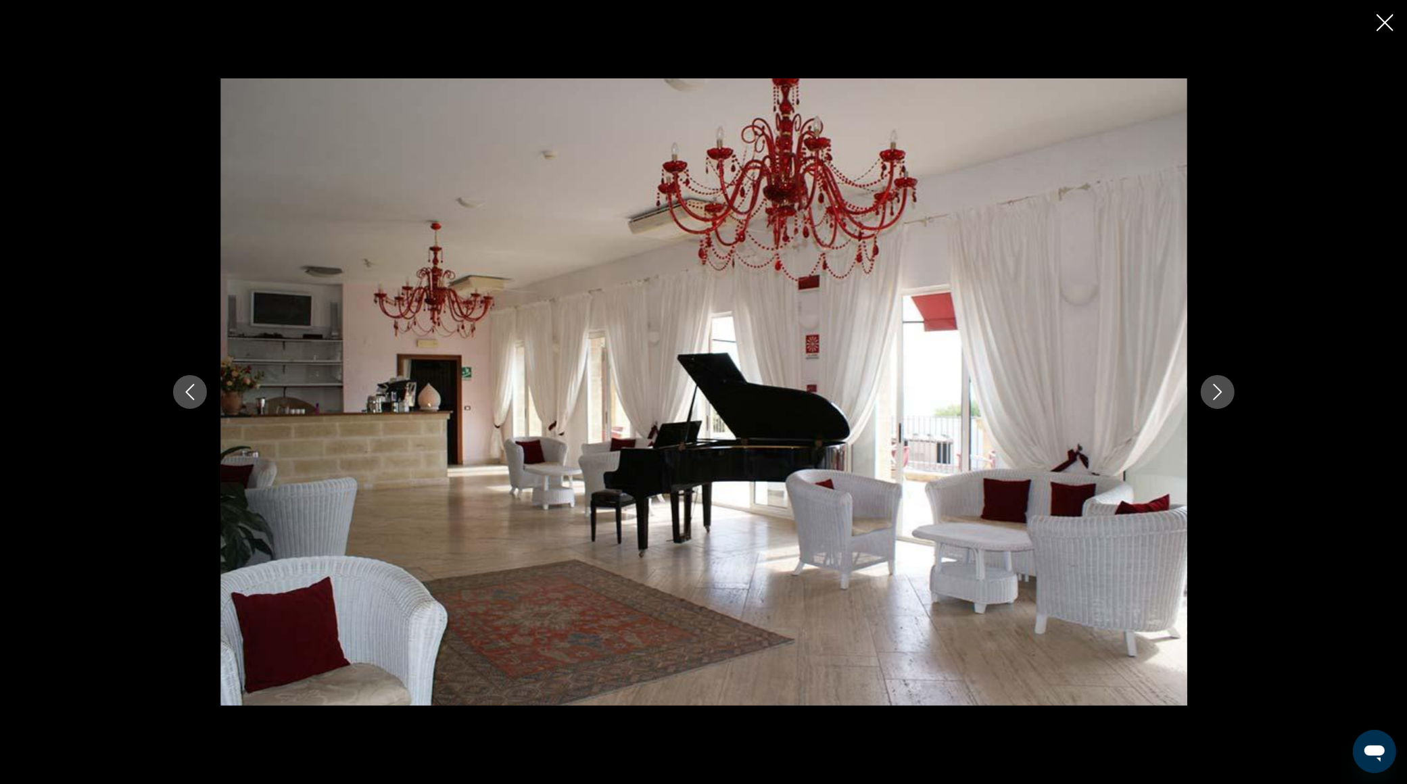
click at [1216, 400] on button "Next image" at bounding box center [1218, 392] width 34 height 34
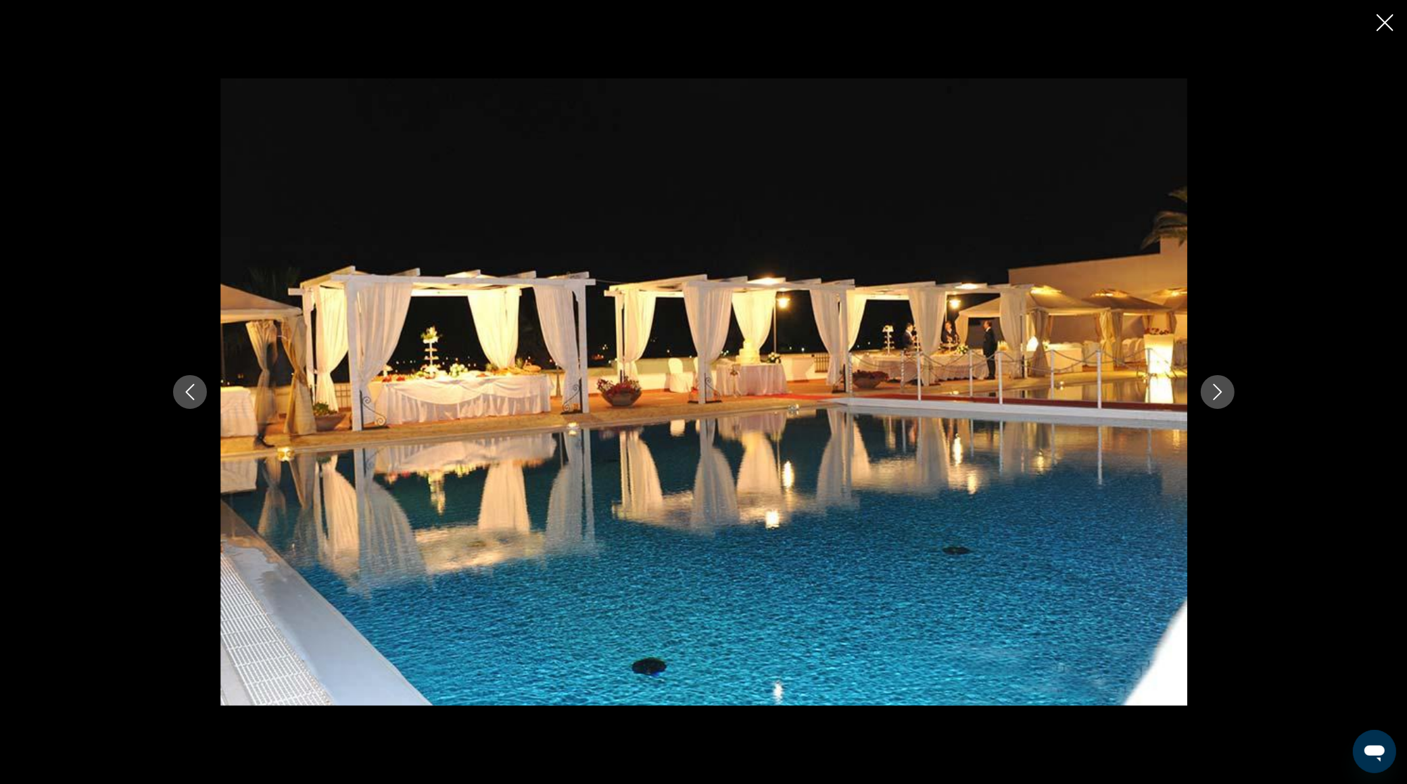
click at [1217, 401] on button "Next image" at bounding box center [1218, 392] width 34 height 34
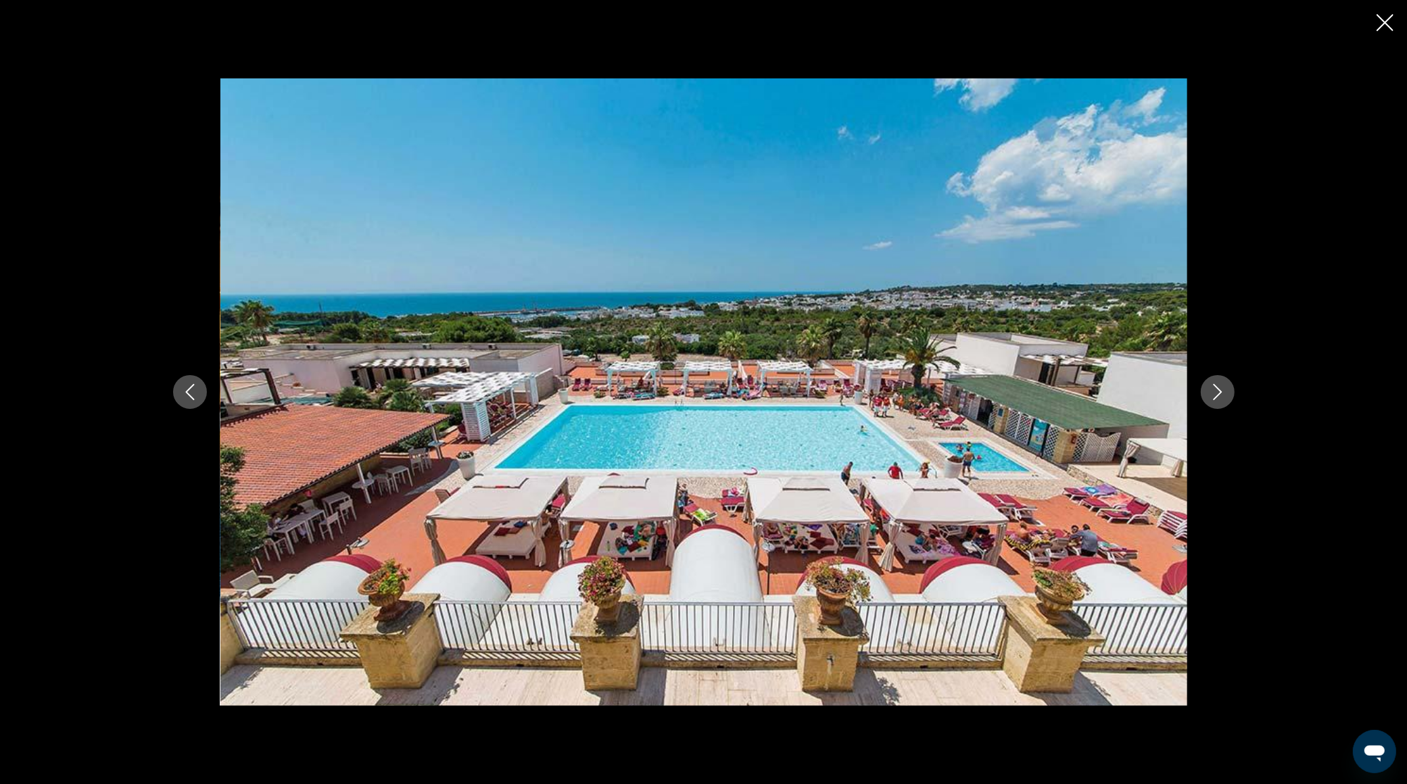
click at [1218, 402] on button "Next image" at bounding box center [1218, 392] width 34 height 34
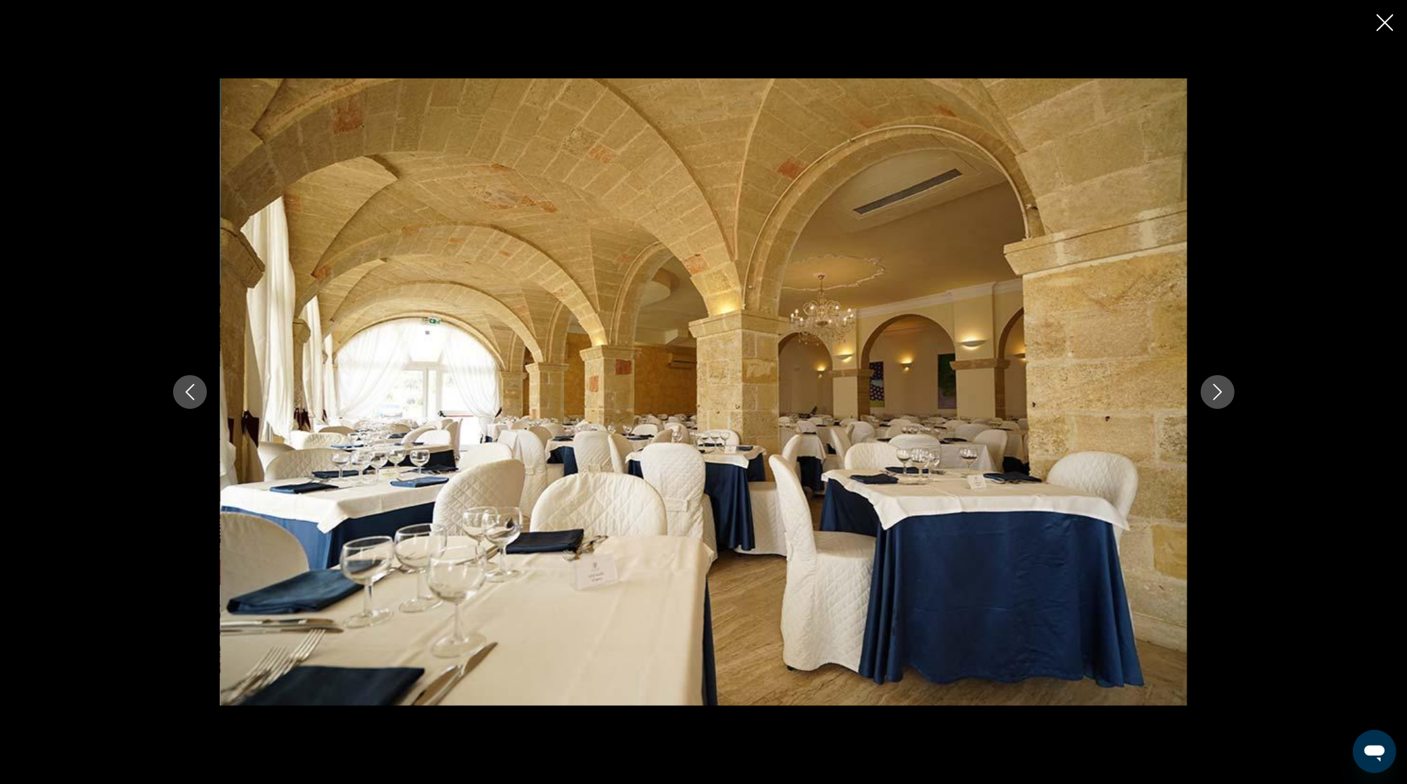
click at [1219, 403] on button "Next image" at bounding box center [1218, 392] width 34 height 34
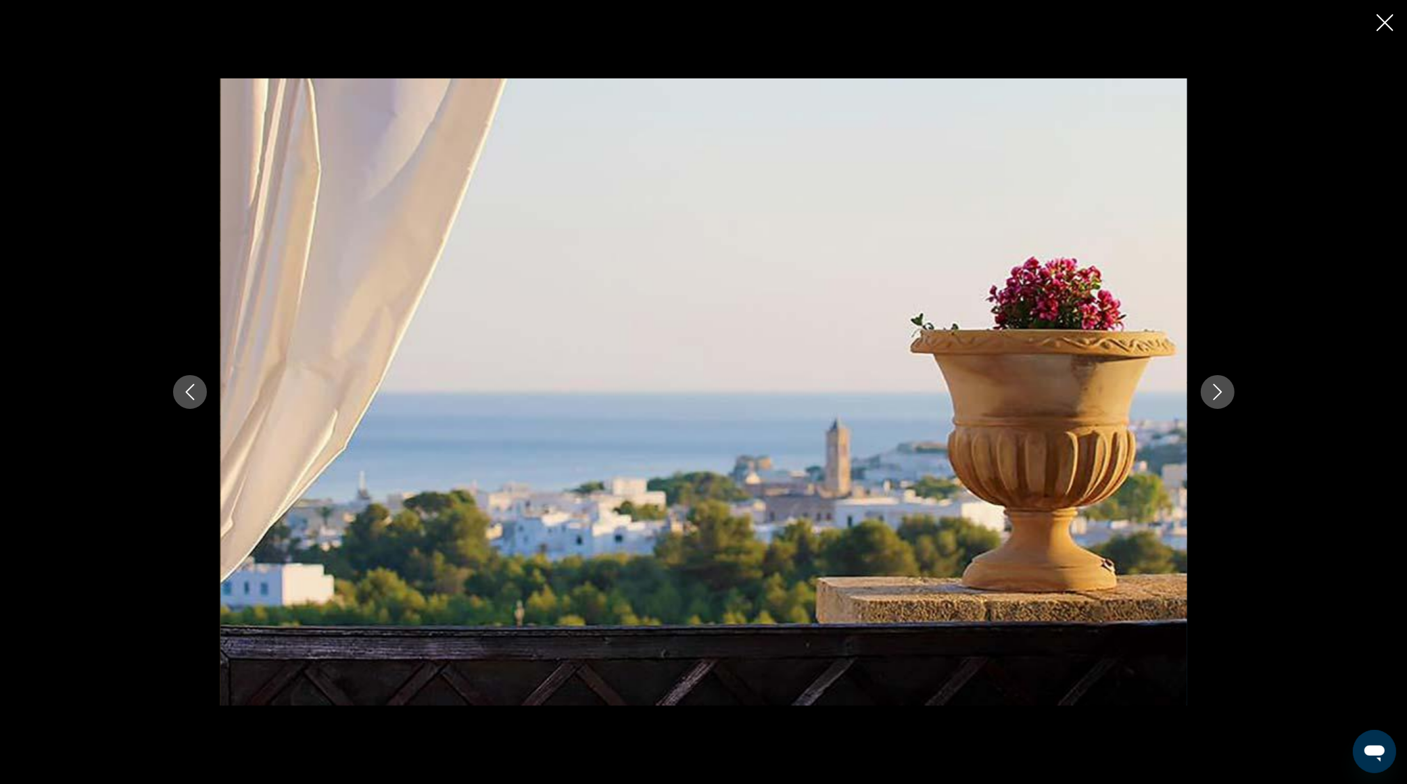
click at [1219, 403] on button "Next image" at bounding box center [1218, 392] width 34 height 34
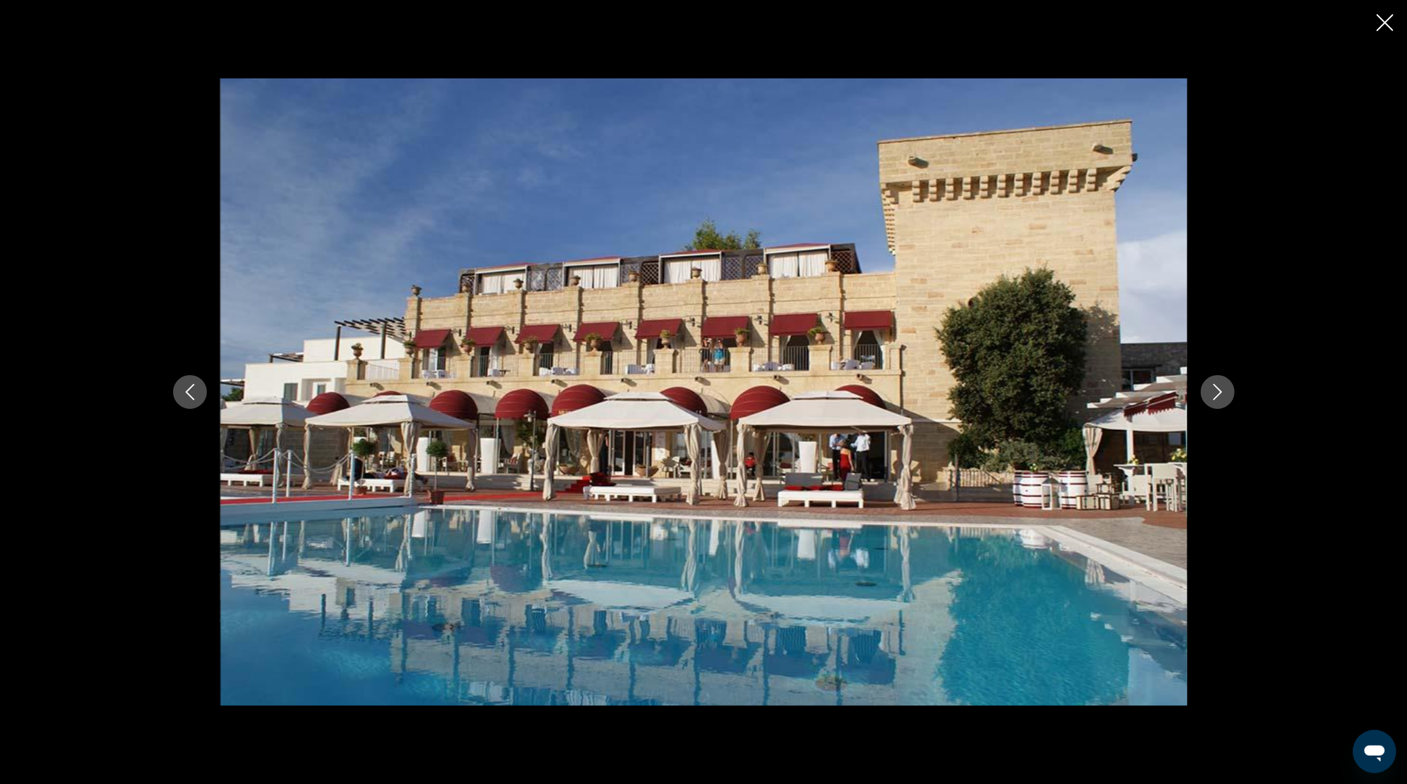
click at [1219, 403] on button "Next image" at bounding box center [1218, 392] width 34 height 34
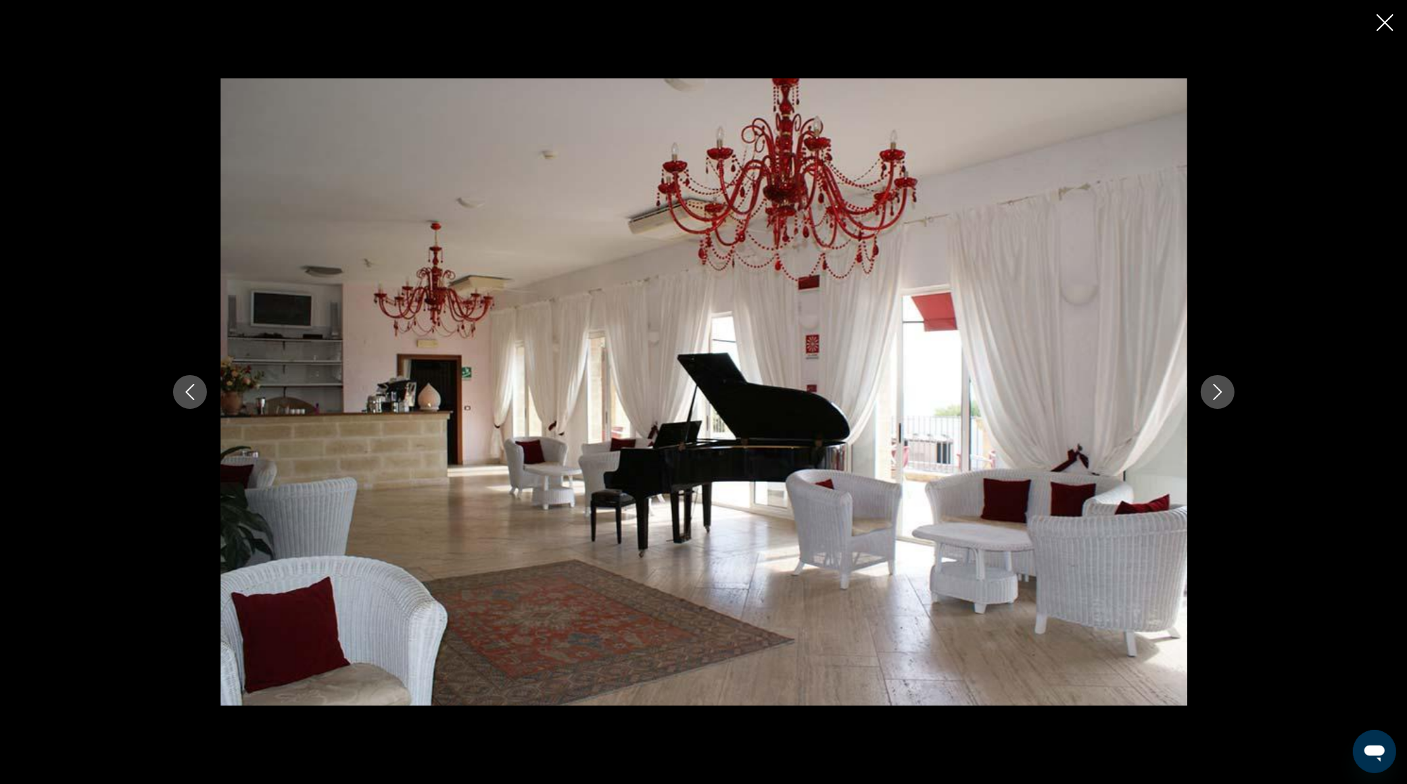
click at [1219, 403] on button "Next image" at bounding box center [1218, 392] width 34 height 34
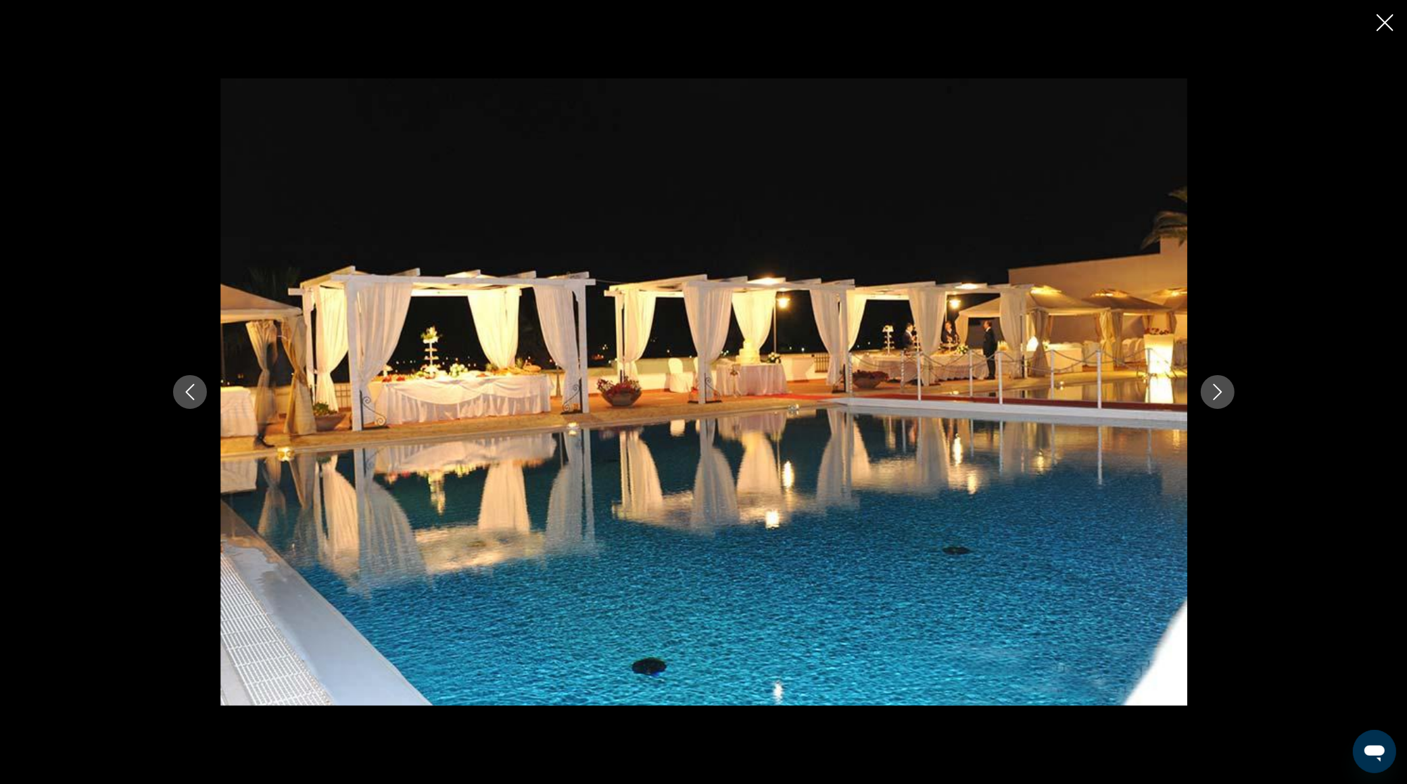
click at [1392, 22] on icon "Close slideshow" at bounding box center [1385, 22] width 17 height 17
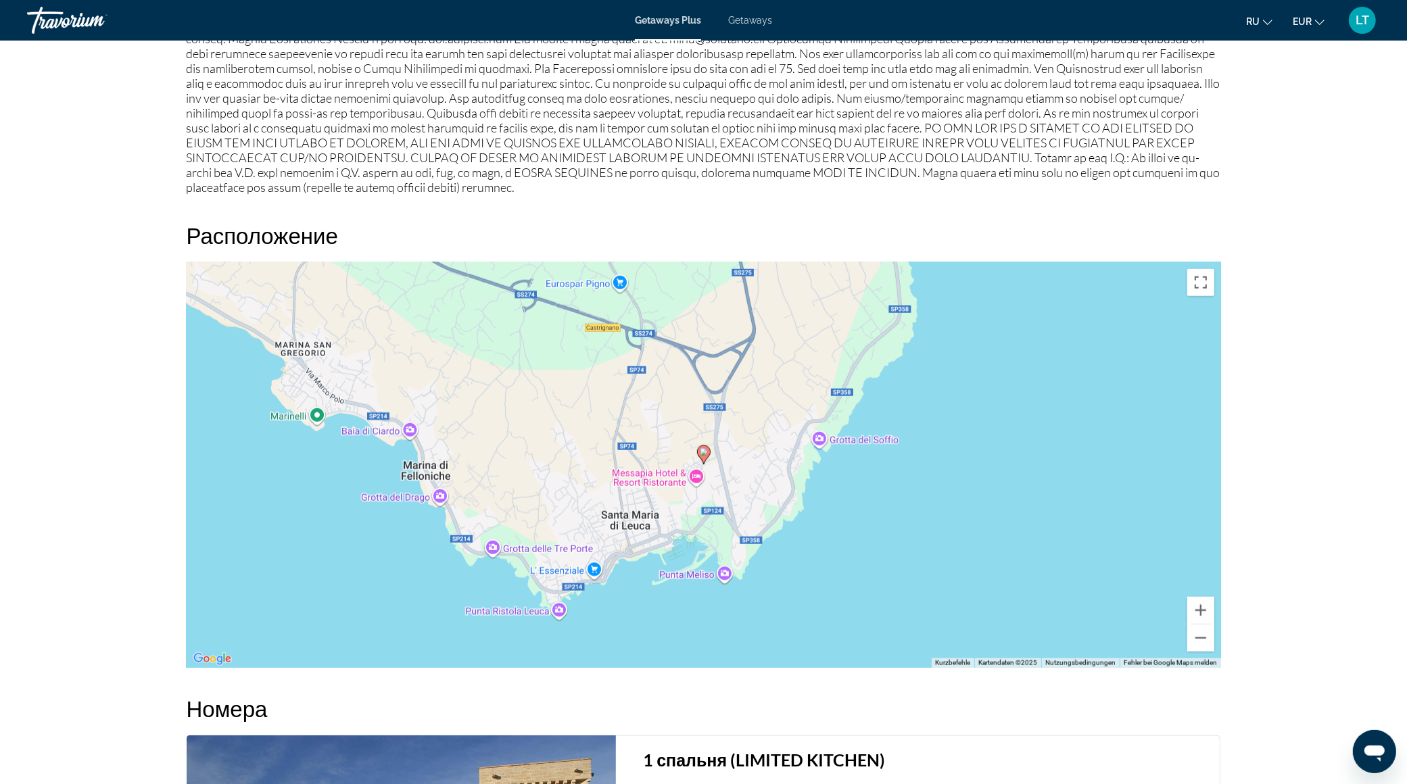
scroll to position [1316, 0]
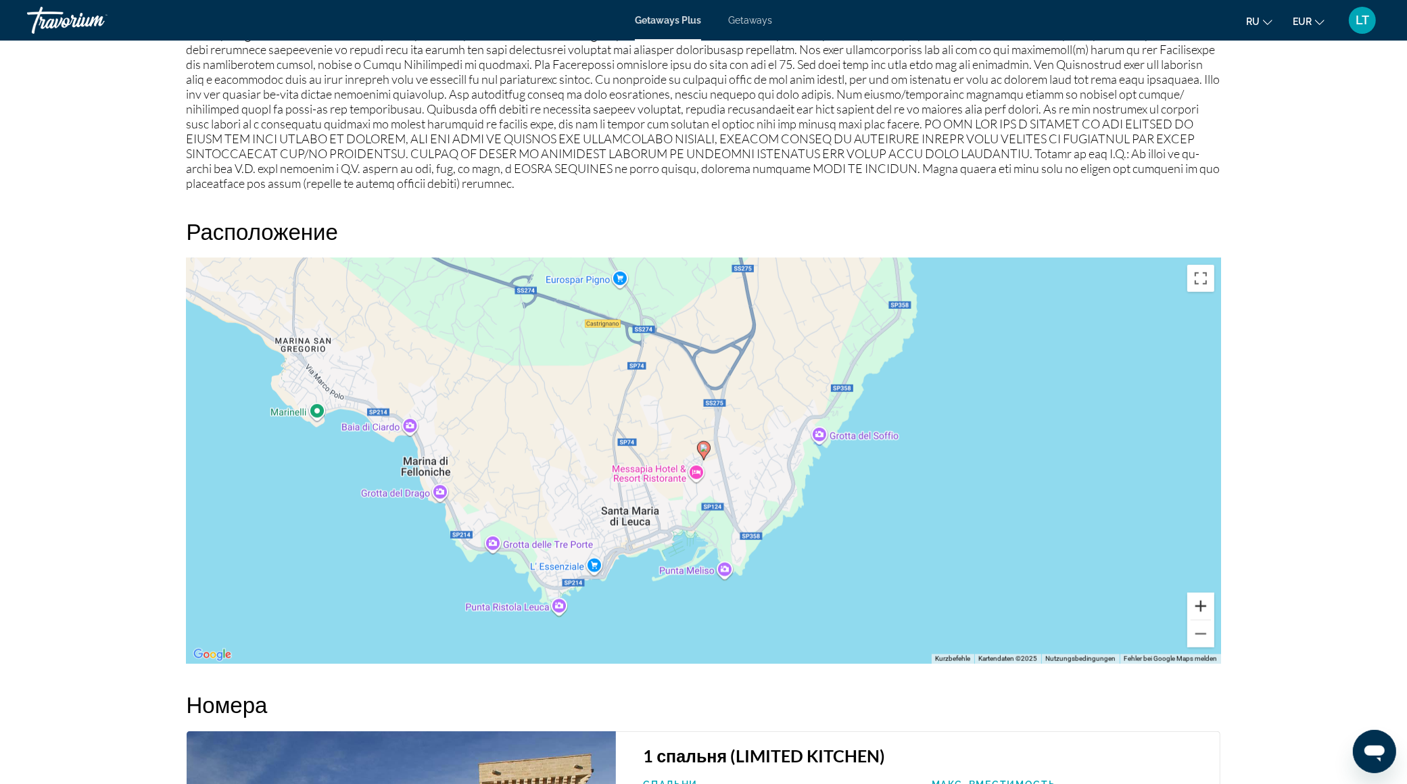
click at [1200, 599] on button "Vergrößern" at bounding box center [1200, 606] width 27 height 27
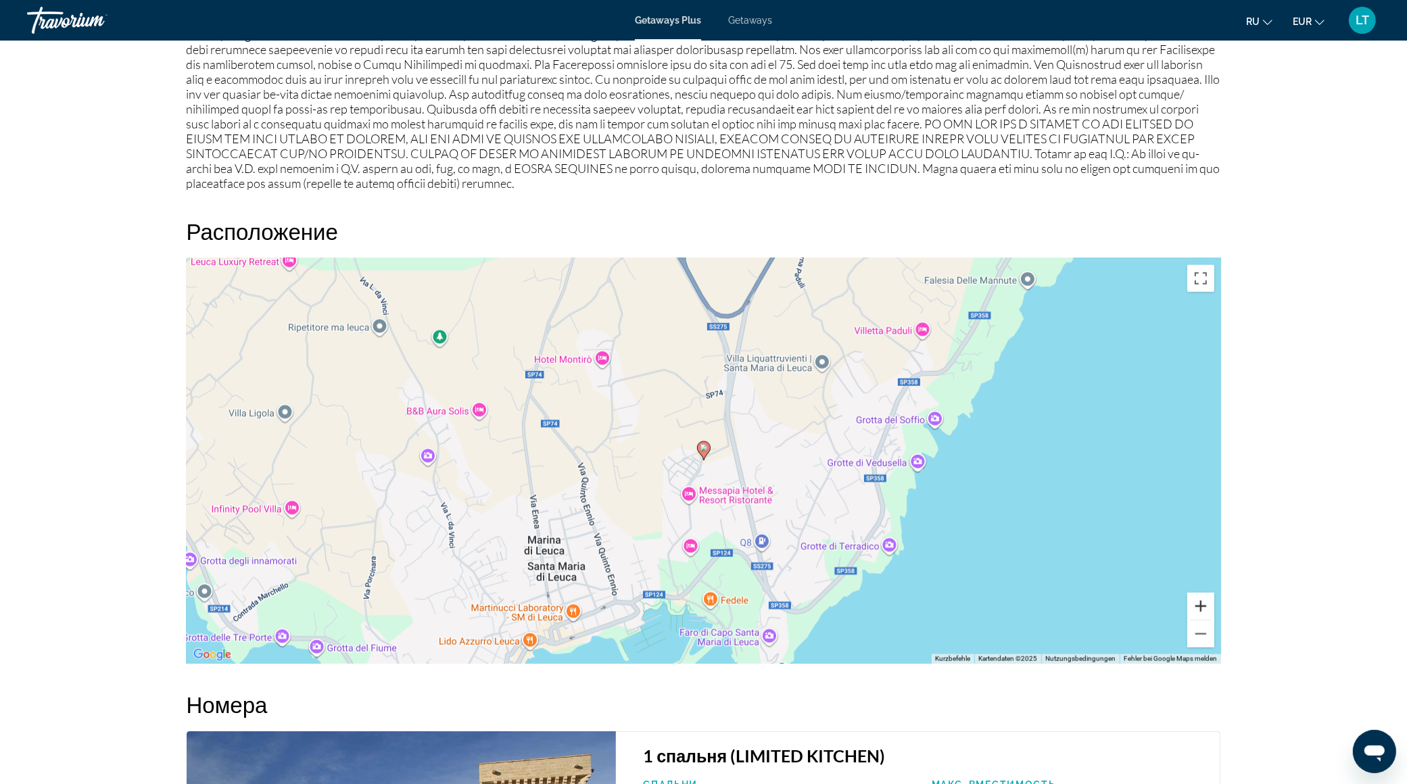
click at [1200, 599] on button "Vergrößern" at bounding box center [1200, 606] width 27 height 27
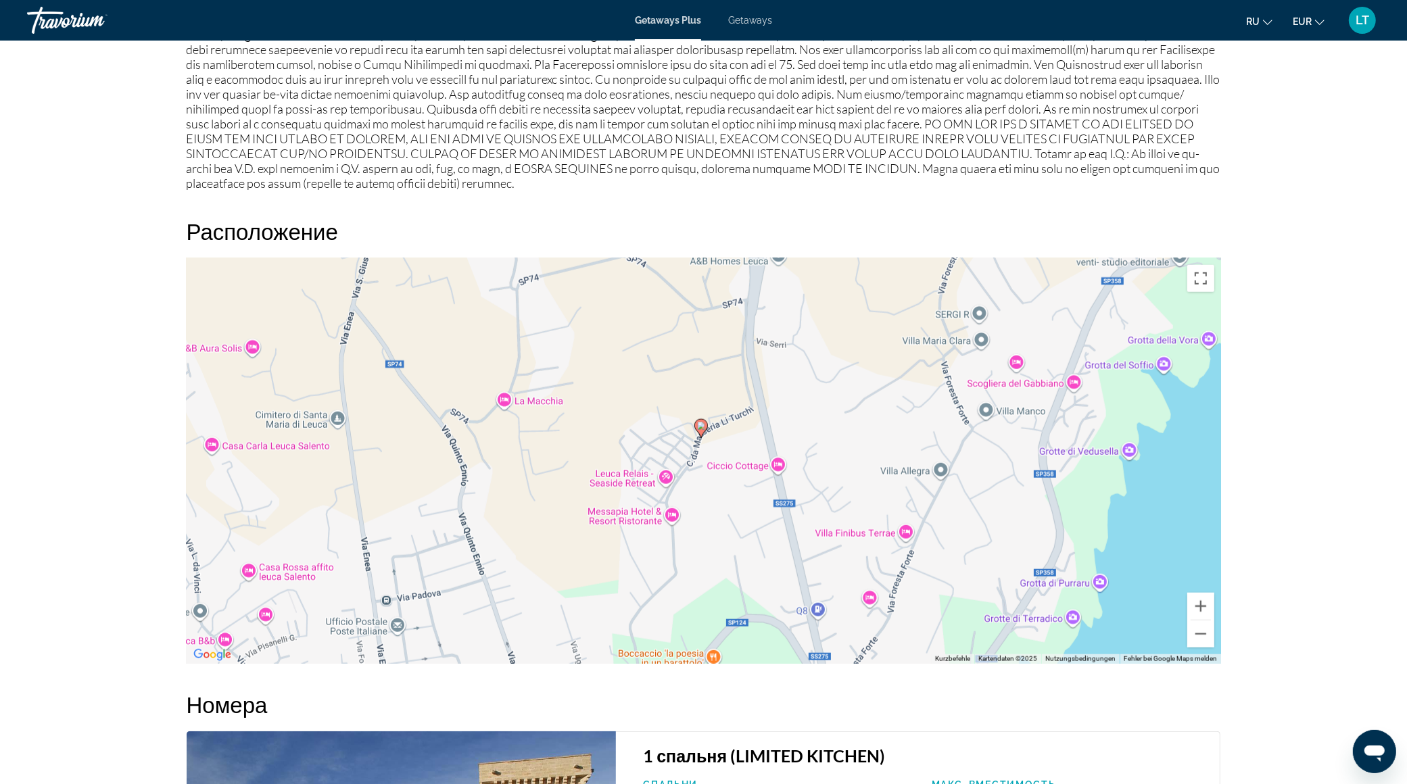
drag, startPoint x: 834, startPoint y: 520, endPoint x: 815, endPoint y: 350, distance: 170.8
click at [815, 358] on div "Um den Modus zum Ziehen mit der Tastatur zu aktivieren, drückst du Alt + Eingab…" at bounding box center [704, 461] width 1035 height 406
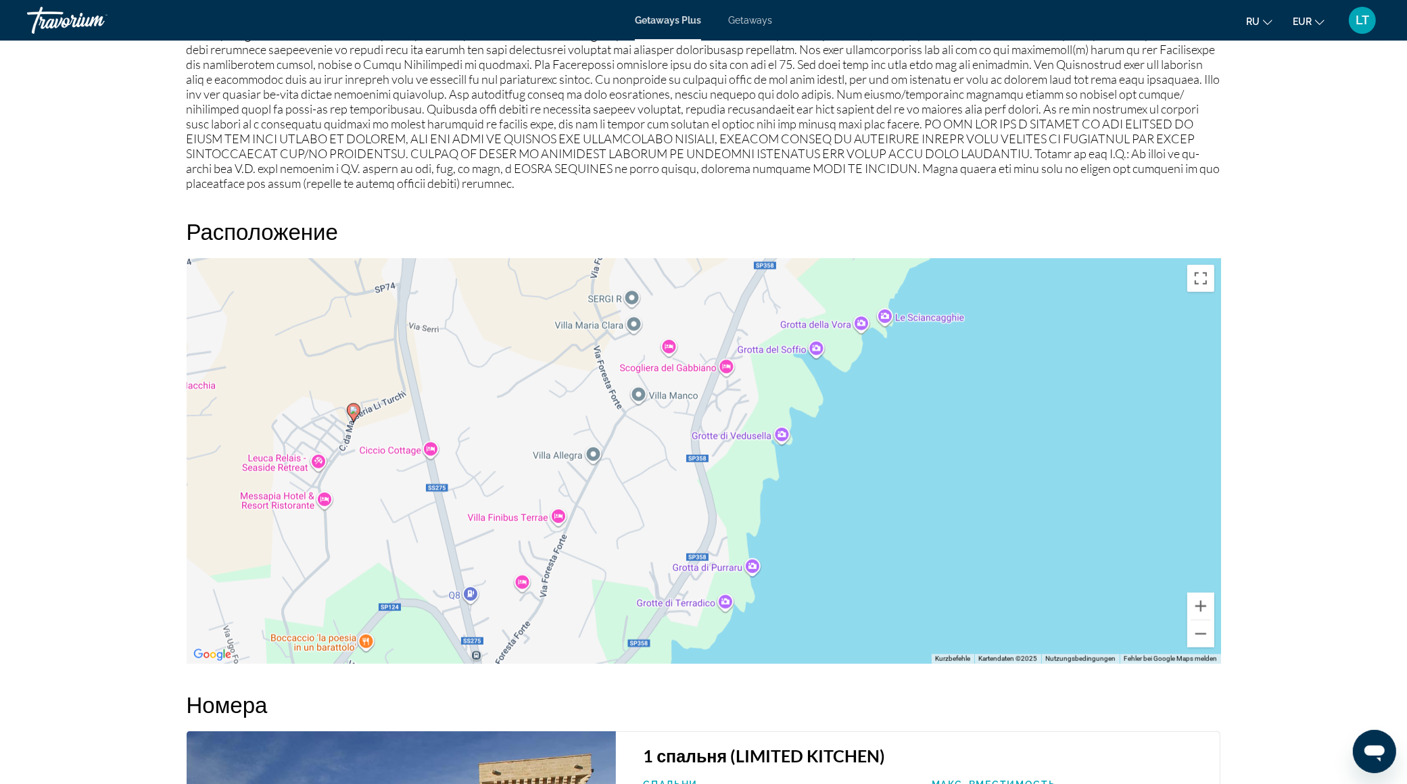
drag, startPoint x: 807, startPoint y: 422, endPoint x: 438, endPoint y: 754, distance: 496.5
click at [450, 710] on div "Обзор Тип Прибегнуть Все включено Нет «все включено» Адрес Contrada Masseria [P…" at bounding box center [704, 218] width 1048 height 2041
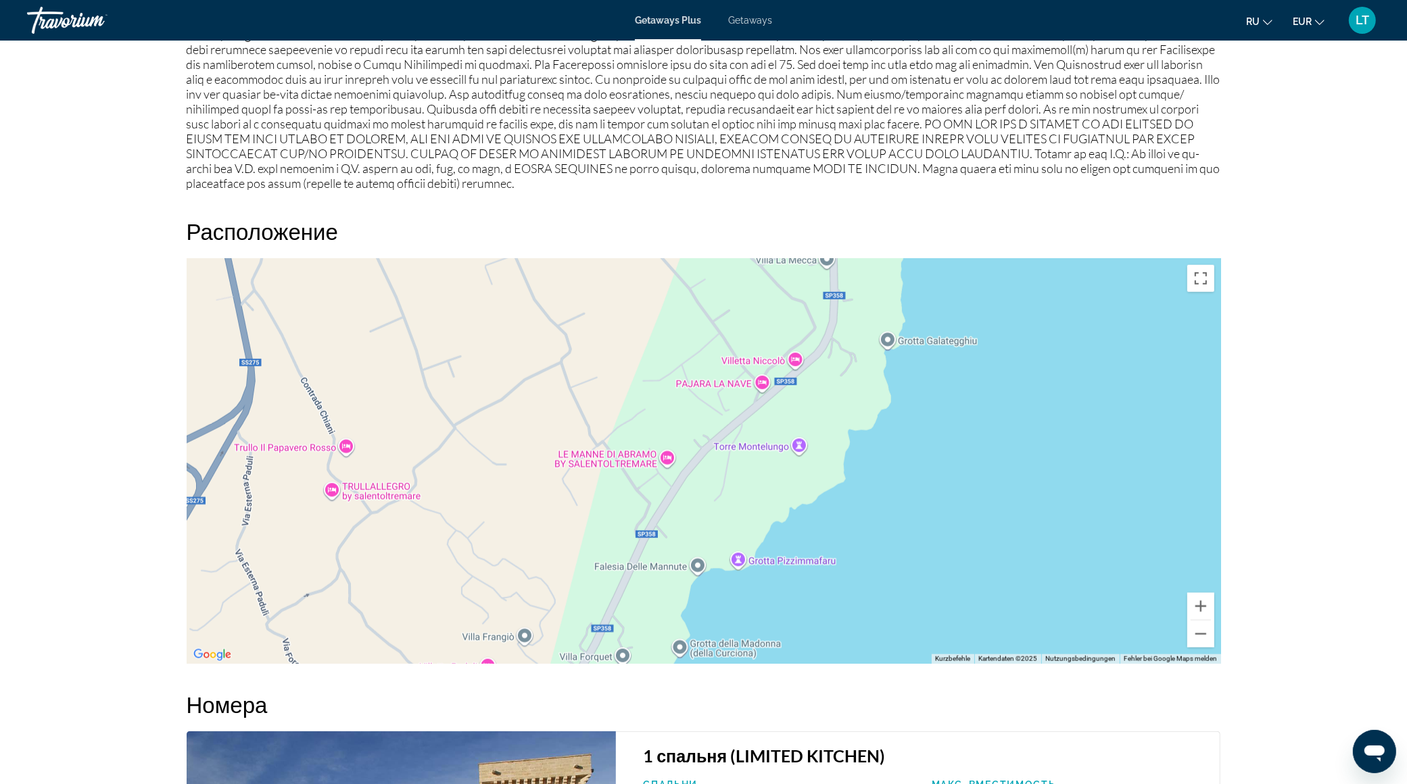
drag, startPoint x: 999, startPoint y: 415, endPoint x: 761, endPoint y: 776, distance: 432.5
click at [761, 776] on div "Обзор Тип Прибегнуть Все включено Нет «все включено» Адрес Contrada Masseria [P…" at bounding box center [704, 218] width 1048 height 2041
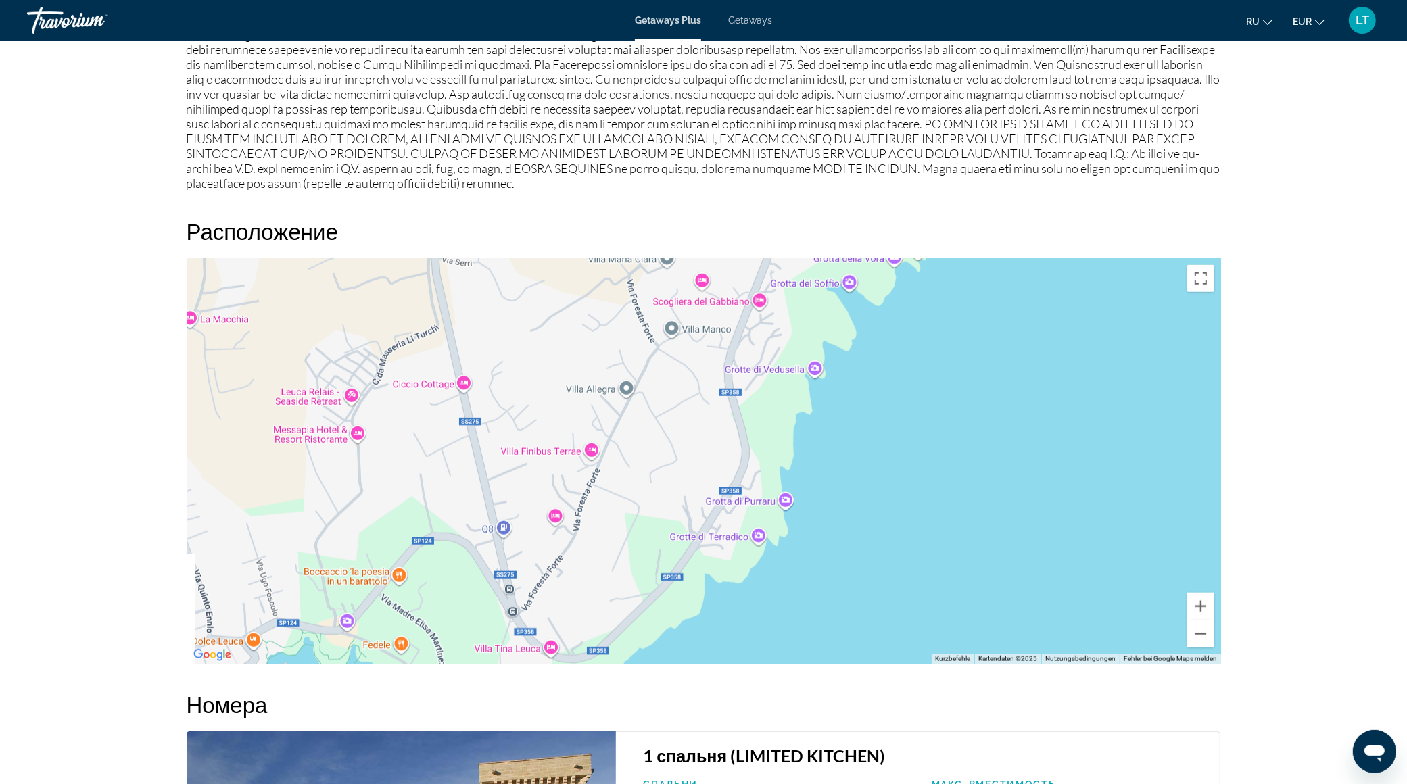
drag, startPoint x: 757, startPoint y: 571, endPoint x: 1158, endPoint y: -29, distance: 721.1
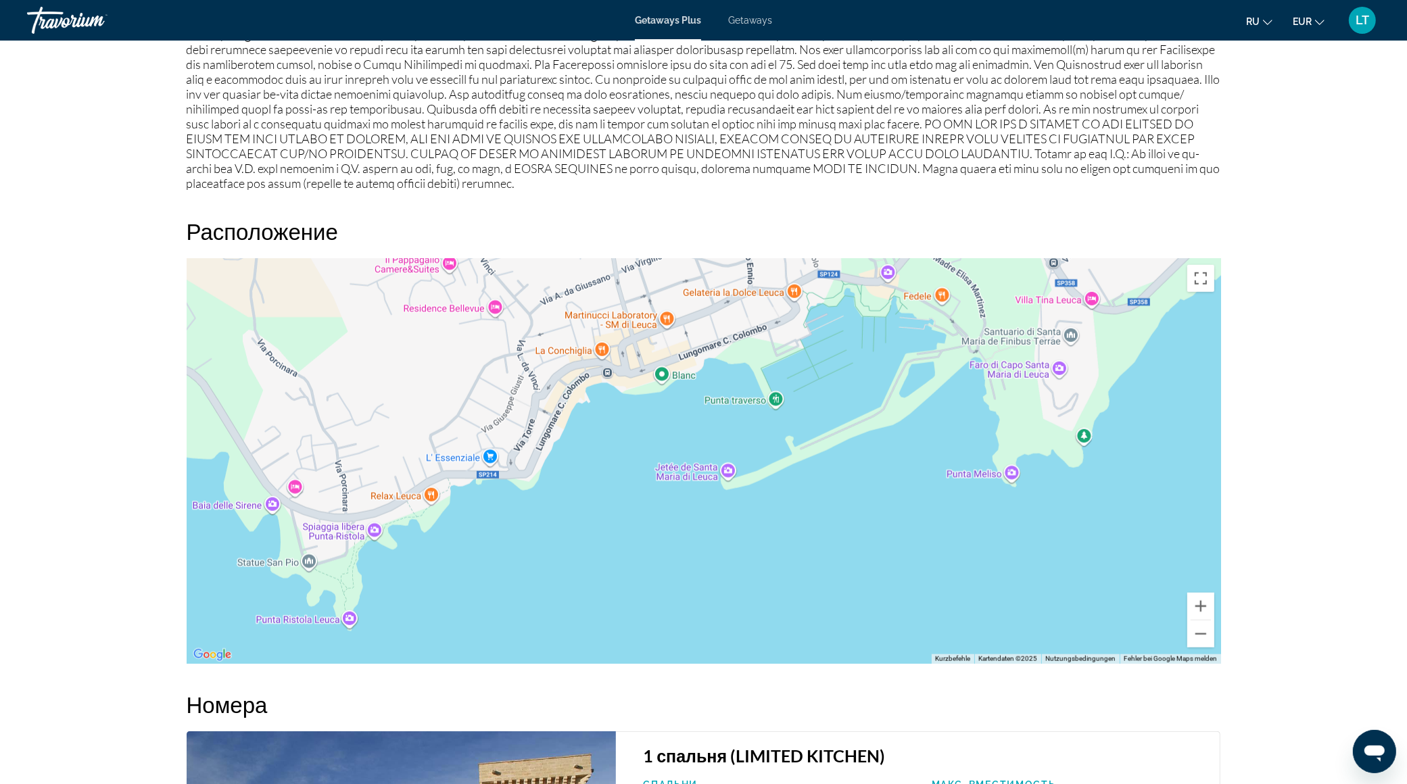
drag, startPoint x: 552, startPoint y: 567, endPoint x: 966, endPoint y: 296, distance: 494.8
click at [966, 296] on div "Um den Modus zum Ziehen mit der Tastatur zu aktivieren, drückst du Alt + Eingab…" at bounding box center [704, 461] width 1035 height 406
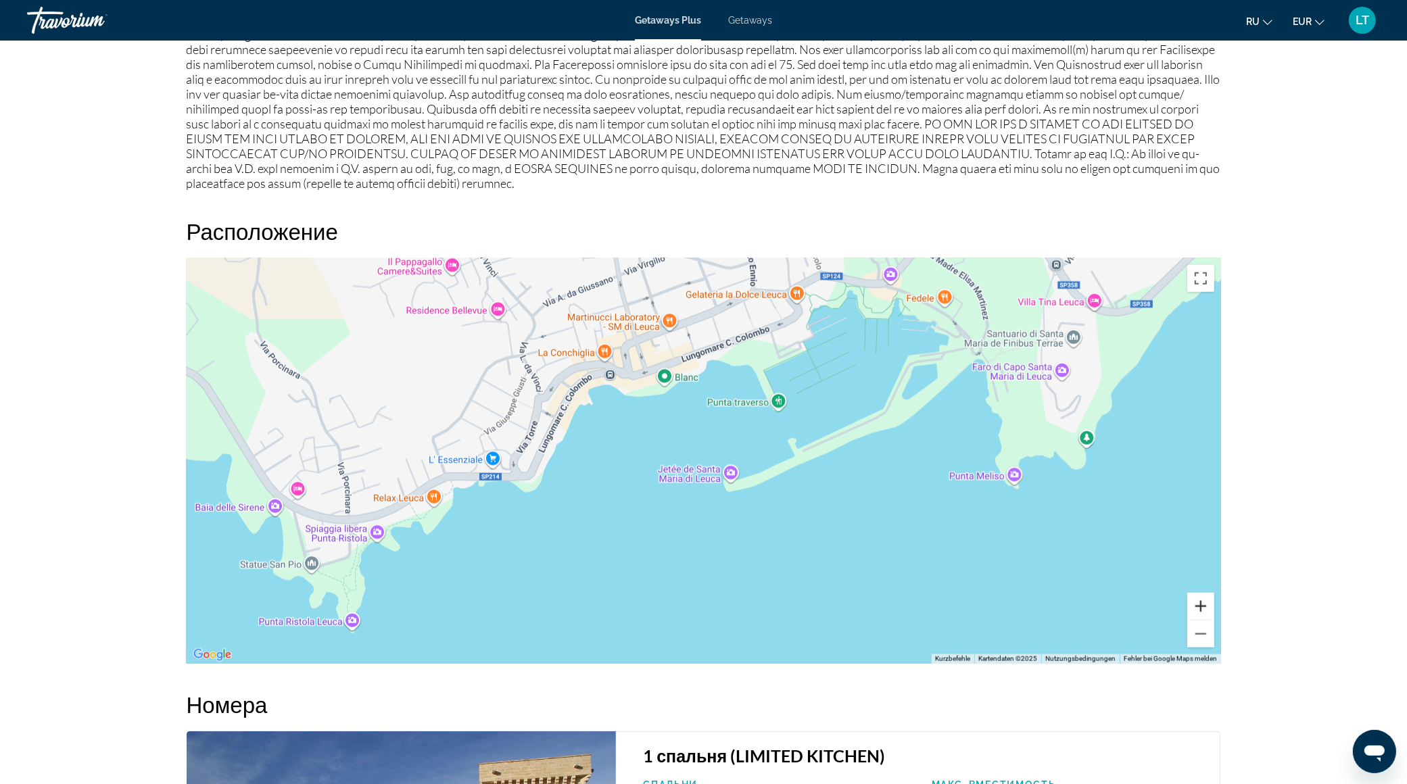
click at [1200, 598] on button "Vergrößern" at bounding box center [1200, 606] width 27 height 27
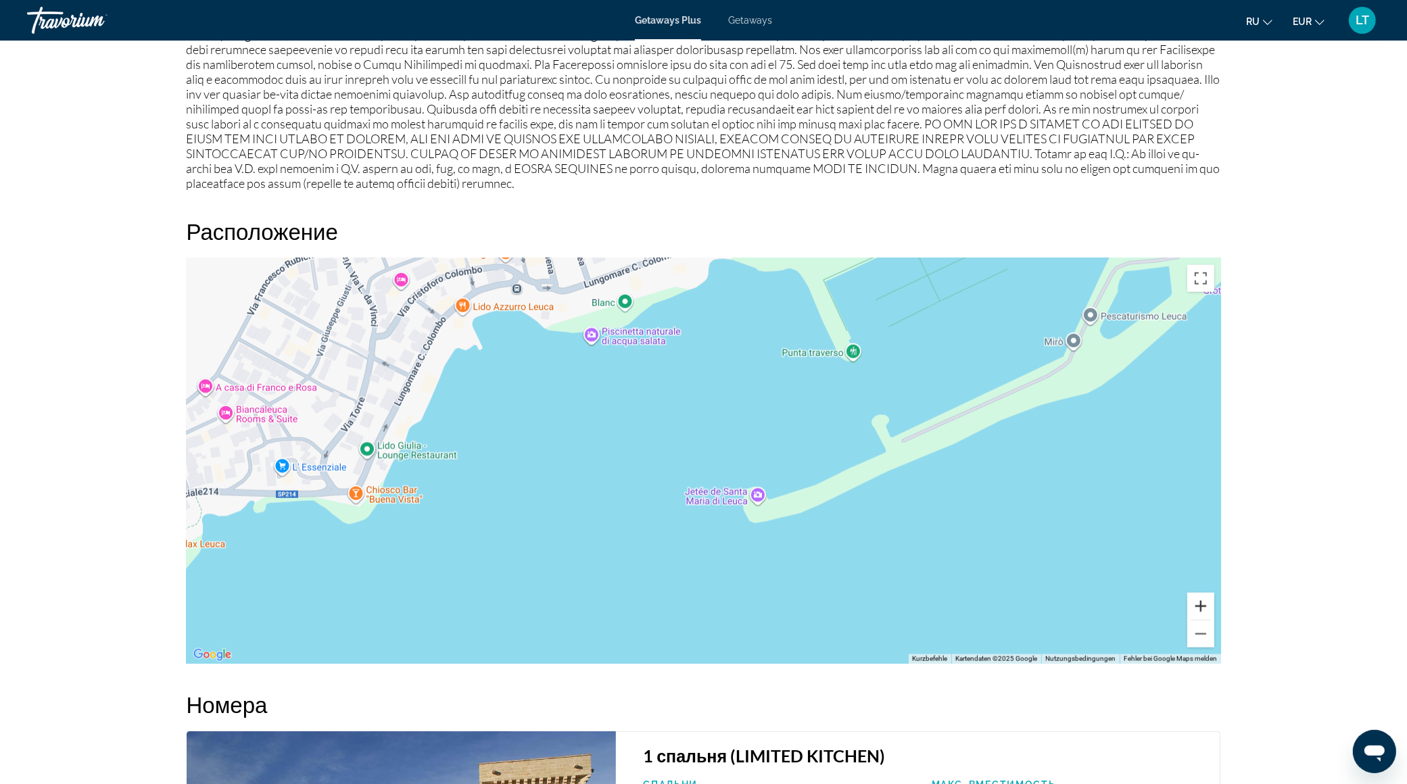
click at [1200, 598] on button "Vergrößern" at bounding box center [1200, 606] width 27 height 27
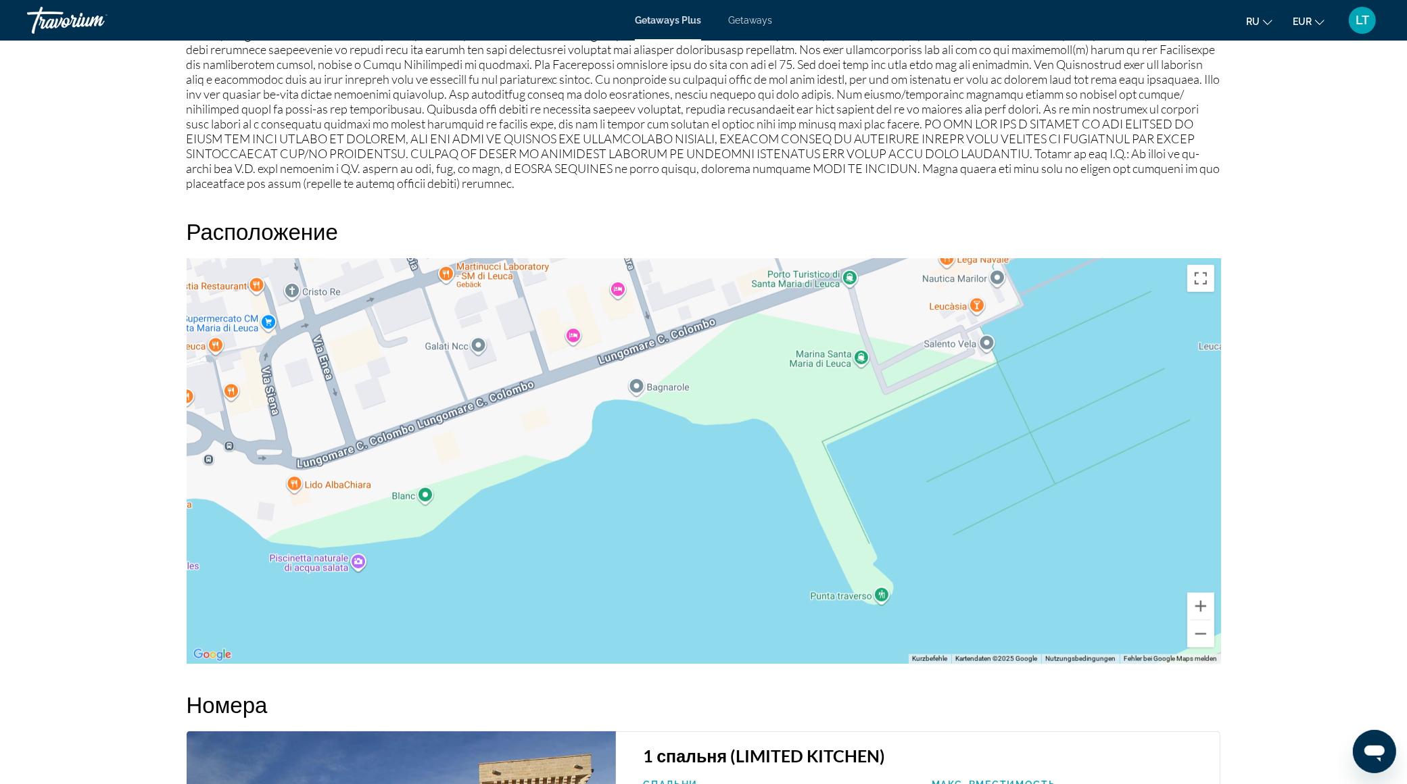
drag, startPoint x: 877, startPoint y: 438, endPoint x: 732, endPoint y: 784, distance: 375.5
click at [732, 784] on div "Обзор Тип Прибегнуть Все включено Нет «все включено» Адрес Contrada Masseria [P…" at bounding box center [704, 218] width 1048 height 2041
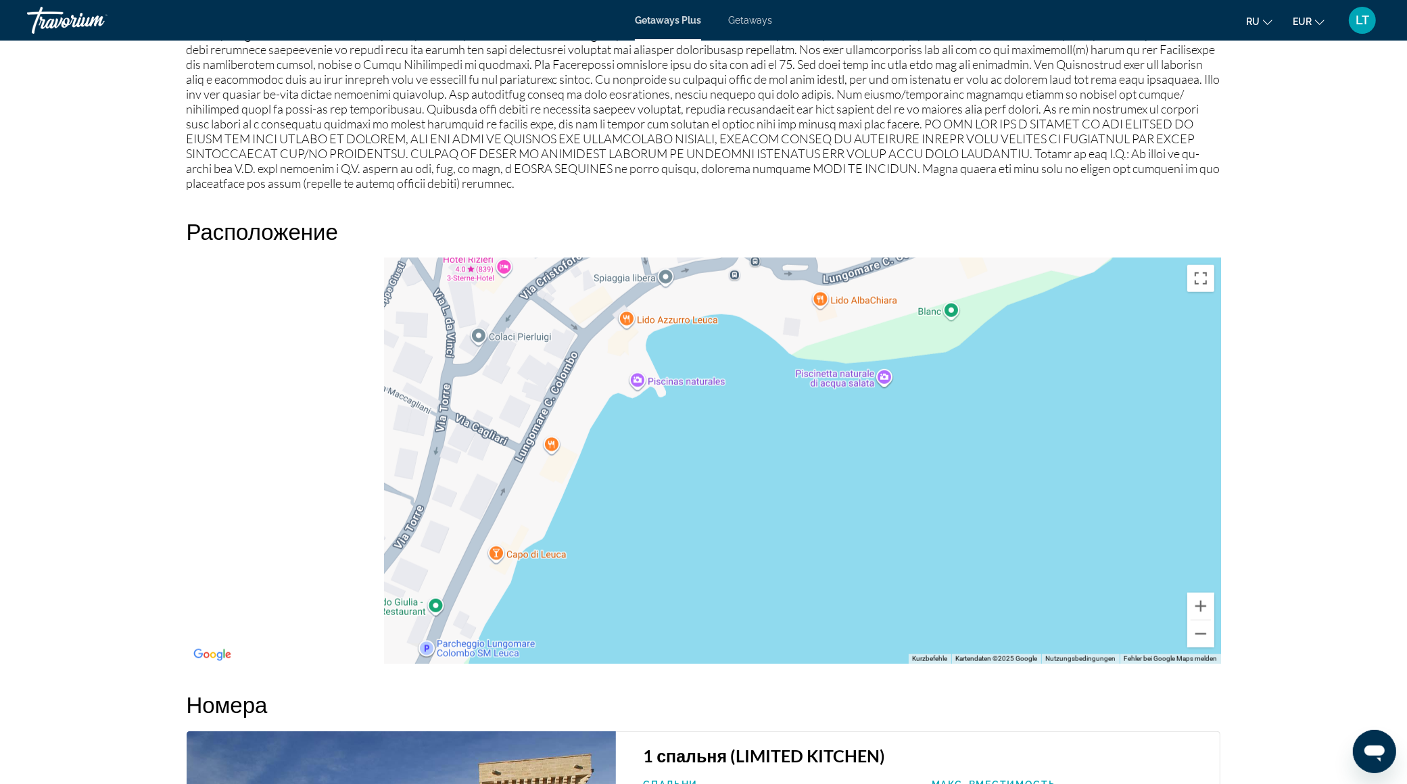
drag, startPoint x: 849, startPoint y: 574, endPoint x: 1419, endPoint y: 388, distance: 599.6
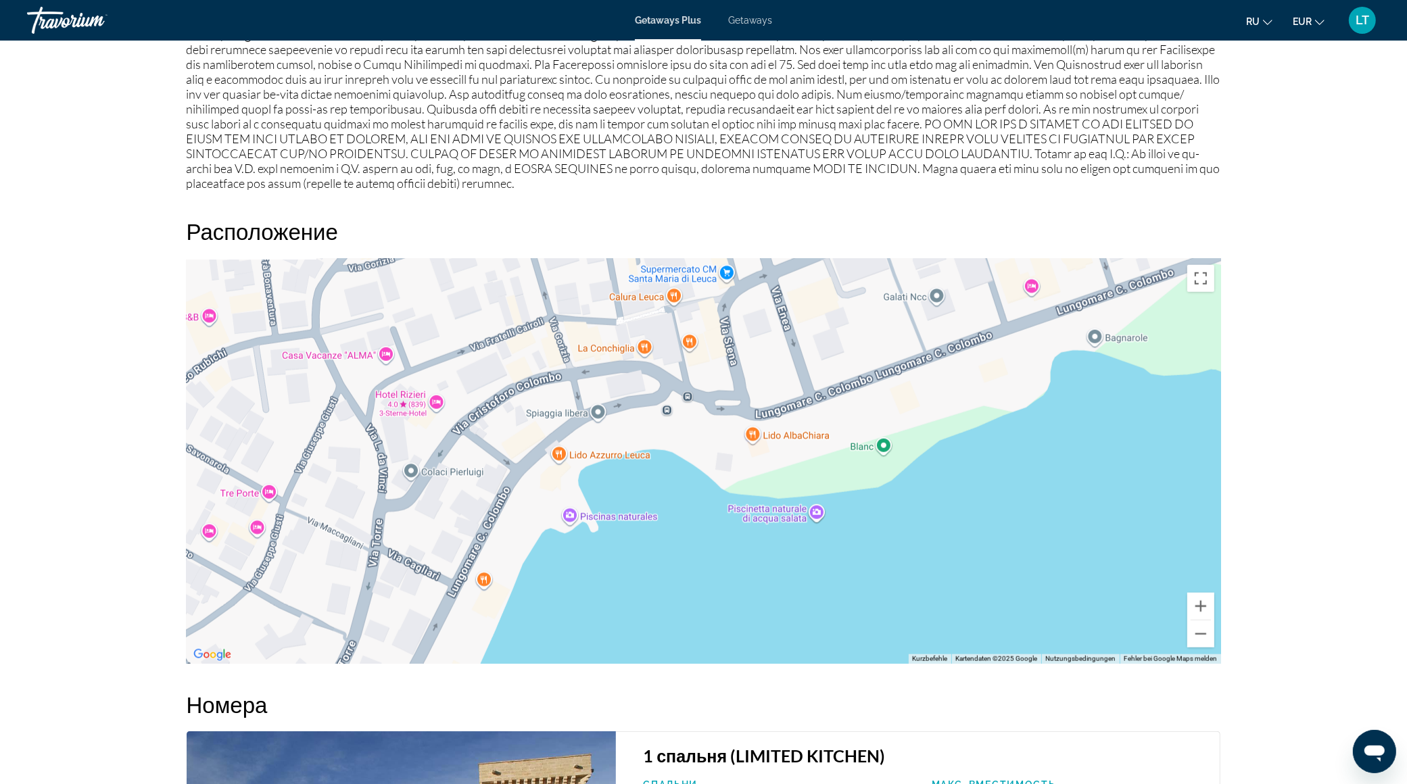
drag, startPoint x: 751, startPoint y: 557, endPoint x: 665, endPoint y: 692, distance: 160.2
click at [665, 692] on div "Обзор Тип Прибегнуть Все включено Нет «все включено» Адрес Contrada Masseria [P…" at bounding box center [704, 218] width 1048 height 2041
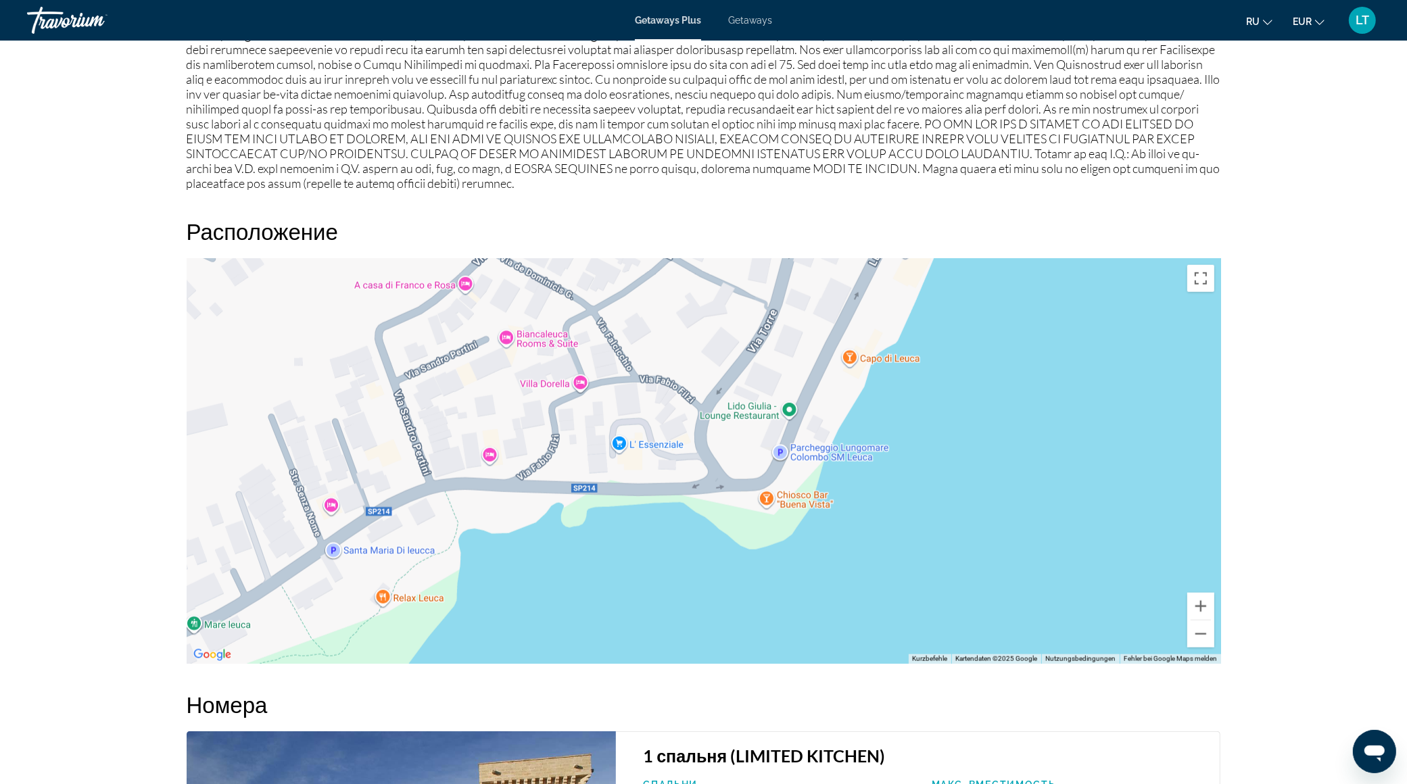
drag, startPoint x: 531, startPoint y: 596, endPoint x: 955, endPoint y: 262, distance: 539.3
click at [955, 262] on div "Main content" at bounding box center [704, 461] width 1035 height 406
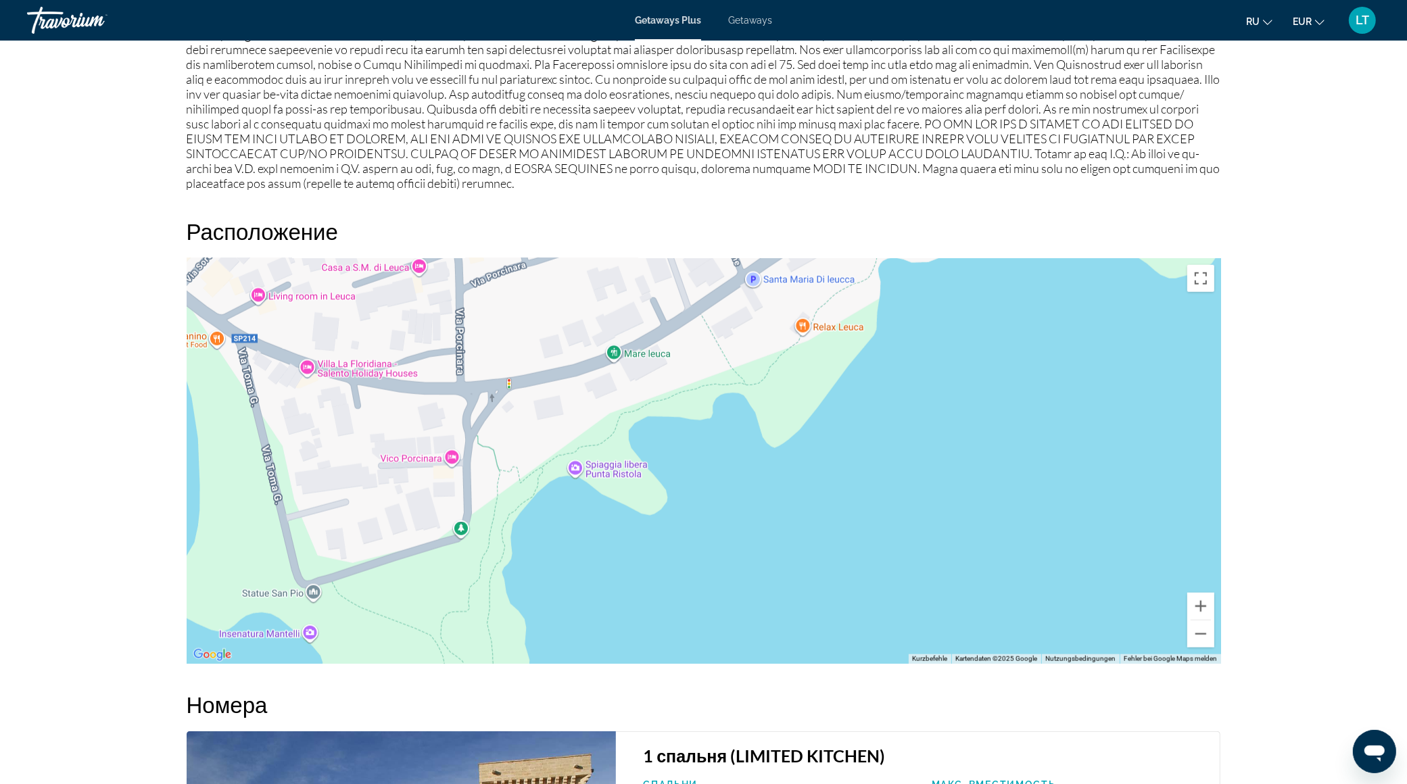
drag, startPoint x: 707, startPoint y: 542, endPoint x: 1129, endPoint y: 269, distance: 502.7
click at [1129, 270] on div "Main content" at bounding box center [704, 461] width 1035 height 406
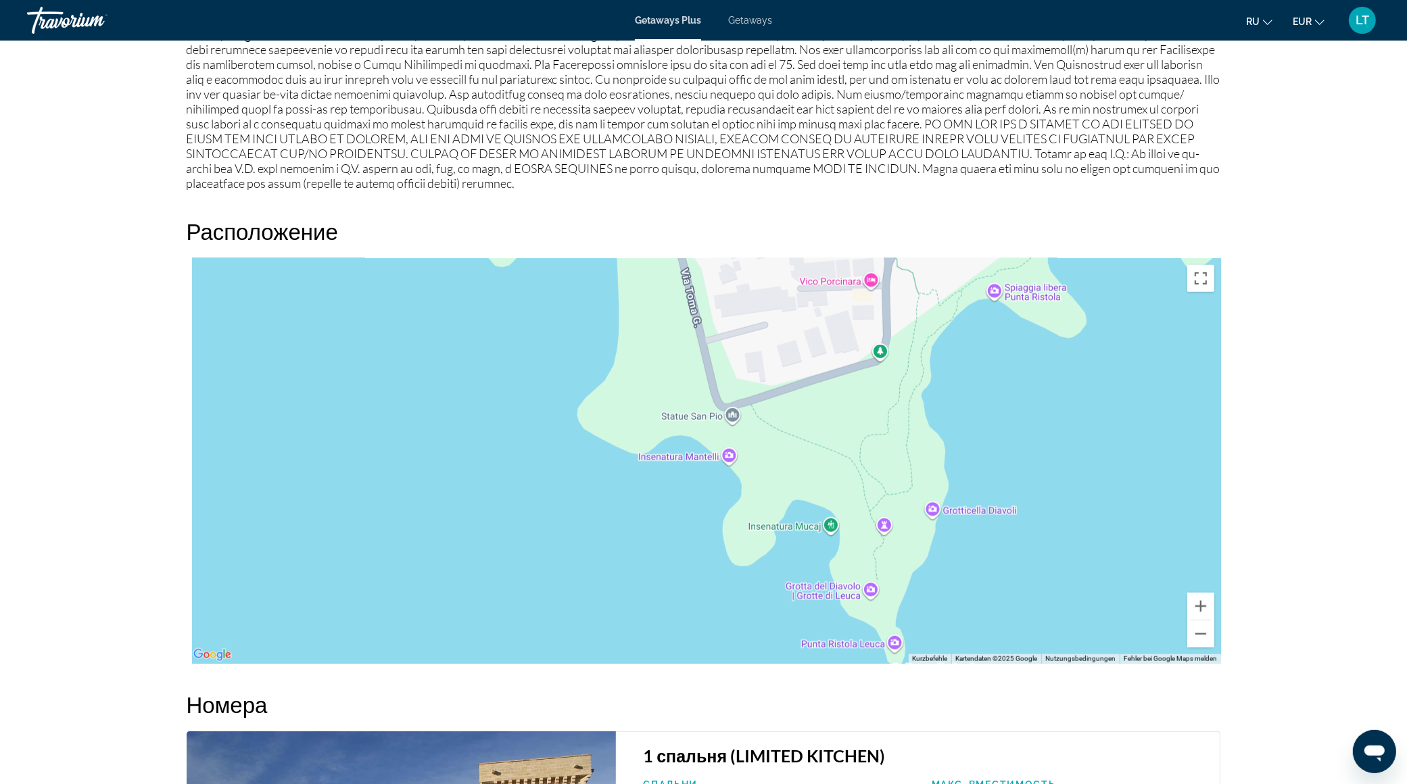
drag, startPoint x: 554, startPoint y: 565, endPoint x: 999, endPoint y: 403, distance: 473.6
click at [998, 402] on div "Main content" at bounding box center [704, 461] width 1035 height 406
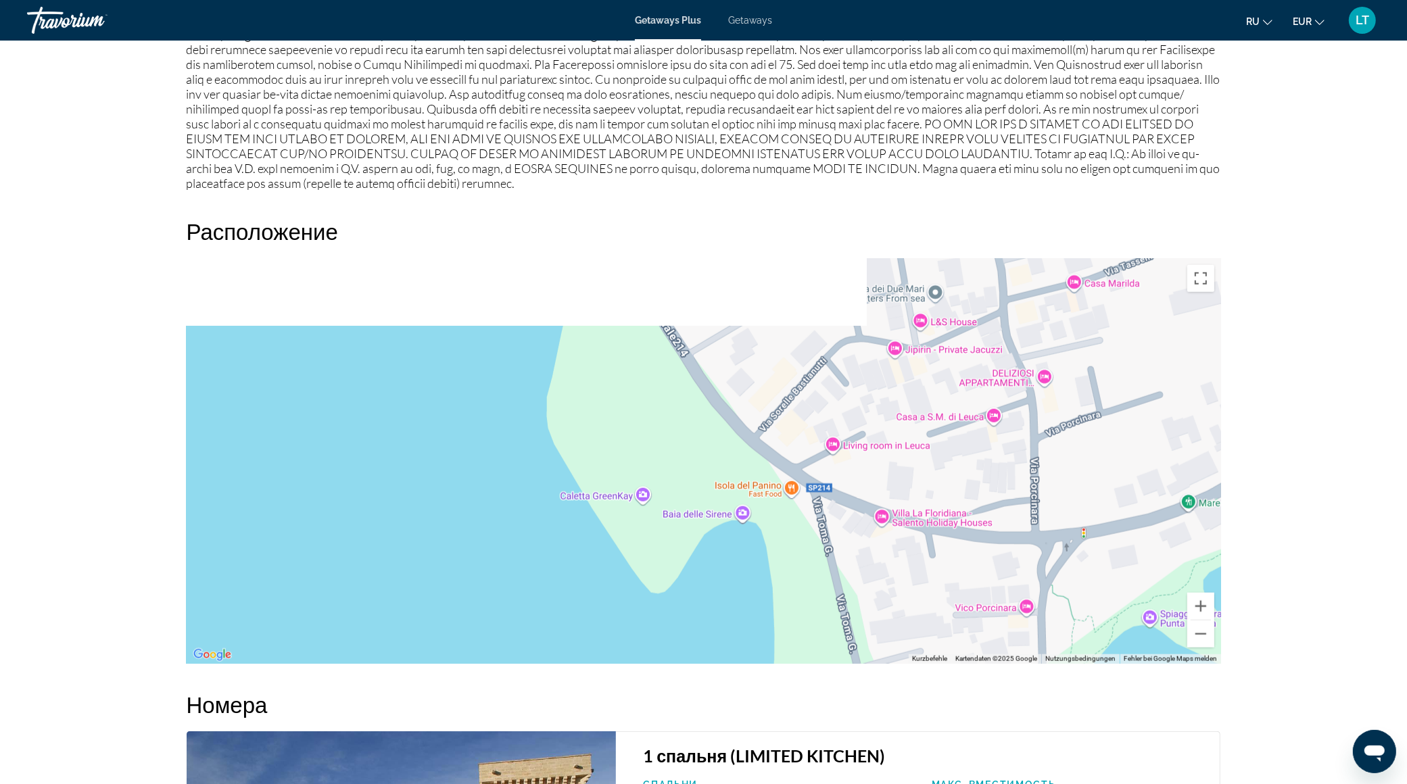
drag, startPoint x: 758, startPoint y: 475, endPoint x: 900, endPoint y: 784, distance: 340.1
click at [899, 784] on div "Обзор Тип Прибегнуть Все включено Нет «все включено» Адрес Contrada Masseria [P…" at bounding box center [704, 218] width 1048 height 2041
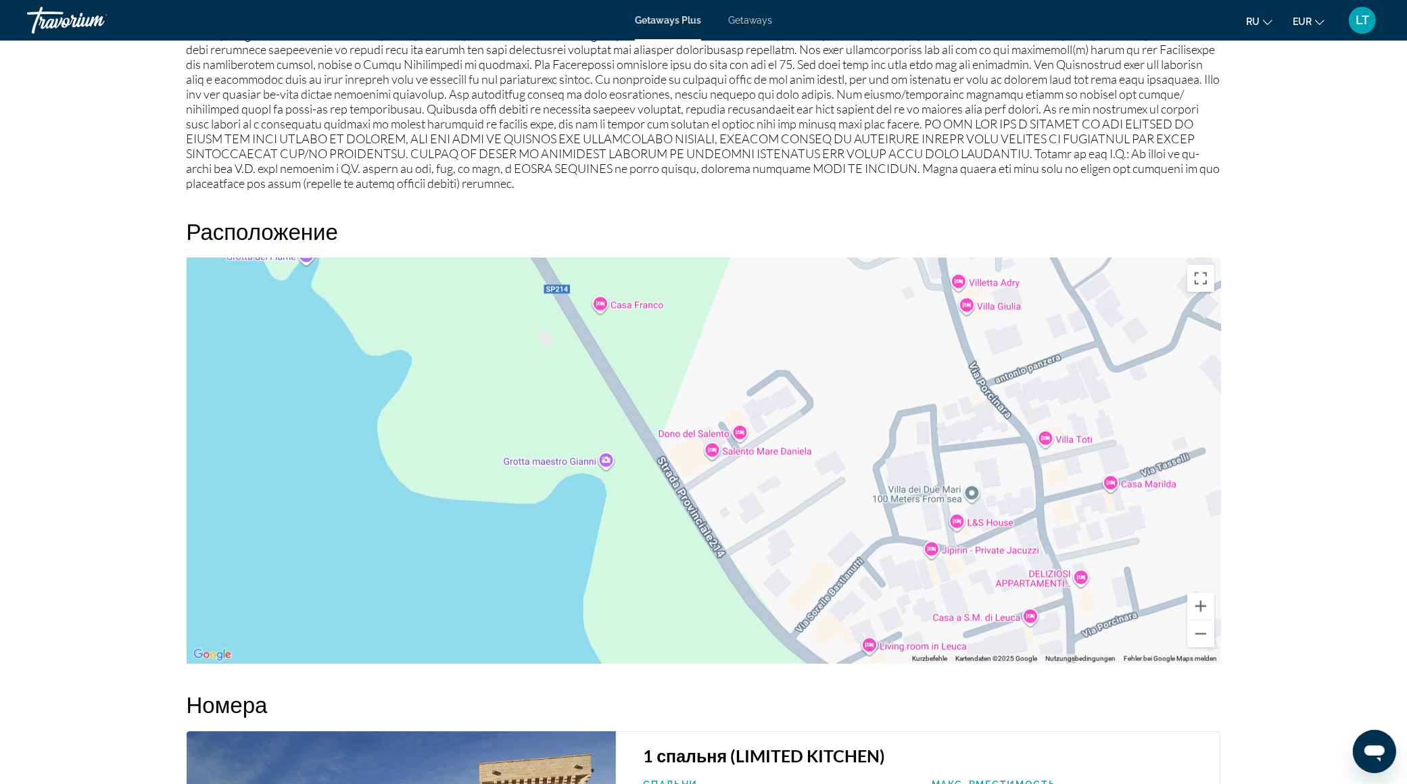
drag, startPoint x: 757, startPoint y: 583, endPoint x: 758, endPoint y: 784, distance: 200.8
click at [758, 784] on div "Обзор Тип Прибегнуть Все включено Нет «все включено» Адрес Contrada Masseria [P…" at bounding box center [704, 218] width 1048 height 2041
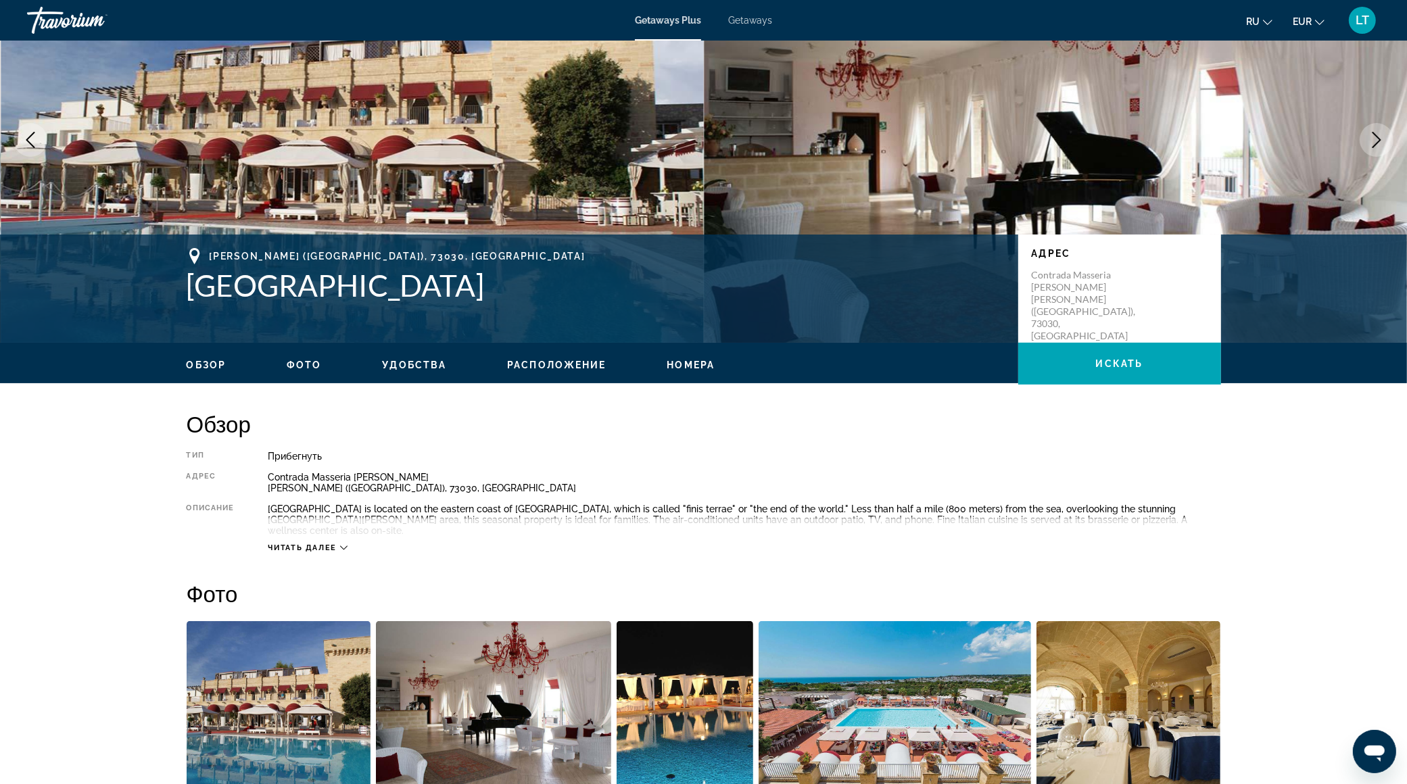
scroll to position [110, 0]
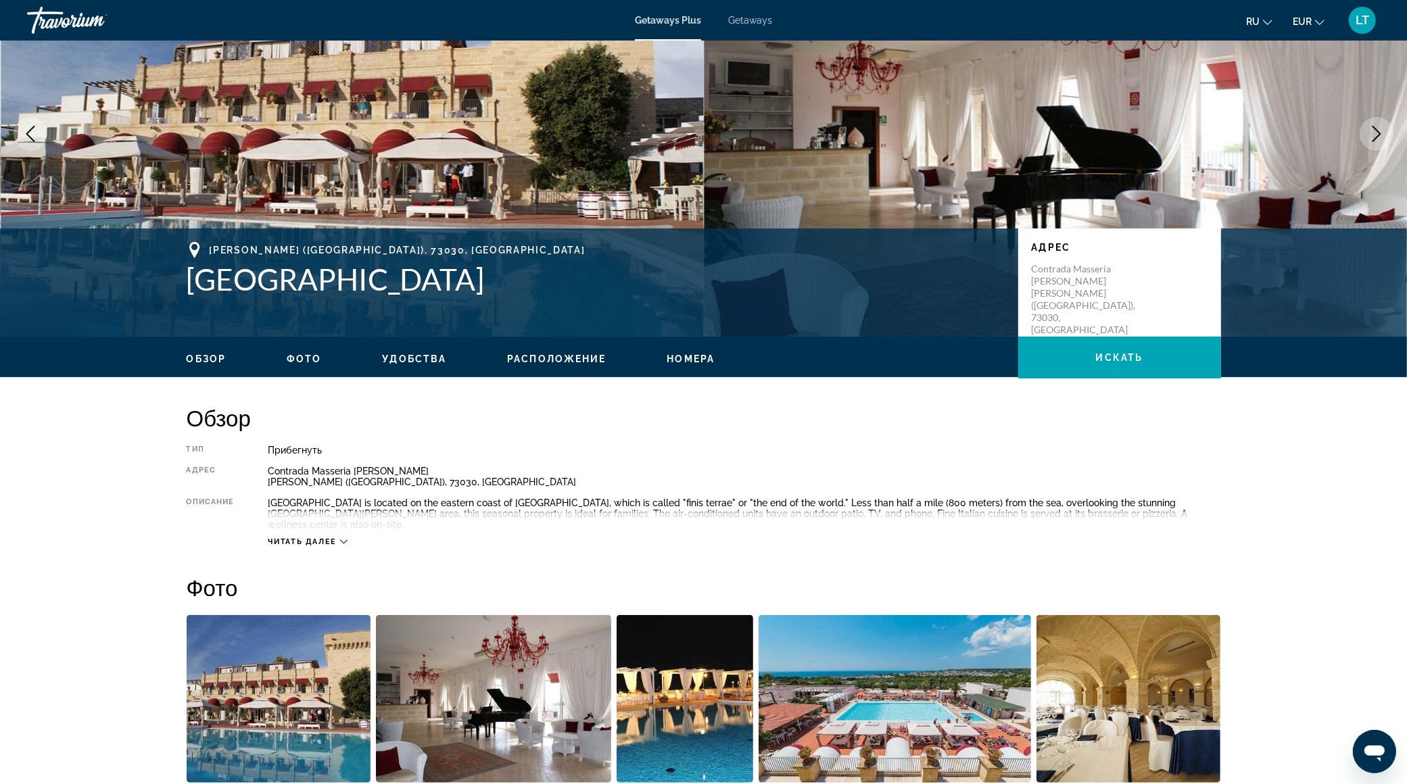
click at [310, 538] on span "Читать далее" at bounding box center [302, 542] width 69 height 9
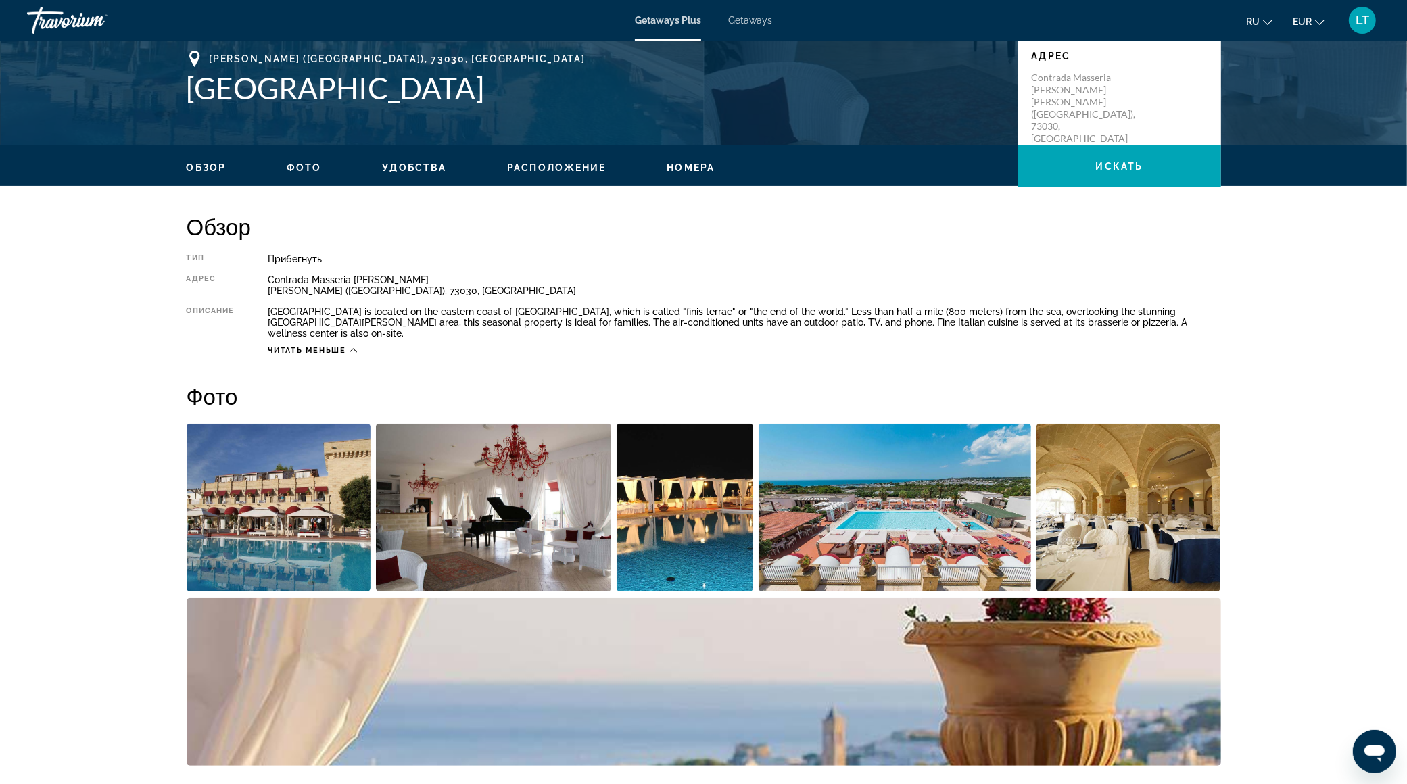
scroll to position [300, 0]
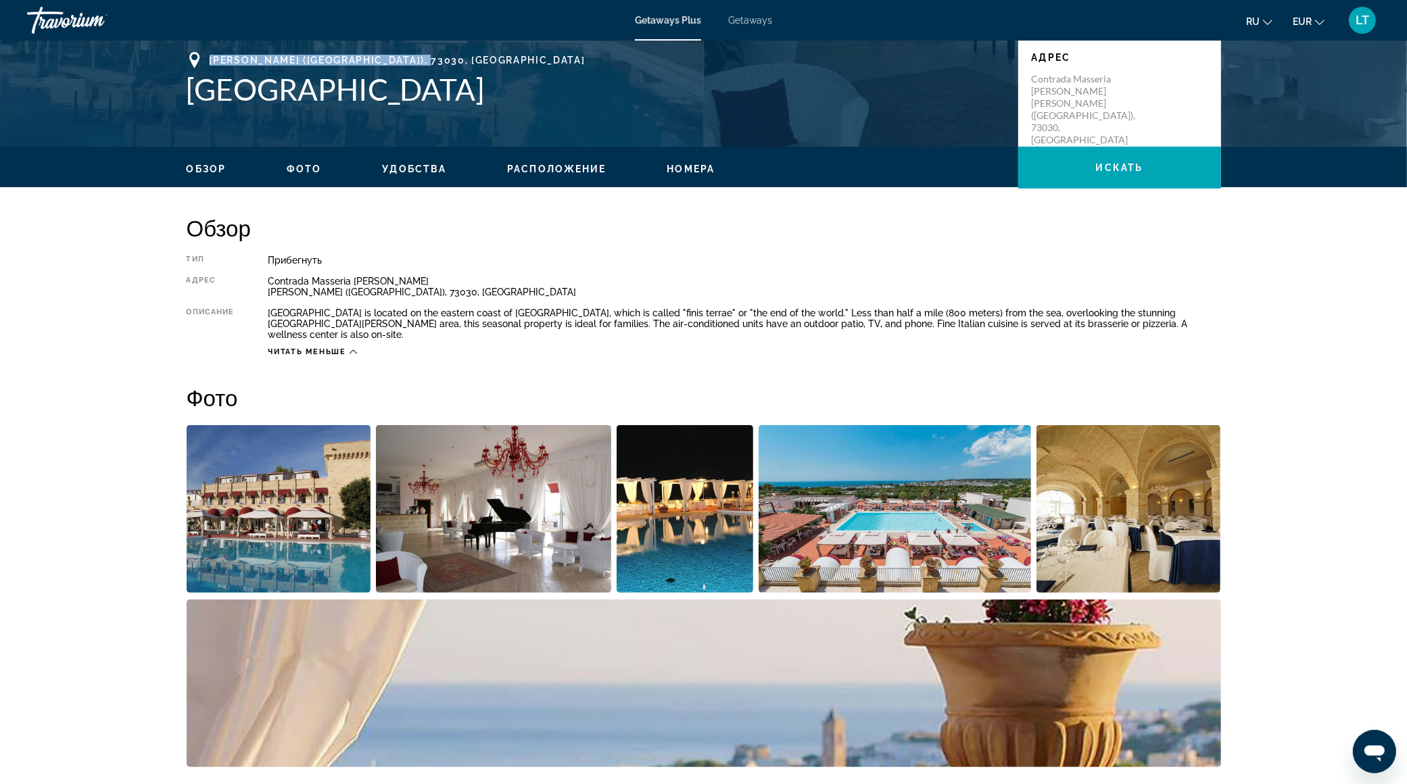
drag, startPoint x: 210, startPoint y: 57, endPoint x: 421, endPoint y: 55, distance: 211.0
click at [421, 55] on div "[PERSON_NAME] ([GEOGRAPHIC_DATA]), 73030, [GEOGRAPHIC_DATA]" at bounding box center [596, 60] width 818 height 16
copy span "[PERSON_NAME] ([GEOGRAPHIC_DATA]), 73030, [GEOGRAPHIC_DATA]"
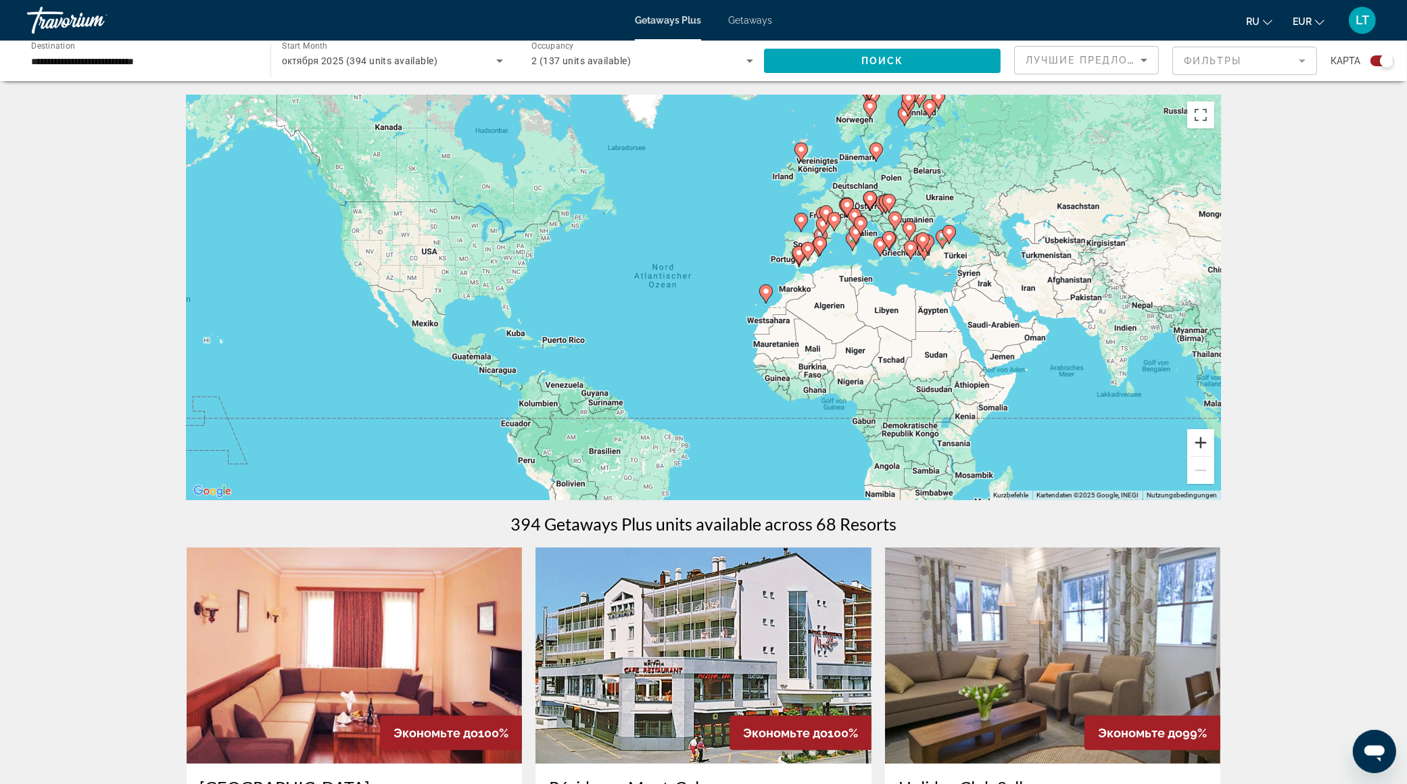
click at [1196, 438] on button "Vergrößern" at bounding box center [1200, 442] width 27 height 27
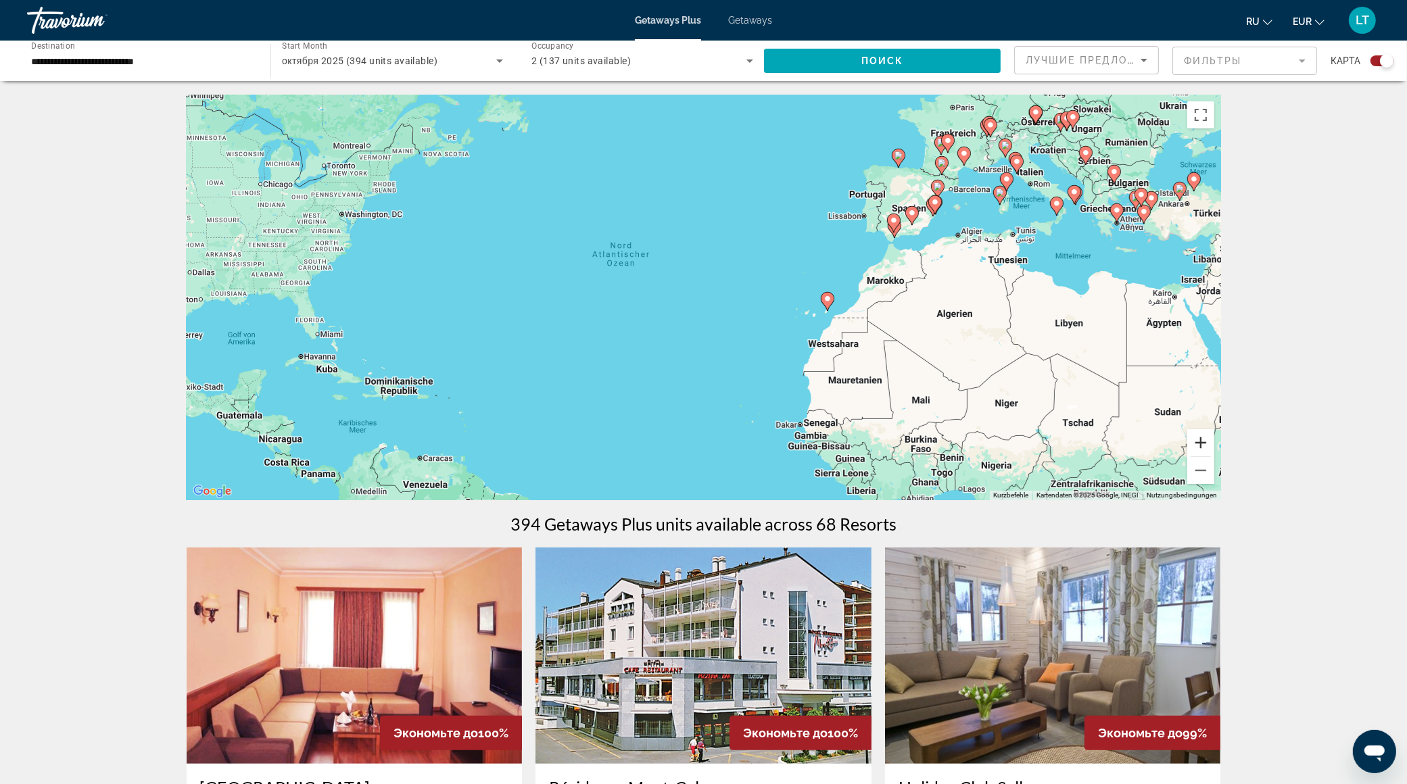
click at [1196, 438] on button "Vergrößern" at bounding box center [1200, 442] width 27 height 27
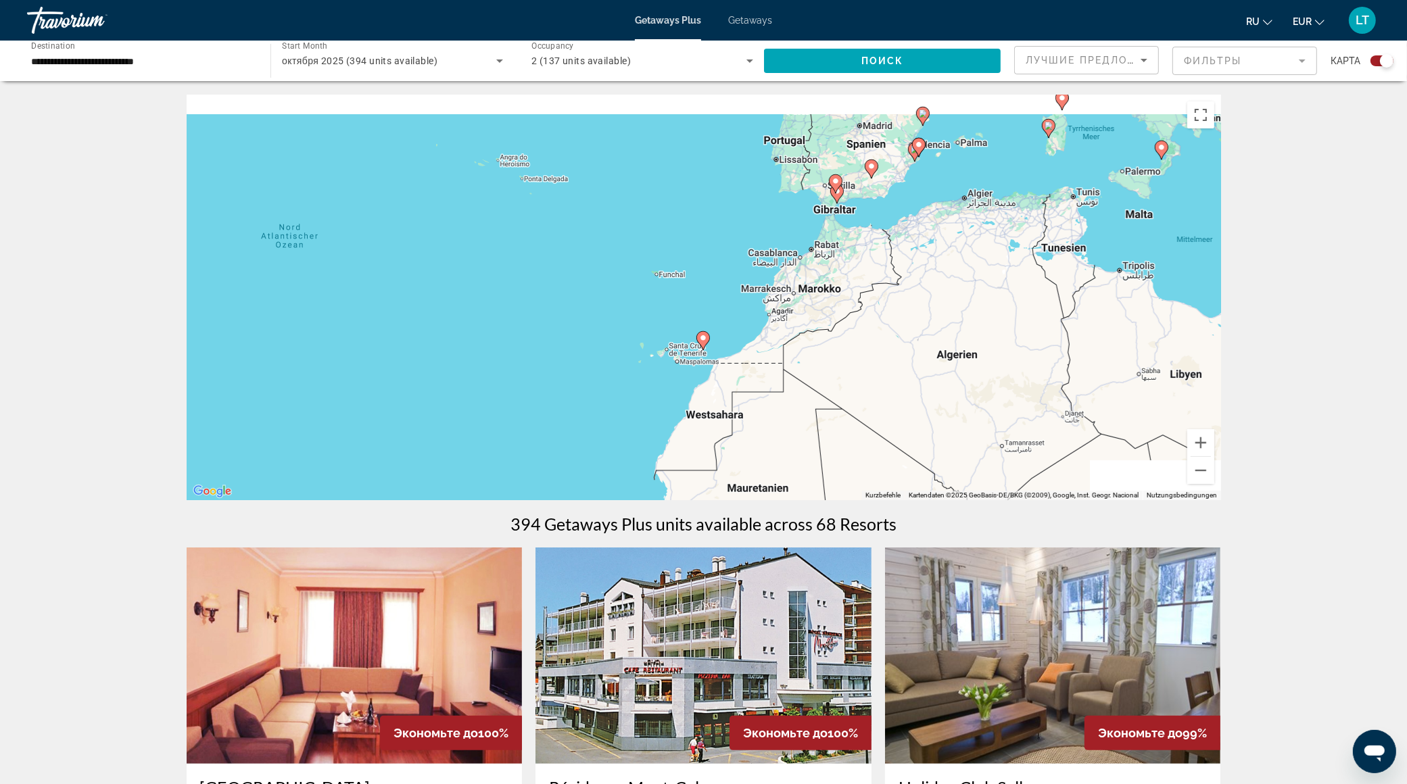
drag, startPoint x: 1029, startPoint y: 399, endPoint x: 757, endPoint y: 429, distance: 274.1
click at [757, 429] on div "Um den Modus zum Ziehen mit der Tastatur zu aktivieren, drückst du Alt + Eingab…" at bounding box center [704, 298] width 1035 height 406
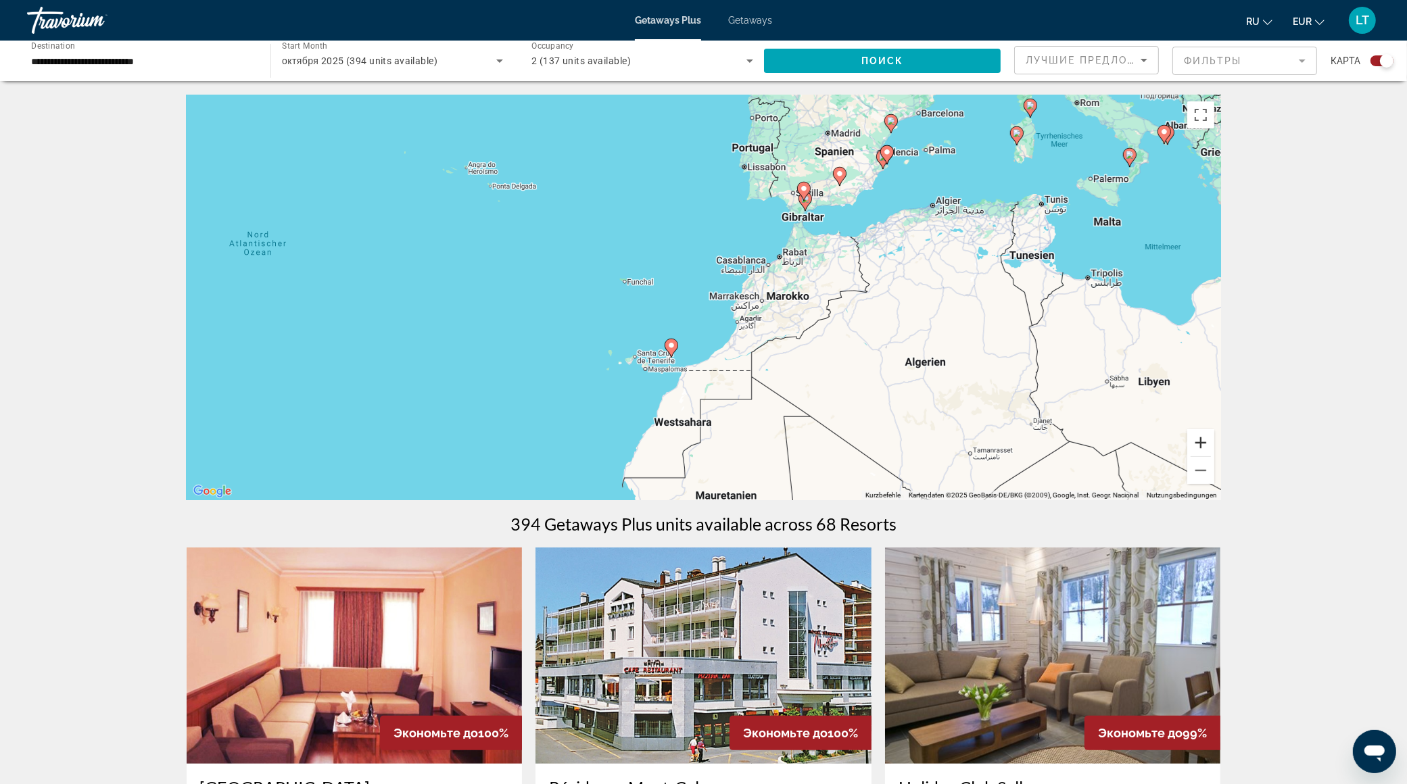
click at [1196, 441] on button "Vergrößern" at bounding box center [1200, 442] width 27 height 27
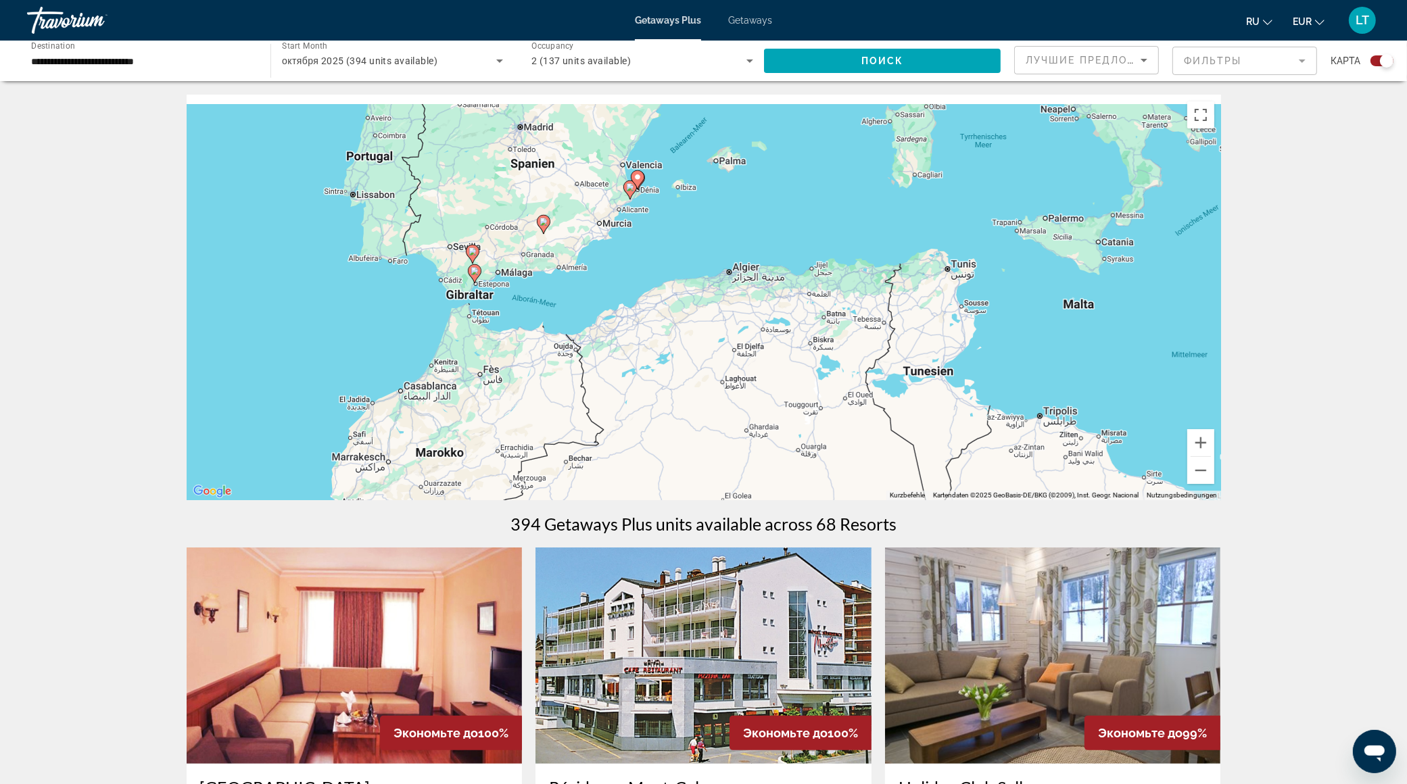
drag, startPoint x: 1016, startPoint y: 279, endPoint x: 554, endPoint y: 455, distance: 494.2
click at [557, 448] on div "Um den Modus zum Ziehen mit der Tastatur zu aktivieren, drückst du Alt + Eingab…" at bounding box center [704, 298] width 1035 height 406
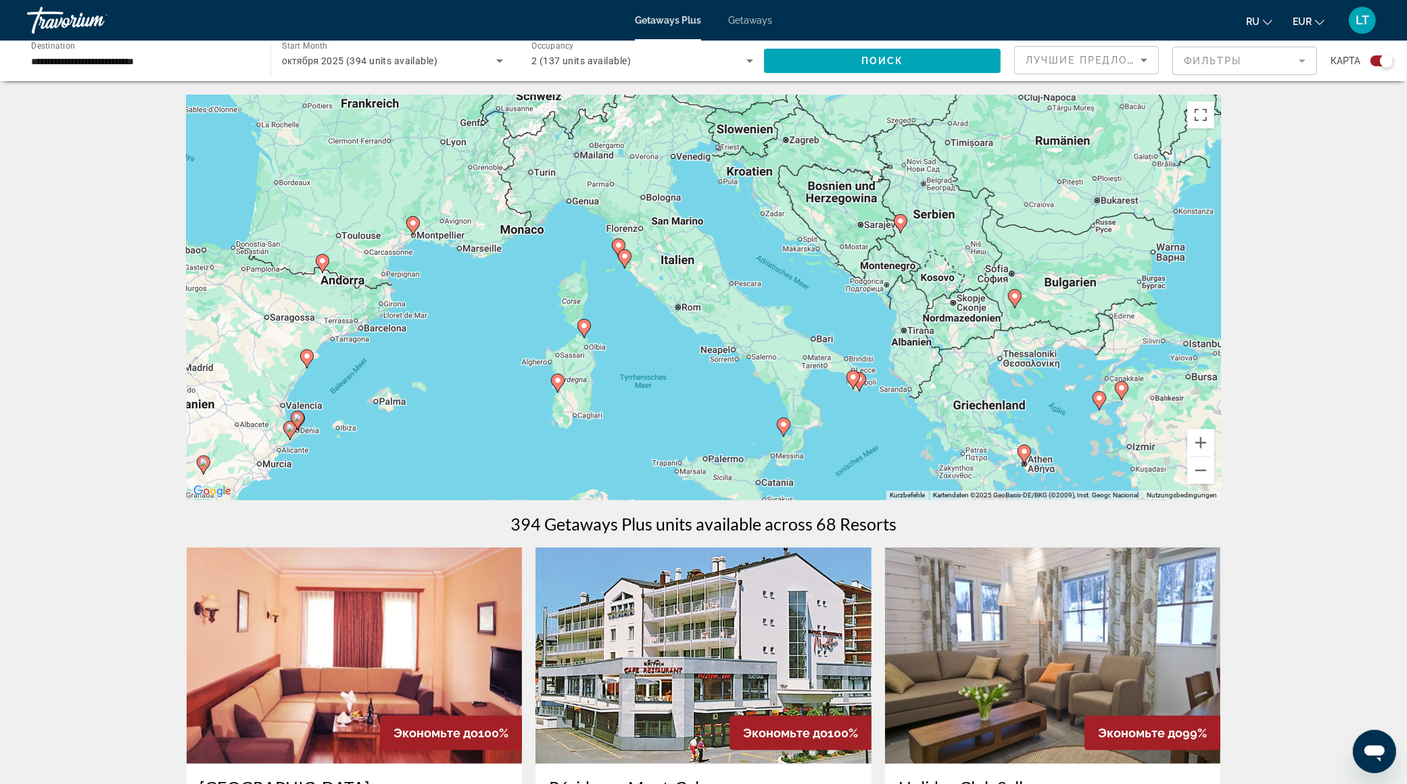
drag, startPoint x: 759, startPoint y: 293, endPoint x: 452, endPoint y: 519, distance: 381.0
click at [413, 222] on image "Main content" at bounding box center [413, 223] width 8 height 8
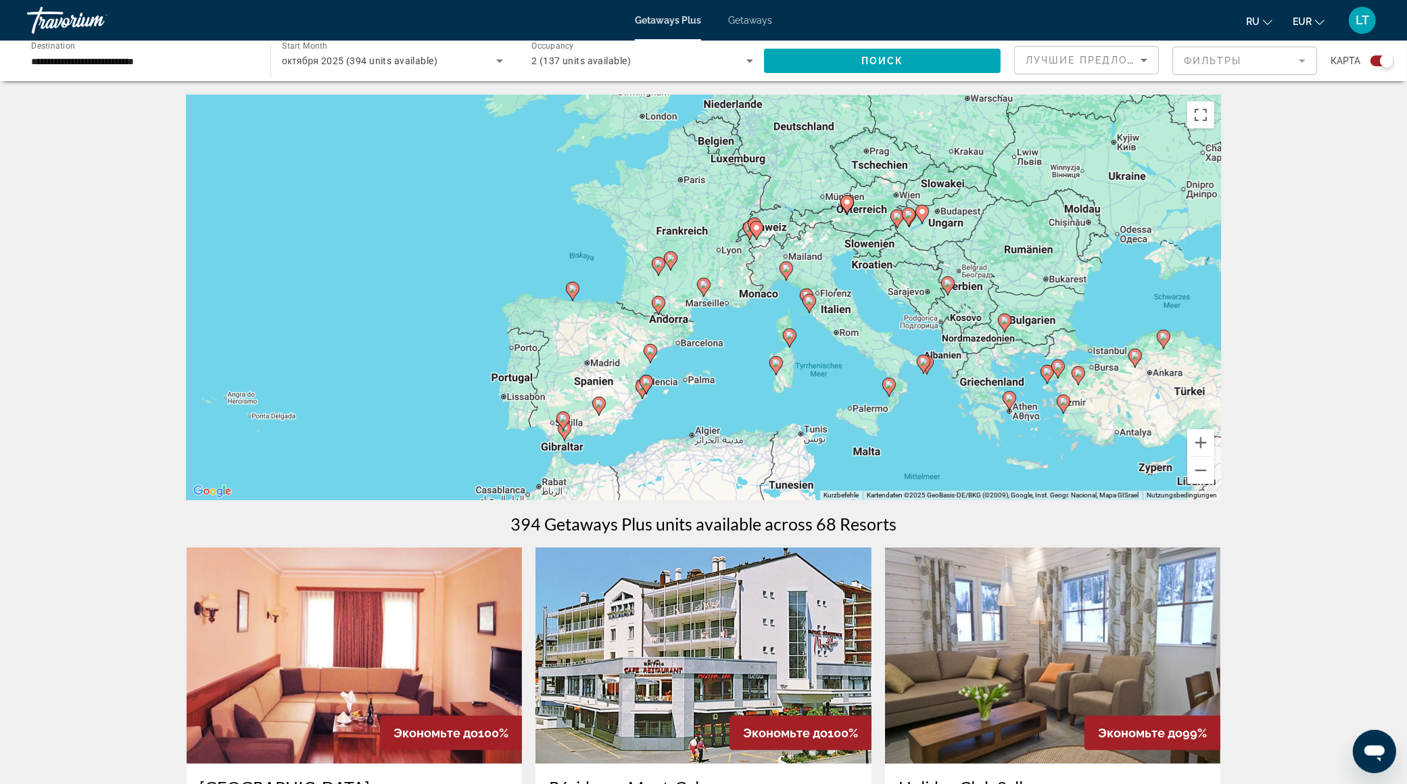
click at [702, 282] on image "Main content" at bounding box center [704, 285] width 8 height 8
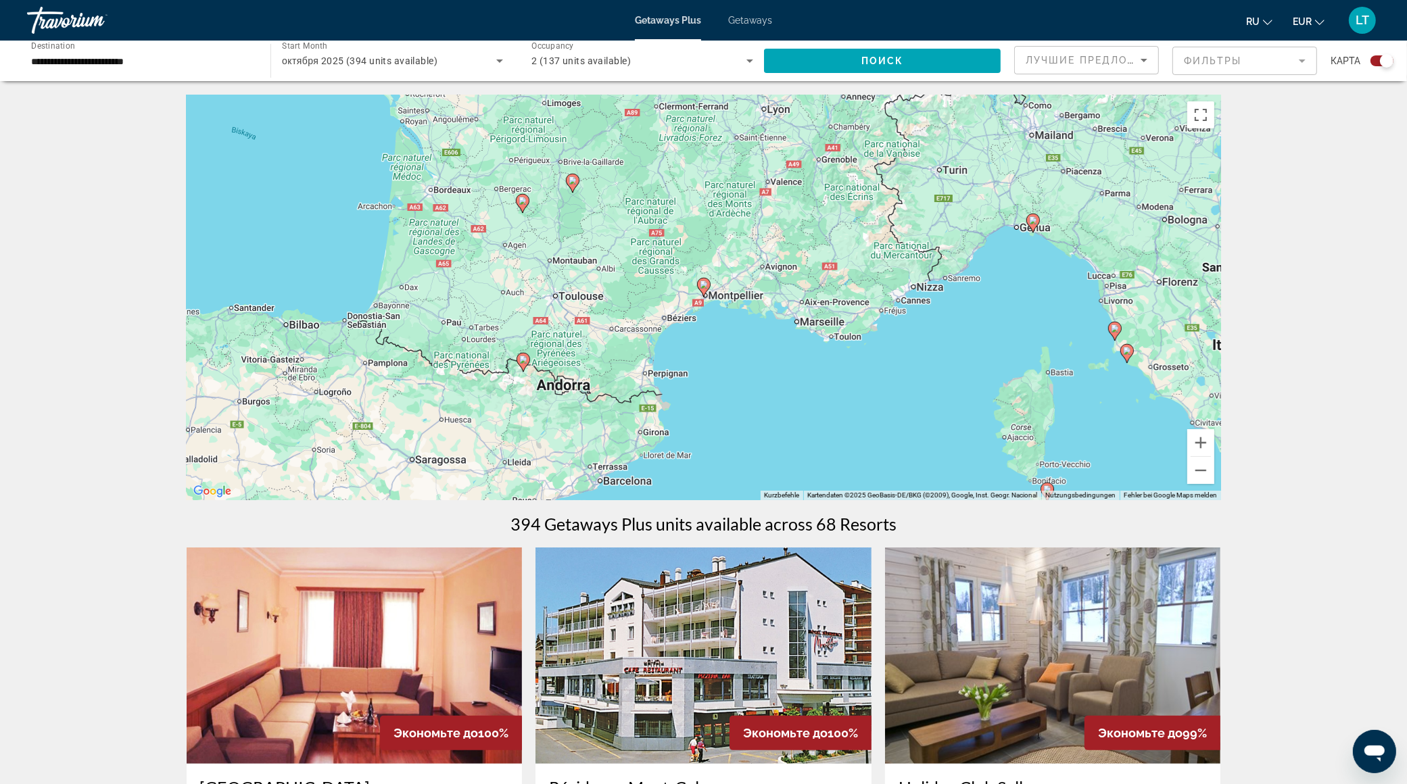
click at [702, 282] on image "Main content" at bounding box center [704, 285] width 8 height 8
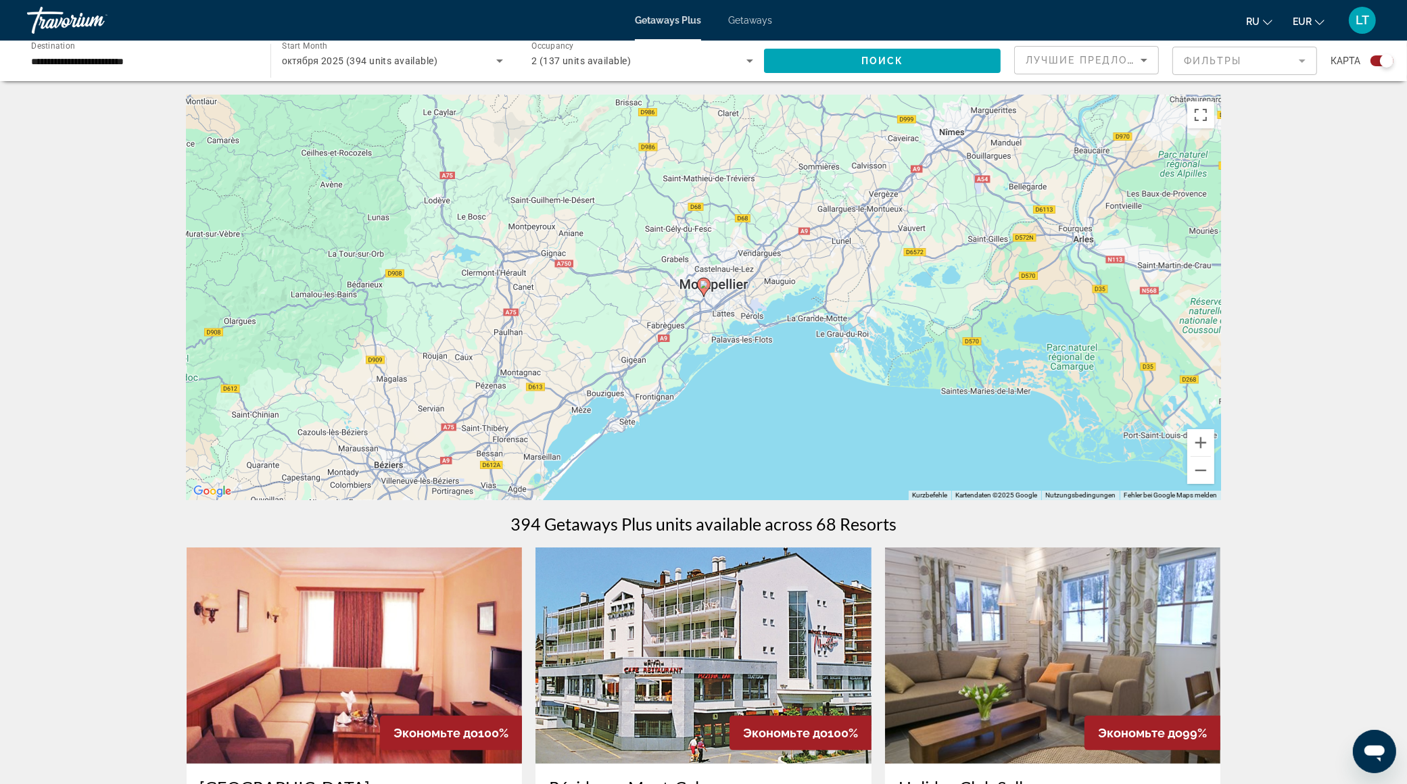
click at [703, 283] on image "Main content" at bounding box center [704, 285] width 8 height 8
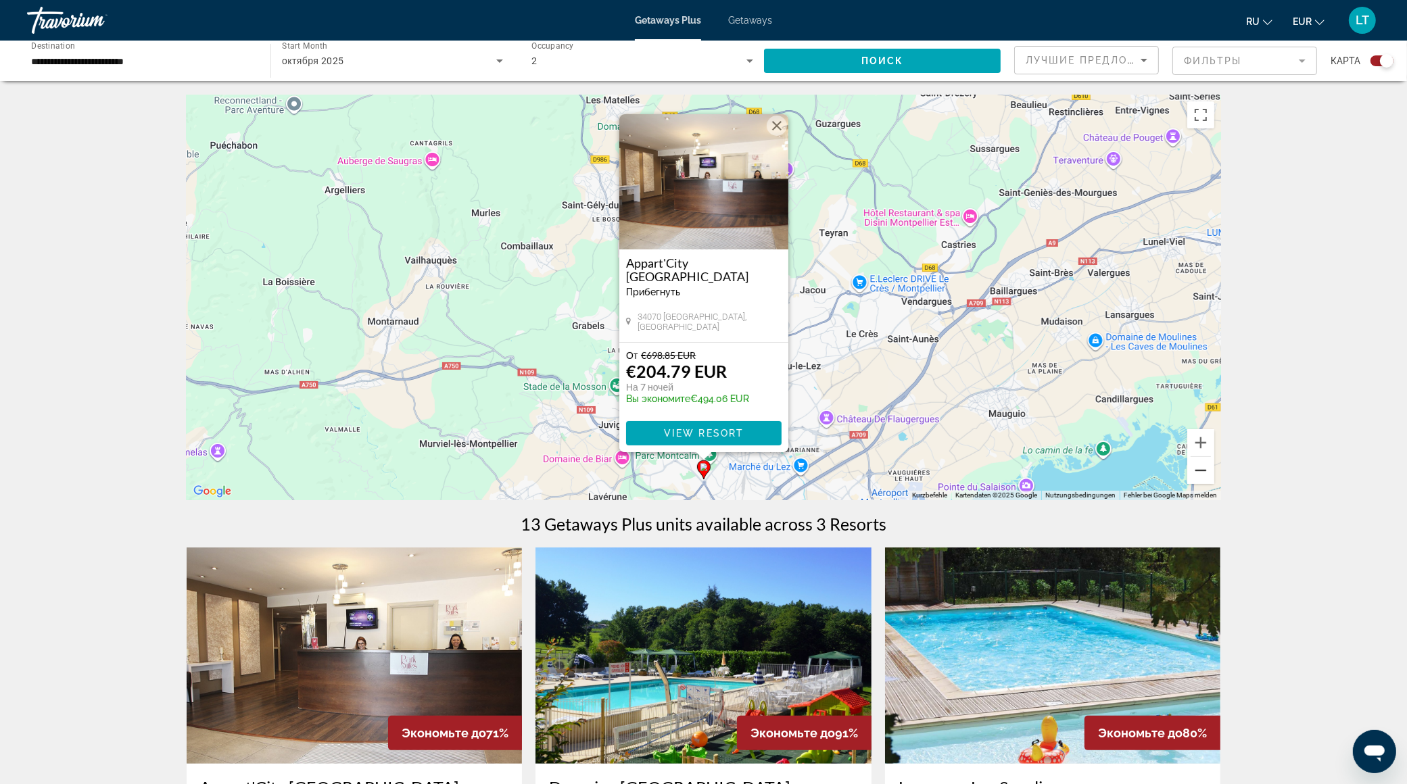
click at [1204, 481] on button "Verkleinern" at bounding box center [1200, 470] width 27 height 27
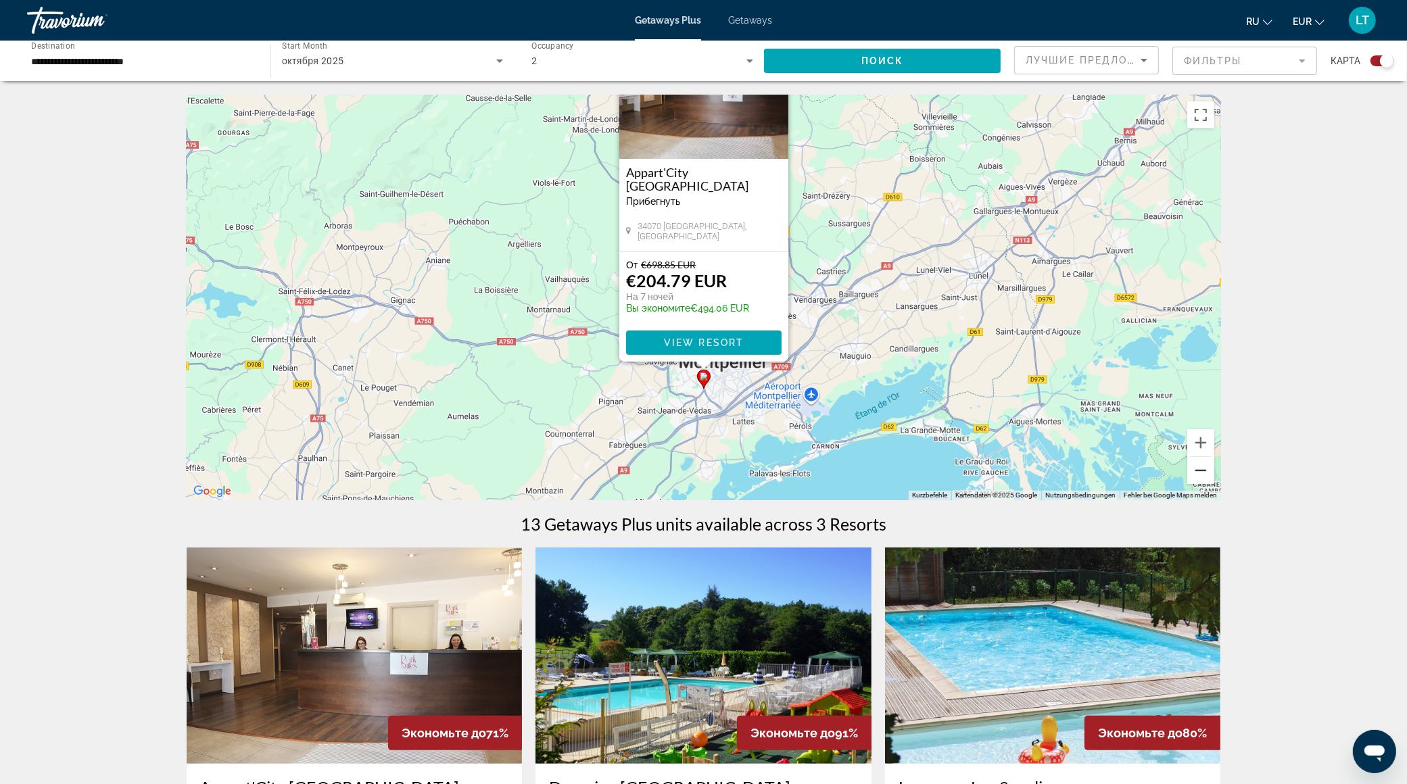
click at [1204, 481] on button "Verkleinern" at bounding box center [1200, 470] width 27 height 27
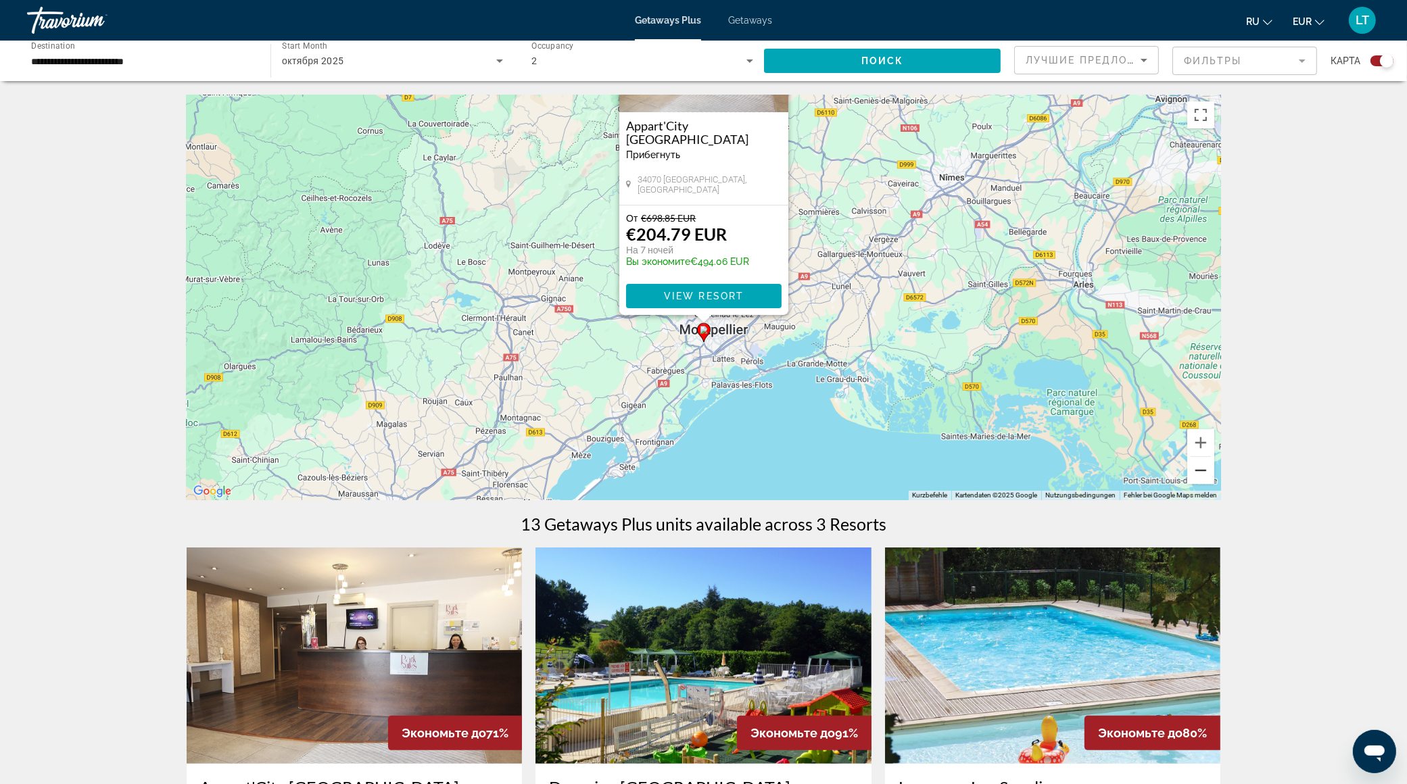
click at [1204, 481] on button "Verkleinern" at bounding box center [1200, 470] width 27 height 27
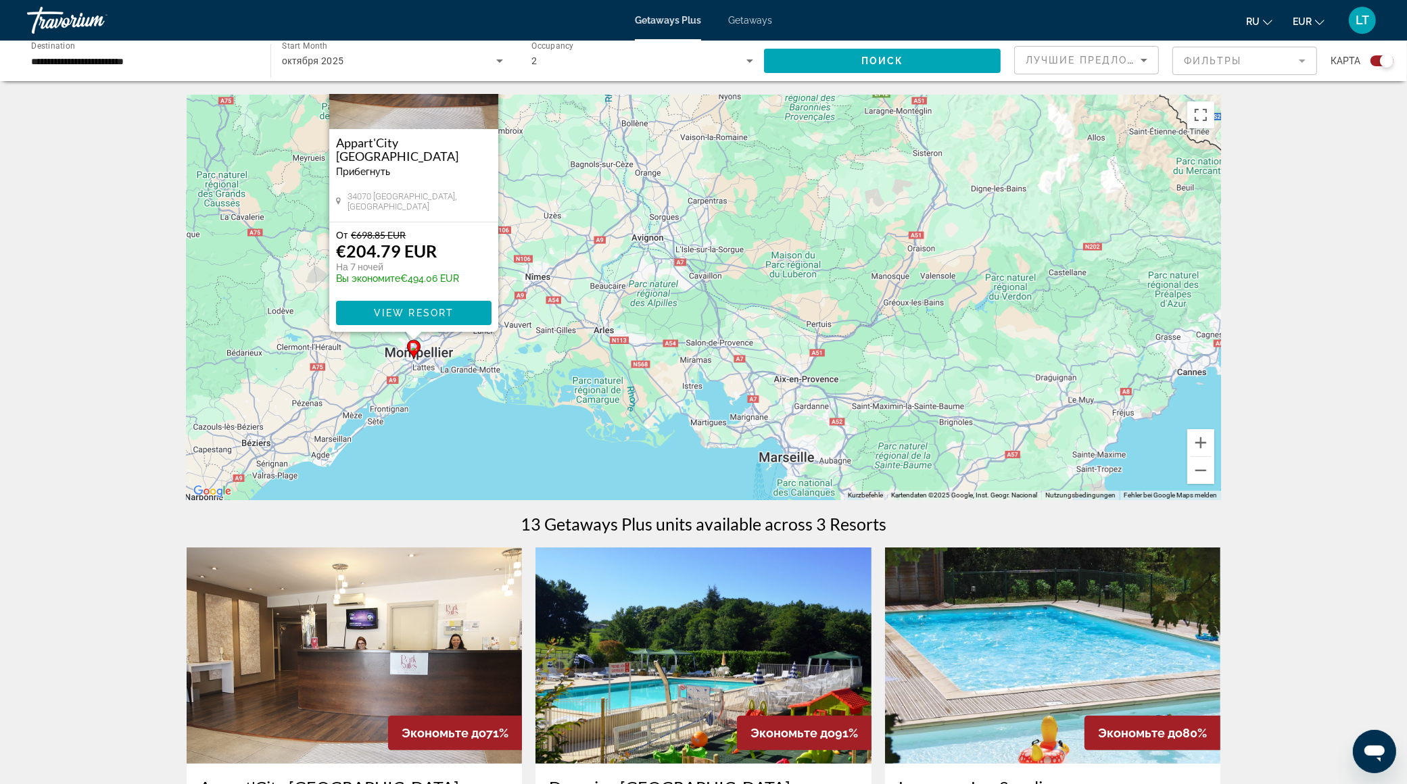
drag, startPoint x: 1096, startPoint y: 416, endPoint x: 804, endPoint y: 454, distance: 294.7
click at [804, 454] on div "Um den Modus zum Ziehen mit der Tastatur zu aktivieren, drückst du Alt + Eingab…" at bounding box center [704, 298] width 1035 height 406
click at [1200, 476] on button "Verkleinern" at bounding box center [1200, 470] width 27 height 27
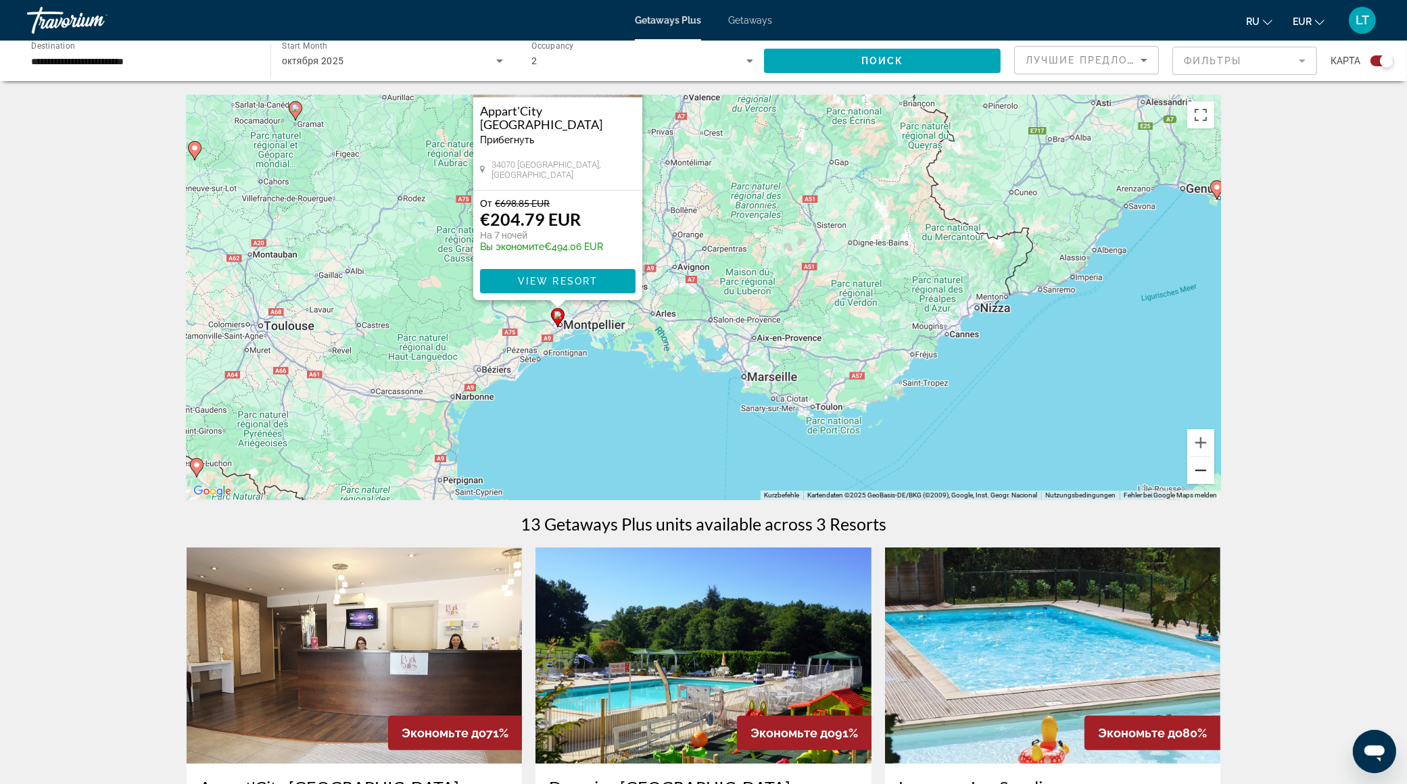
click at [1200, 476] on button "Verkleinern" at bounding box center [1200, 470] width 27 height 27
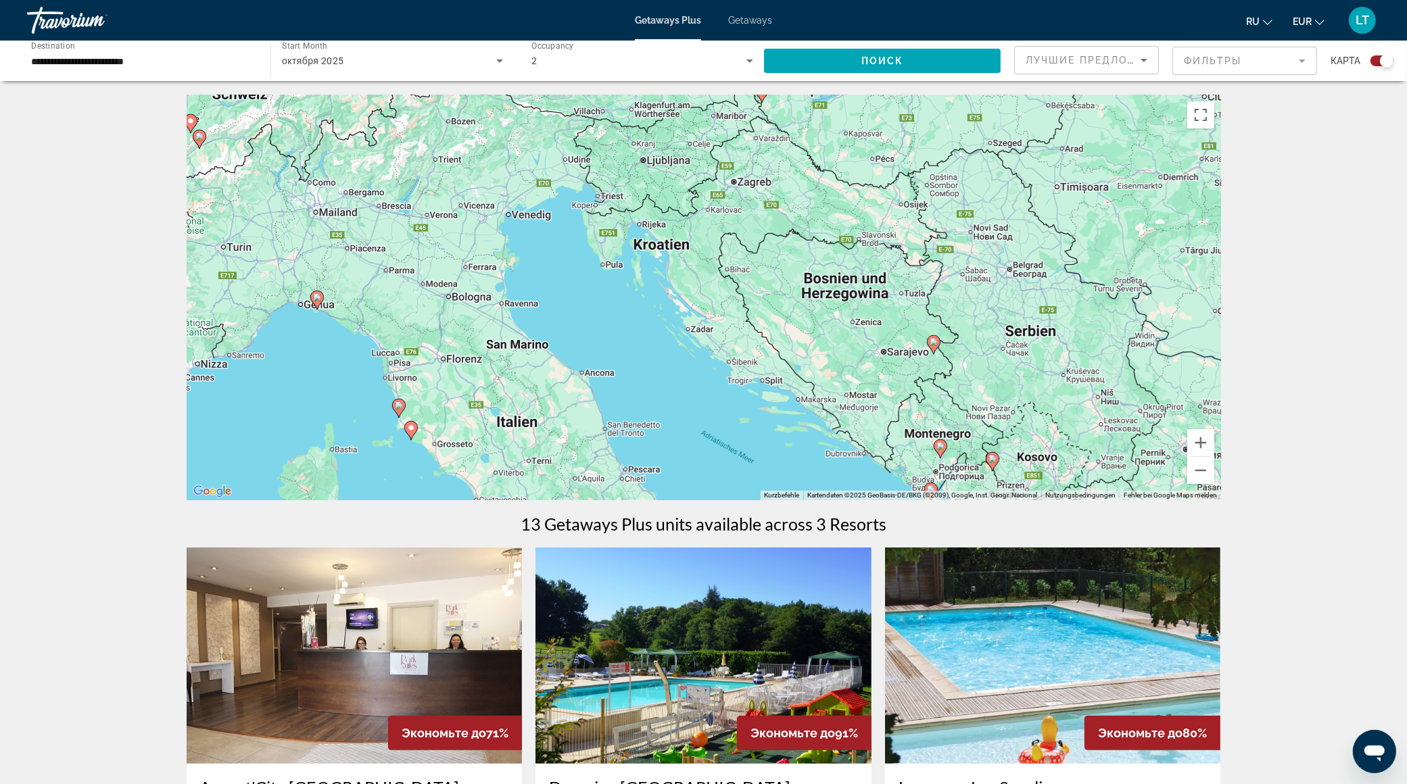
drag, startPoint x: 1081, startPoint y: 401, endPoint x: 458, endPoint y: 455, distance: 624.5
click at [443, 458] on div "Um den Modus zum Ziehen mit der Tastatur zu aktivieren, drückst du Alt + Eingab…" at bounding box center [704, 298] width 1035 height 406
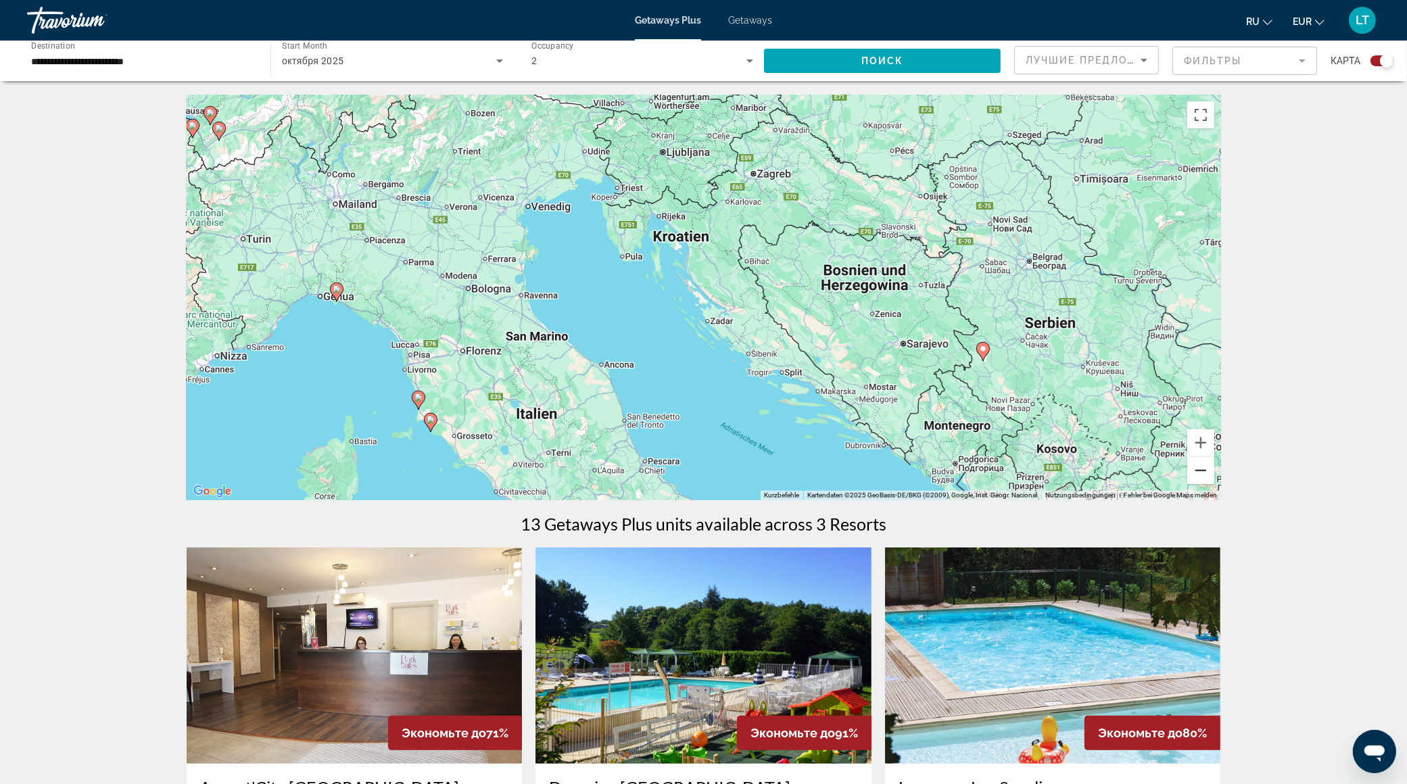
click at [1203, 469] on button "Verkleinern" at bounding box center [1200, 470] width 27 height 27
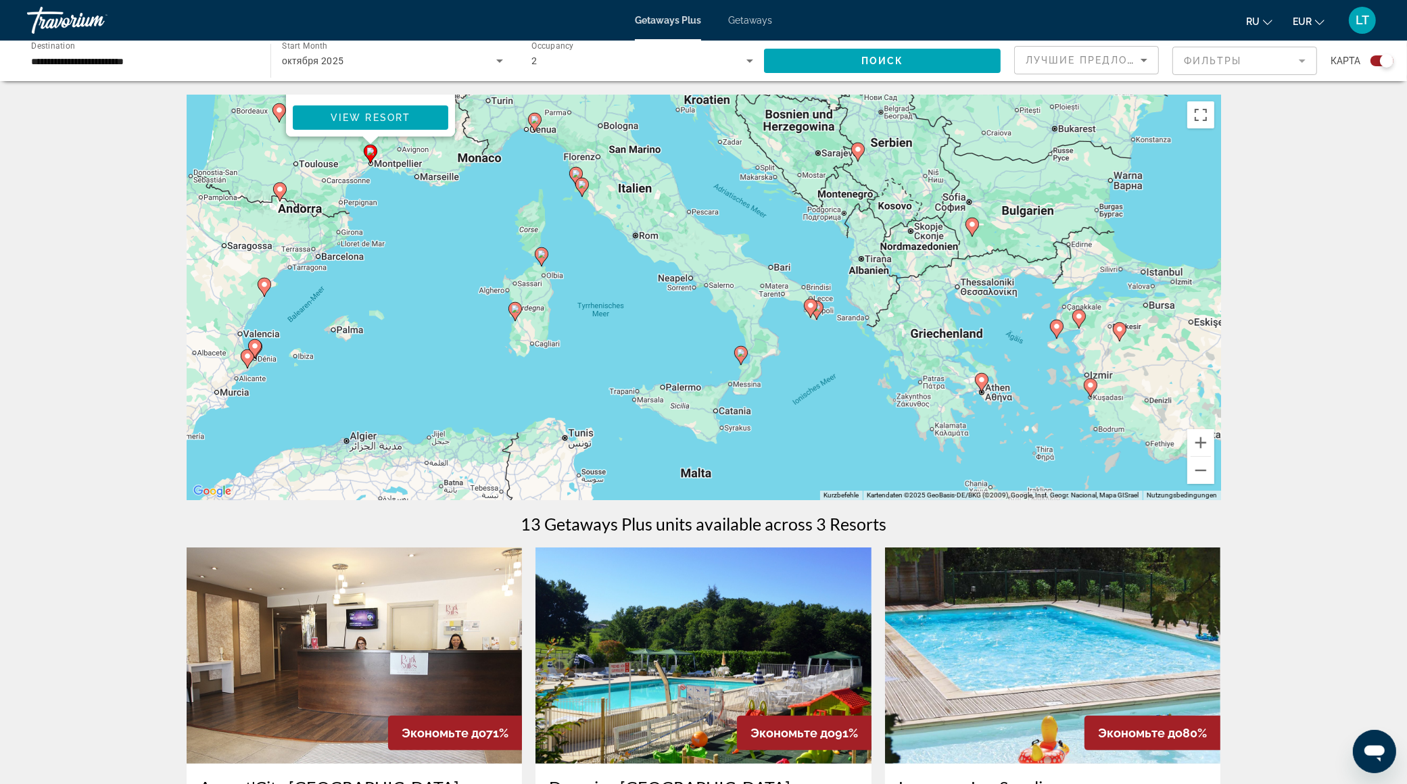
drag, startPoint x: 761, startPoint y: 387, endPoint x: 776, endPoint y: 218, distance: 170.4
click at [776, 218] on div "Um den Modus zum Ziehen mit der Tastatur zu aktivieren, drückst du Alt + Eingab…" at bounding box center [704, 298] width 1035 height 406
click at [1202, 446] on button "Vergrößern" at bounding box center [1200, 442] width 27 height 27
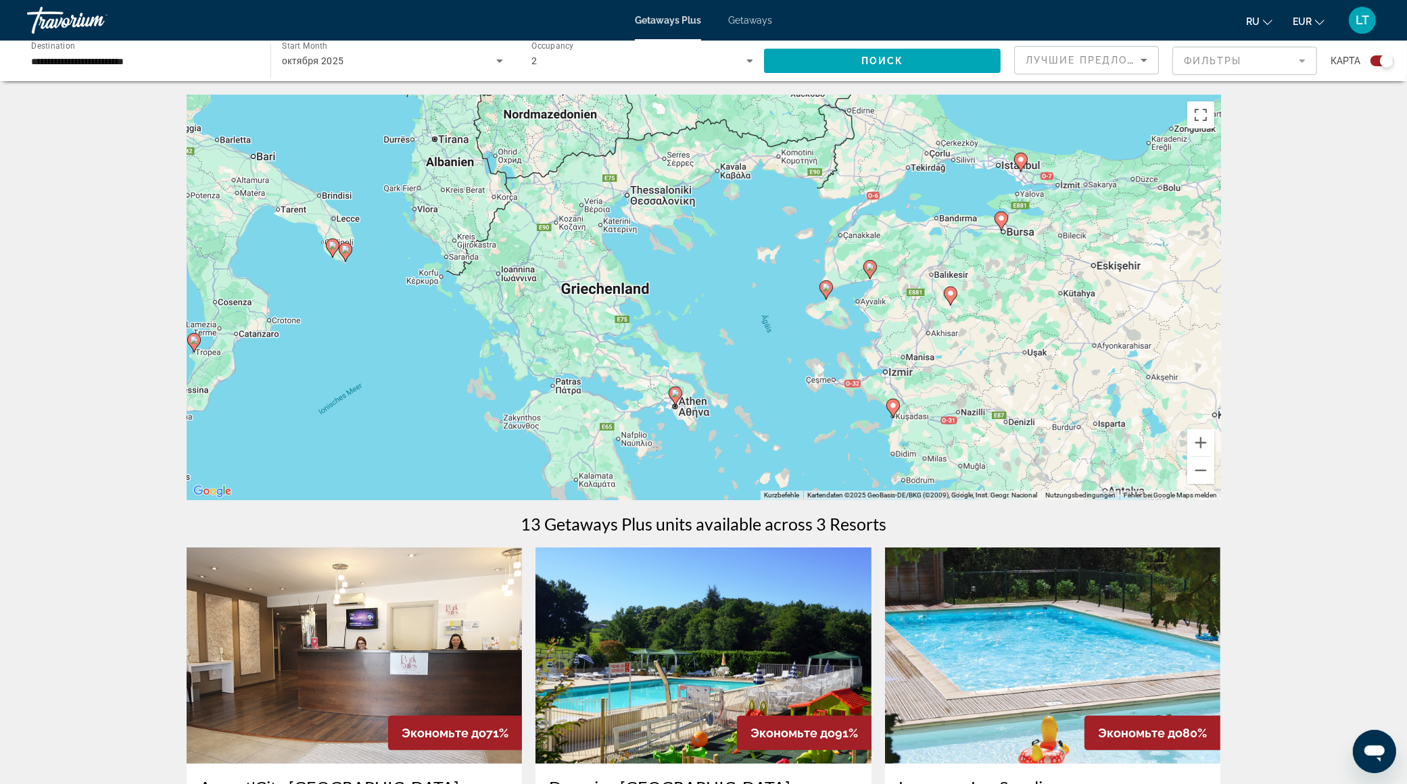
drag, startPoint x: 946, startPoint y: 381, endPoint x: 361, endPoint y: 298, distance: 590.8
click at [362, 298] on div "Um den Modus zum Ziehen mit der Tastatur zu aktivieren, drückst du Alt + Eingab…" at bounding box center [704, 298] width 1035 height 406
click at [673, 394] on image "Main content" at bounding box center [673, 391] width 8 height 8
type input "**********"
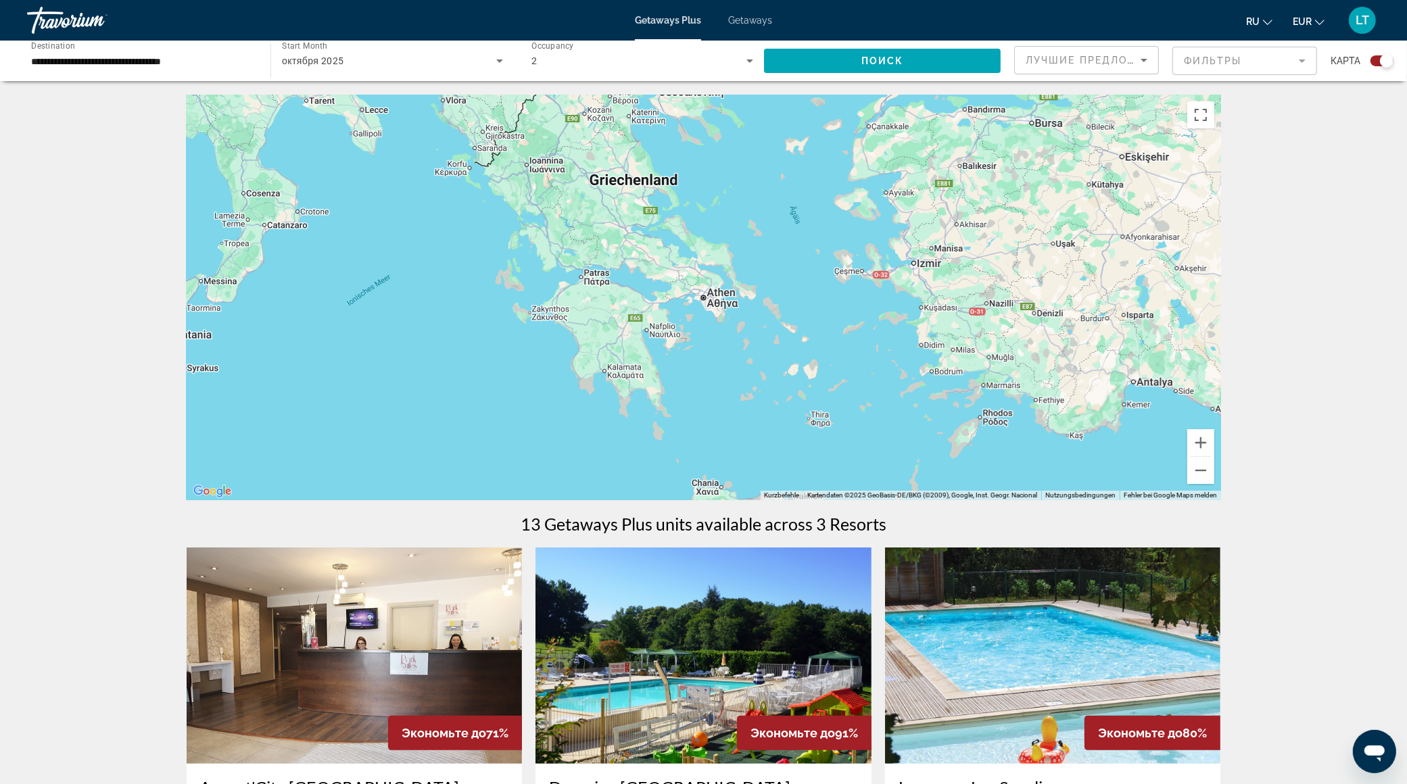
click at [706, 301] on div "Um von einem Element zum anderen zu gelangen, drückst du die Pfeiltasten entspr…" at bounding box center [704, 298] width 1035 height 406
click at [1201, 440] on button "Vergrößern" at bounding box center [1200, 442] width 27 height 27
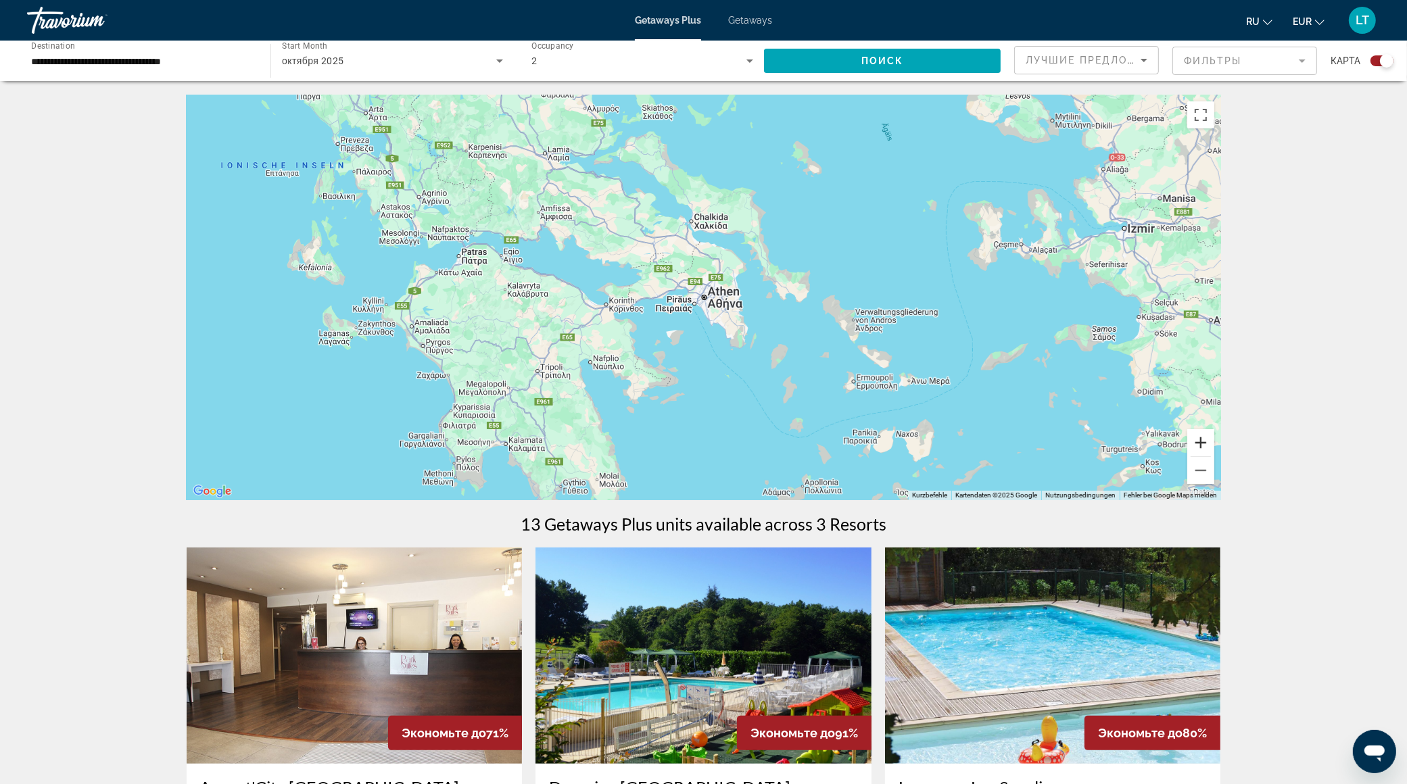
click at [1201, 440] on button "Vergrößern" at bounding box center [1200, 442] width 27 height 27
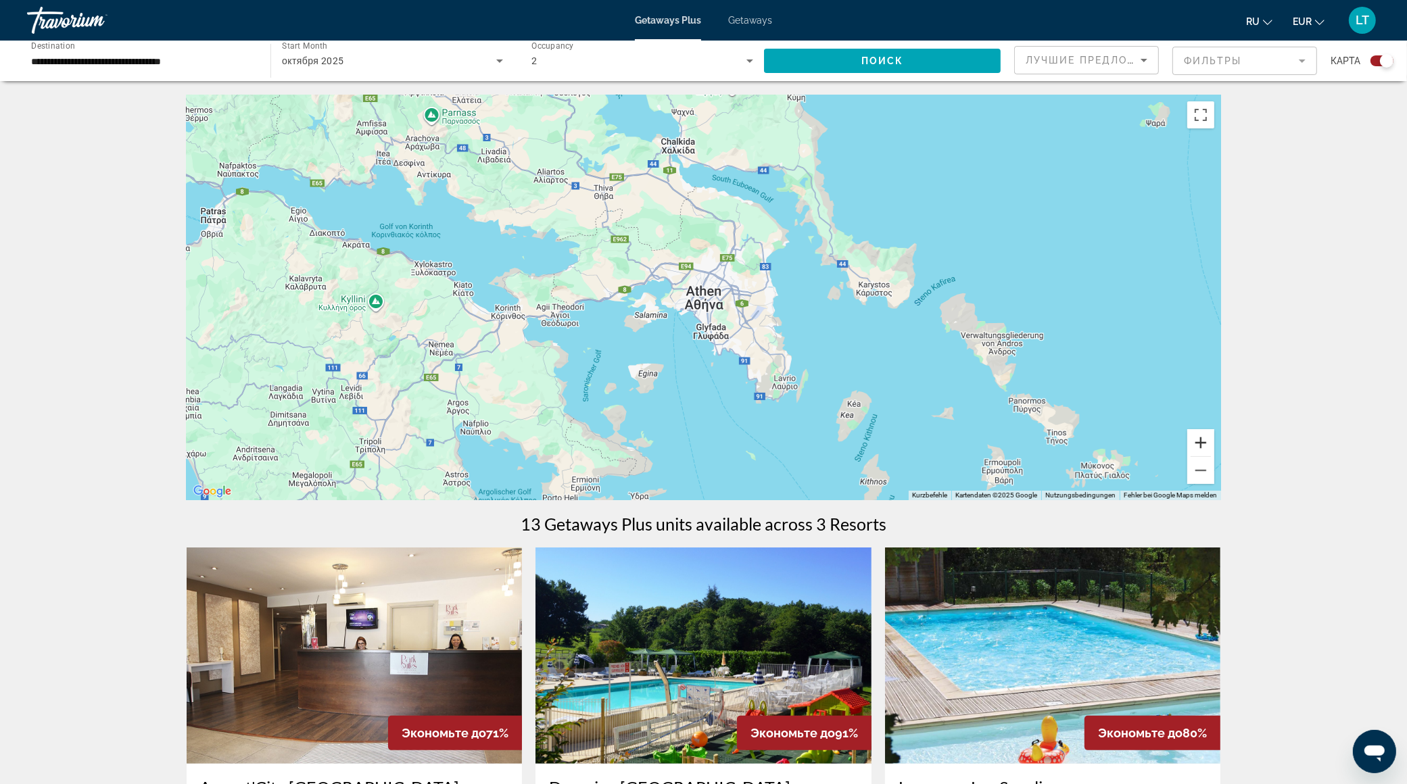
click at [1201, 440] on button "Vergrößern" at bounding box center [1200, 442] width 27 height 27
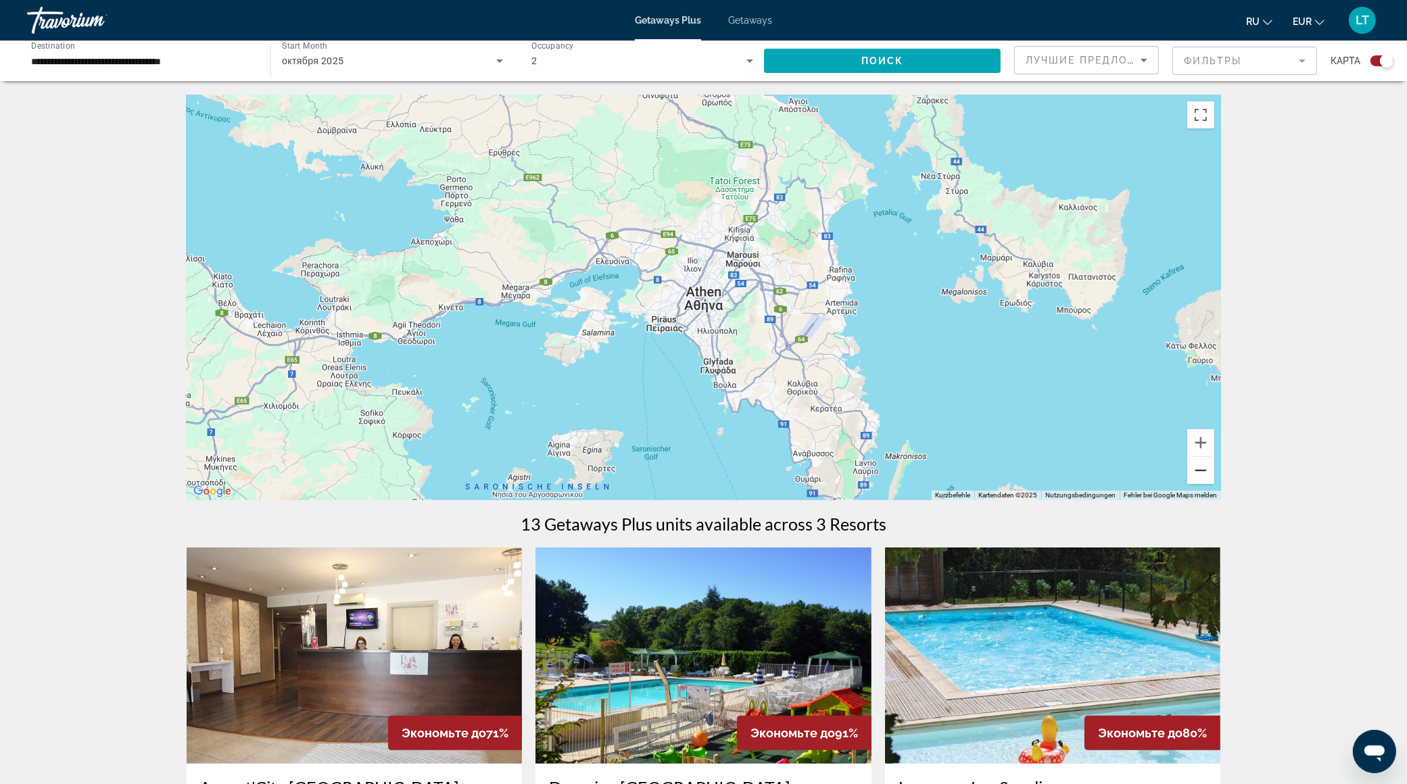
click at [1201, 464] on button "Verkleinern" at bounding box center [1200, 470] width 27 height 27
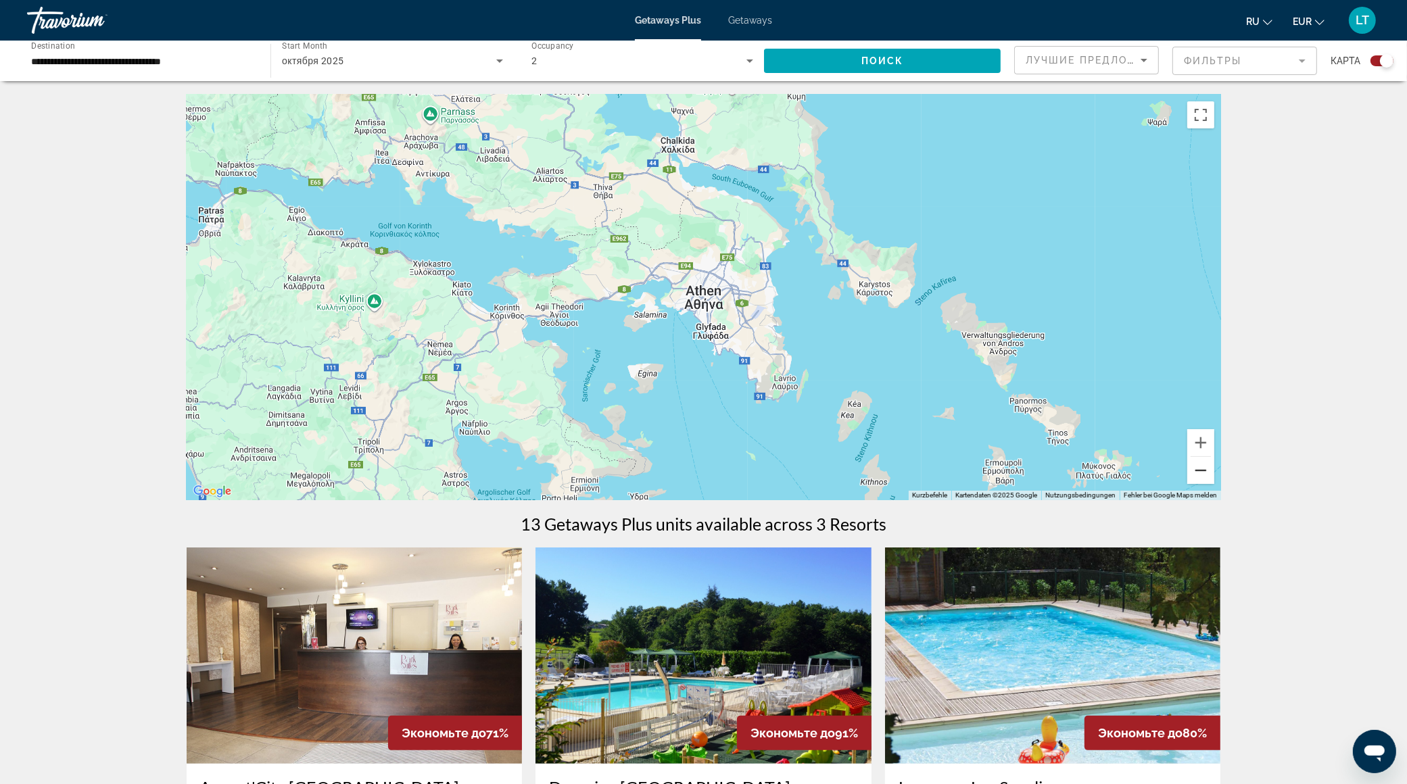
click at [1201, 464] on button "Verkleinern" at bounding box center [1200, 470] width 27 height 27
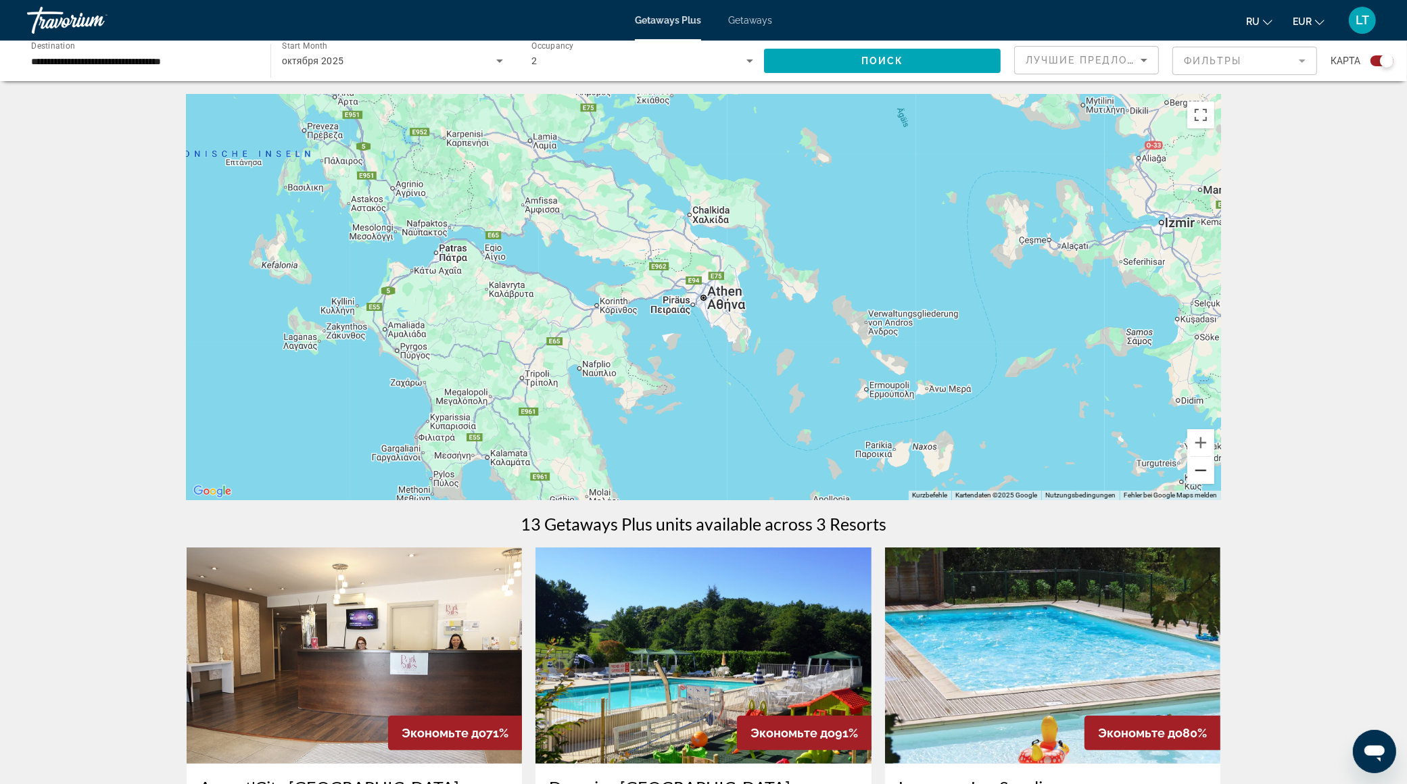
click at [1201, 464] on button "Verkleinern" at bounding box center [1200, 470] width 27 height 27
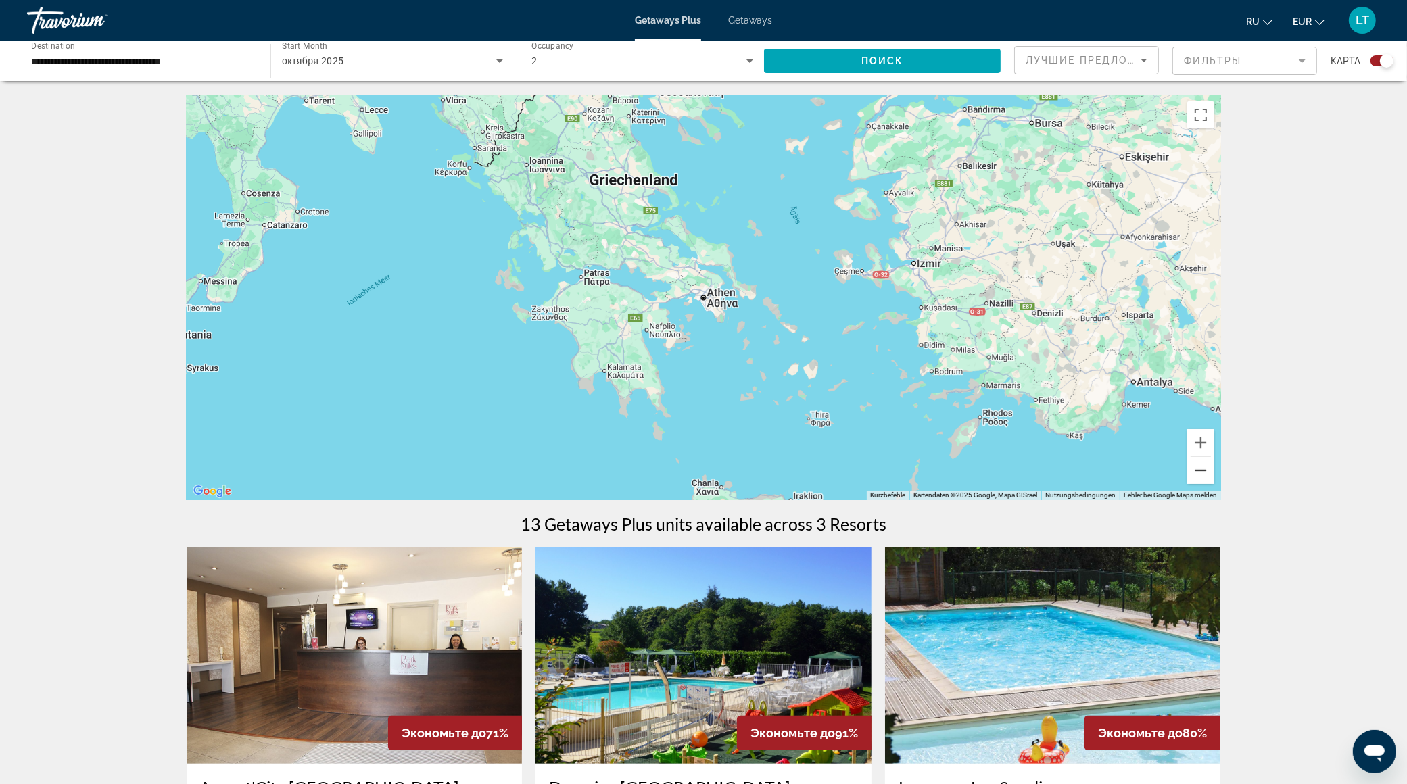
click at [1201, 464] on button "Verkleinern" at bounding box center [1200, 470] width 27 height 27
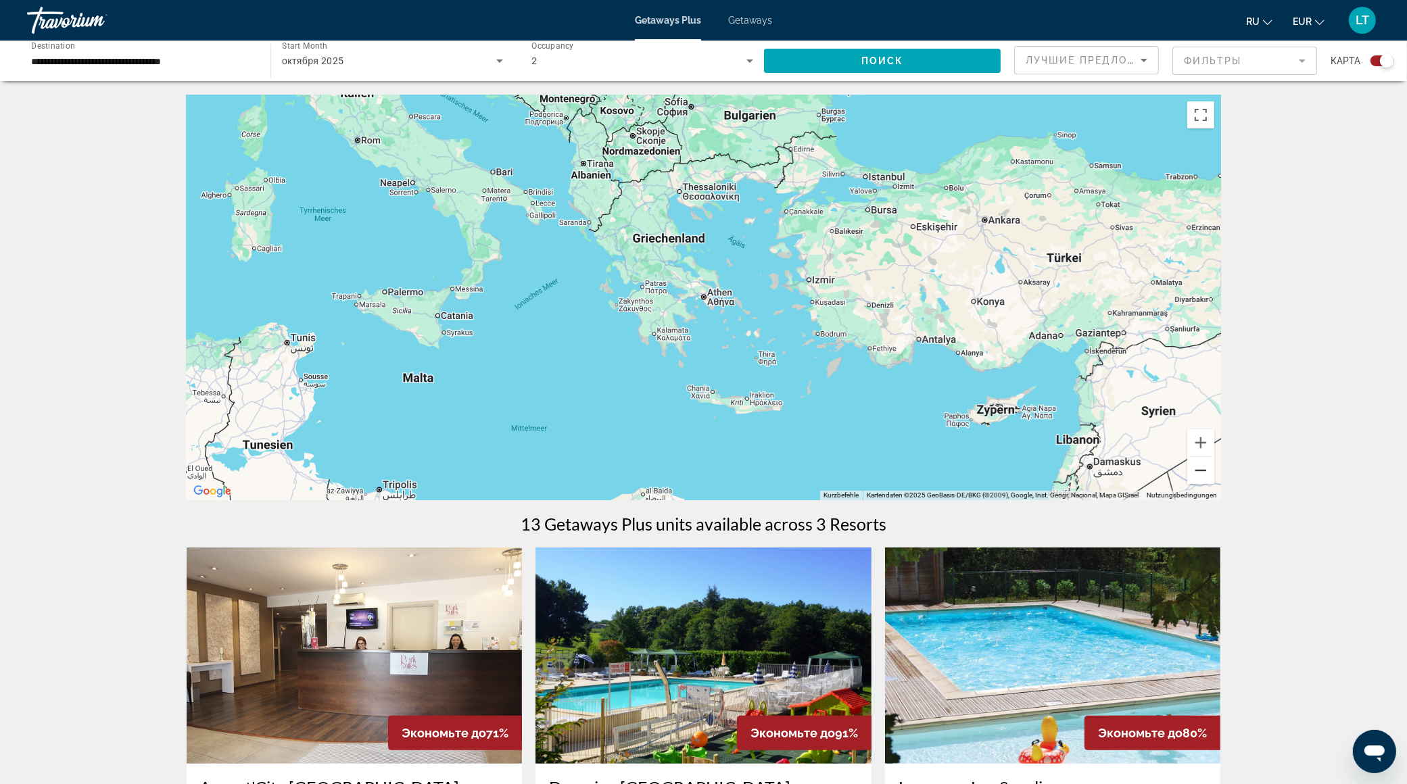
click at [1201, 464] on button "Verkleinern" at bounding box center [1200, 470] width 27 height 27
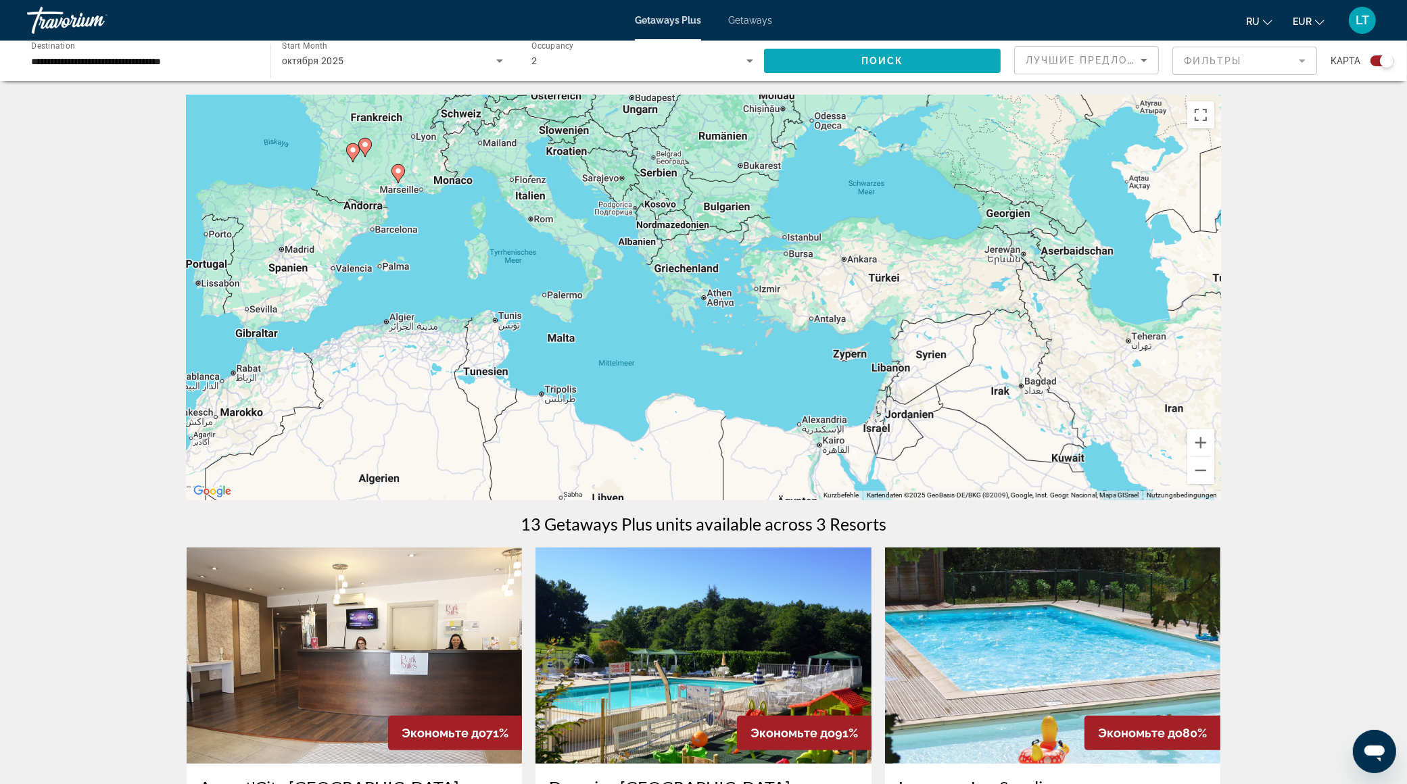
click at [872, 60] on span "Поиск" at bounding box center [882, 60] width 43 height 11
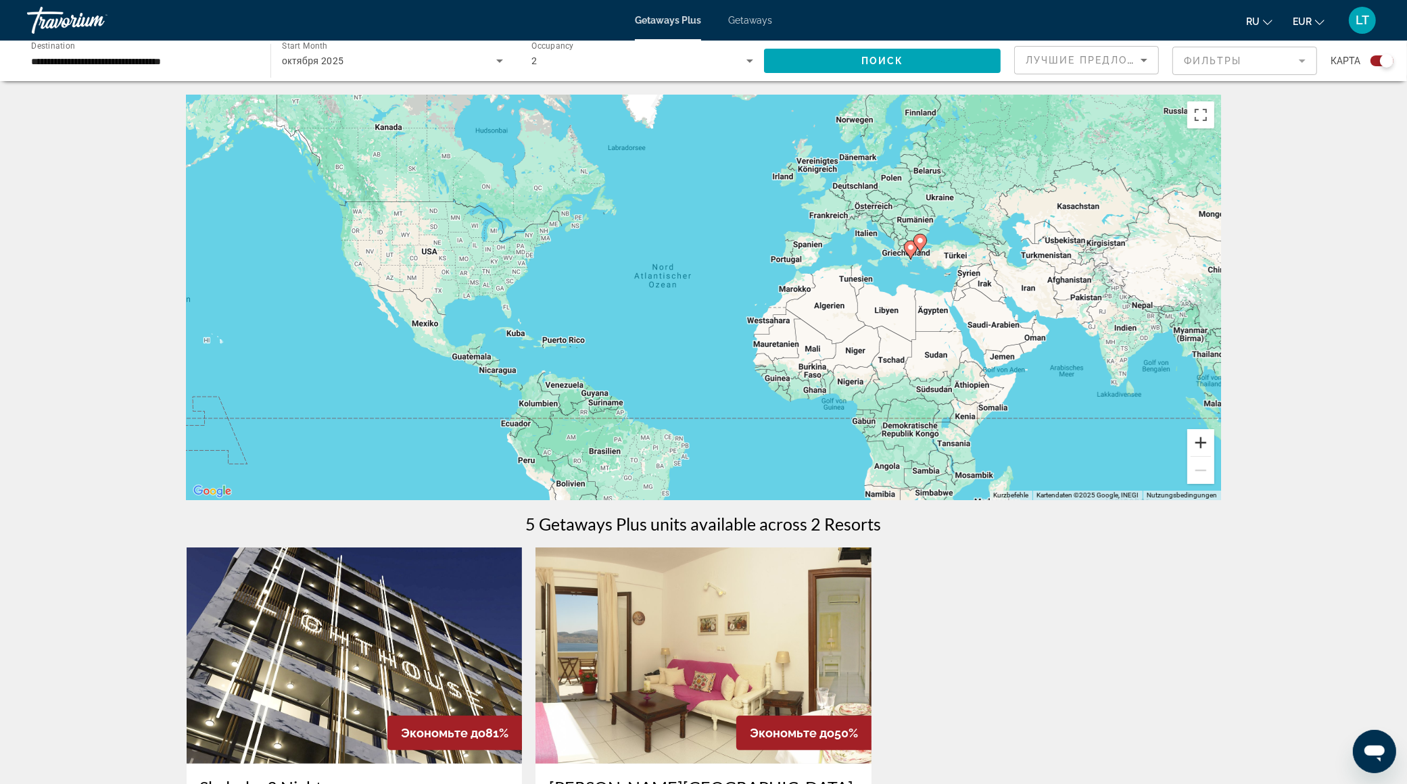
click at [1202, 440] on button "Vergrößern" at bounding box center [1200, 442] width 27 height 27
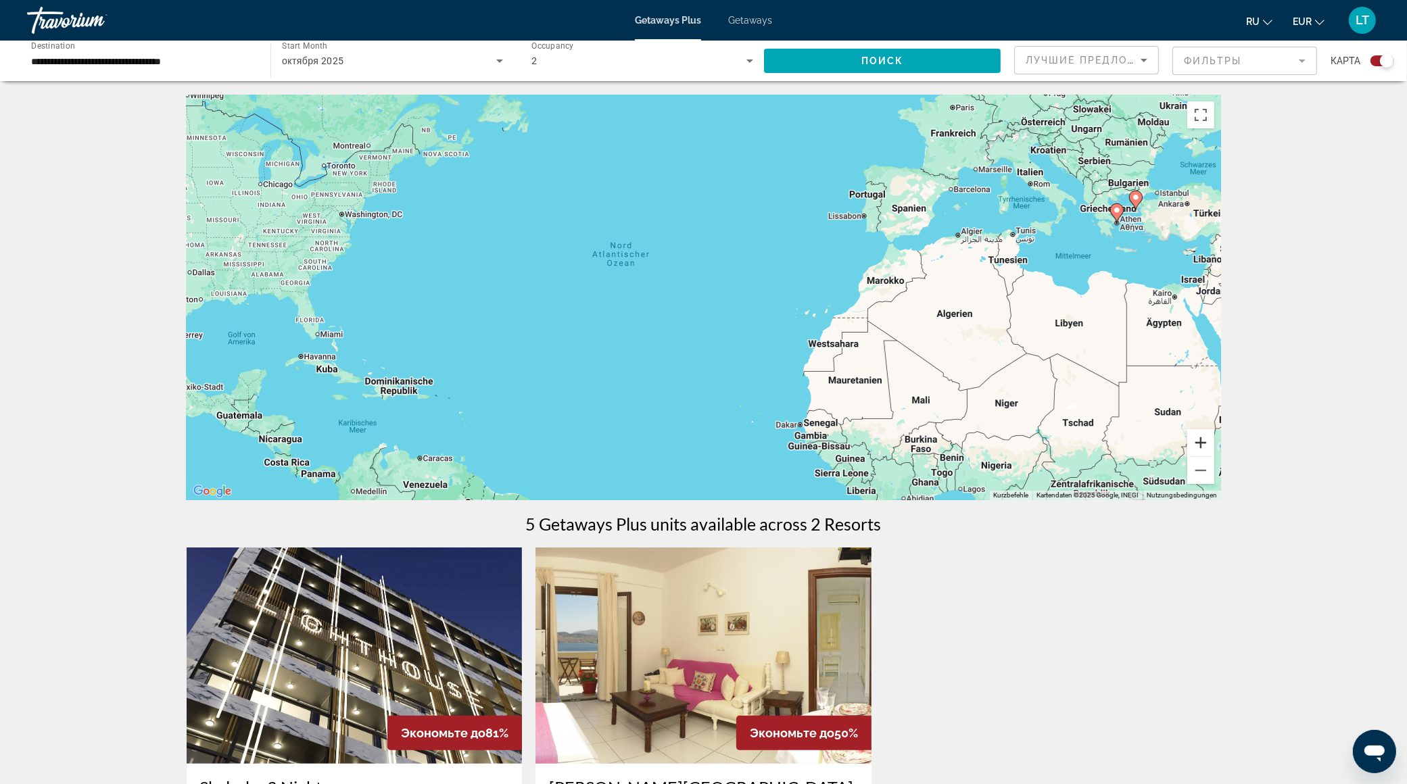
click at [1202, 440] on button "Vergrößern" at bounding box center [1200, 442] width 27 height 27
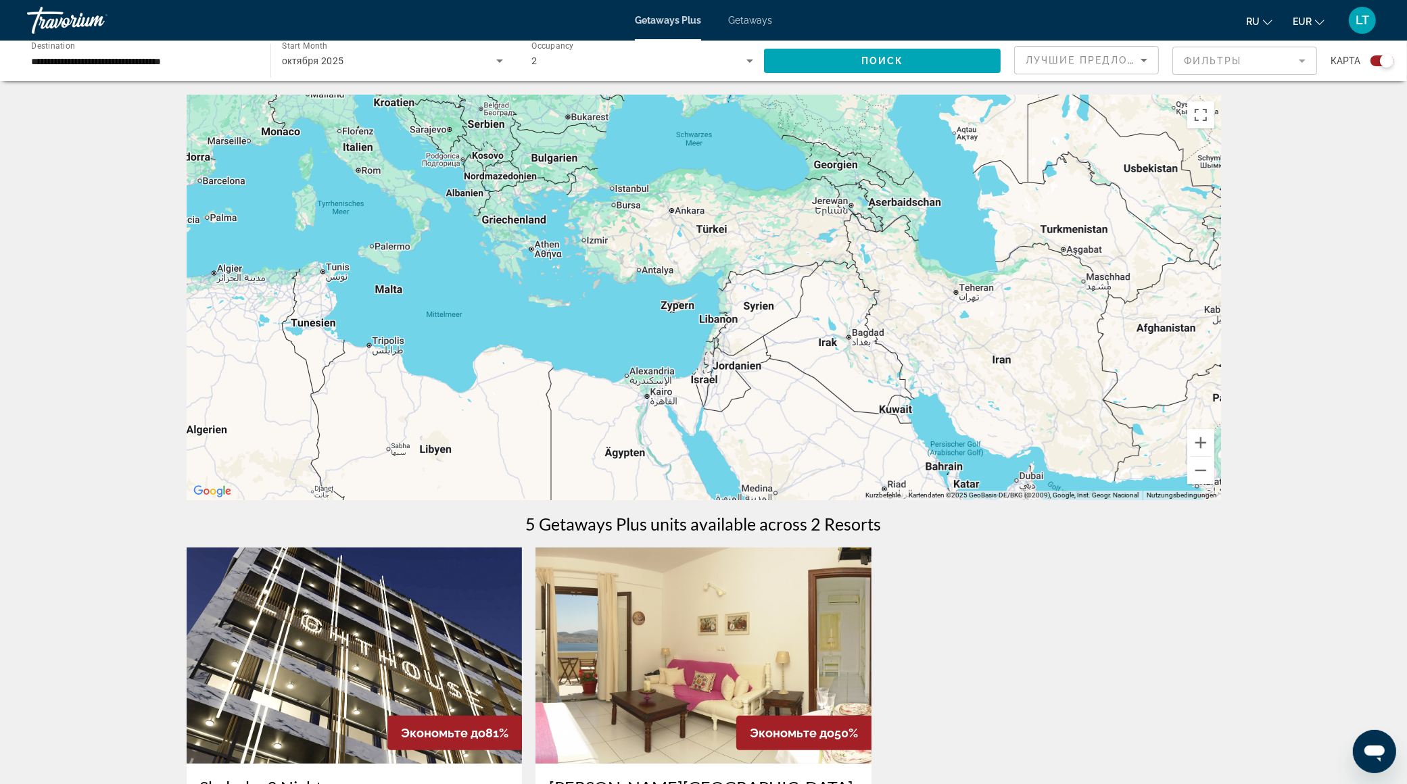
drag, startPoint x: 1100, startPoint y: 357, endPoint x: 97, endPoint y: 457, distance: 1007.8
click at [97, 457] on div "← Nach links → Nach rechts ↑ Nach oben ↓ Nach unten + Heranzoomen - Herauszoome…" at bounding box center [703, 565] width 1407 height 940
click at [1208, 442] on button "Vergrößern" at bounding box center [1200, 442] width 27 height 27
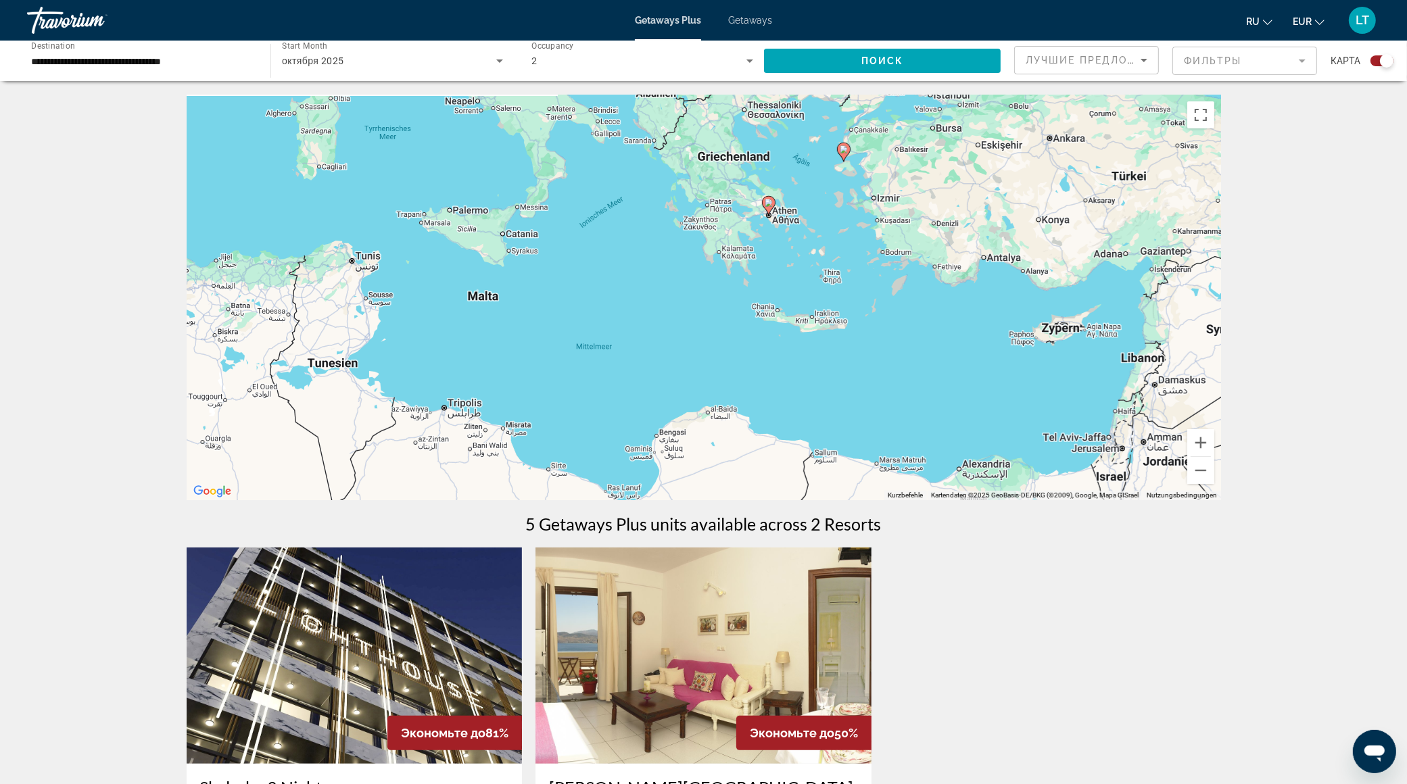
drag, startPoint x: 694, startPoint y: 415, endPoint x: 1122, endPoint y: 533, distance: 444.1
click at [1125, 529] on div "← Nach links → Nach rechts ↑ Nach oben ↓ Nach unten + Heranzoomen - Herauszoome…" at bounding box center [704, 565] width 1089 height 940
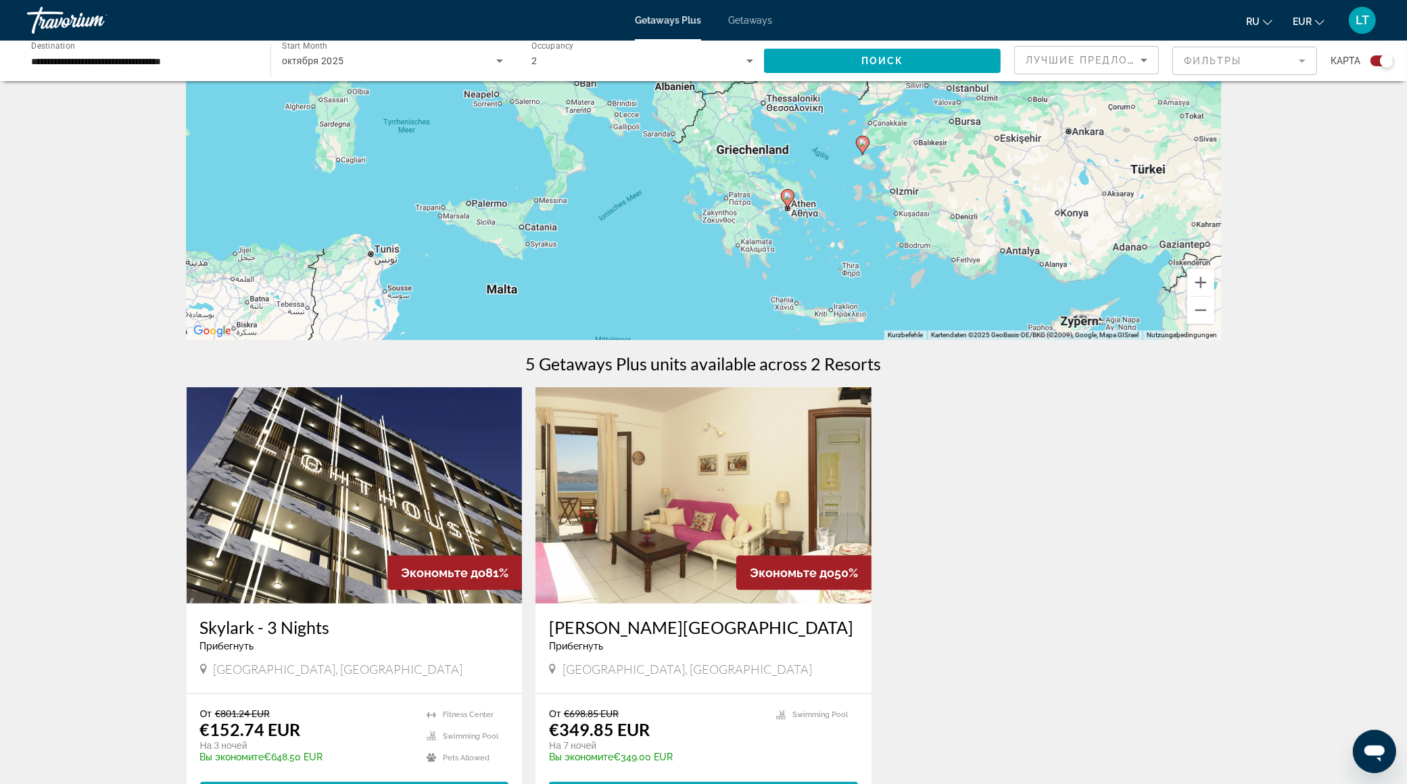
scroll to position [167, 0]
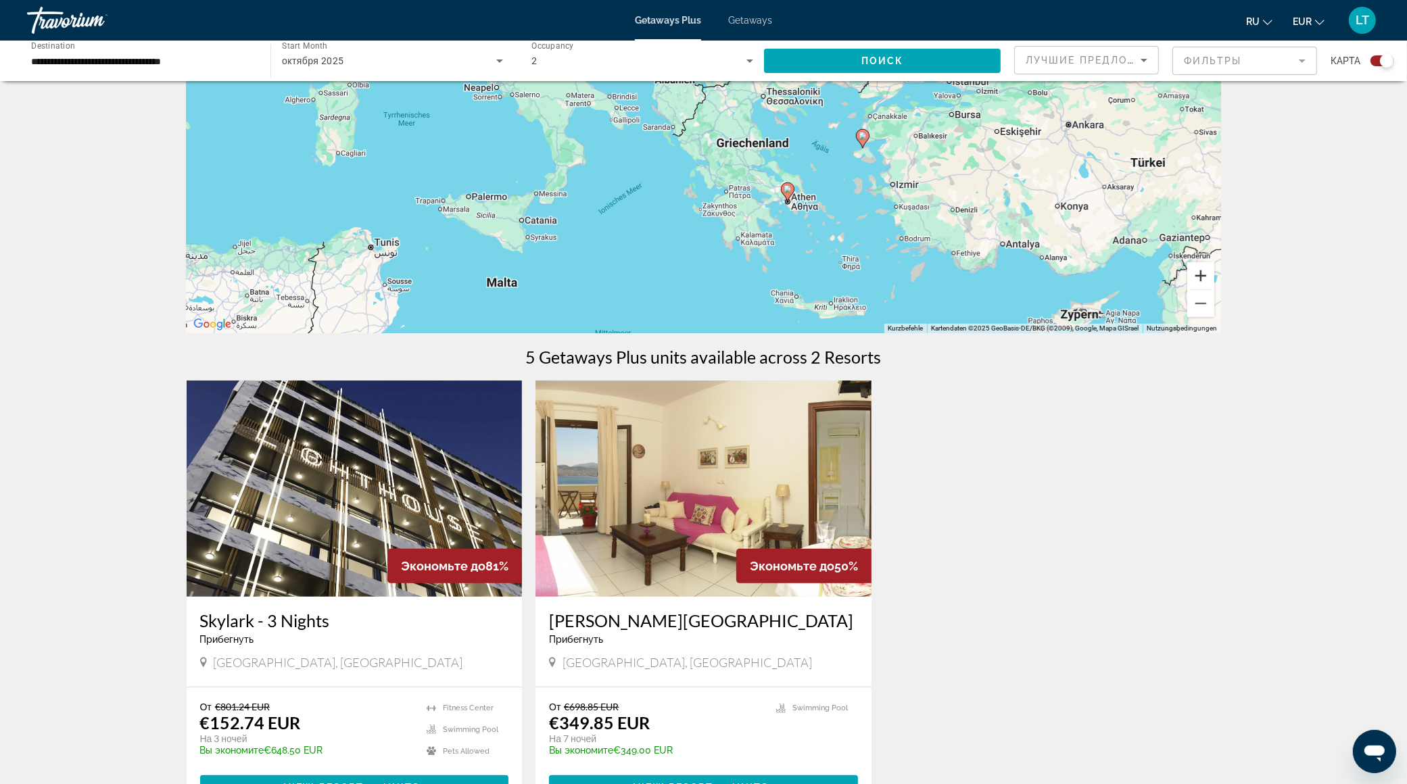
click at [1197, 266] on button "Vergrößern" at bounding box center [1200, 275] width 27 height 27
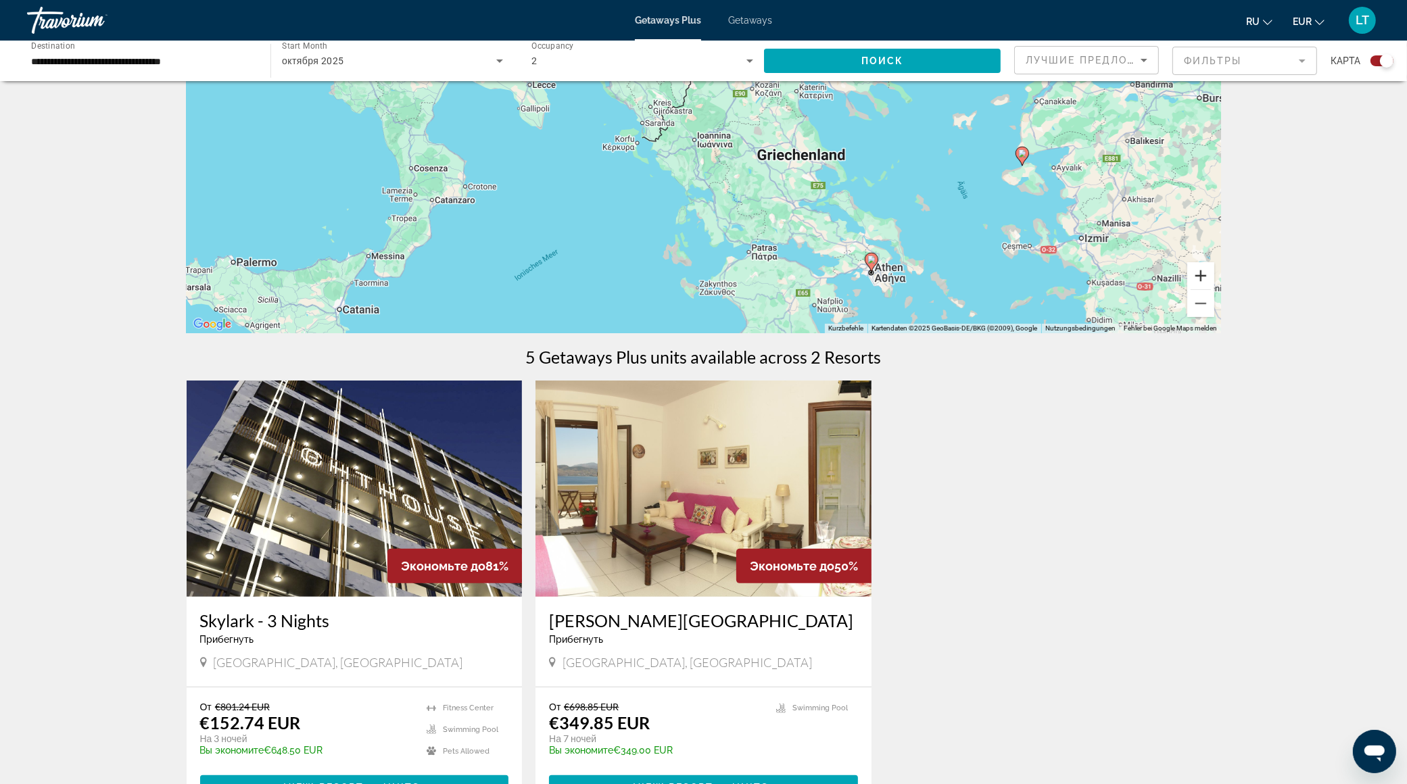
click at [1198, 269] on button "Vergrößern" at bounding box center [1200, 275] width 27 height 27
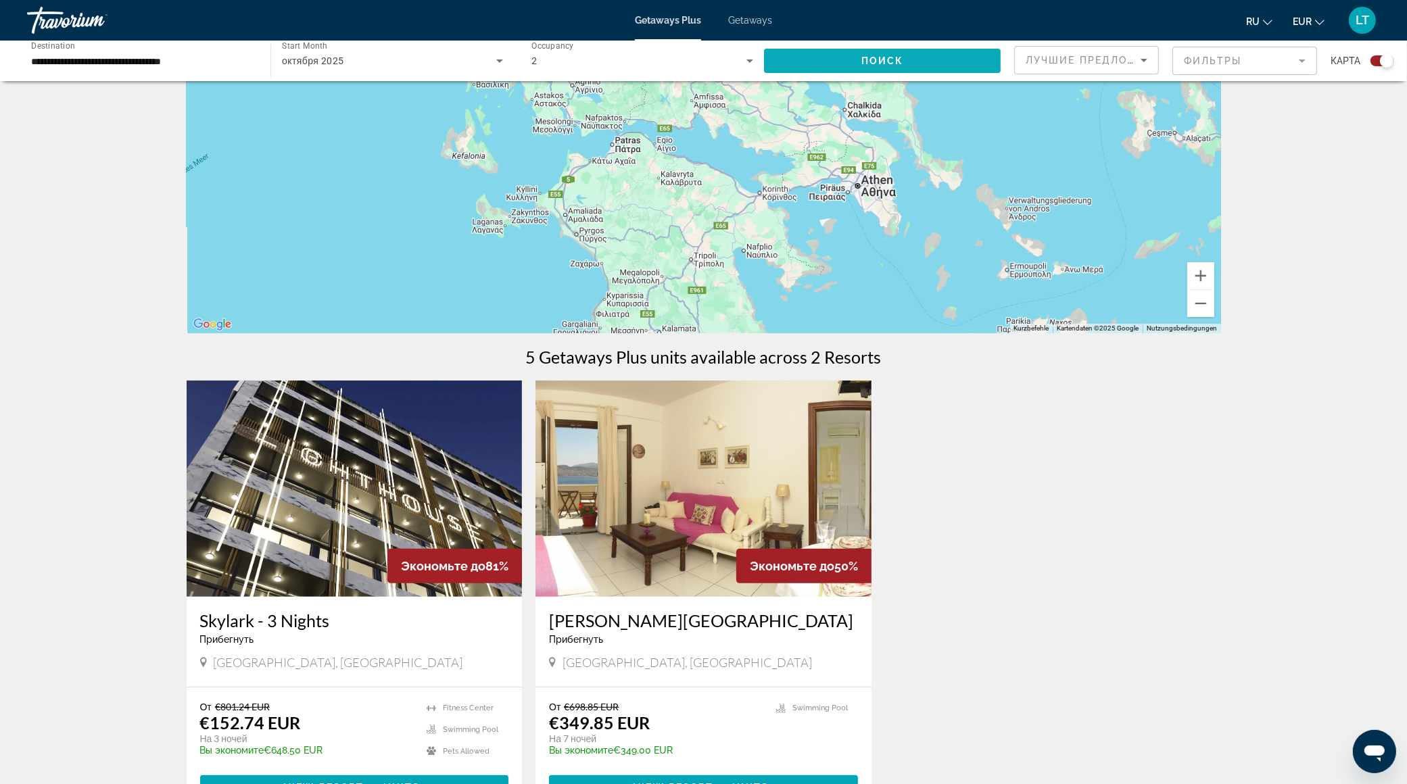
drag, startPoint x: 976, startPoint y: 281, endPoint x: 772, endPoint y: 49, distance: 309.1
click at [772, 48] on div "**********" at bounding box center [703, 459] width 1407 height 1062
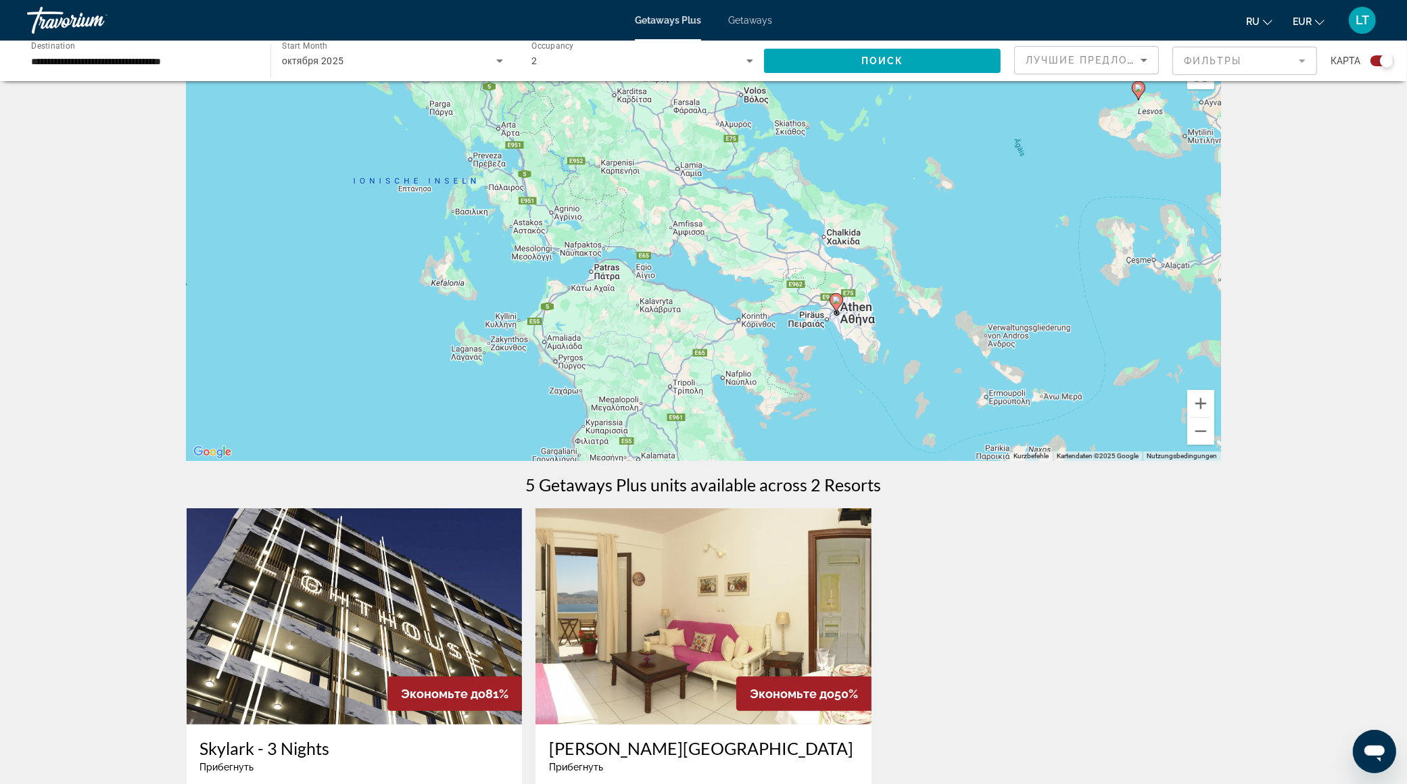
scroll to position [0, 0]
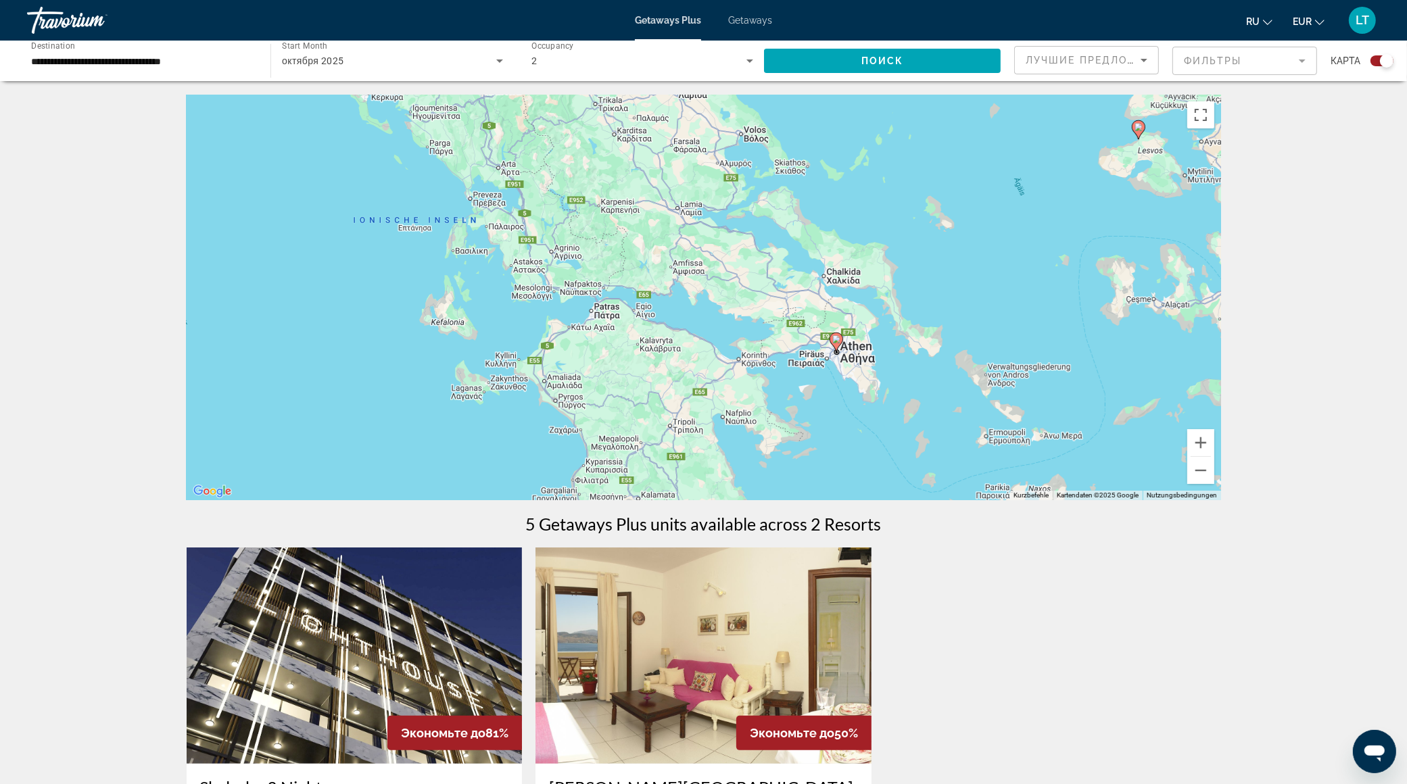
click at [1139, 129] on image "Main content" at bounding box center [1139, 127] width 8 height 8
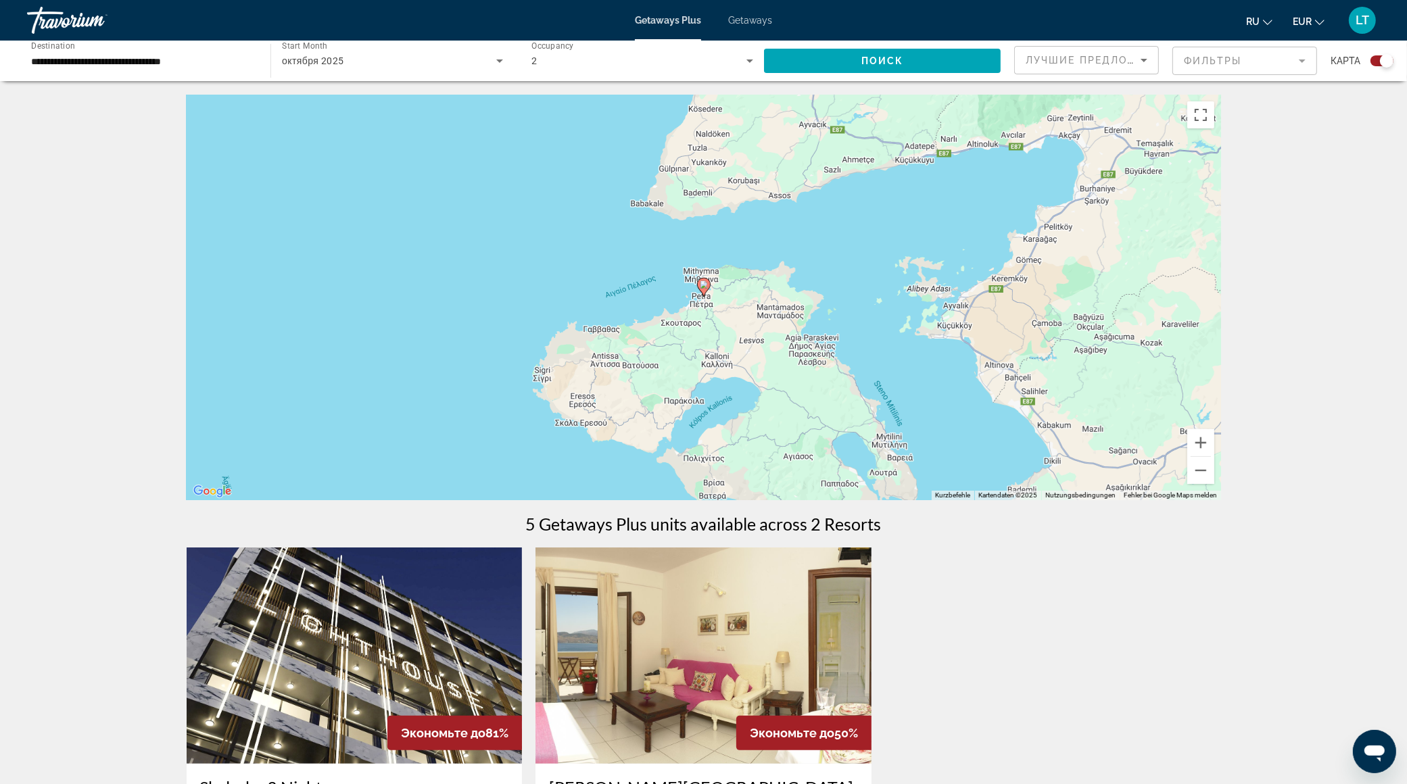
click at [704, 287] on image "Main content" at bounding box center [704, 285] width 8 height 8
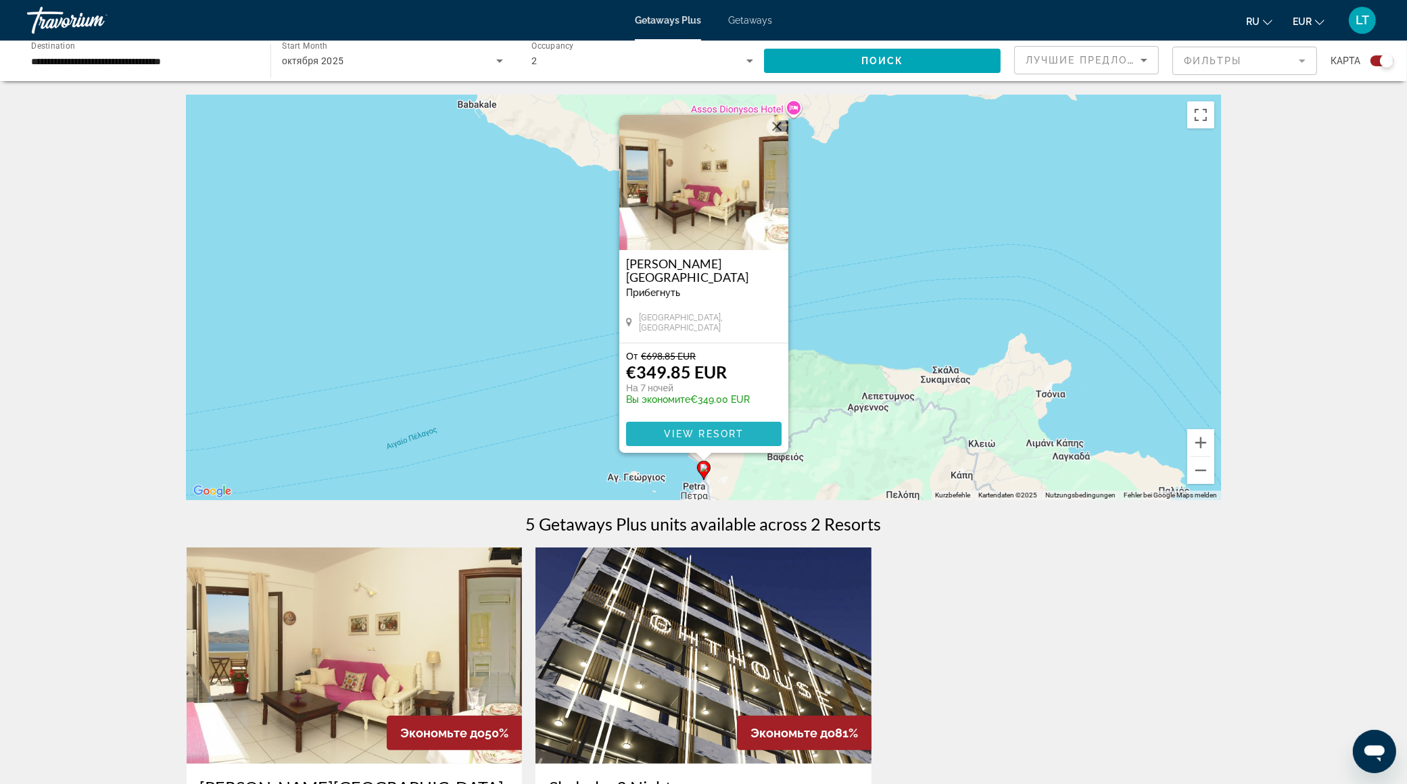
click at [698, 430] on span "View Resort" at bounding box center [703, 434] width 80 height 11
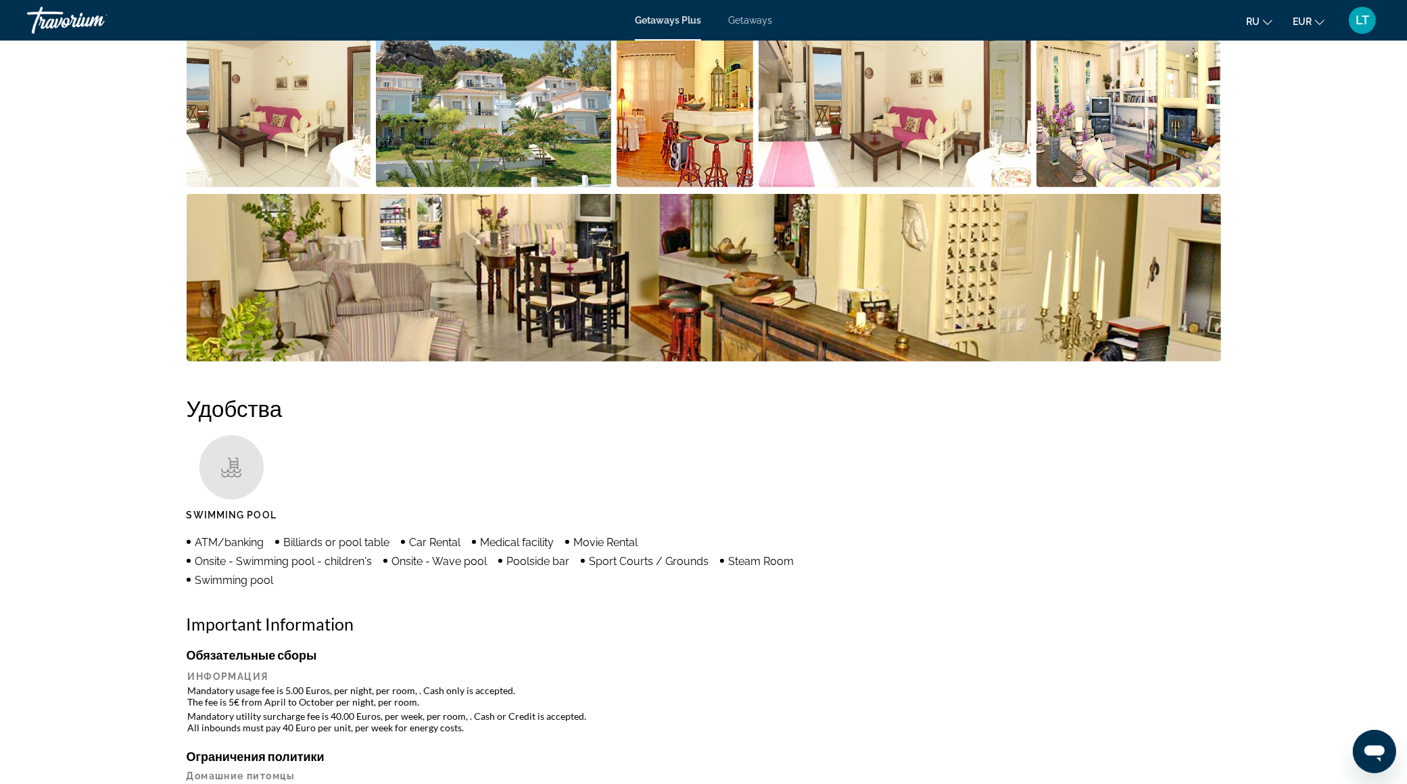
scroll to position [465, 0]
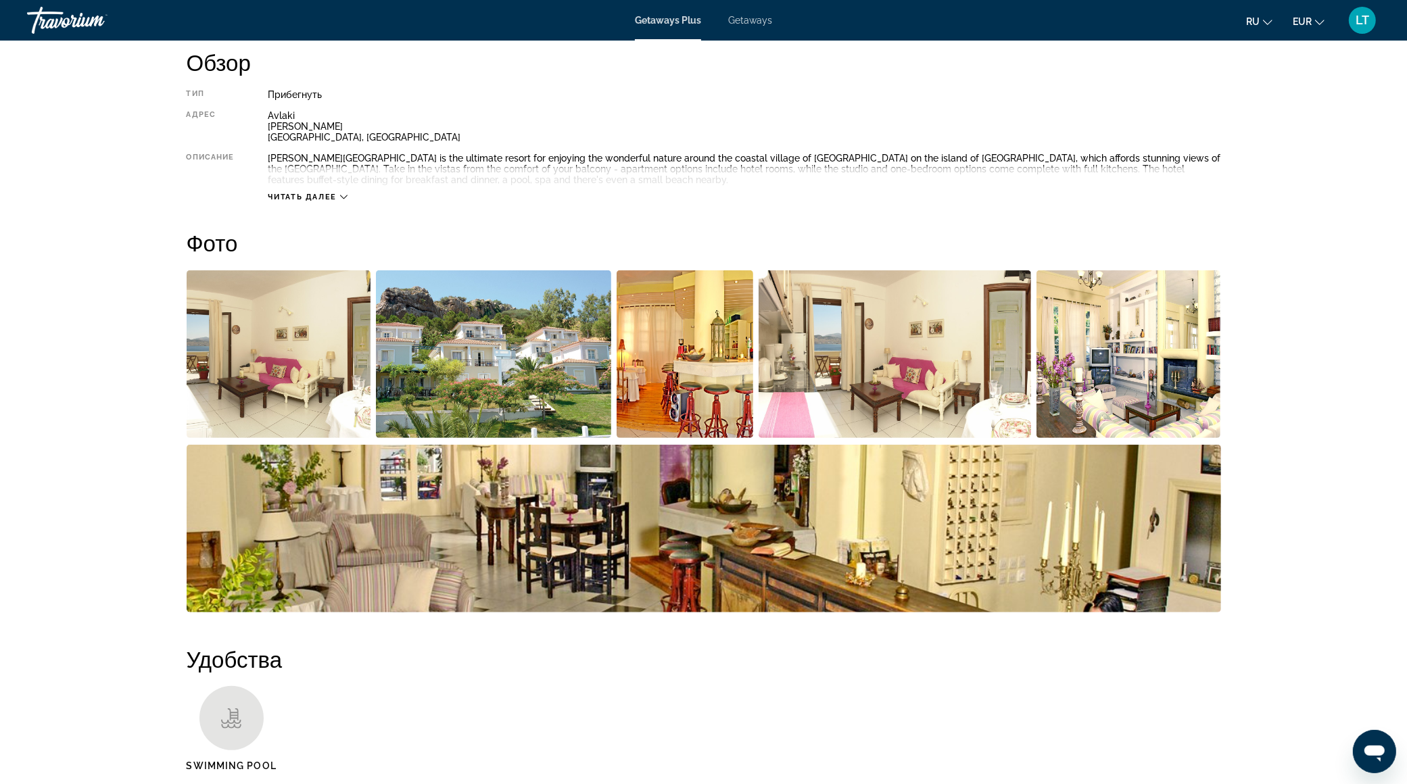
click at [250, 334] on img "Open full-screen image slider" at bounding box center [279, 354] width 185 height 168
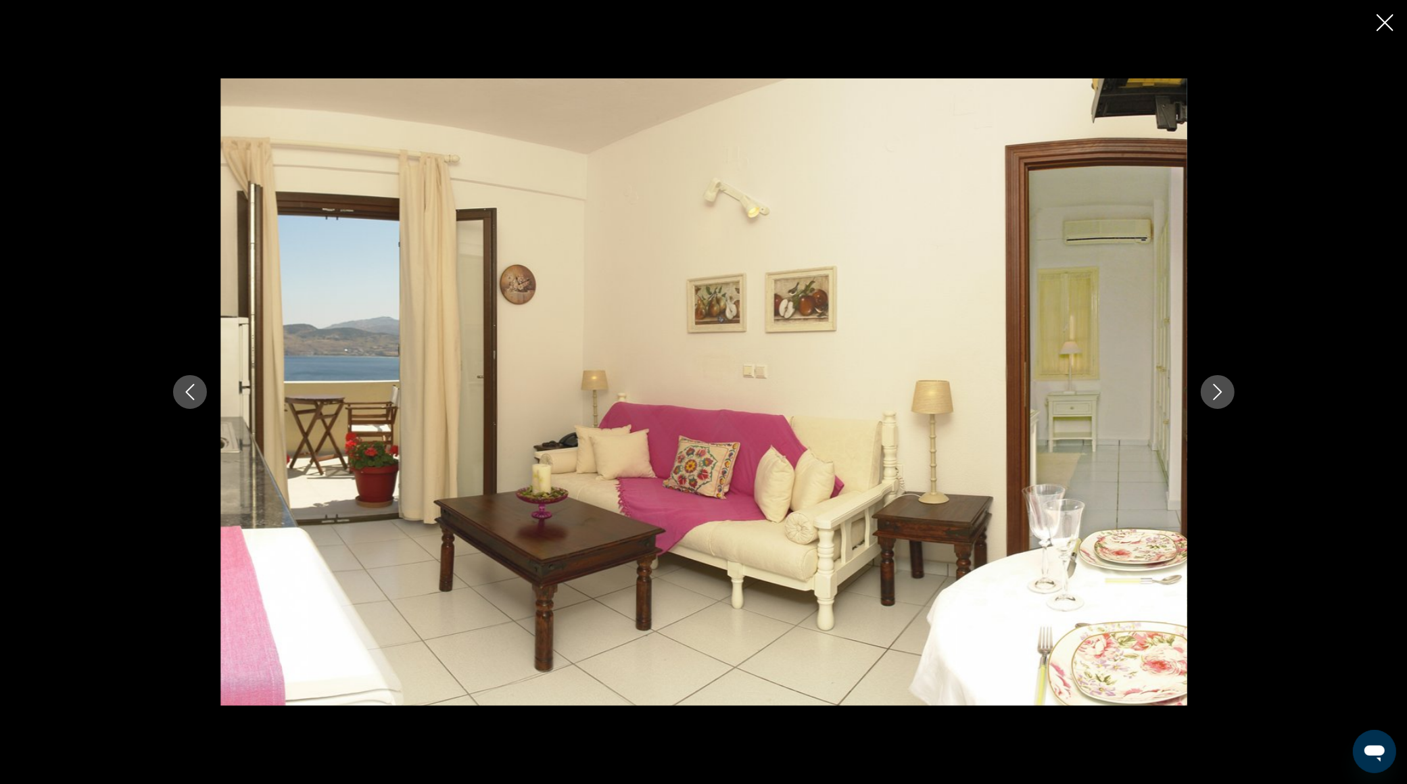
click at [1224, 381] on button "Next image" at bounding box center [1218, 392] width 34 height 34
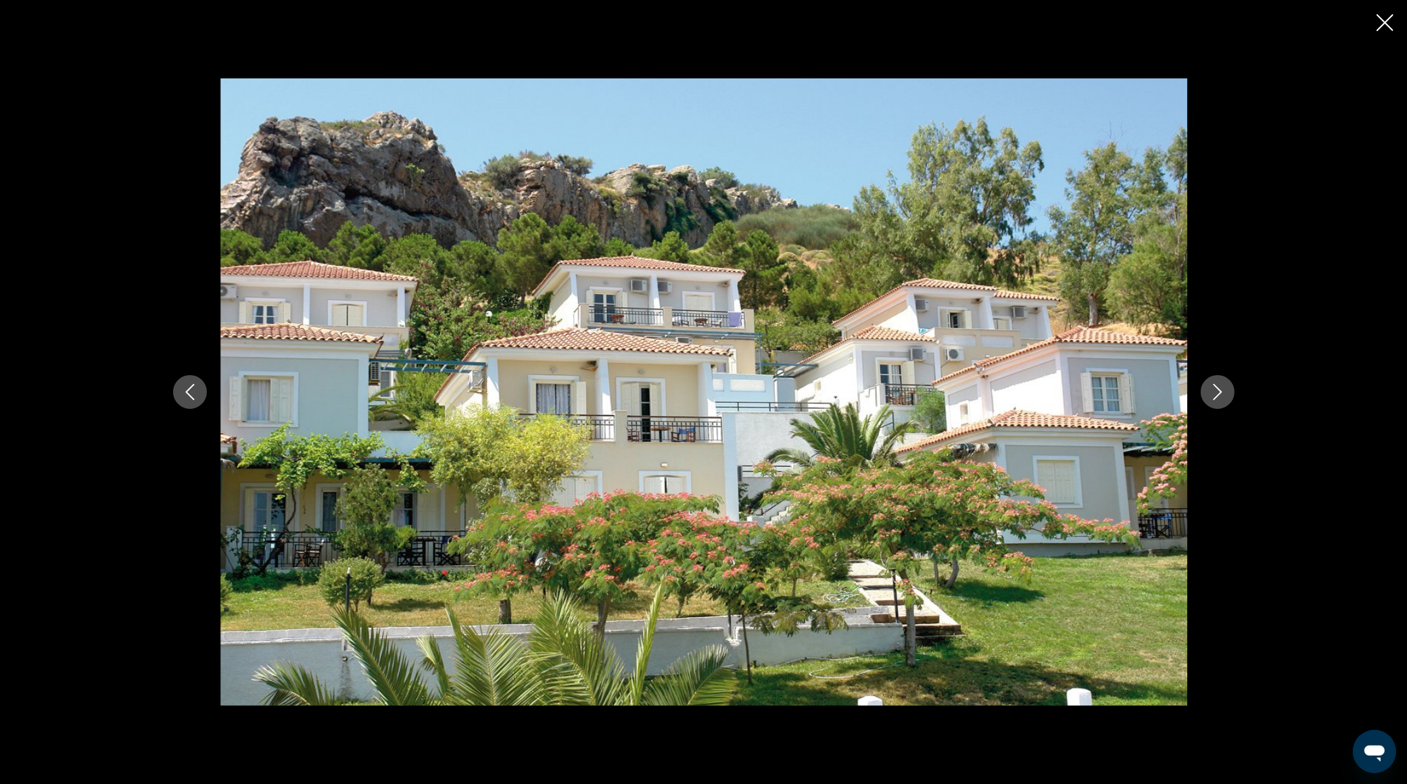
click at [1224, 381] on button "Next image" at bounding box center [1218, 392] width 34 height 34
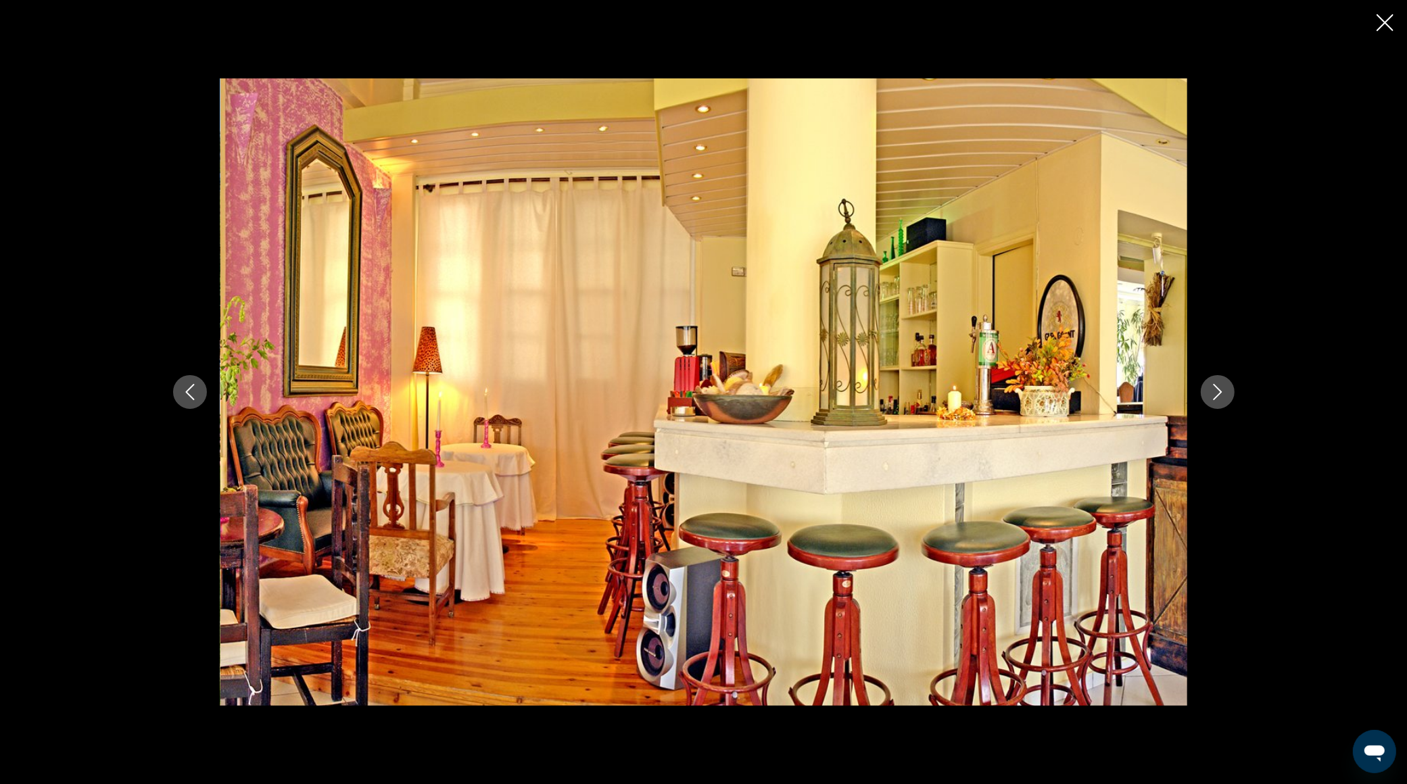
click at [1224, 381] on button "Next image" at bounding box center [1218, 392] width 34 height 34
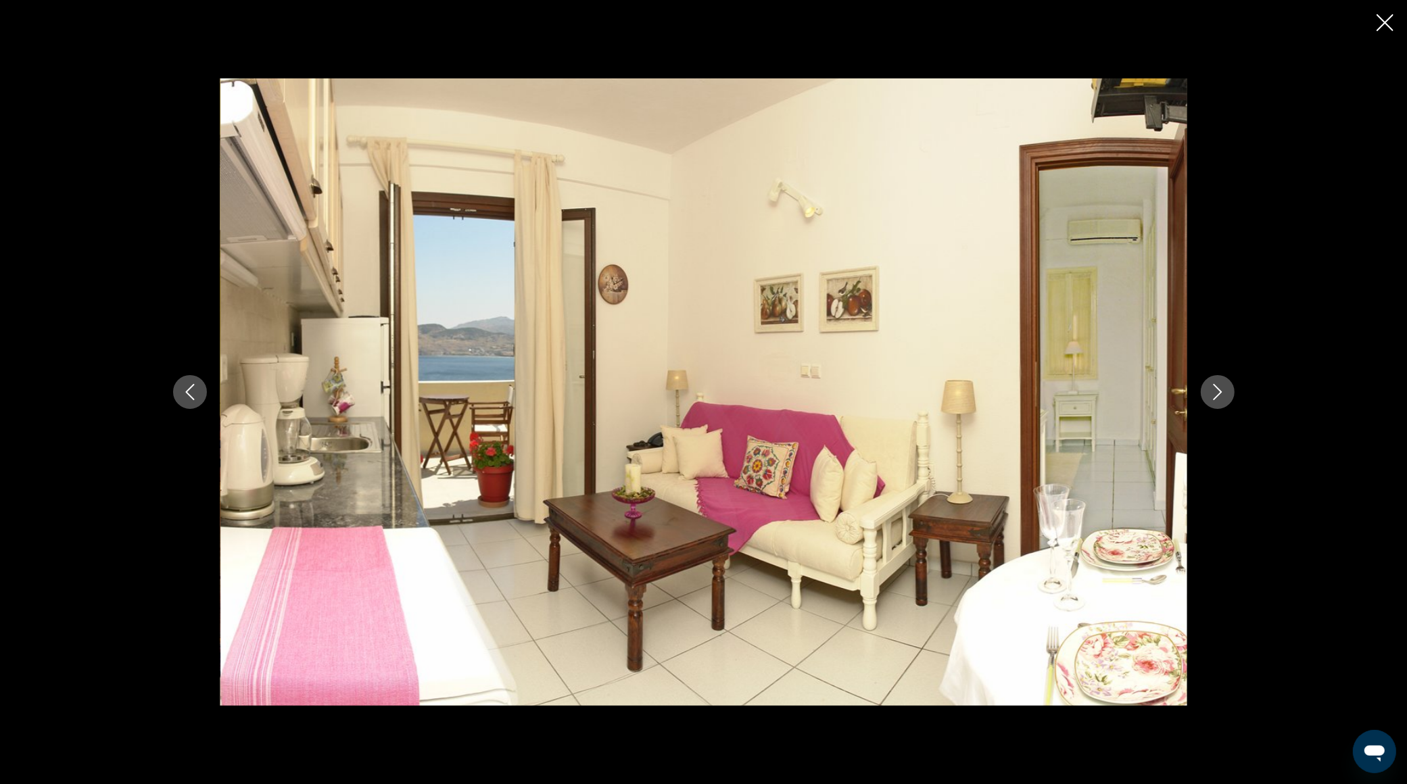
click at [1223, 381] on button "Next image" at bounding box center [1218, 392] width 34 height 34
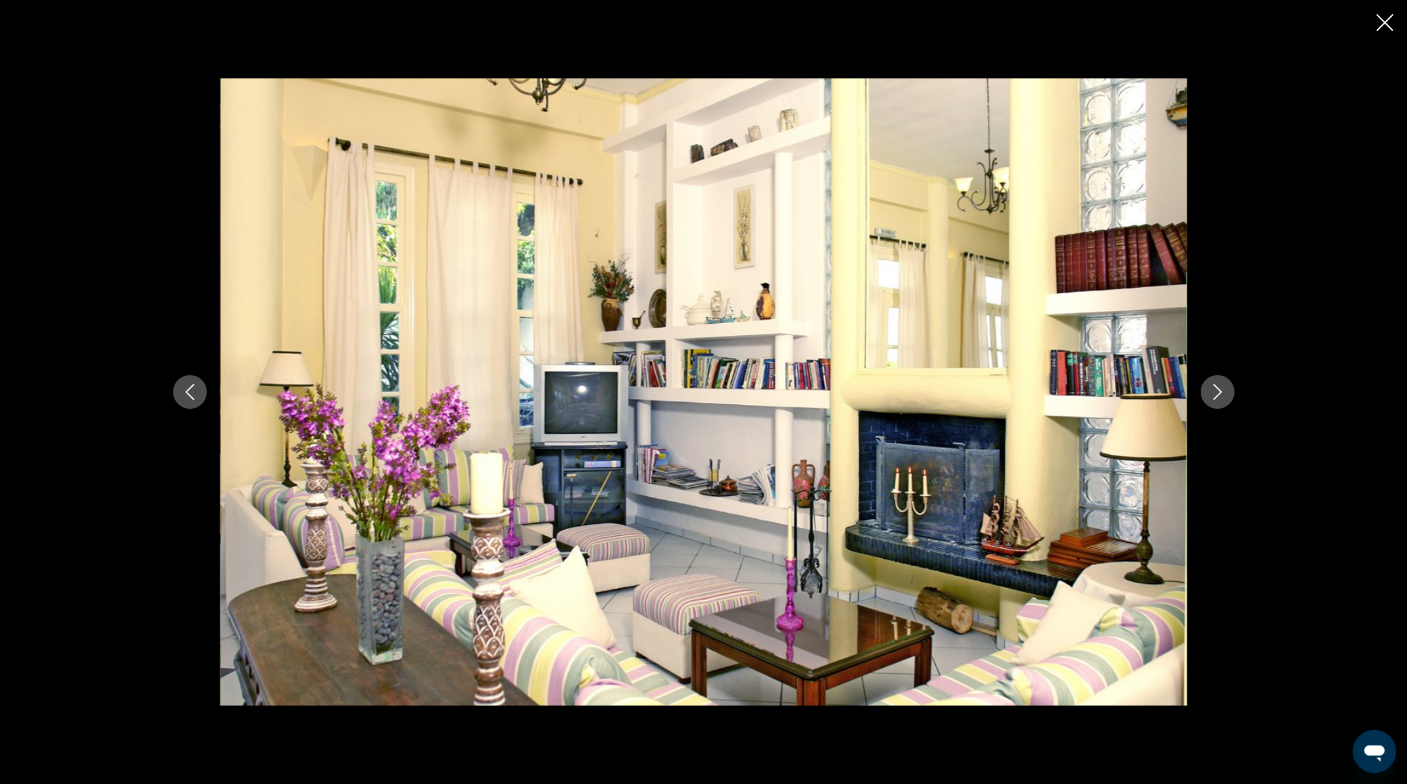
click at [1223, 381] on button "Next image" at bounding box center [1218, 392] width 34 height 34
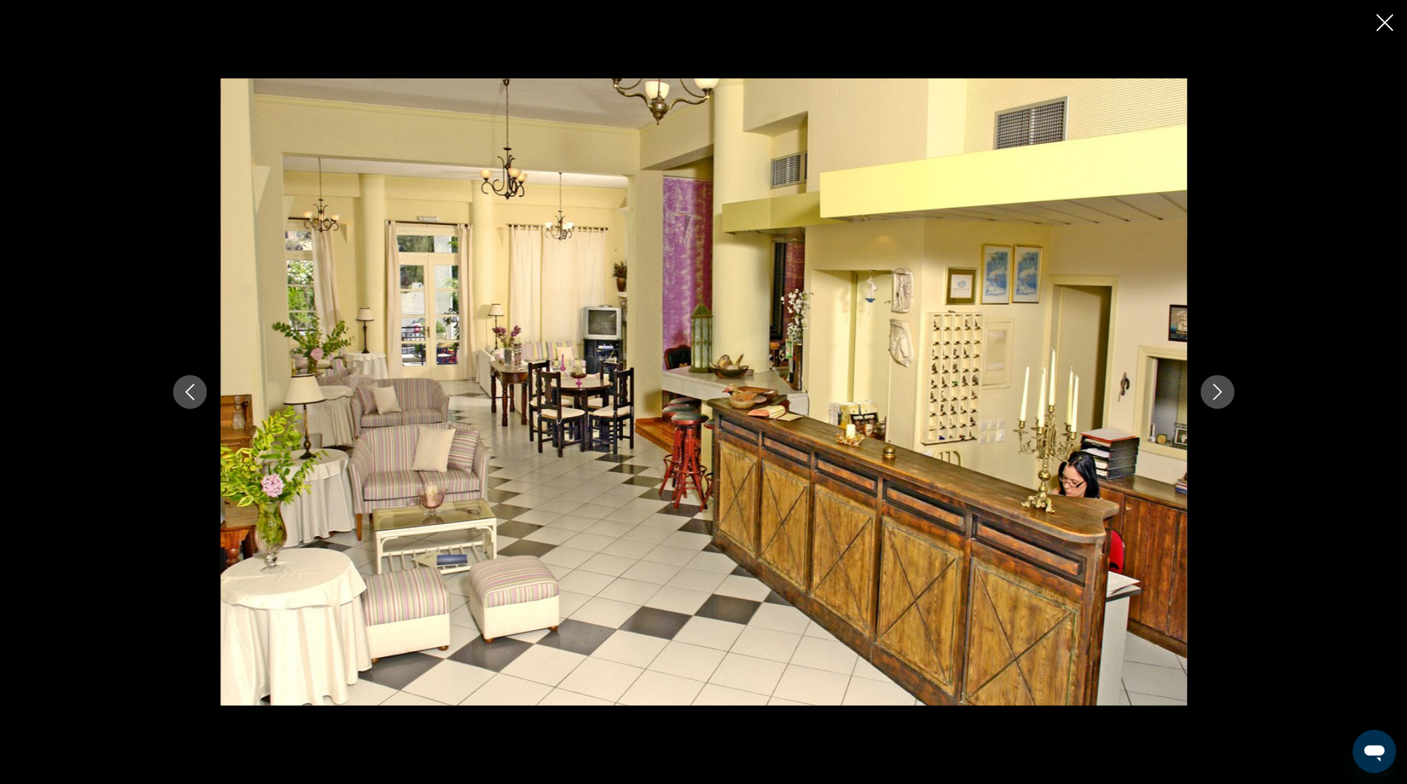
click at [1223, 381] on button "Next image" at bounding box center [1218, 392] width 34 height 34
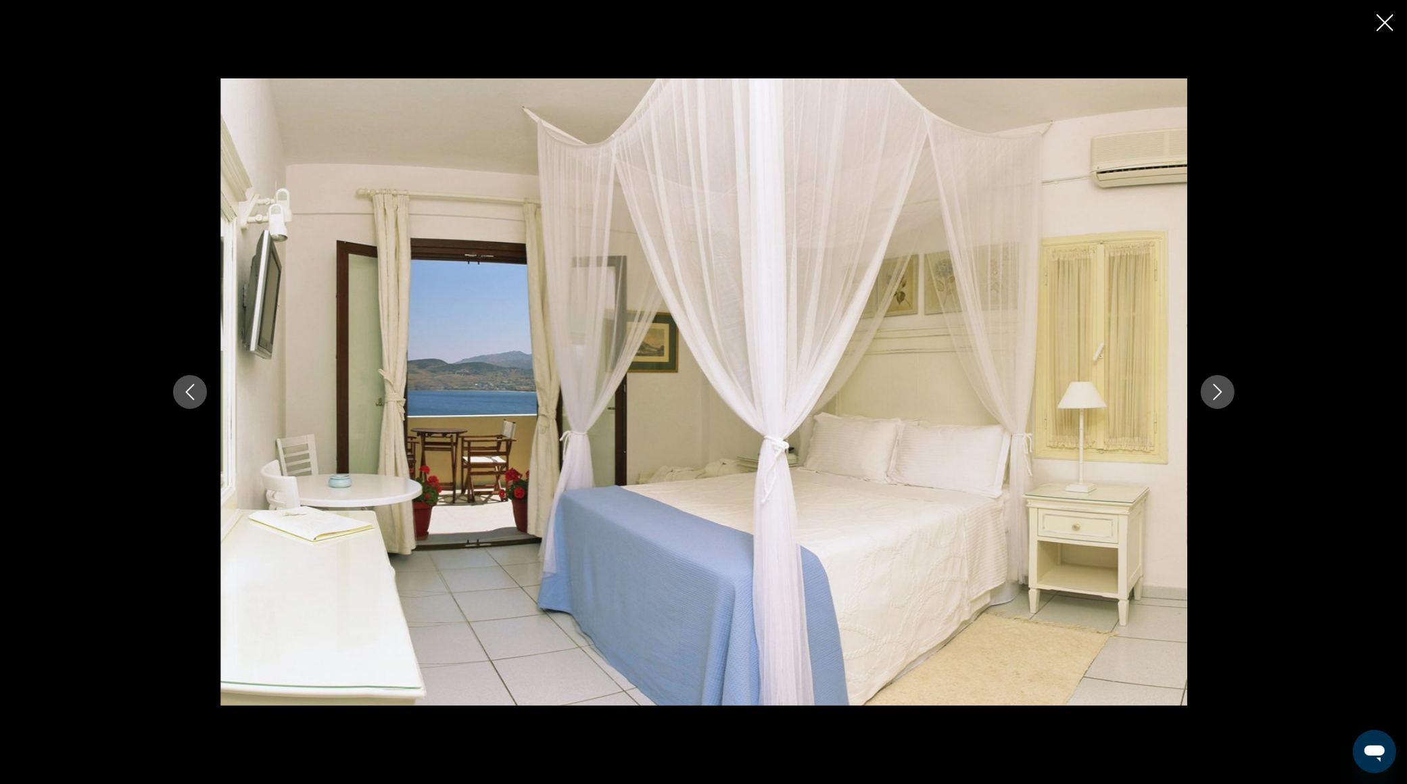
click at [1223, 381] on button "Next image" at bounding box center [1218, 392] width 34 height 34
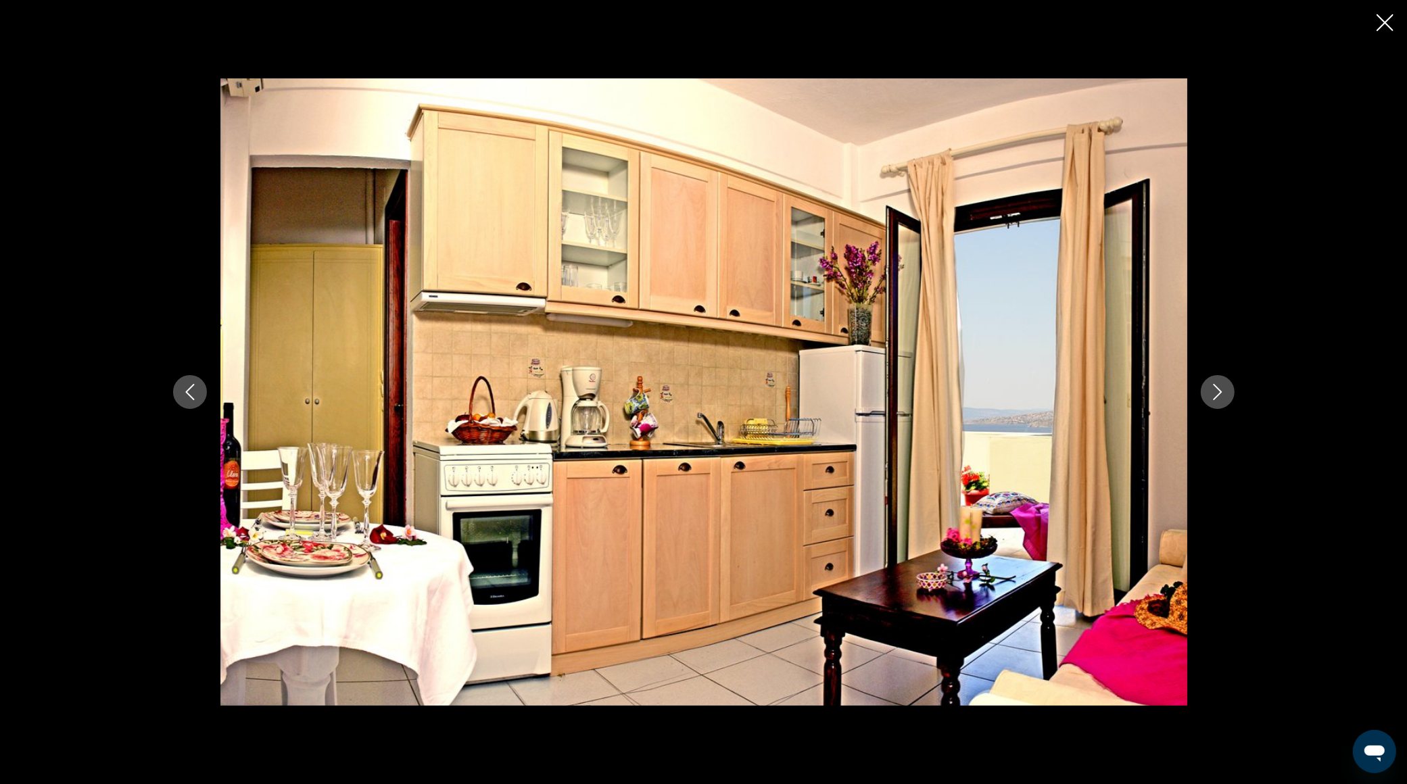
click at [1223, 381] on button "Next image" at bounding box center [1218, 392] width 34 height 34
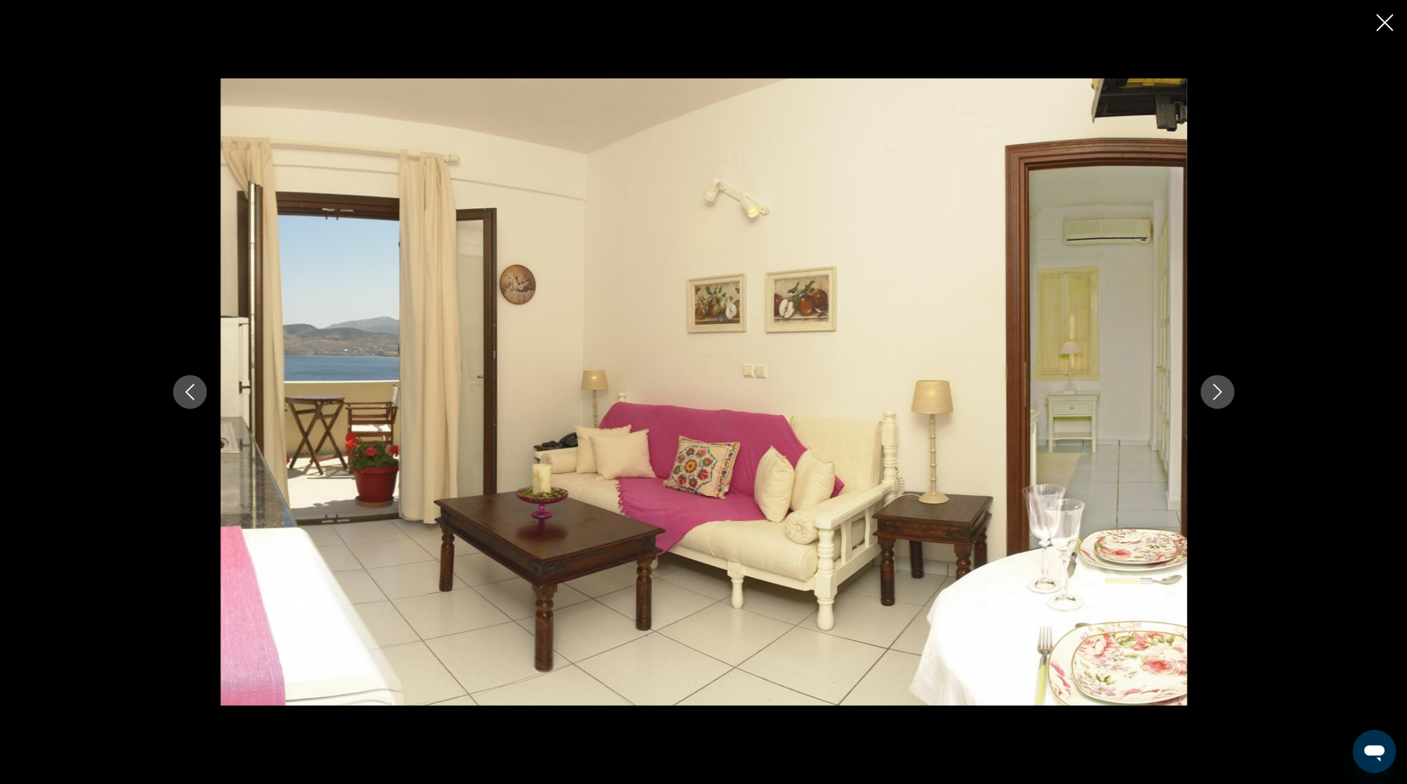
click at [1223, 381] on button "Next image" at bounding box center [1218, 392] width 34 height 34
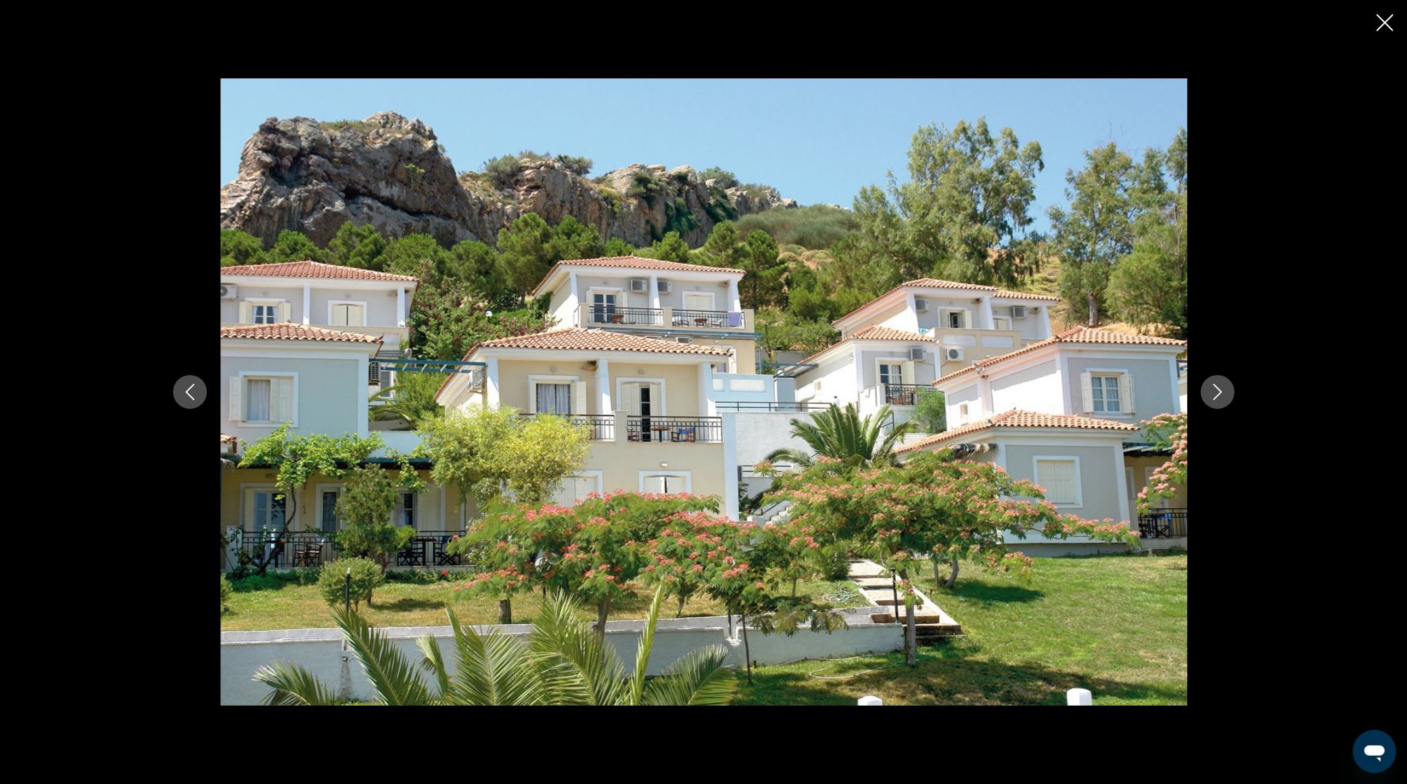
click at [1223, 381] on button "Next image" at bounding box center [1218, 392] width 34 height 34
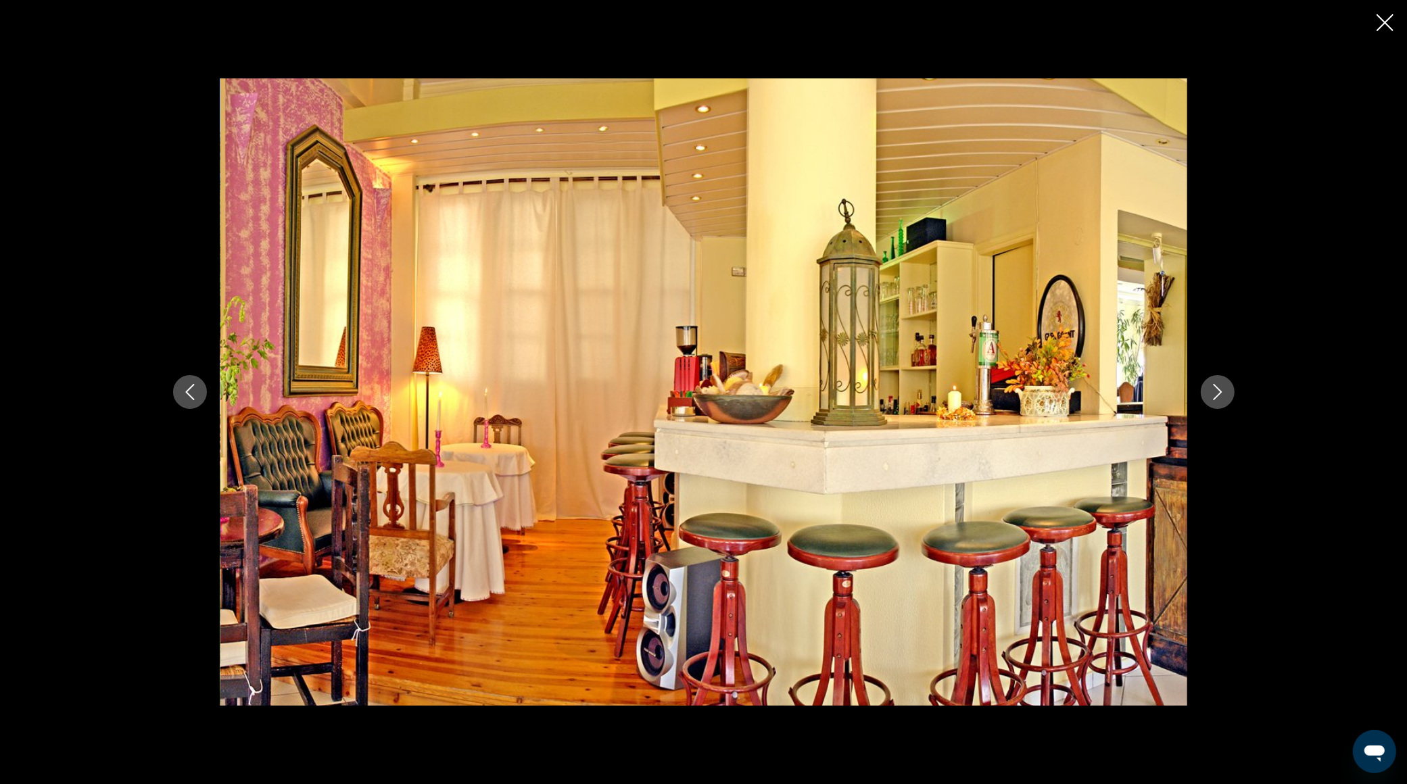
click at [1356, 151] on div "prev next" at bounding box center [703, 392] width 1407 height 784
click at [1375, 14] on div "prev next" at bounding box center [703, 392] width 1407 height 784
click at [1381, 17] on icon "Close slideshow" at bounding box center [1385, 22] width 17 height 17
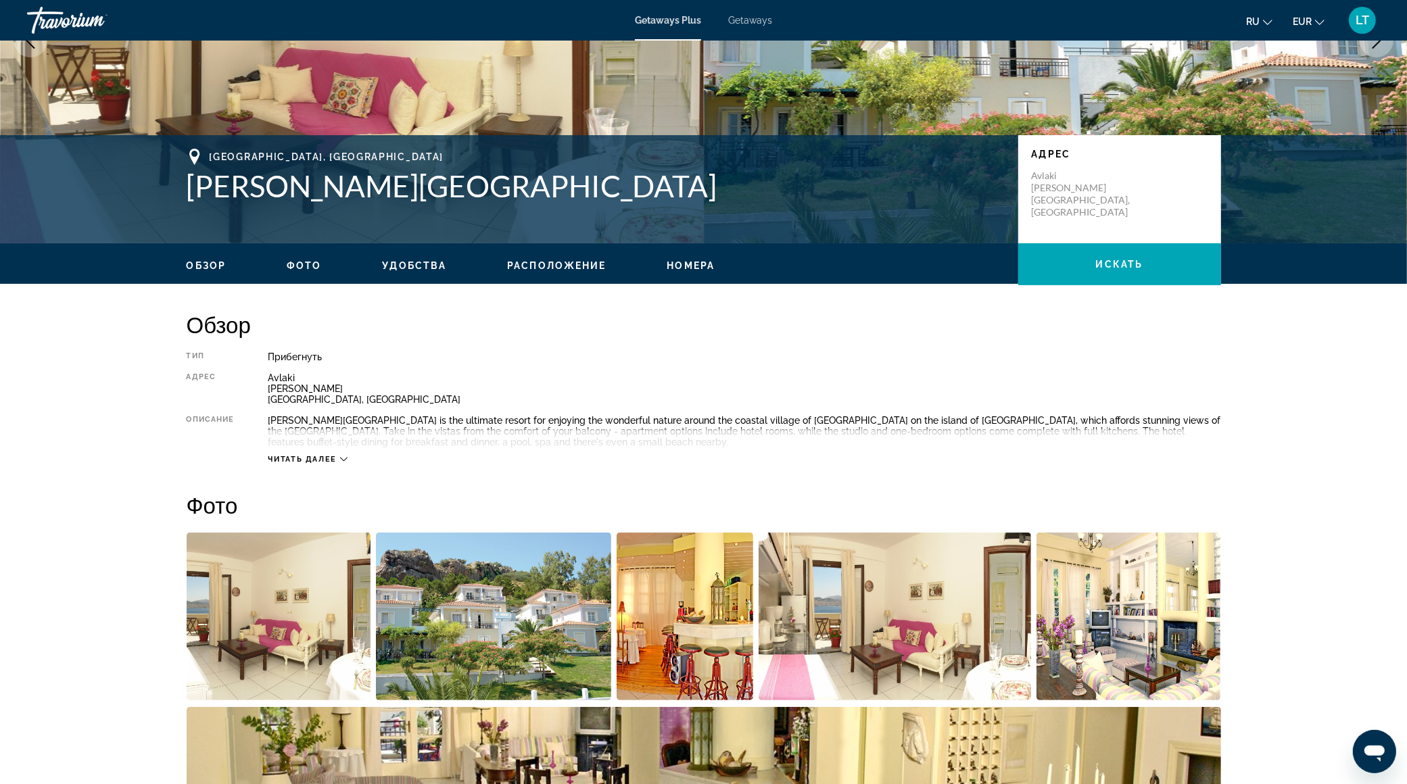
scroll to position [201, 0]
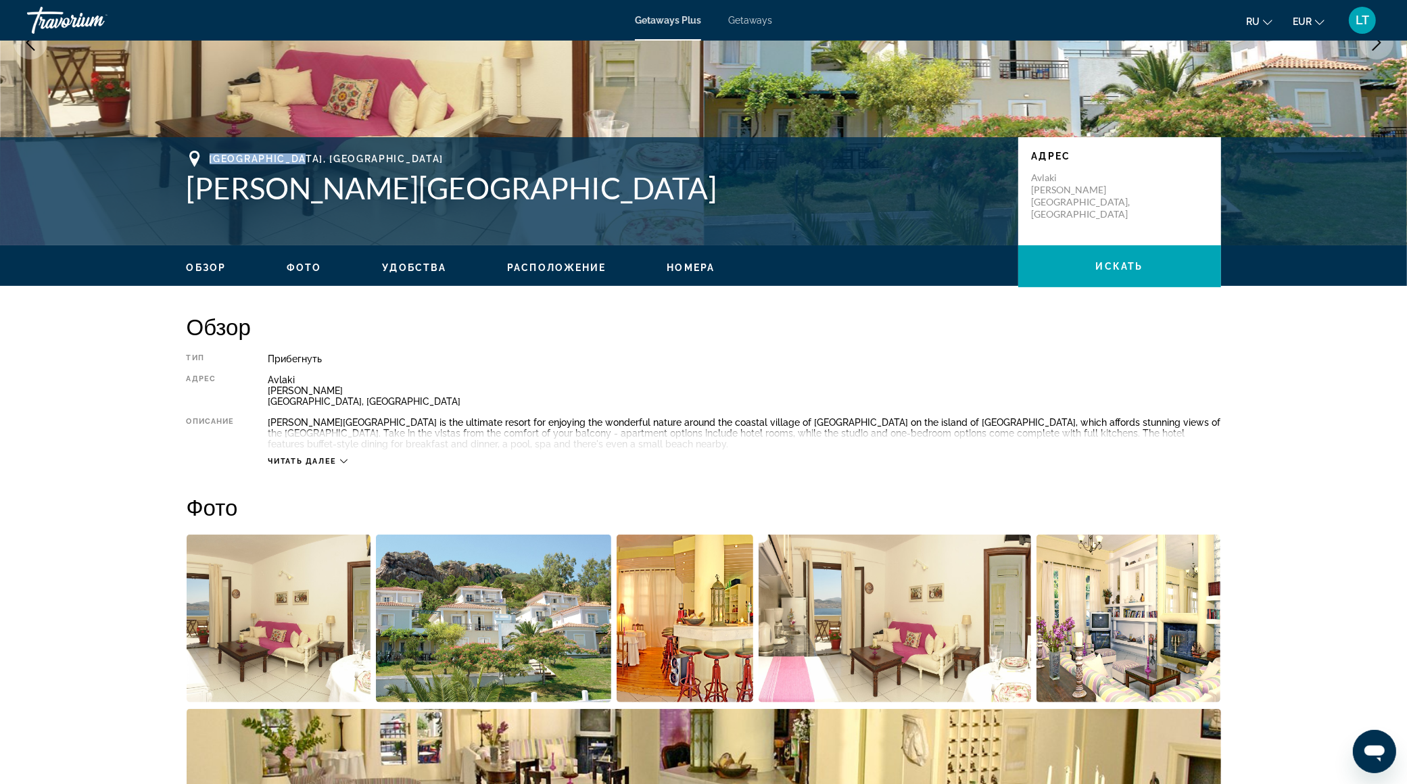
drag, startPoint x: 211, startPoint y: 158, endPoint x: 316, endPoint y: 155, distance: 104.8
click at [316, 155] on div "[GEOGRAPHIC_DATA], [GEOGRAPHIC_DATA]" at bounding box center [596, 159] width 818 height 16
copy span "[GEOGRAPHIC_DATA], [GEOGRAPHIC_DATA]"
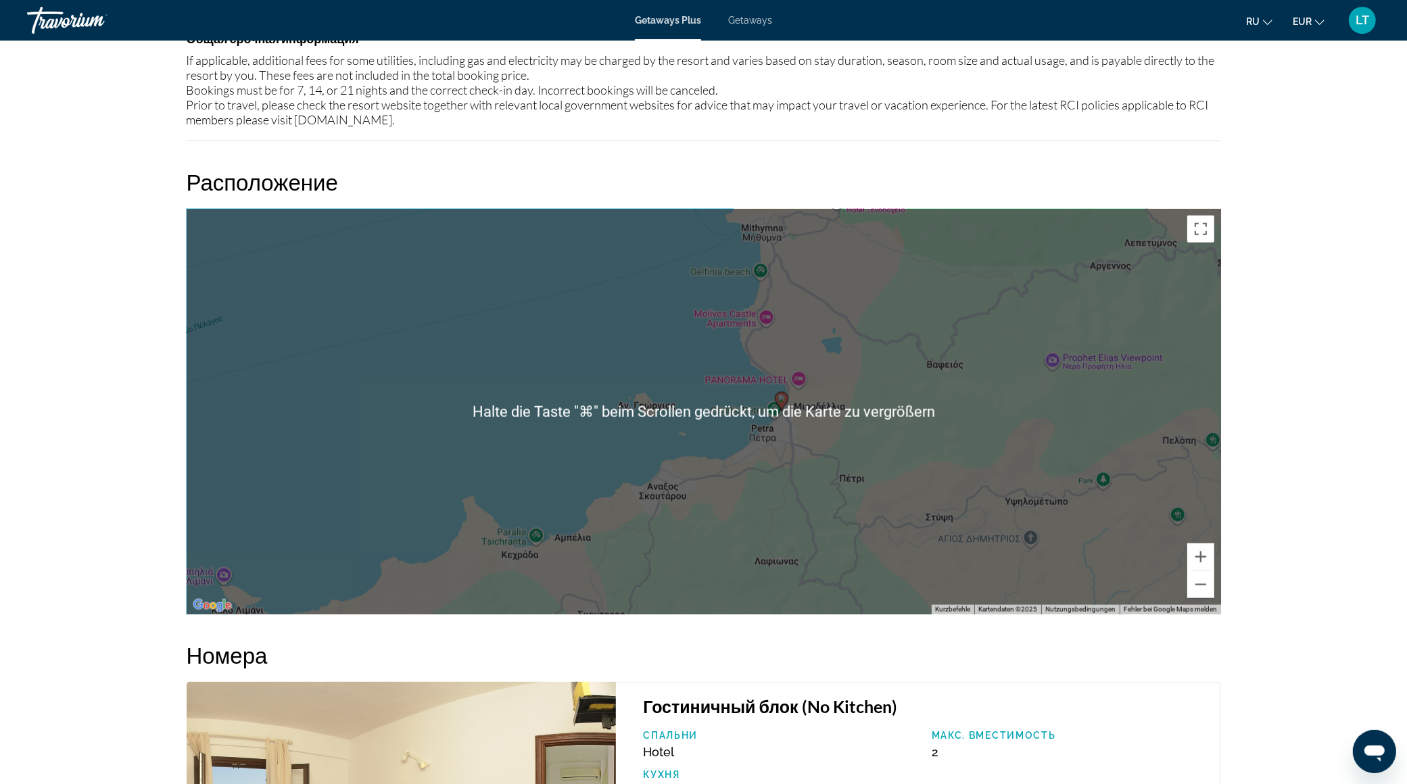
scroll to position [1587, 0]
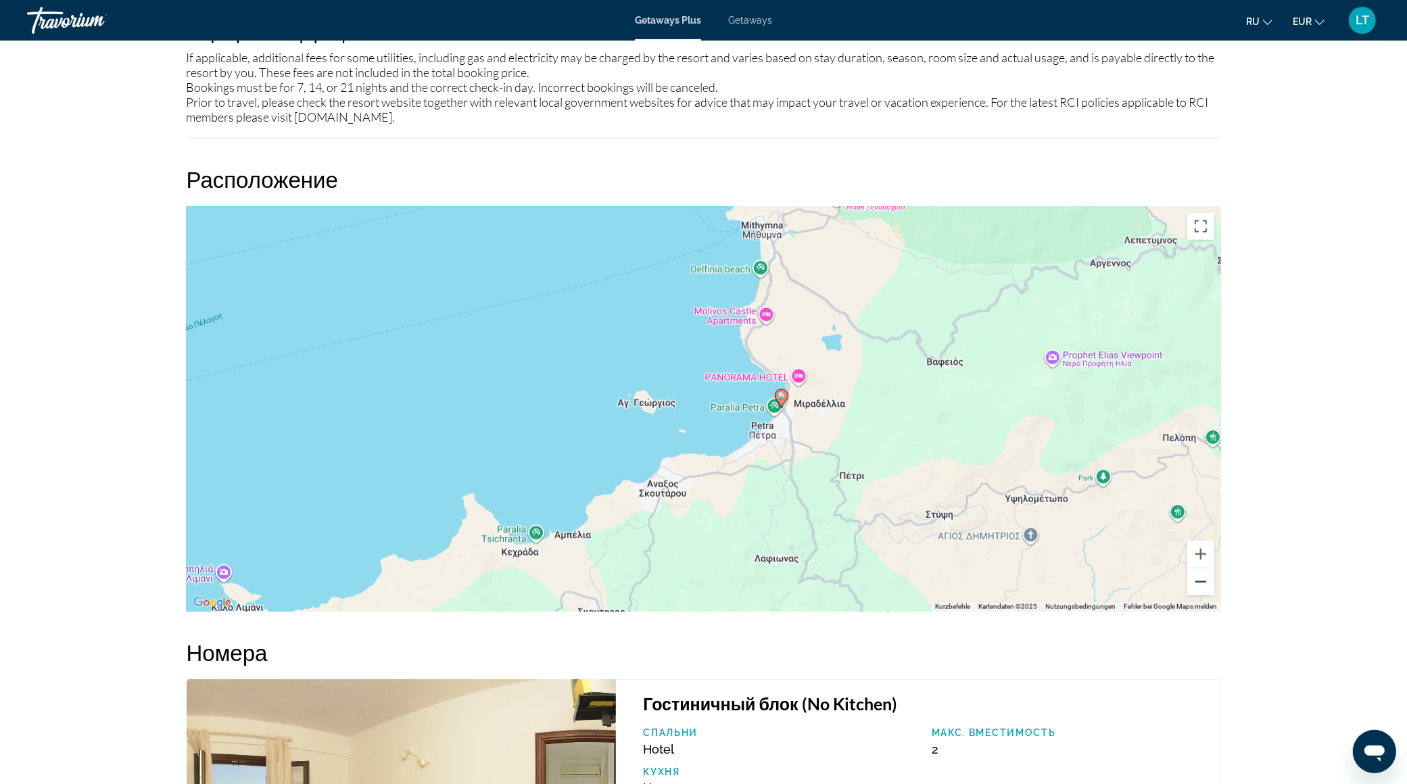
click at [1200, 583] on button "Verkleinern" at bounding box center [1200, 582] width 27 height 27
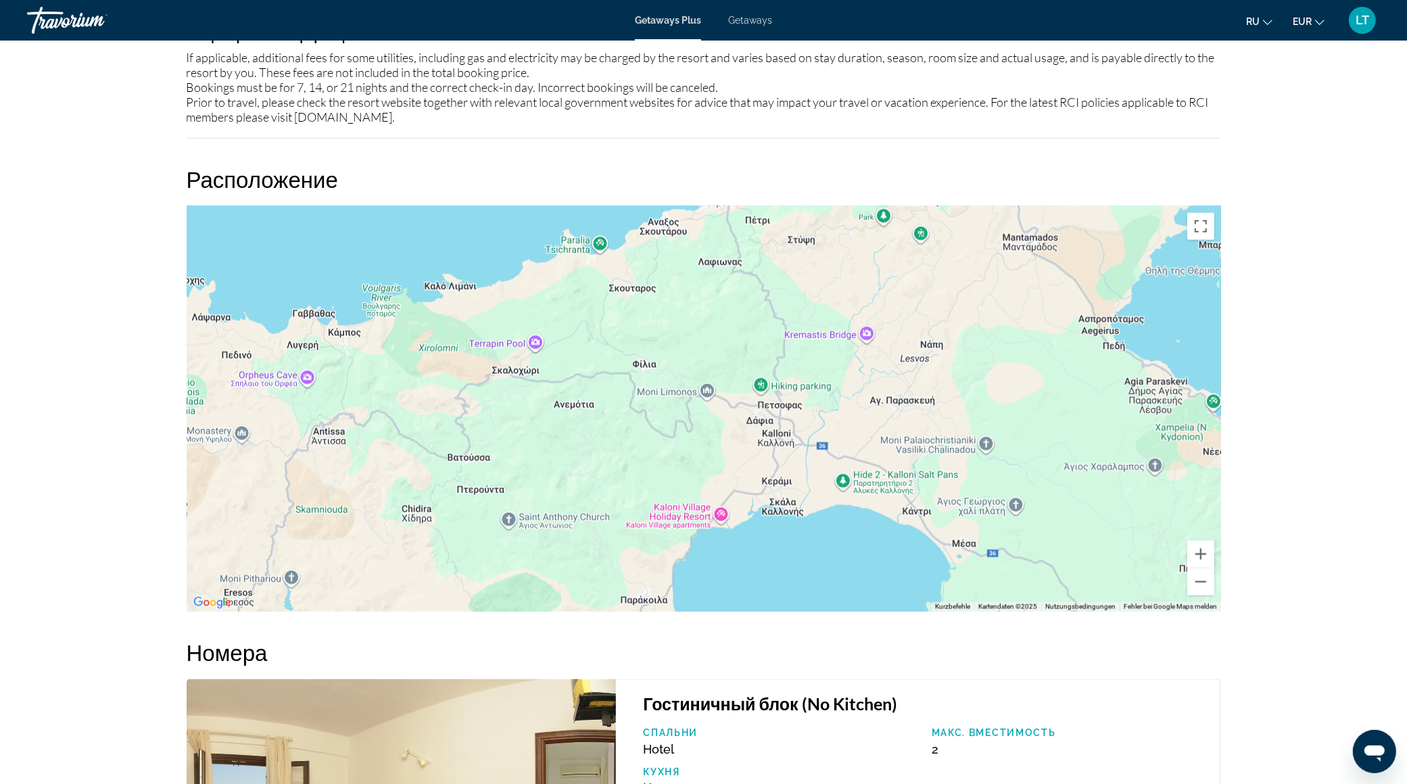
drag, startPoint x: 1015, startPoint y: 505, endPoint x: 995, endPoint y: 281, distance: 224.7
click at [995, 281] on div "Um den Modus zum Ziehen mit der Tastatur zu aktivieren, drückst du Alt + Eingab…" at bounding box center [704, 409] width 1035 height 406
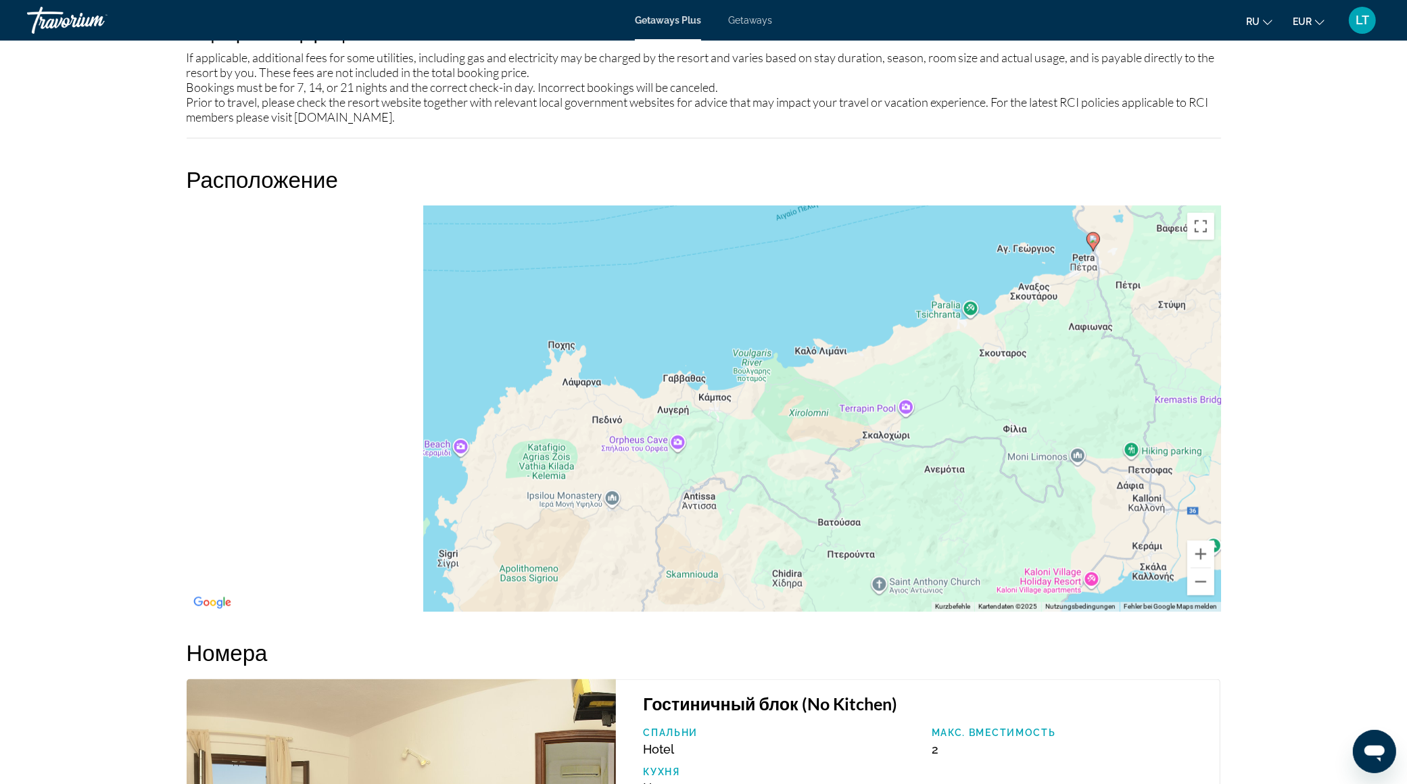
drag, startPoint x: 761, startPoint y: 357, endPoint x: 1131, endPoint y: 422, distance: 374.9
click at [1131, 422] on div "Um den Modus zum Ziehen mit der Tastatur zu aktivieren, drückst du Alt + Eingab…" at bounding box center [704, 409] width 1035 height 406
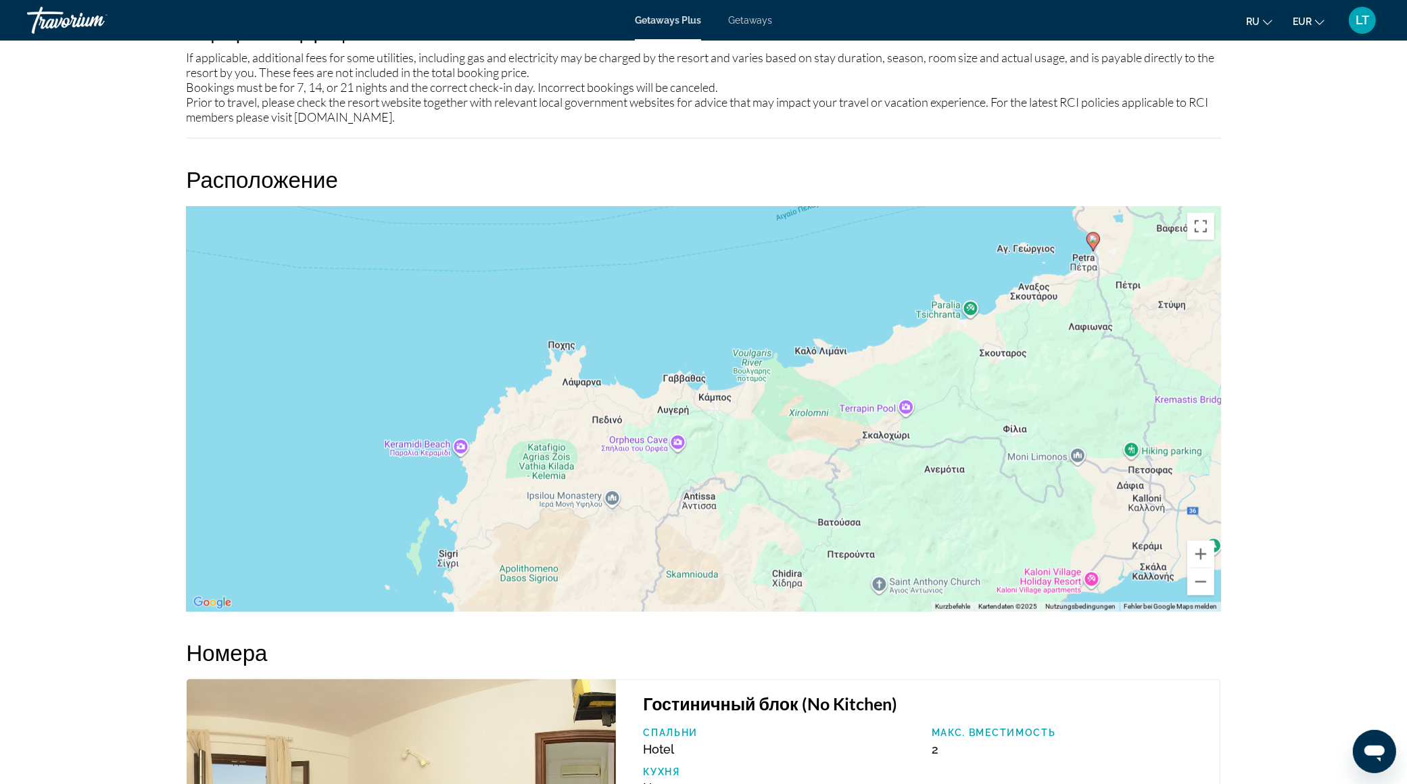
drag, startPoint x: 796, startPoint y: 529, endPoint x: 768, endPoint y: 423, distance: 109.1
click at [768, 423] on div "Um den Modus zum Ziehen mit der Tastatur zu aktivieren, drückst du Alt + Eingab…" at bounding box center [704, 409] width 1035 height 406
click at [1194, 592] on button "Verkleinern" at bounding box center [1200, 582] width 27 height 27
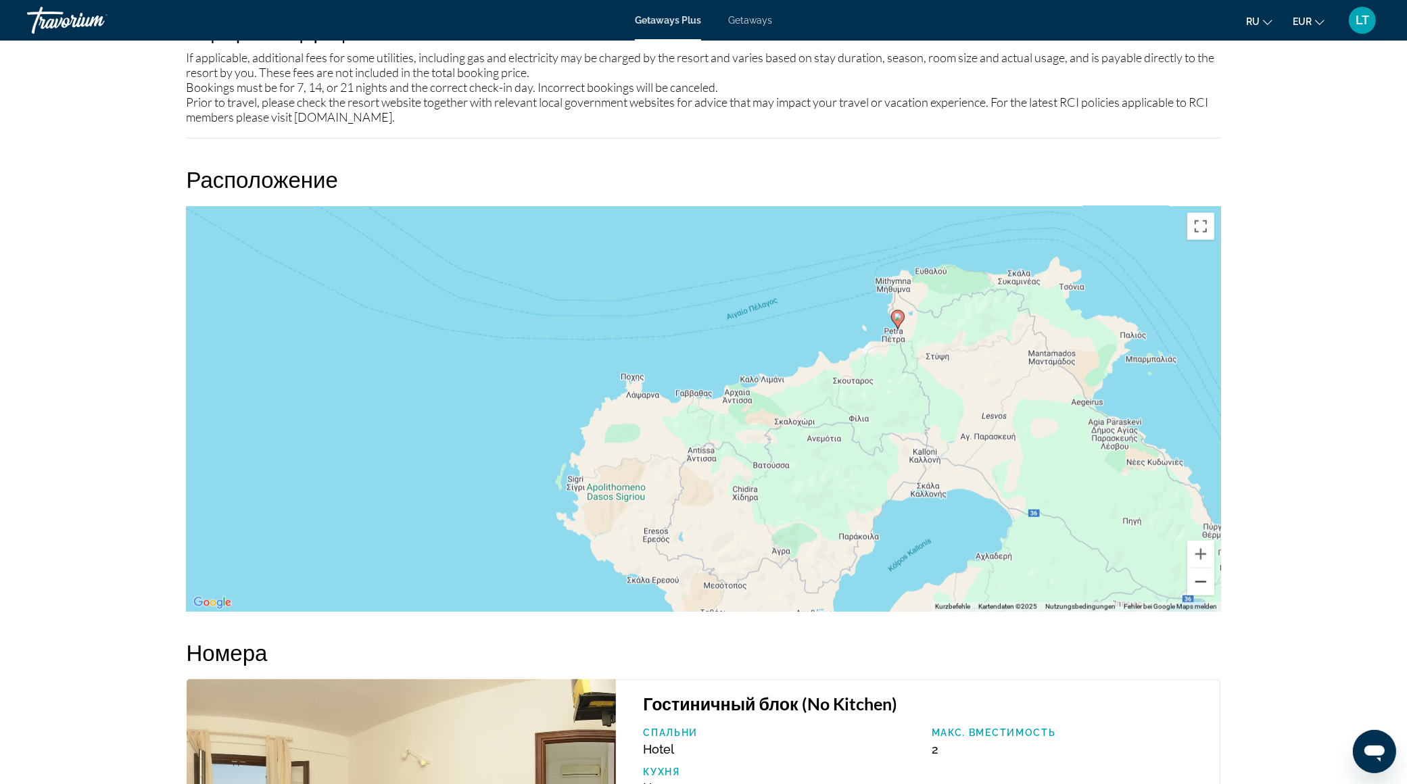
click at [1202, 578] on button "Verkleinern" at bounding box center [1200, 582] width 27 height 27
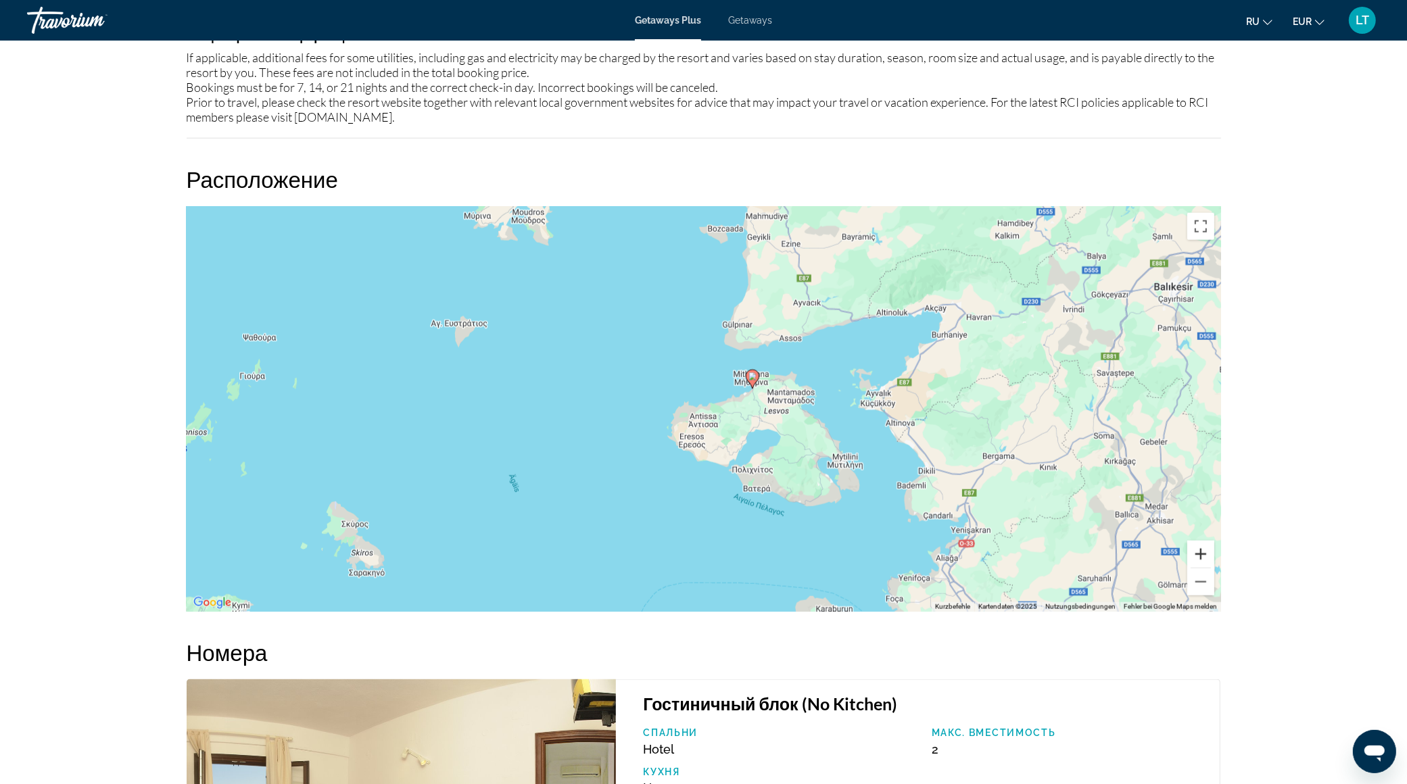
click at [1205, 548] on button "Vergrößern" at bounding box center [1200, 554] width 27 height 27
